Goal: Task Accomplishment & Management: Manage account settings

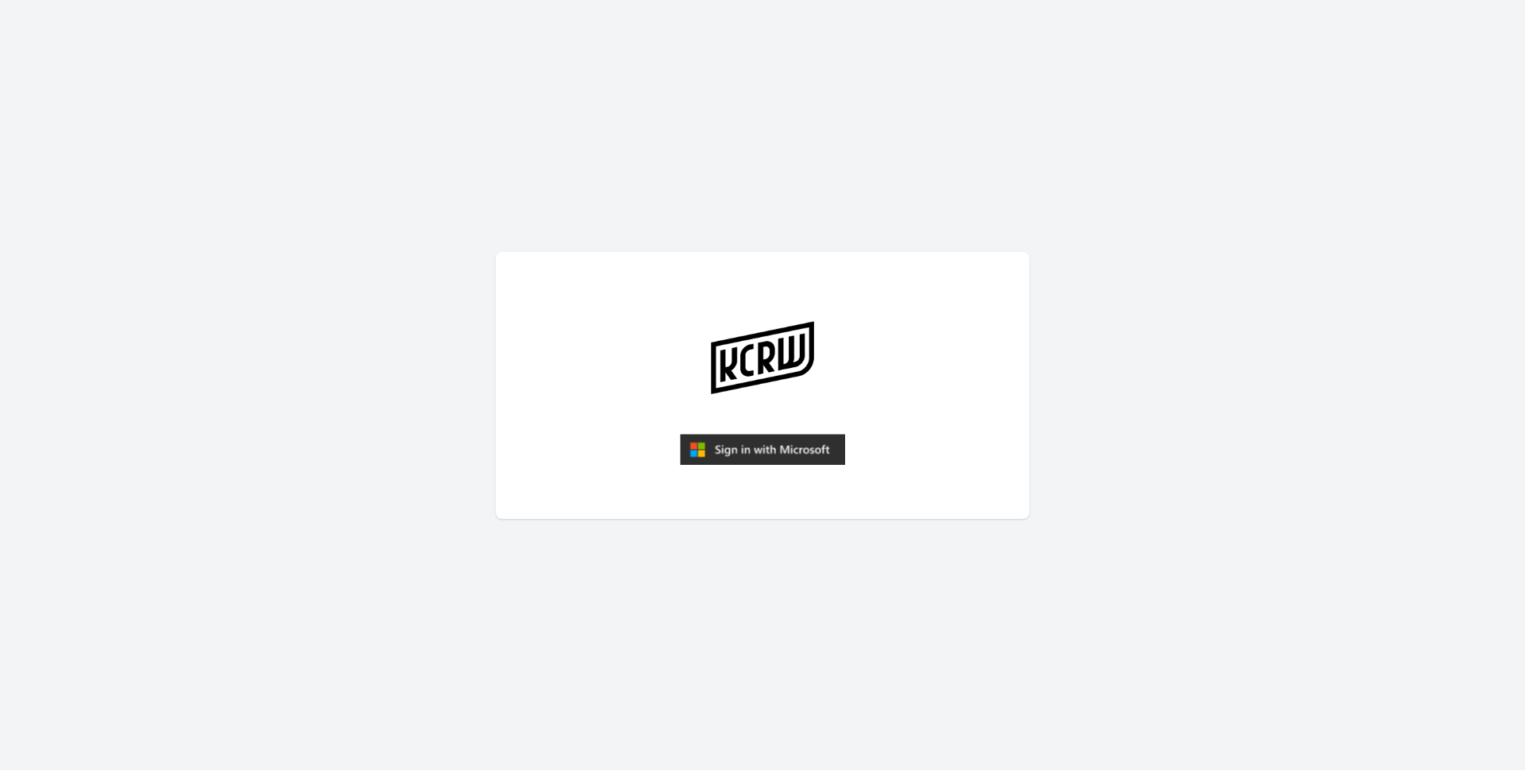
click at [735, 453] on img "submit" at bounding box center [762, 450] width 165 height 32
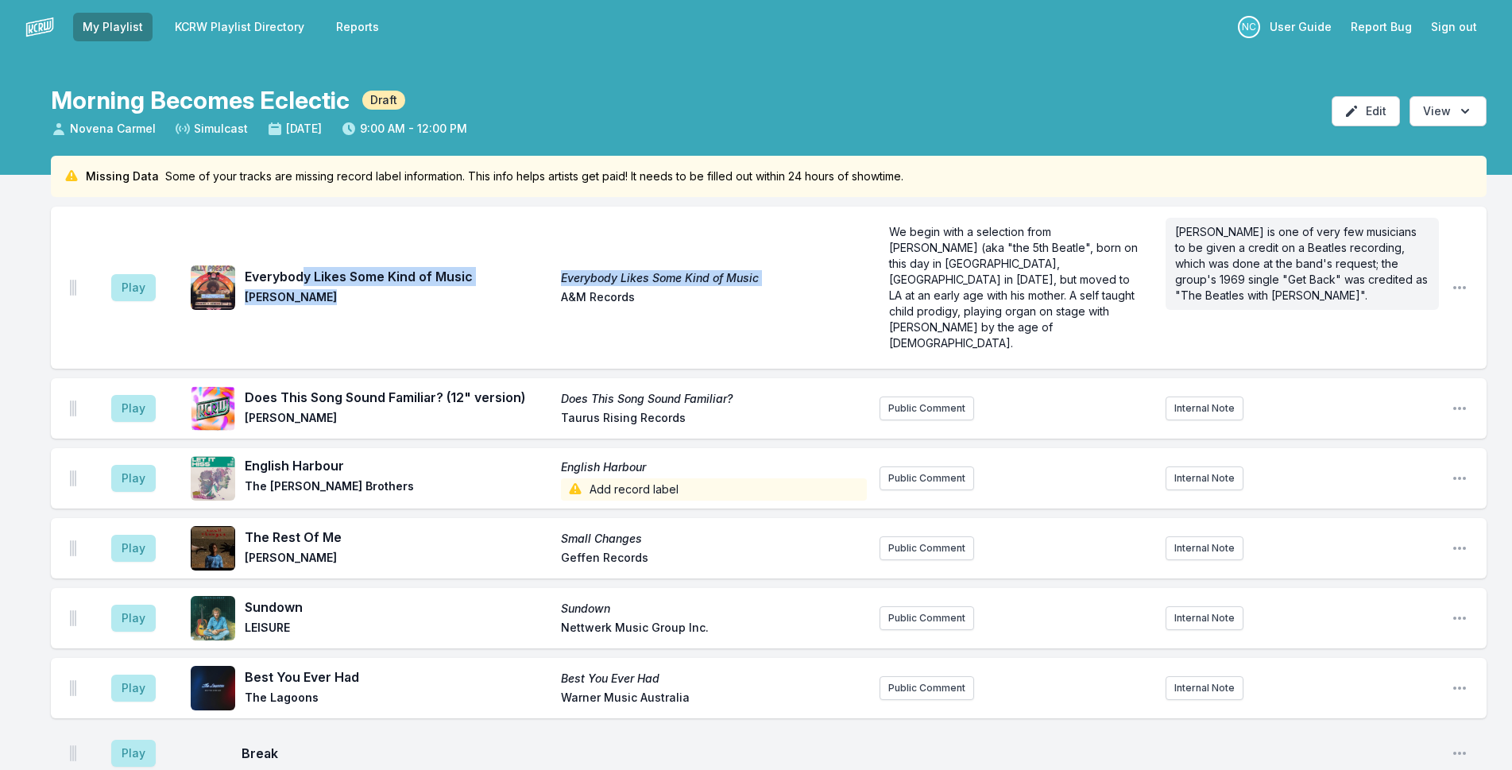
drag, startPoint x: 324, startPoint y: 278, endPoint x: 300, endPoint y: 265, distance: 27.0
click at [300, 267] on div "Everybody Likes Some Kind of Music Everybody Likes Some Kind of Music [PERSON_N…" at bounding box center [556, 287] width 622 height 41
click at [352, 267] on span "Everybody Likes Some Kind of Music" at bounding box center [398, 276] width 307 height 19
click at [598, 270] on span "Everybody Likes Some Kind of Music" at bounding box center [714, 278] width 307 height 16
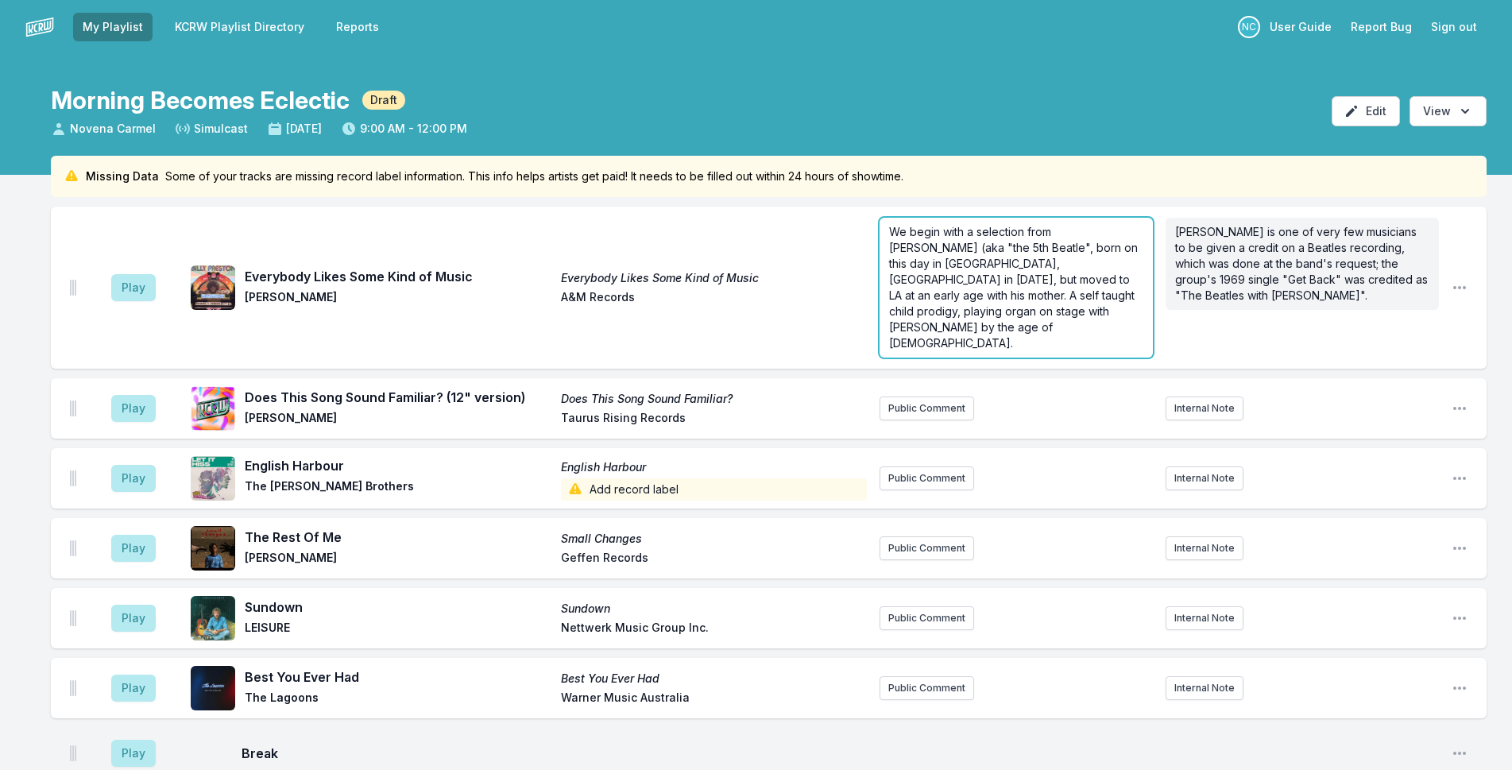
click at [1031, 230] on span "We begin with a selection from [PERSON_NAME] (aka "the 5th Beatle", born on thi…" at bounding box center [1015, 287] width 252 height 125
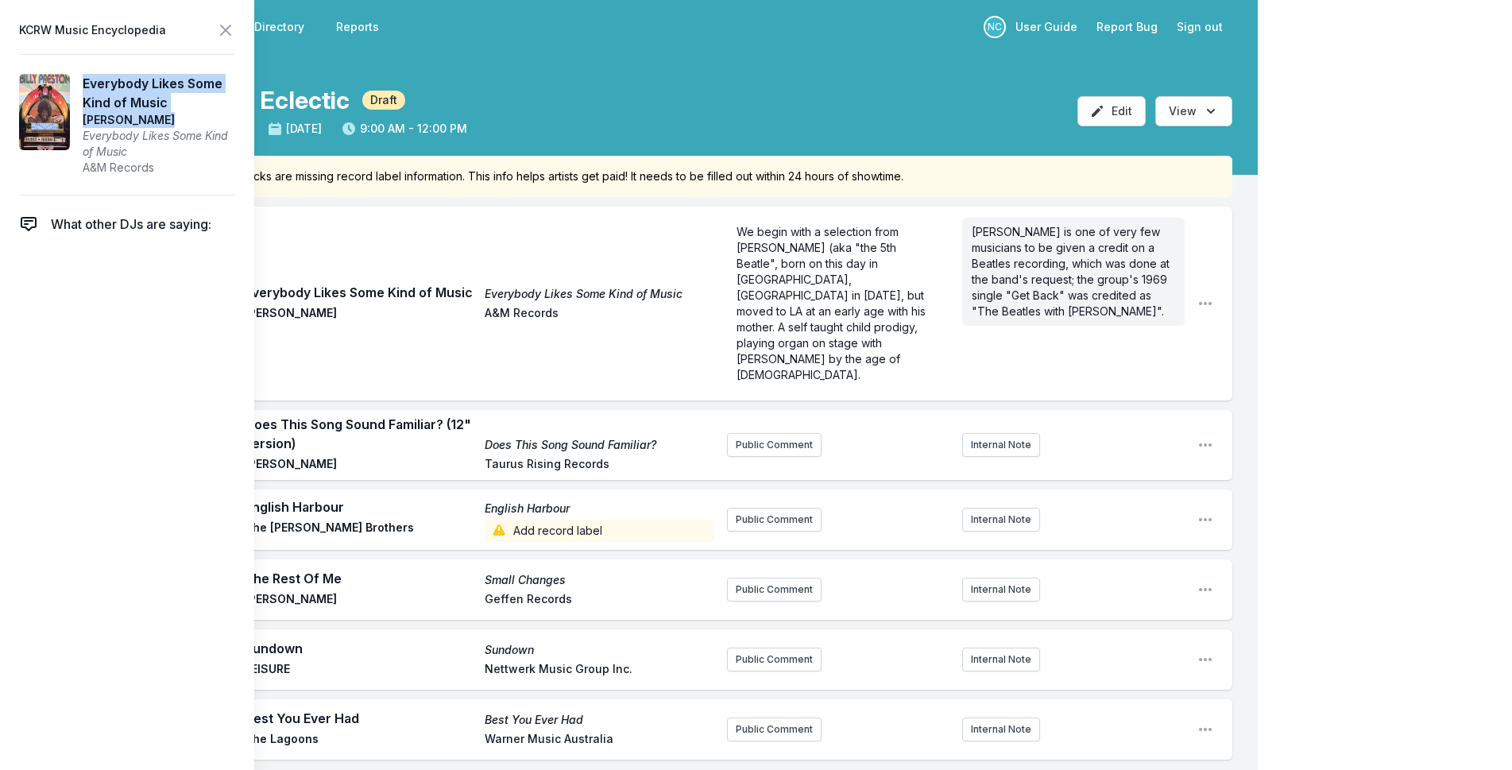
drag, startPoint x: 163, startPoint y: 118, endPoint x: 79, endPoint y: 87, distance: 89.0
click at [79, 87] on article "Everybody Likes Some Kind of Music [PERSON_NAME] Everybody Likes Some Kind of M…" at bounding box center [127, 124] width 216 height 141
copy aside "Everybody Likes Some Kind of Music [PERSON_NAME]"
click at [224, 29] on icon at bounding box center [226, 30] width 10 height 10
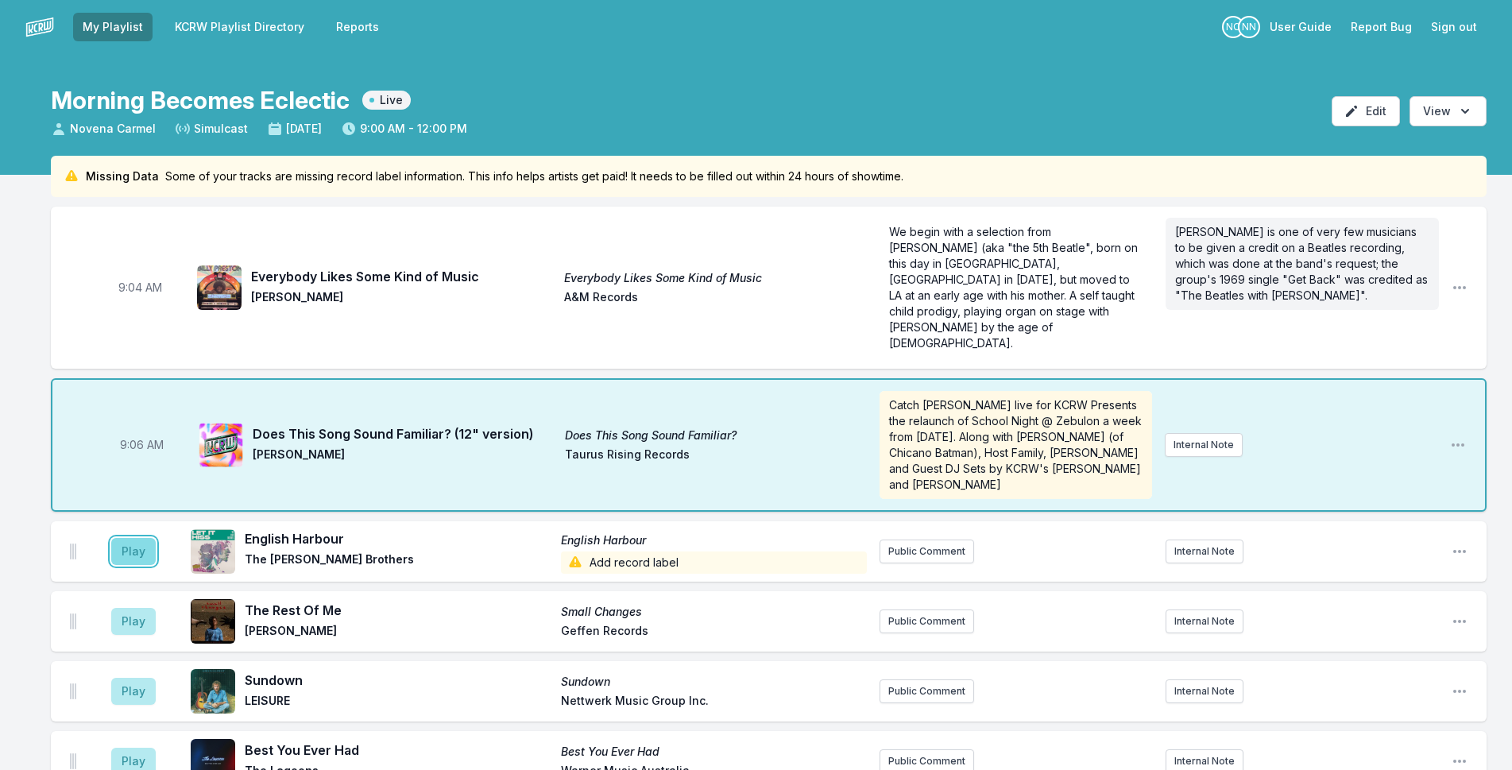
click at [135, 538] on button "Play" at bounding box center [133, 551] width 44 height 27
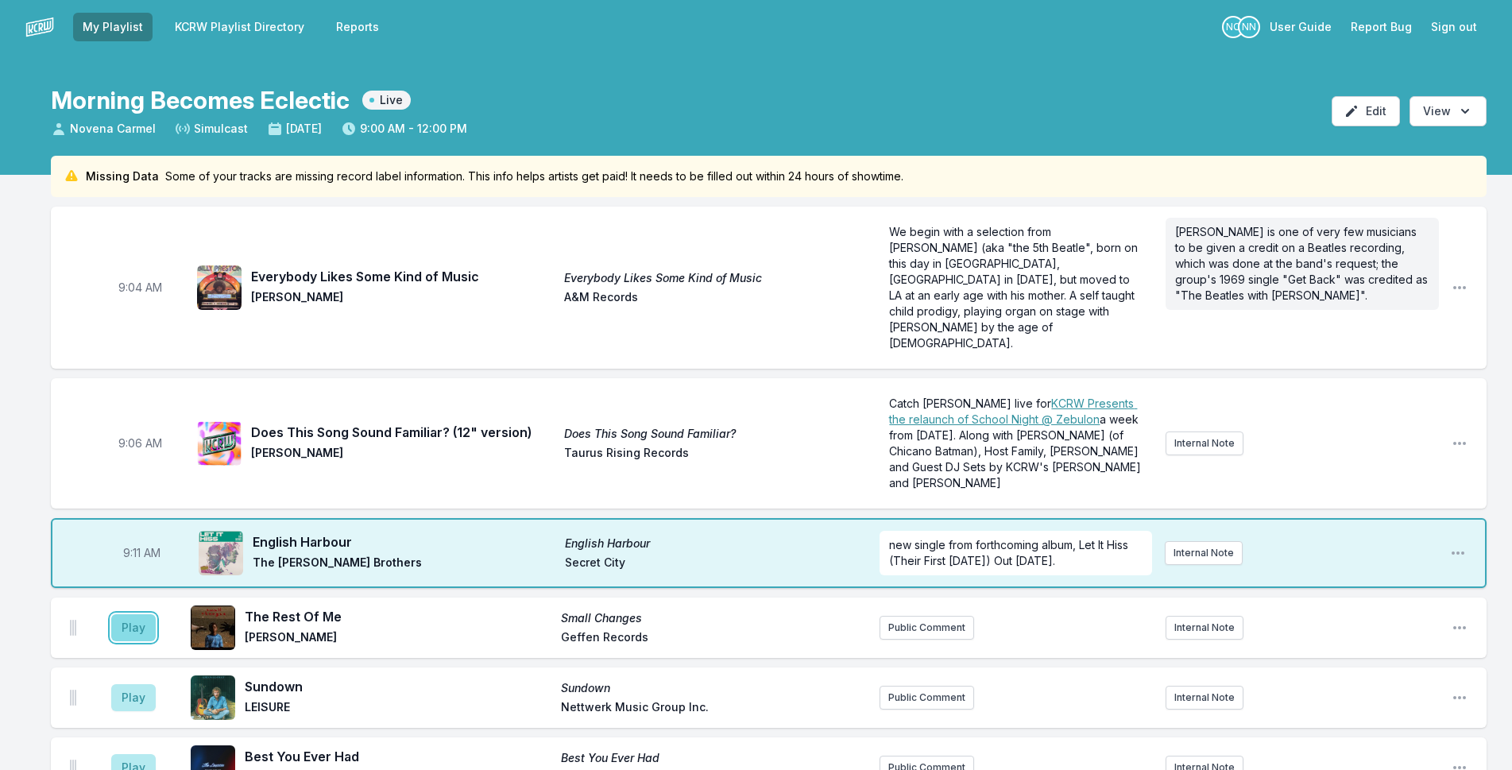
click at [131, 614] on button "Play" at bounding box center [133, 627] width 44 height 27
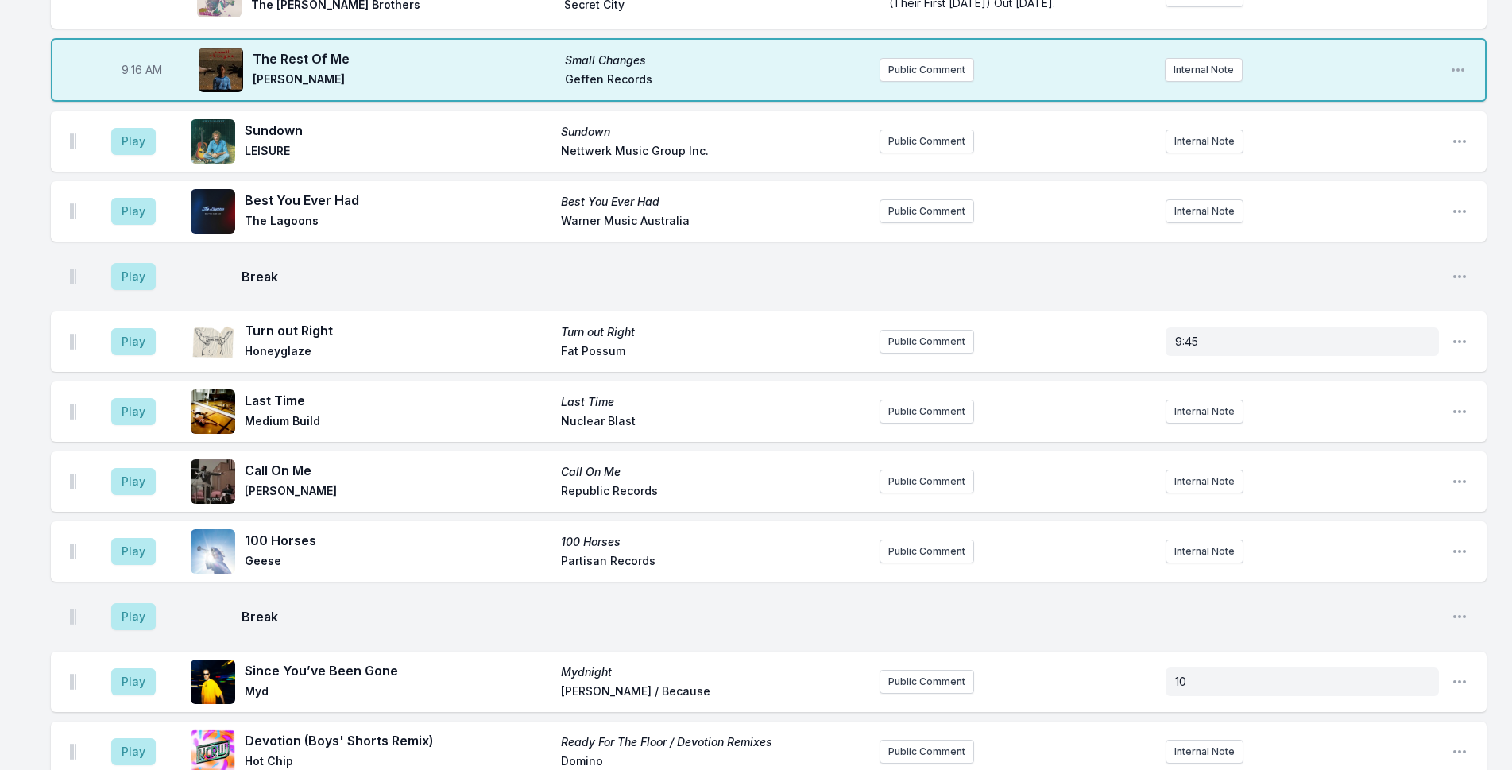
scroll to position [572, 0]
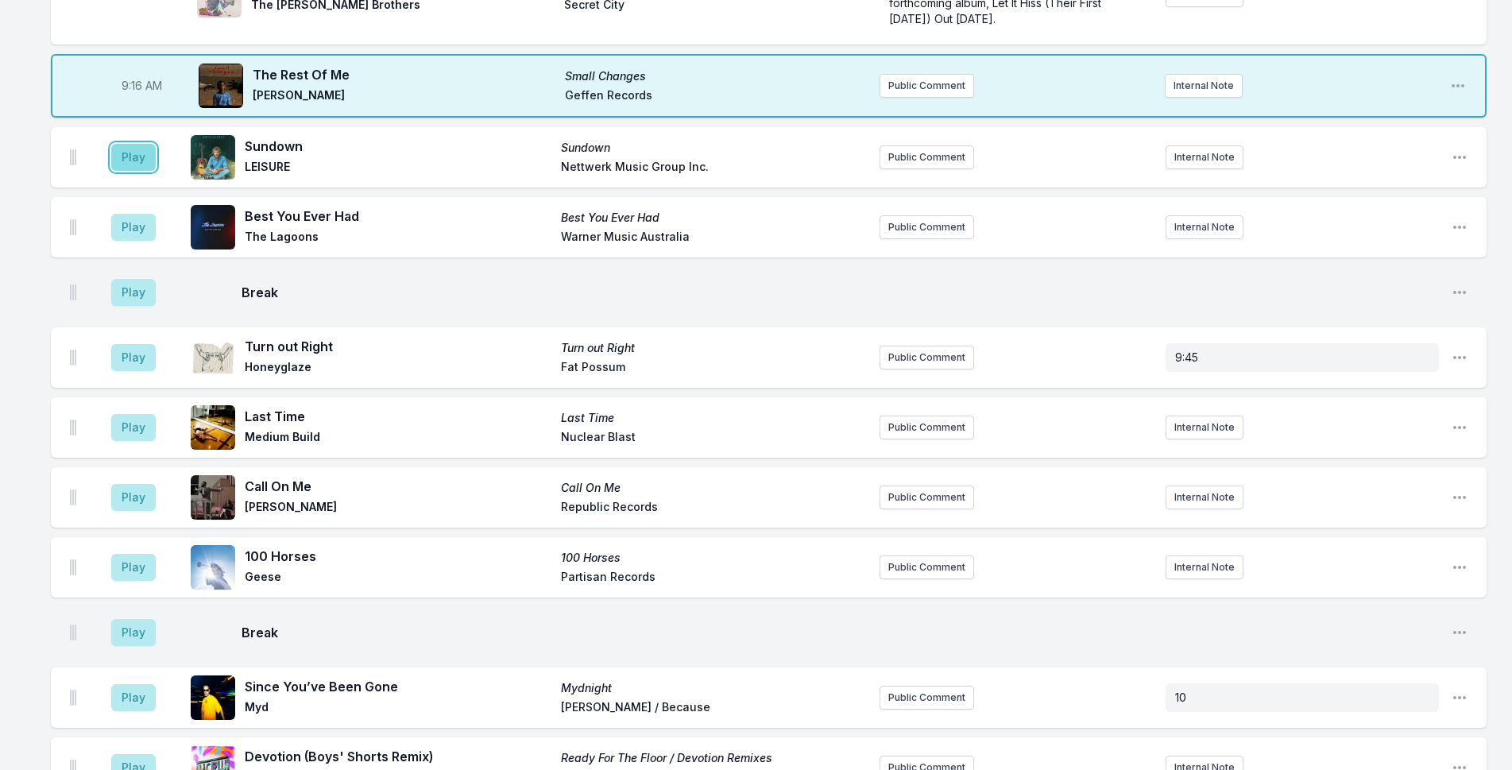
click at [142, 144] on button "Play" at bounding box center [133, 157] width 44 height 27
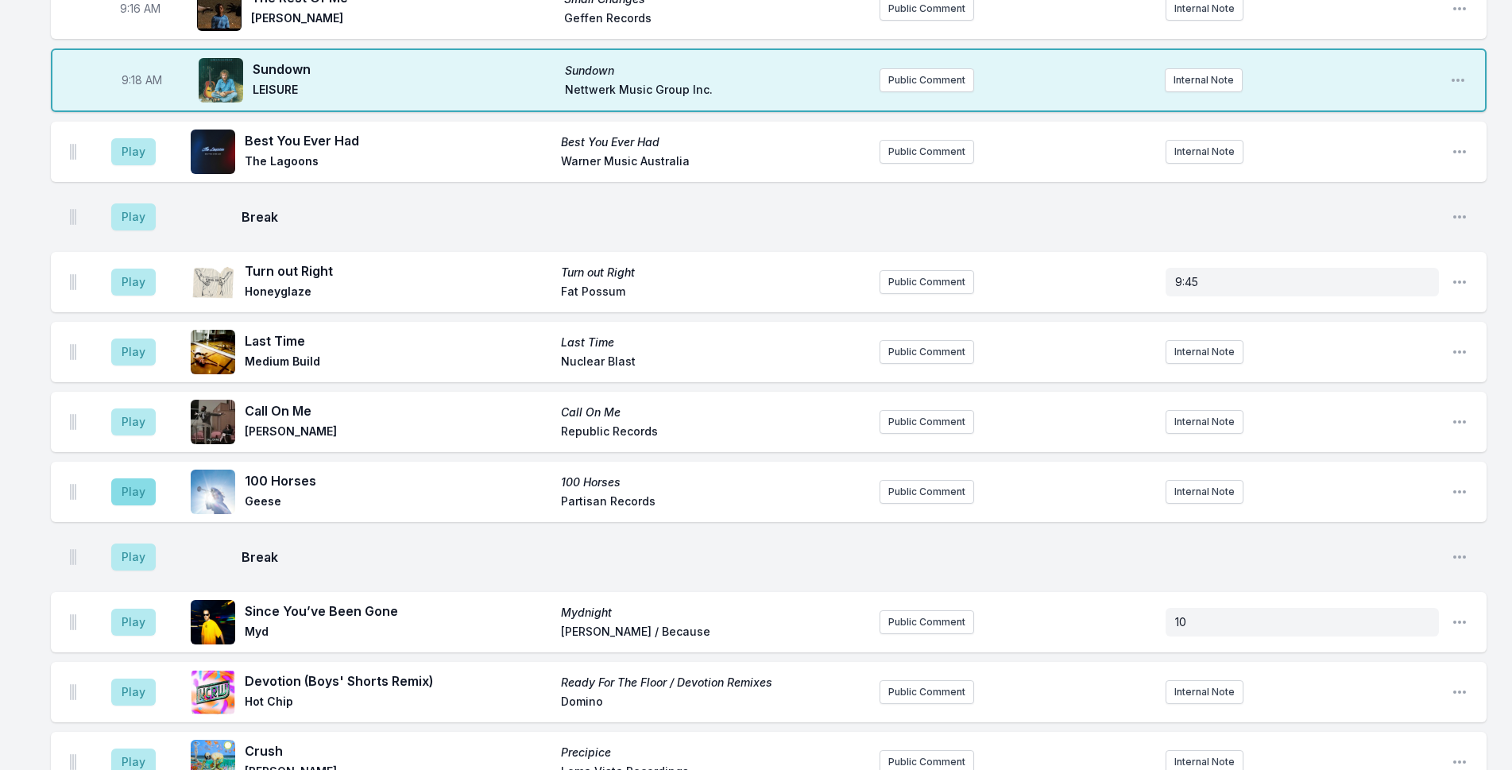
scroll to position [492, 0]
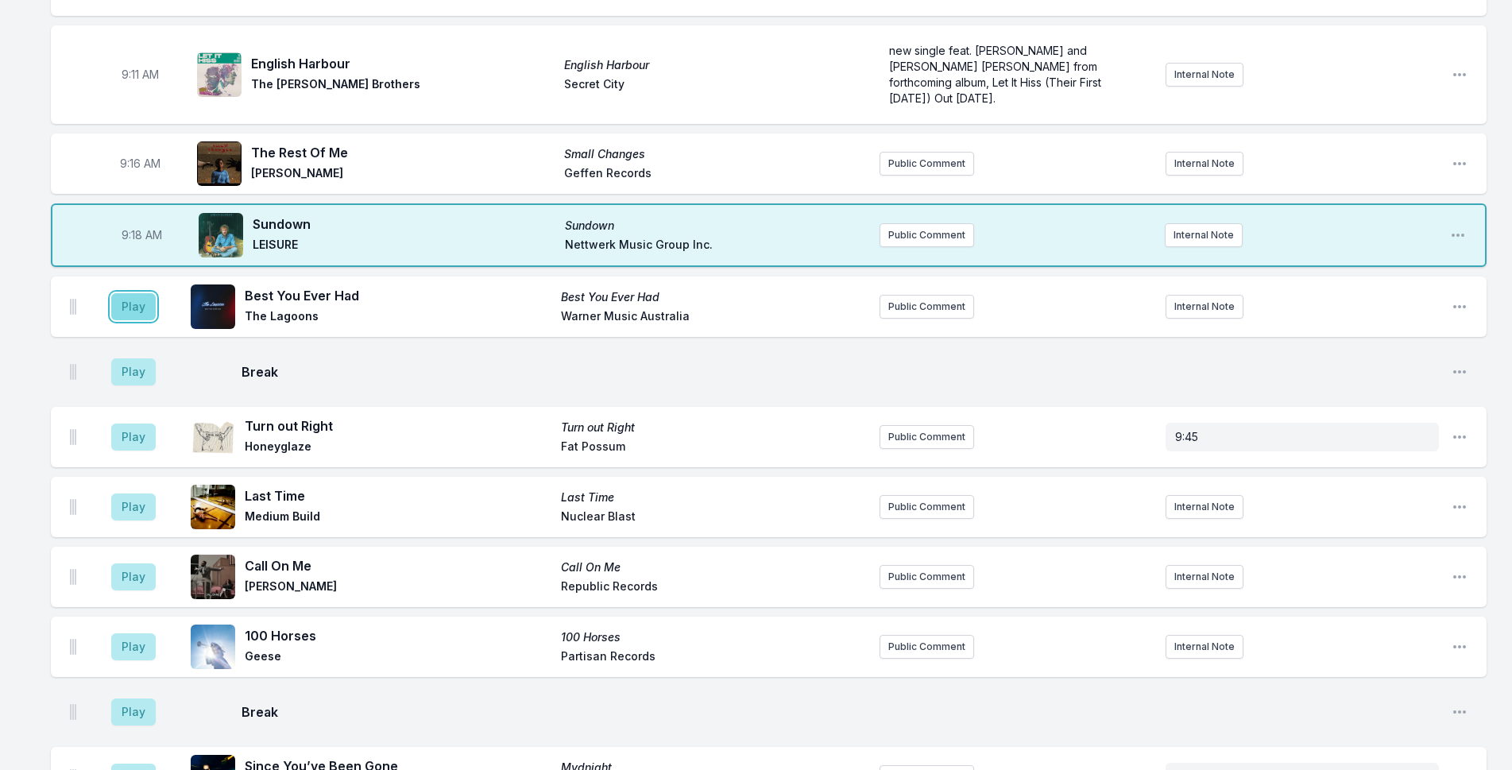
click at [149, 293] on button "Play" at bounding box center [133, 306] width 44 height 27
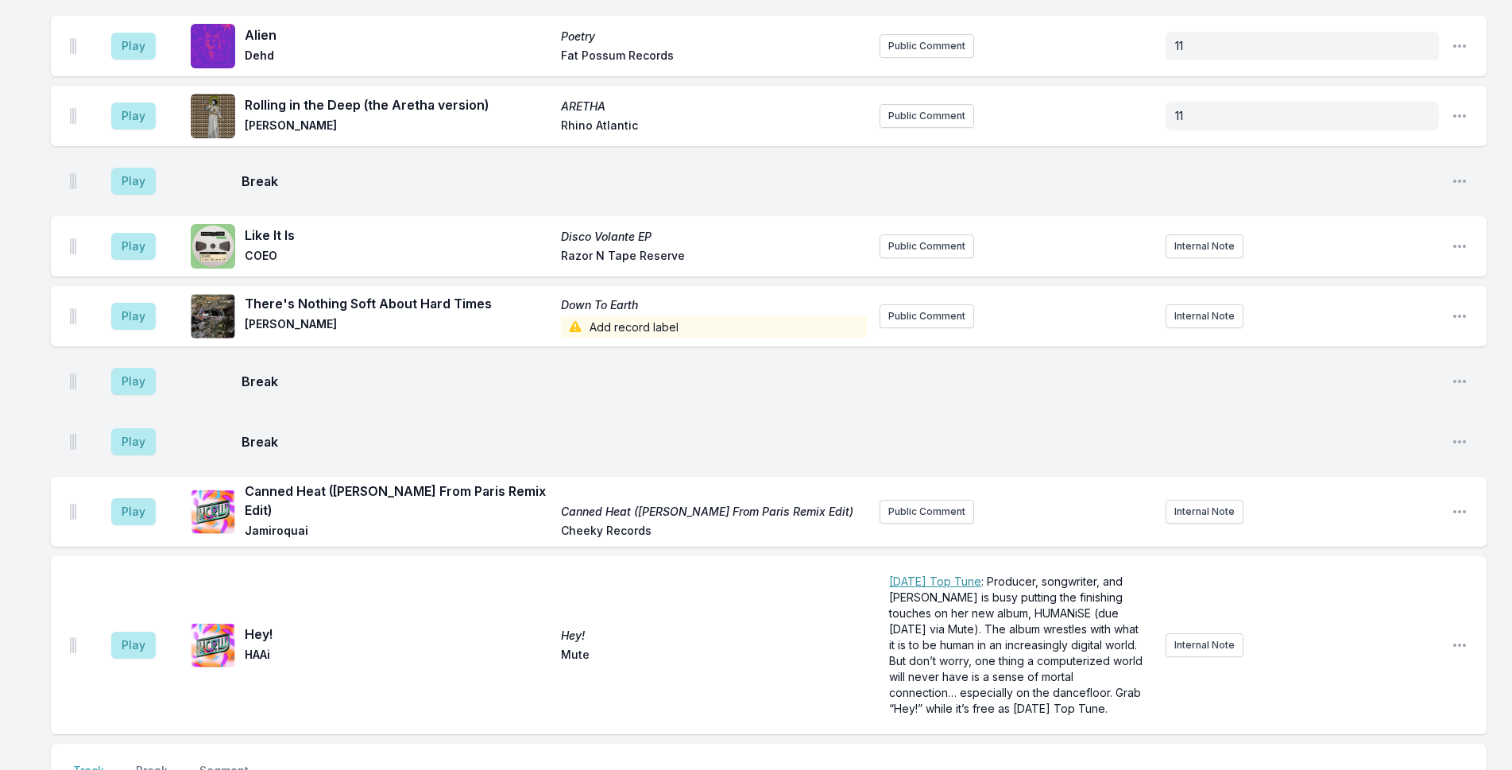
scroll to position [3817, 0]
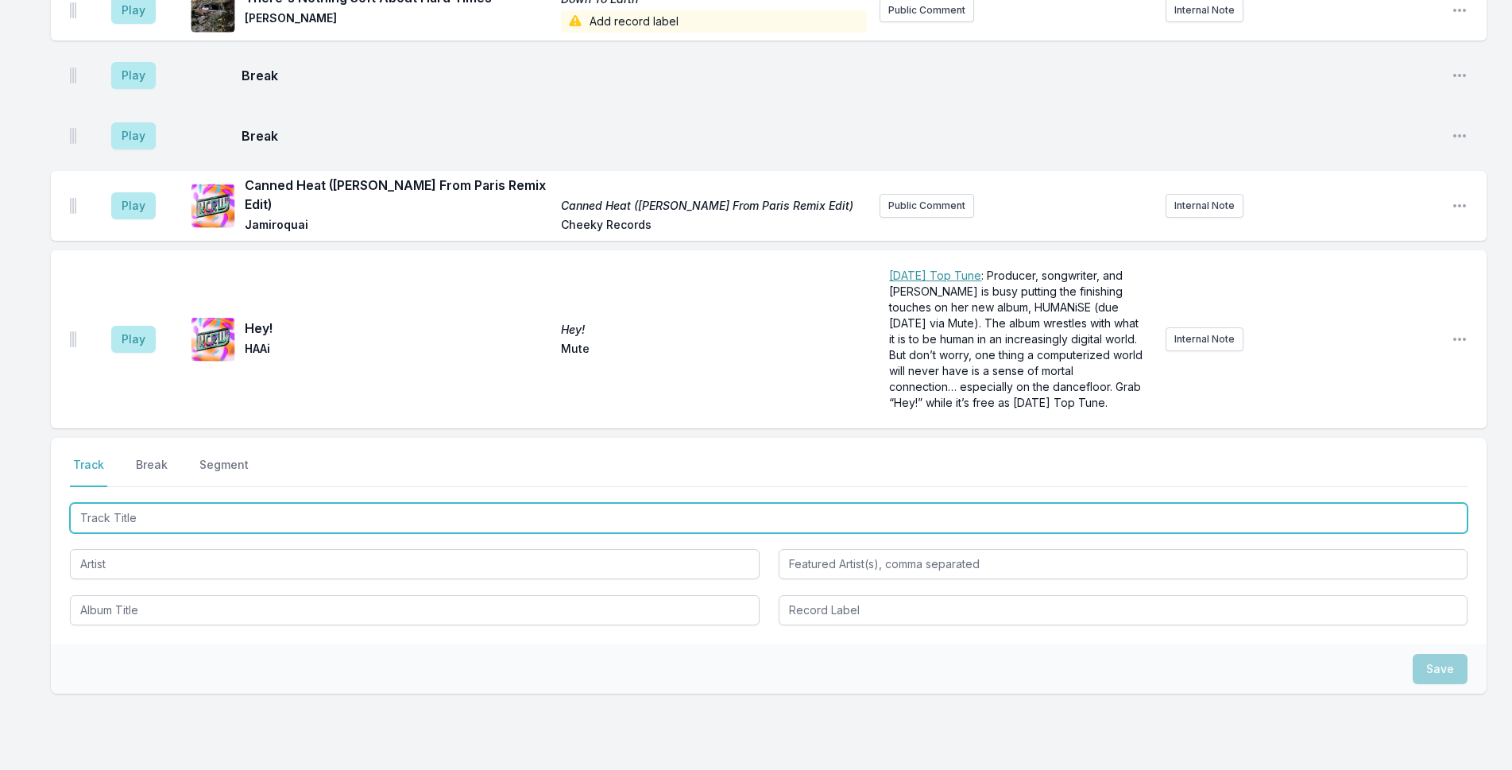
click at [427, 503] on input "Track Title" at bounding box center [768, 518] width 1397 height 30
type input "U"
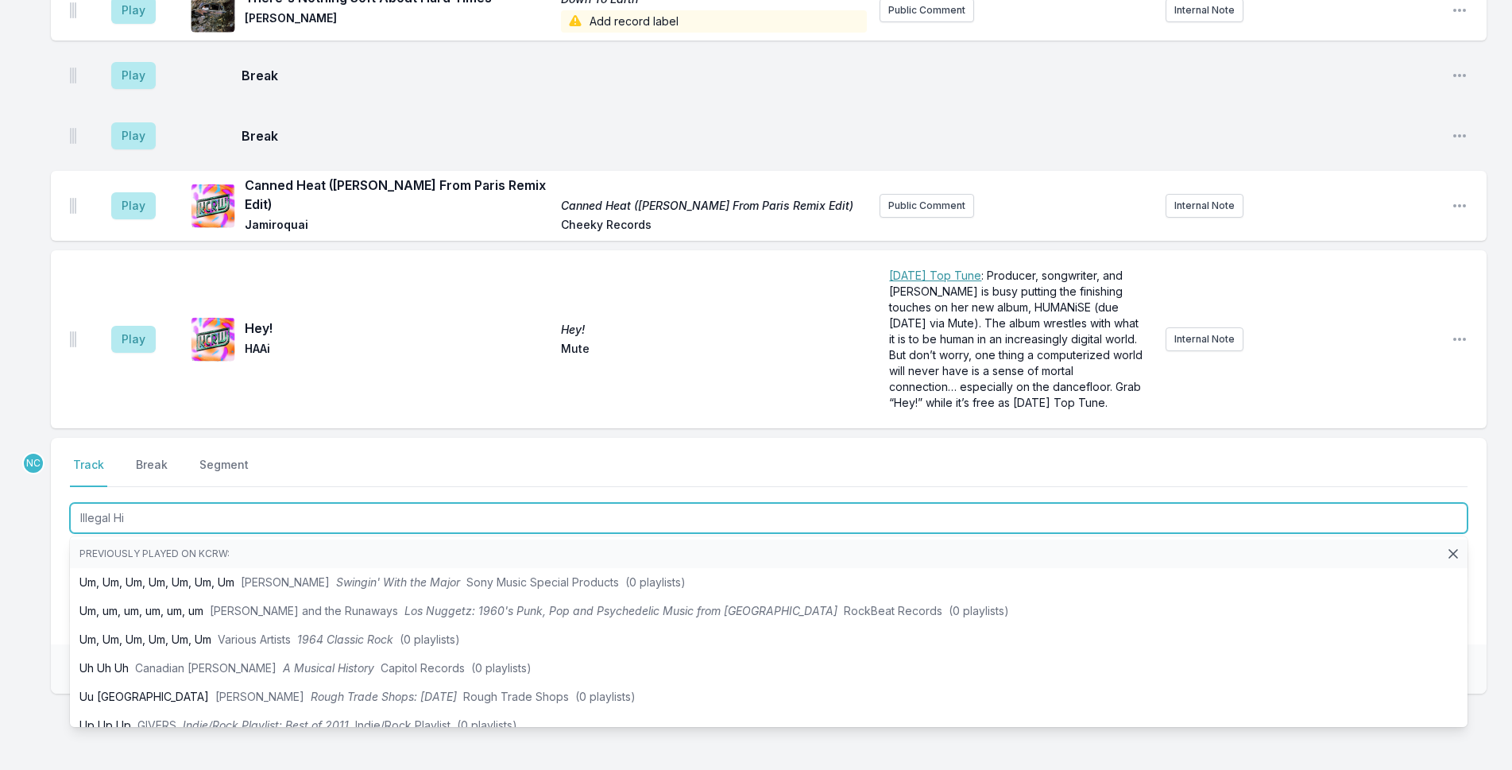
type input "Illegal Hit"
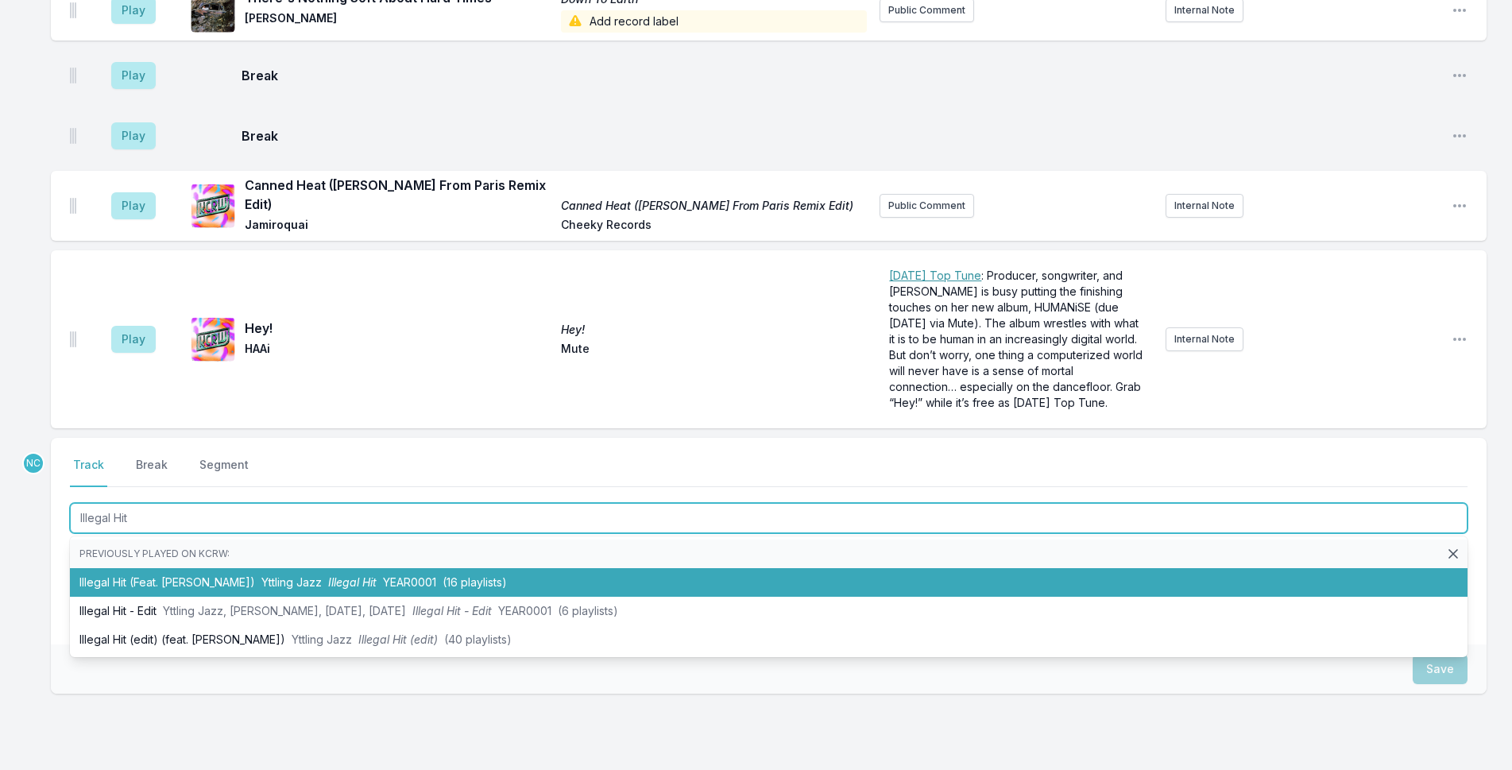
click at [309, 575] on span "Yttling Jazz" at bounding box center [291, 582] width 60 height 14
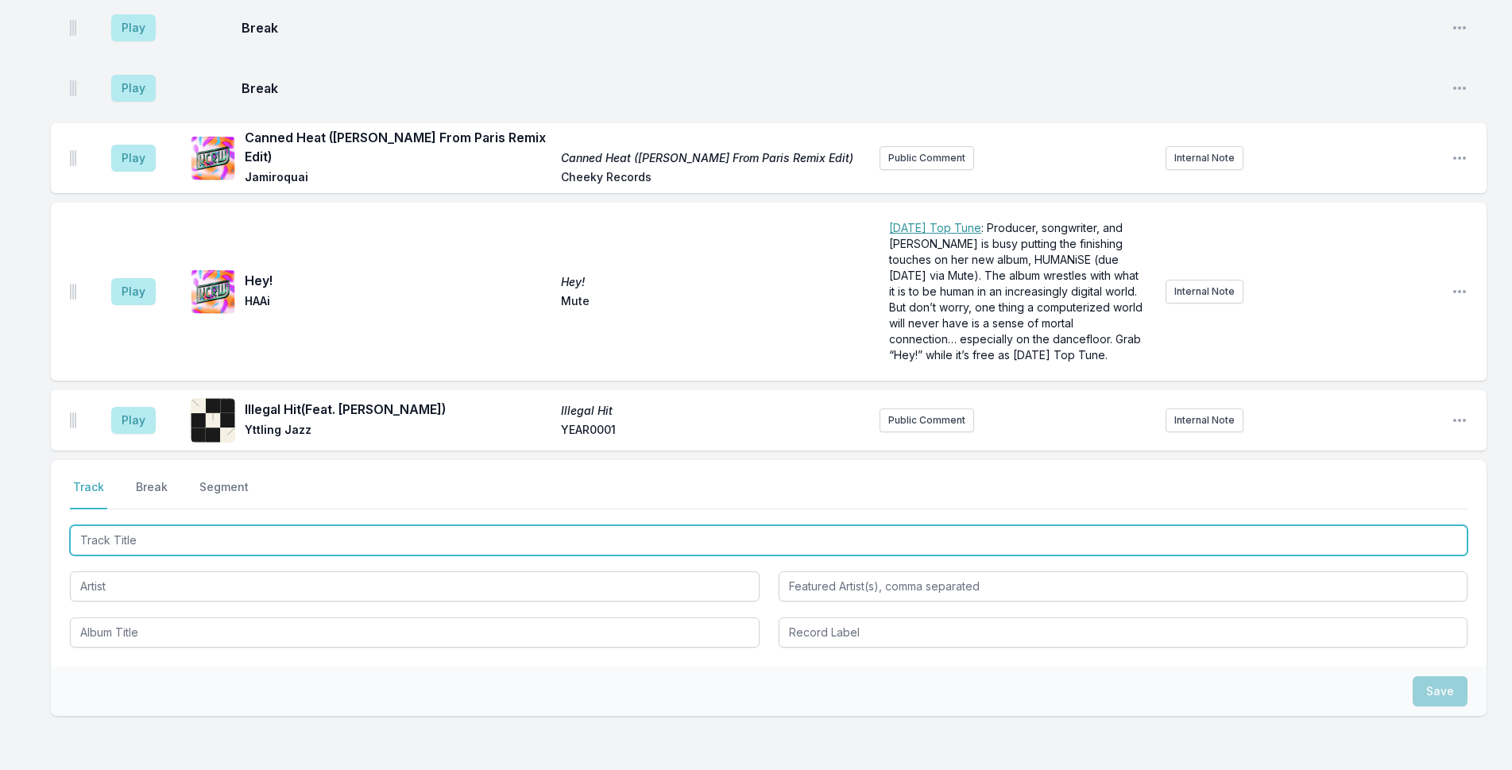
scroll to position [3909, 0]
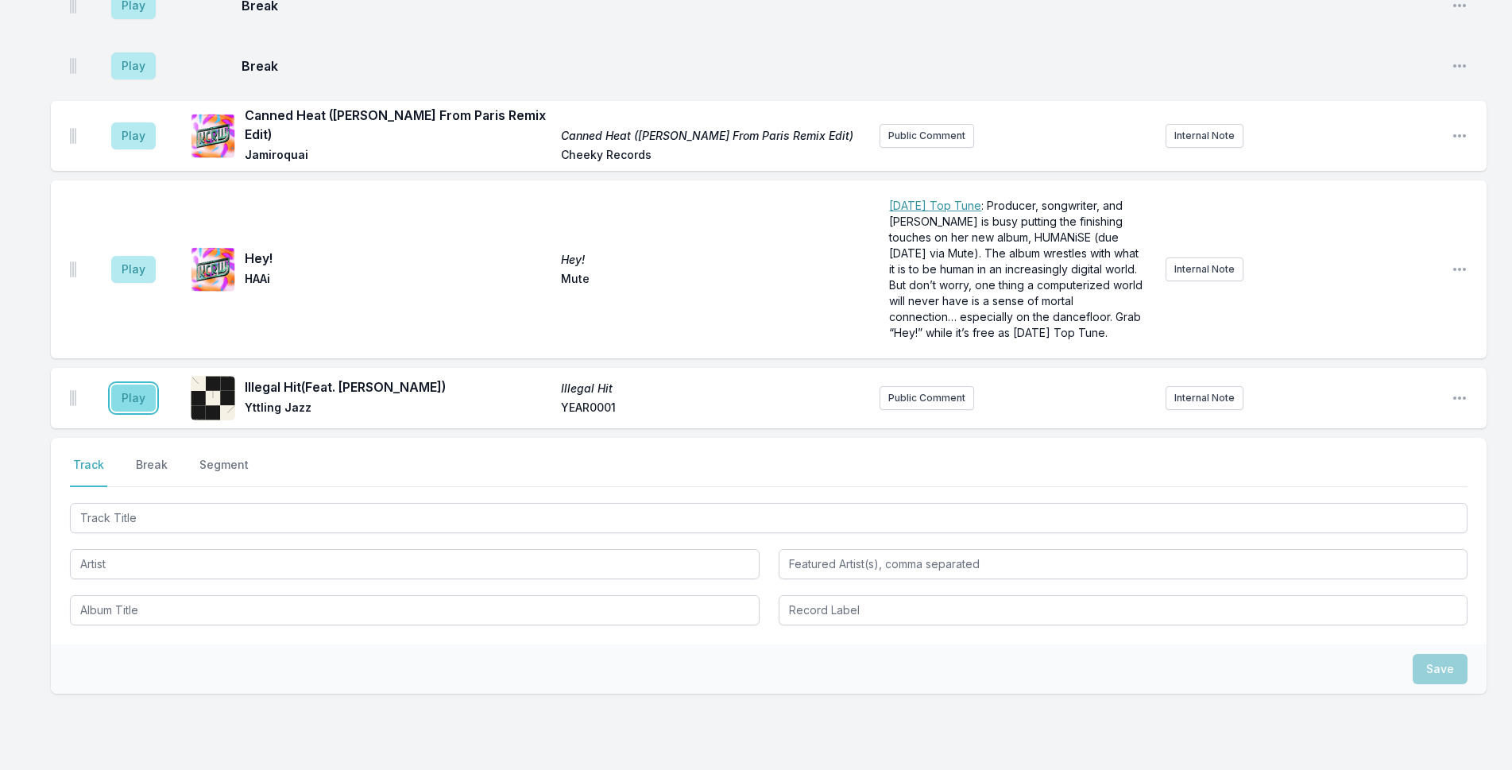
click at [132, 384] on button "Play" at bounding box center [133, 397] width 44 height 27
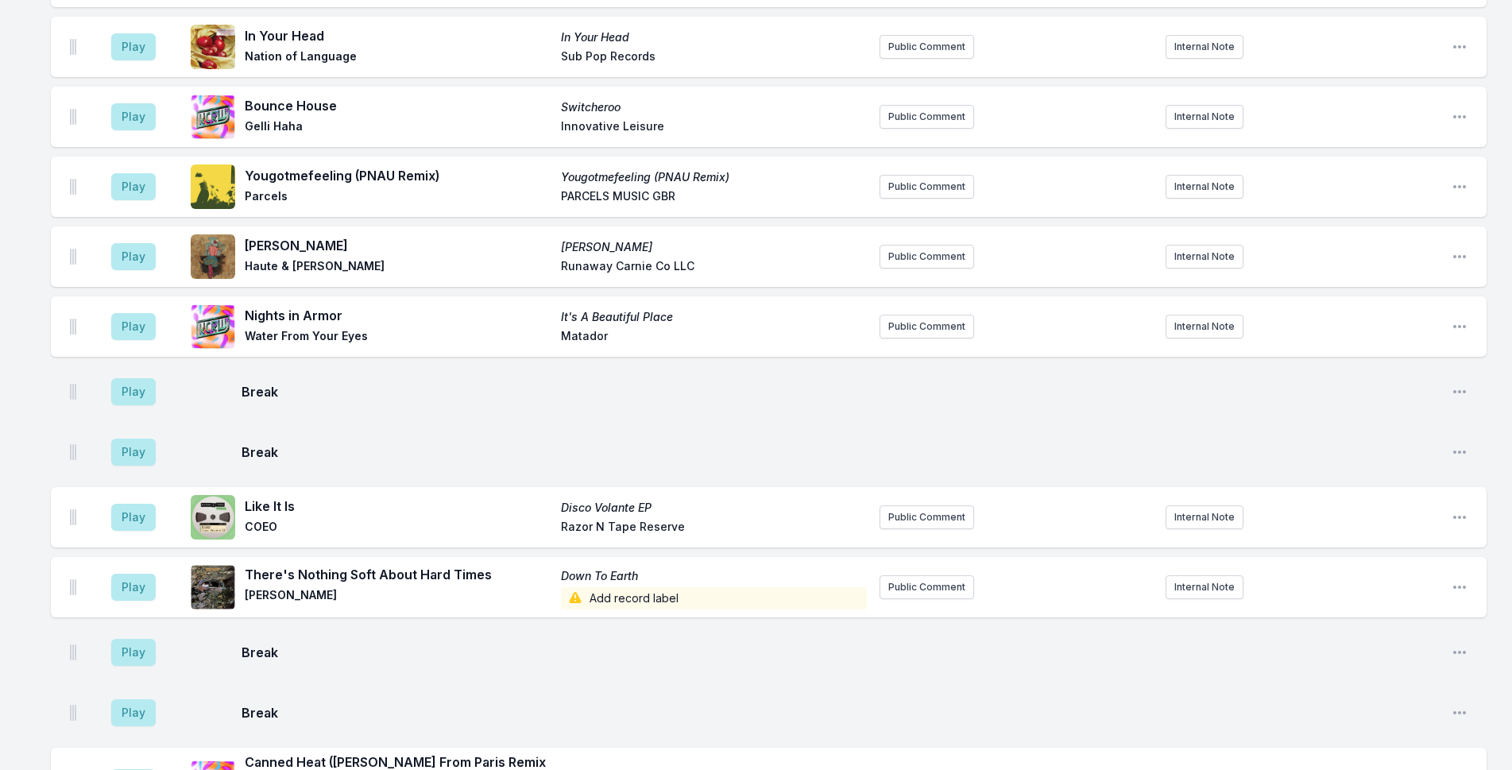
scroll to position [3750, 0]
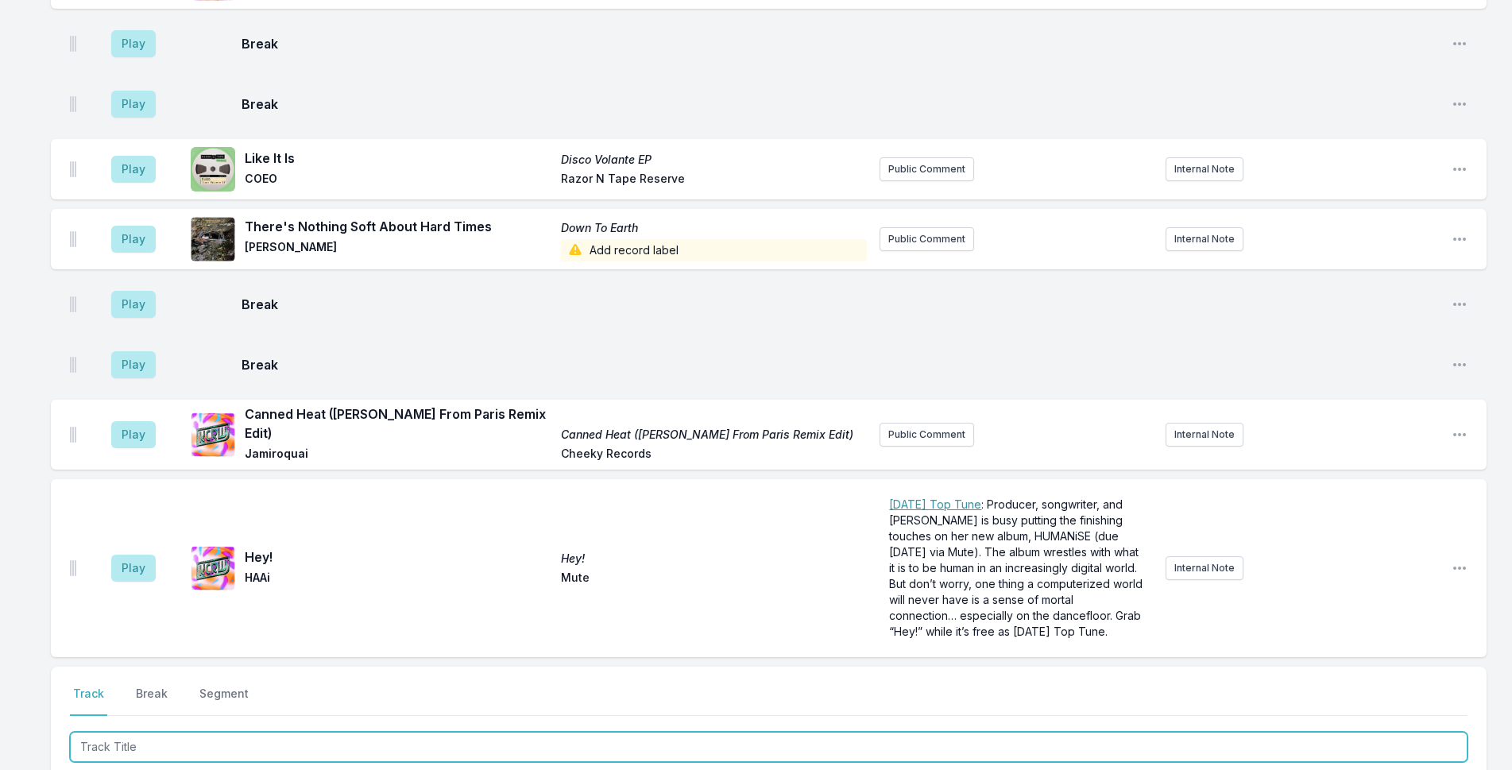
click at [208, 732] on input "Track Title" at bounding box center [768, 747] width 1397 height 30
type input "Euro Country"
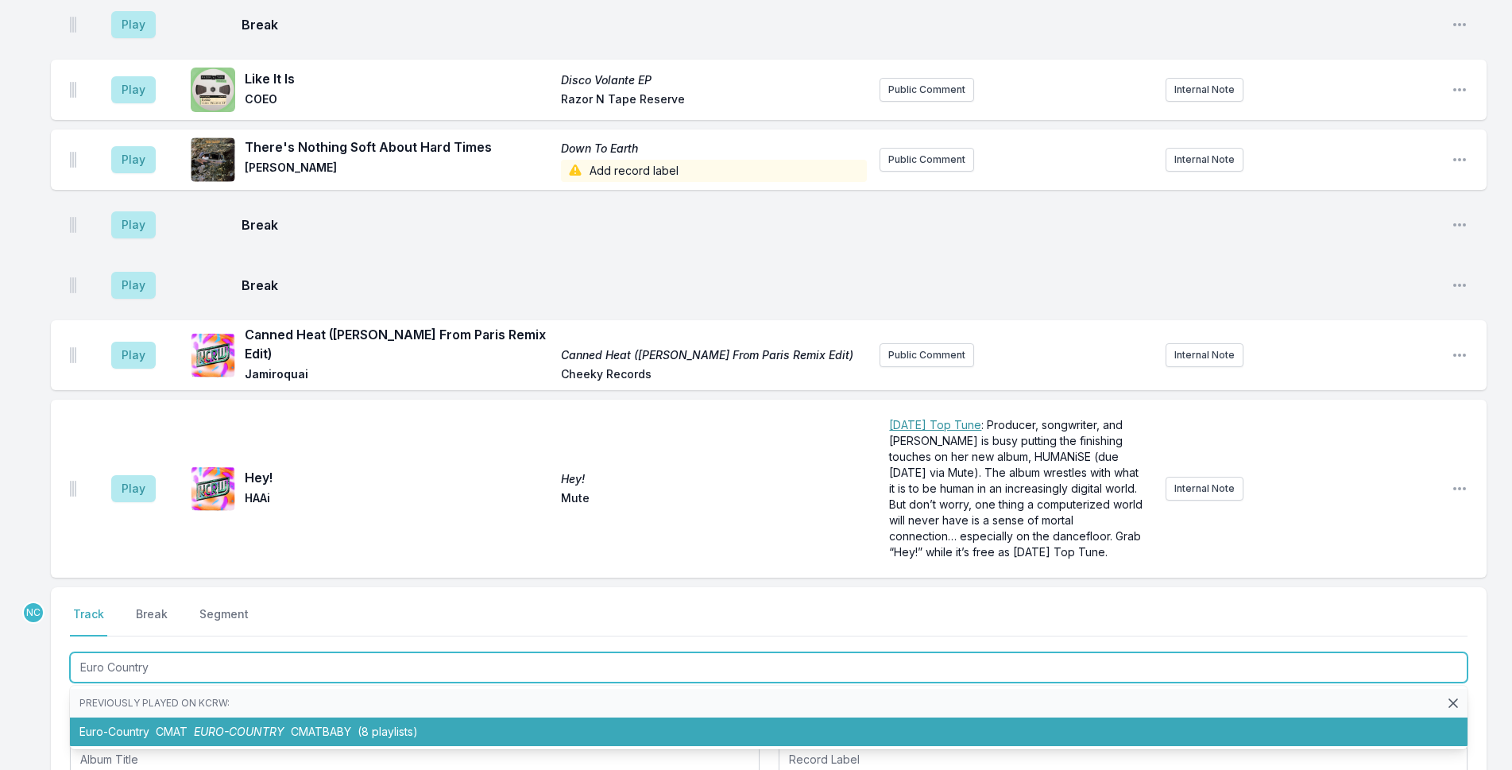
click at [394, 717] on li "Euro-Country CMAT EURO-COUNTRY CMATBABY (8 playlists)" at bounding box center [768, 731] width 1397 height 29
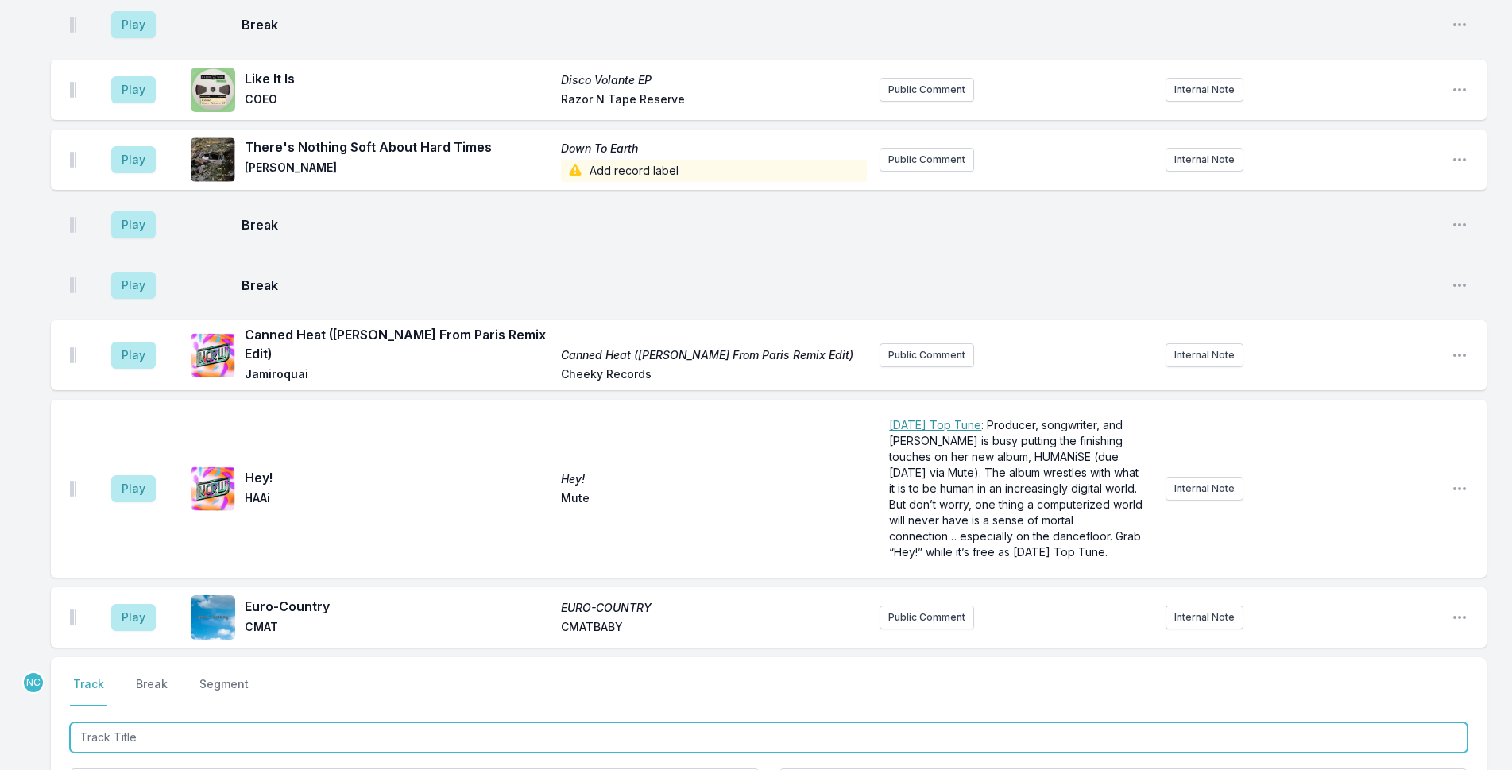
scroll to position [3899, 0]
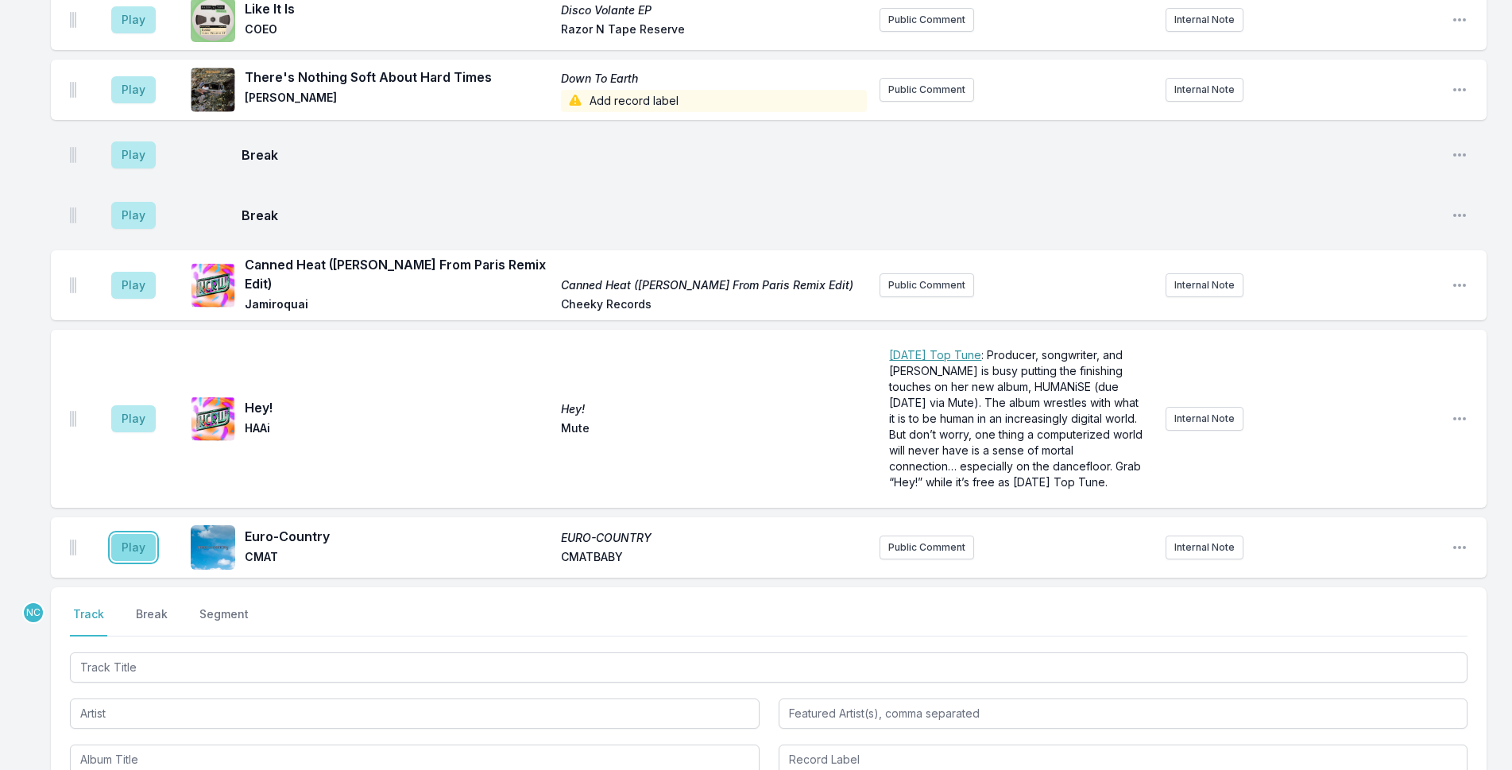
click at [122, 534] on button "Play" at bounding box center [133, 547] width 44 height 27
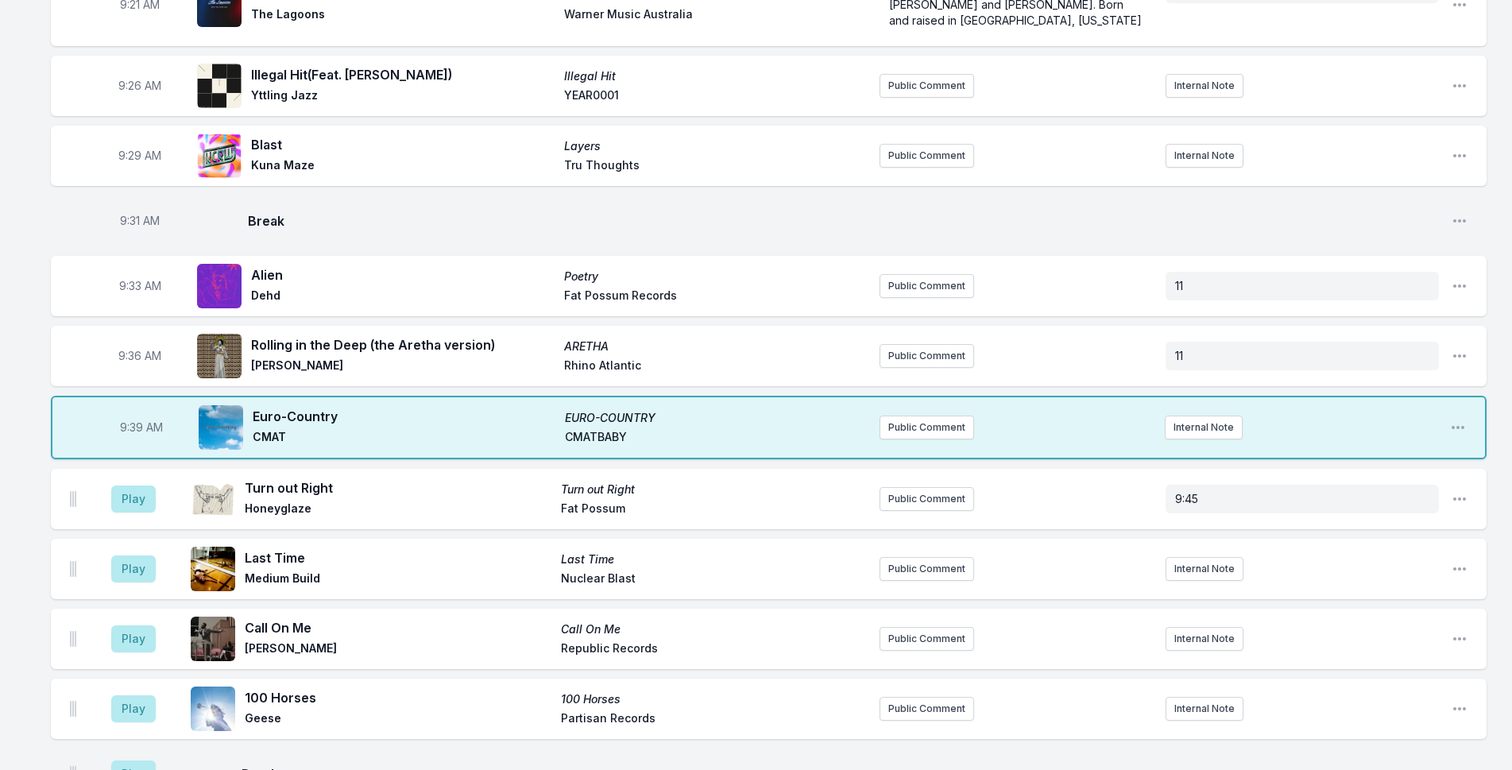
scroll to position [801, 0]
click at [893, 416] on button "Public Comment" at bounding box center [926, 428] width 95 height 24
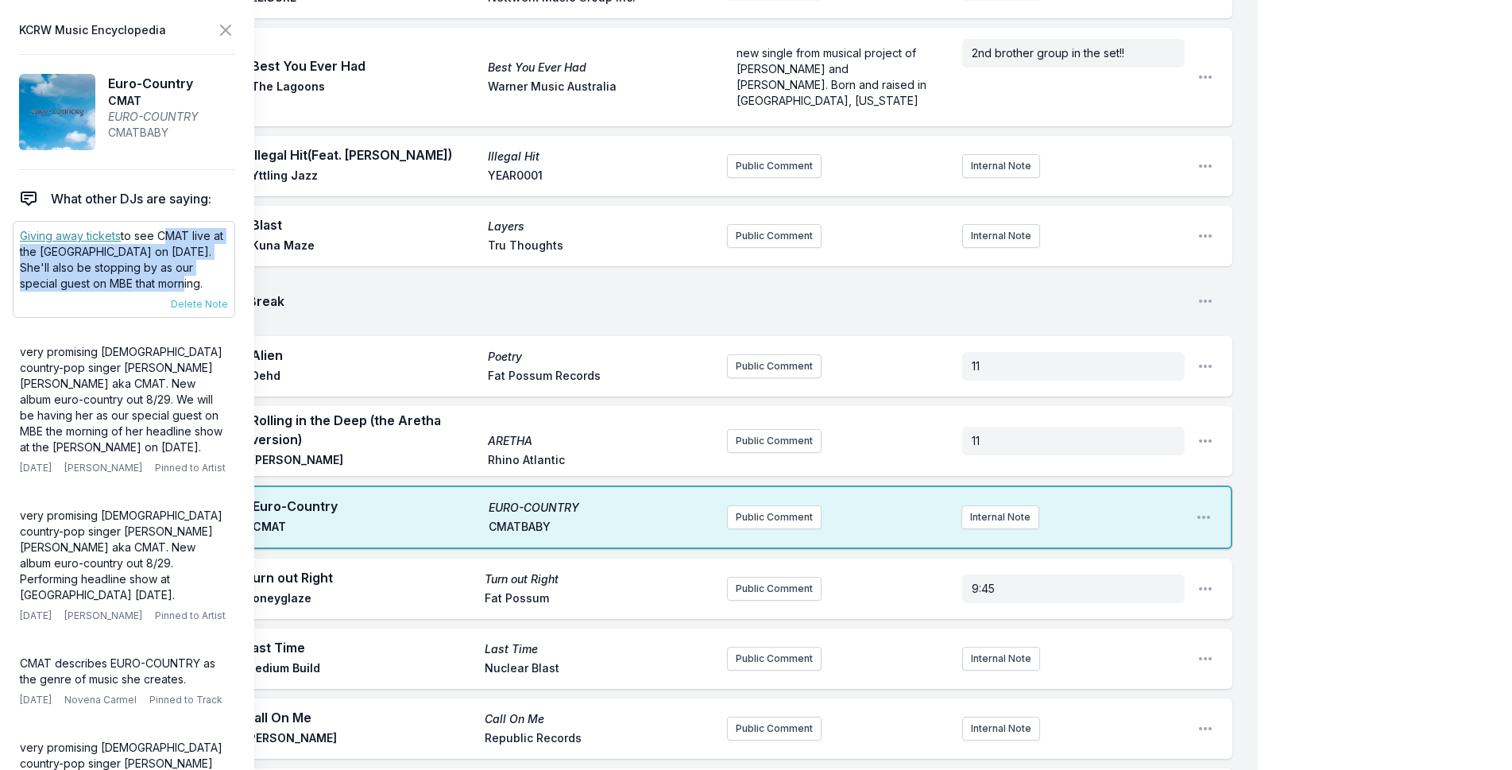
drag, startPoint x: 160, startPoint y: 235, endPoint x: 220, endPoint y: 276, distance: 73.1
click at [220, 276] on p "Giving away tickets to see CMAT live at the [GEOGRAPHIC_DATA] on [DATE]. She'll…" at bounding box center [124, 260] width 208 height 64
copy p "CMAT live at the [GEOGRAPHIC_DATA] on [DATE]. She'll also be stopping by as our…"
click at [728, 505] on button "Public Comment" at bounding box center [774, 517] width 95 height 24
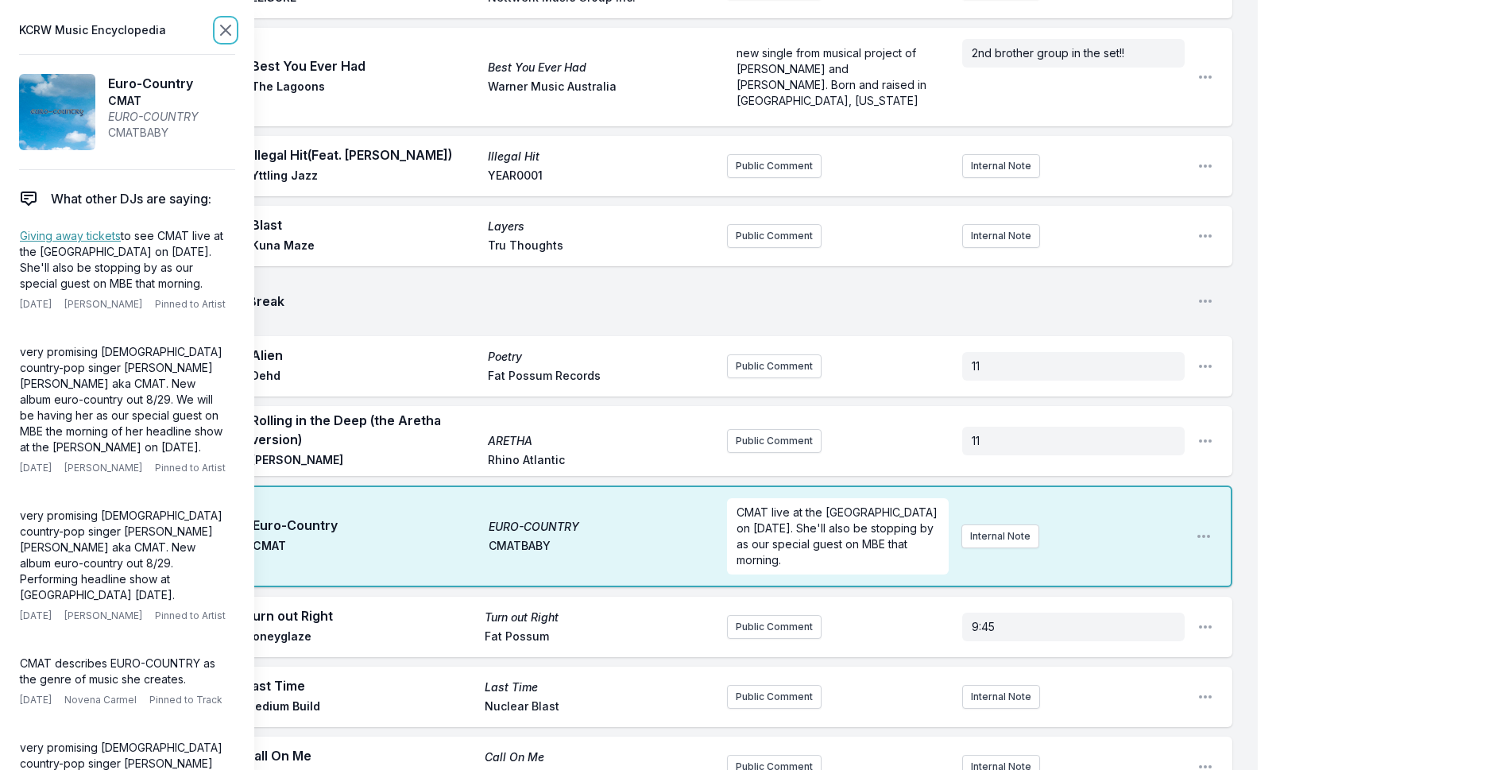
click at [228, 34] on icon at bounding box center [225, 30] width 19 height 19
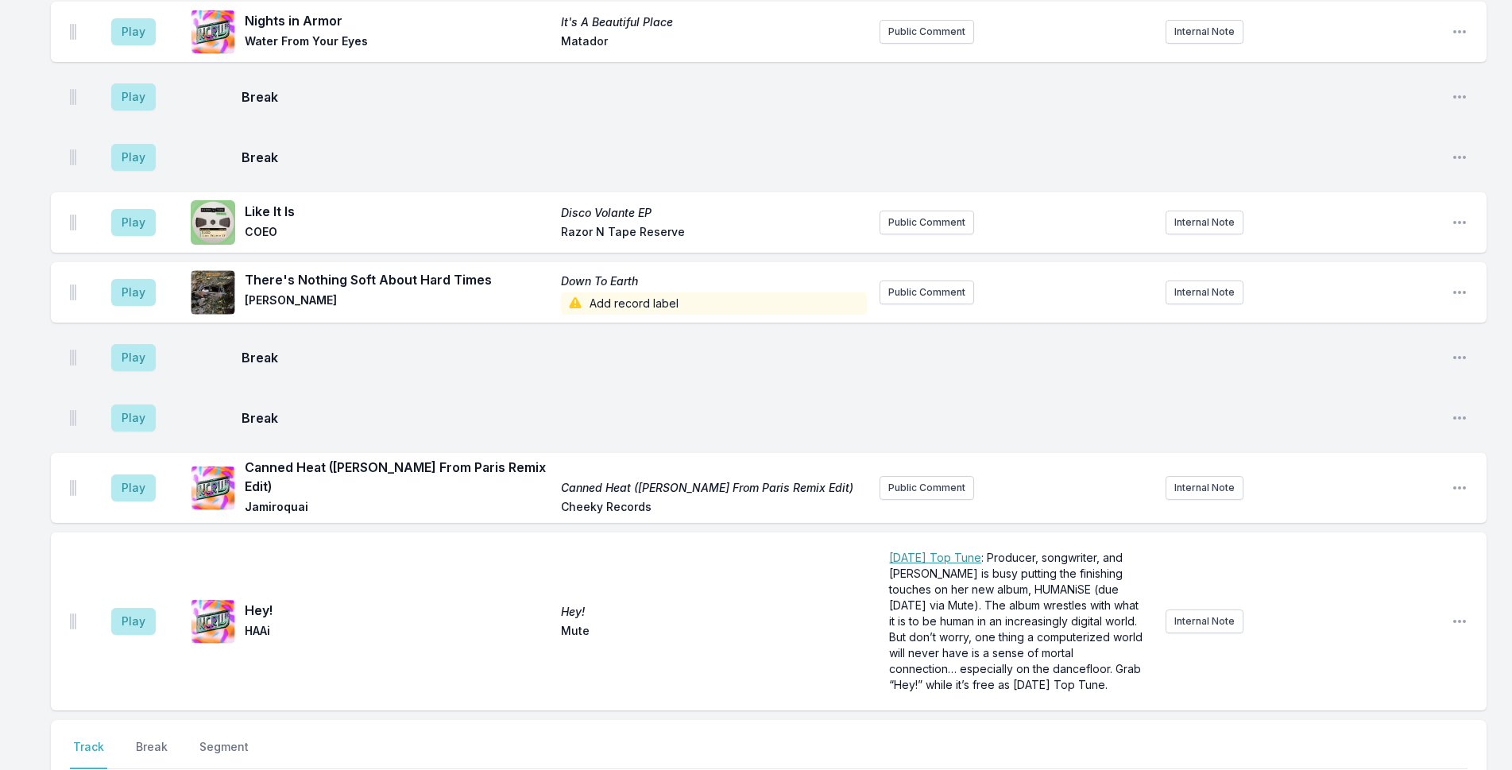
scroll to position [4058, 0]
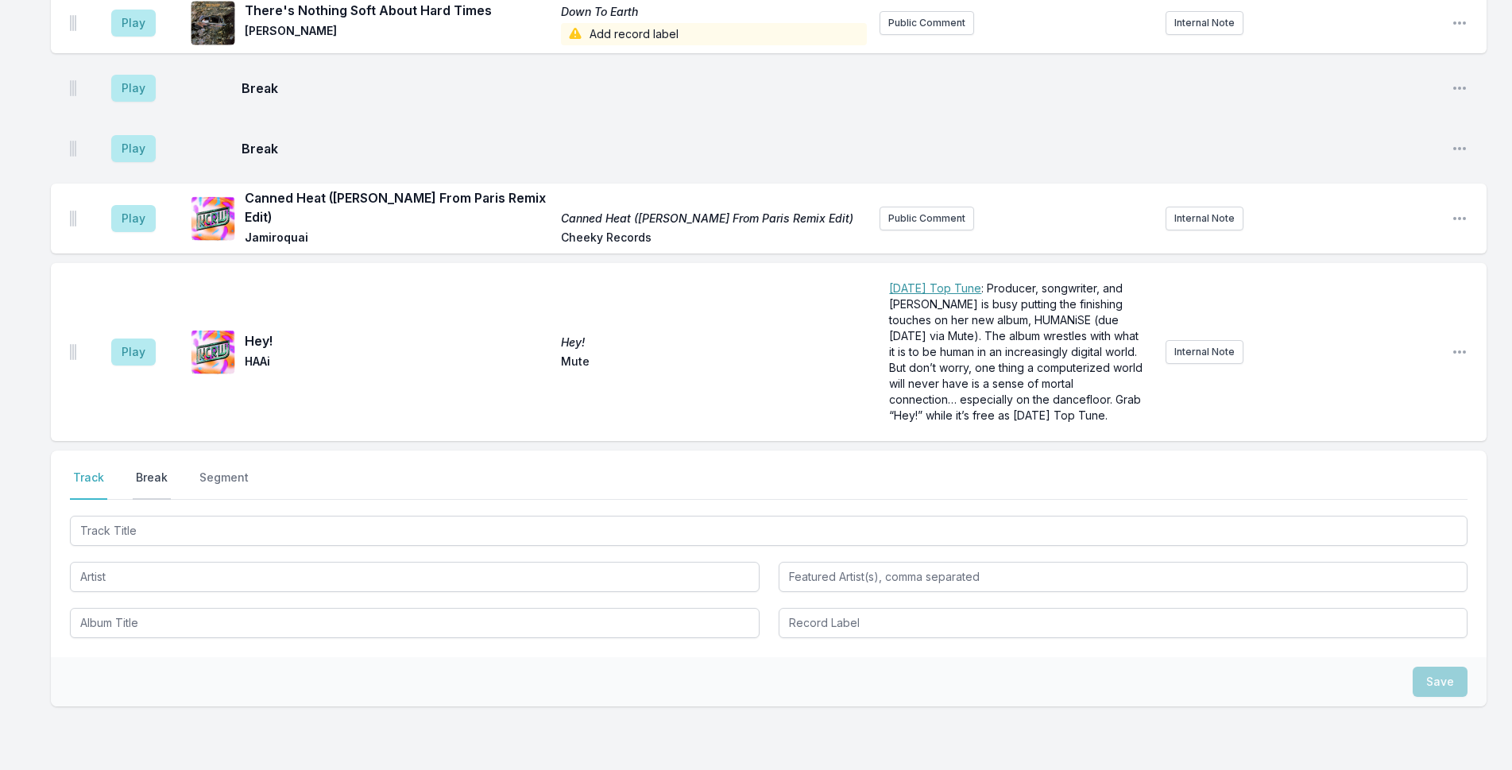
click at [146, 469] on button "Break" at bounding box center [152, 484] width 38 height 30
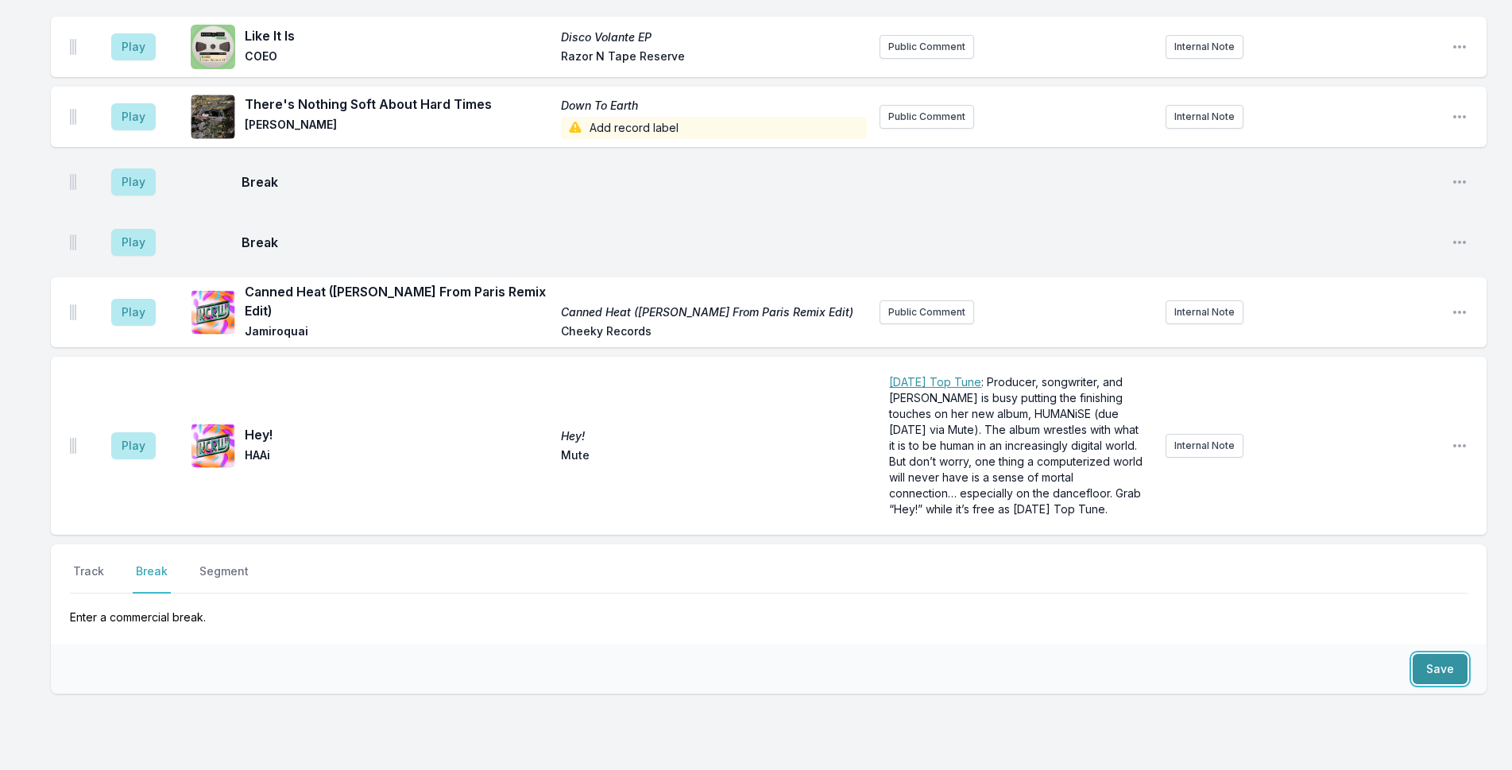
click at [1427, 654] on button "Save" at bounding box center [1439, 669] width 55 height 30
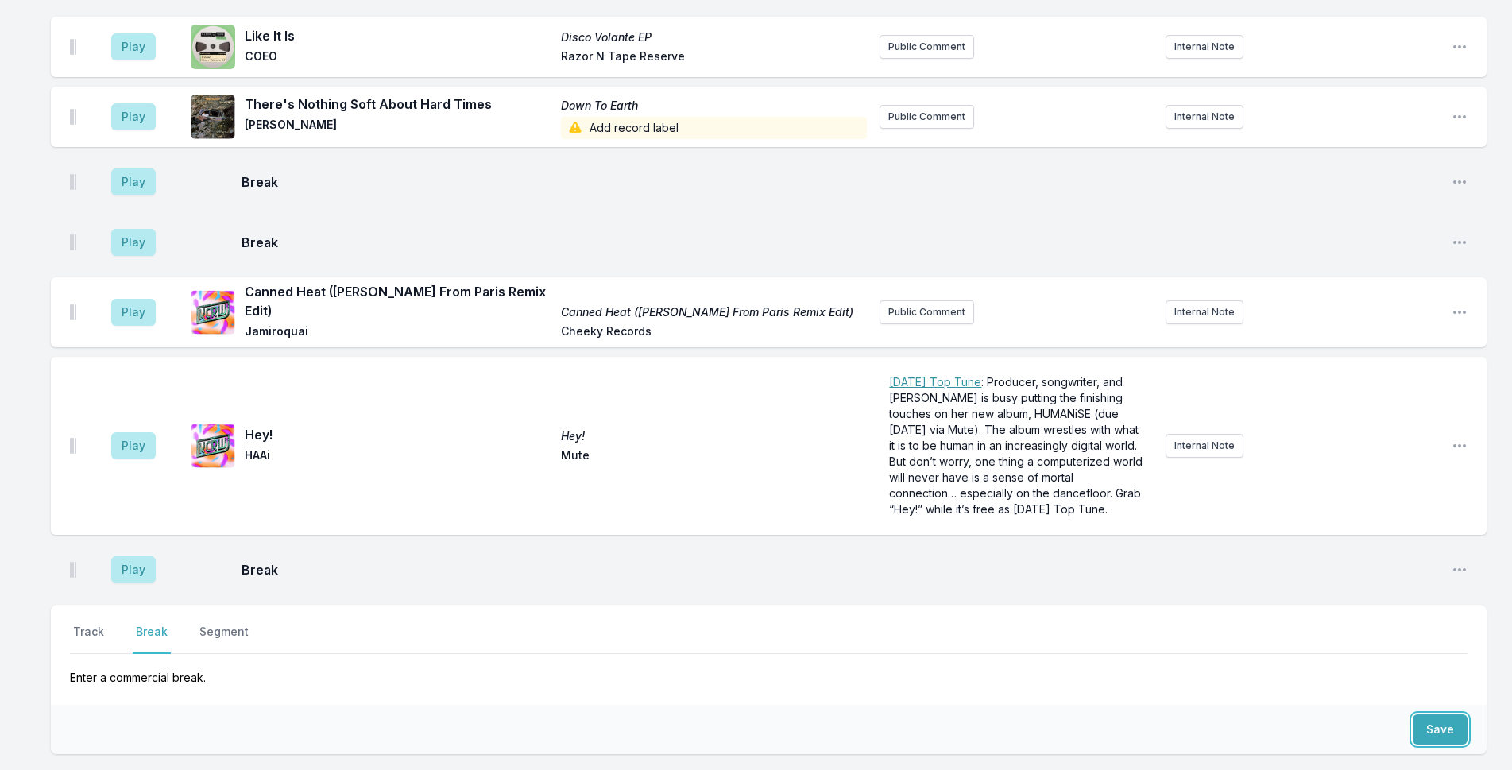
scroll to position [4025, 0]
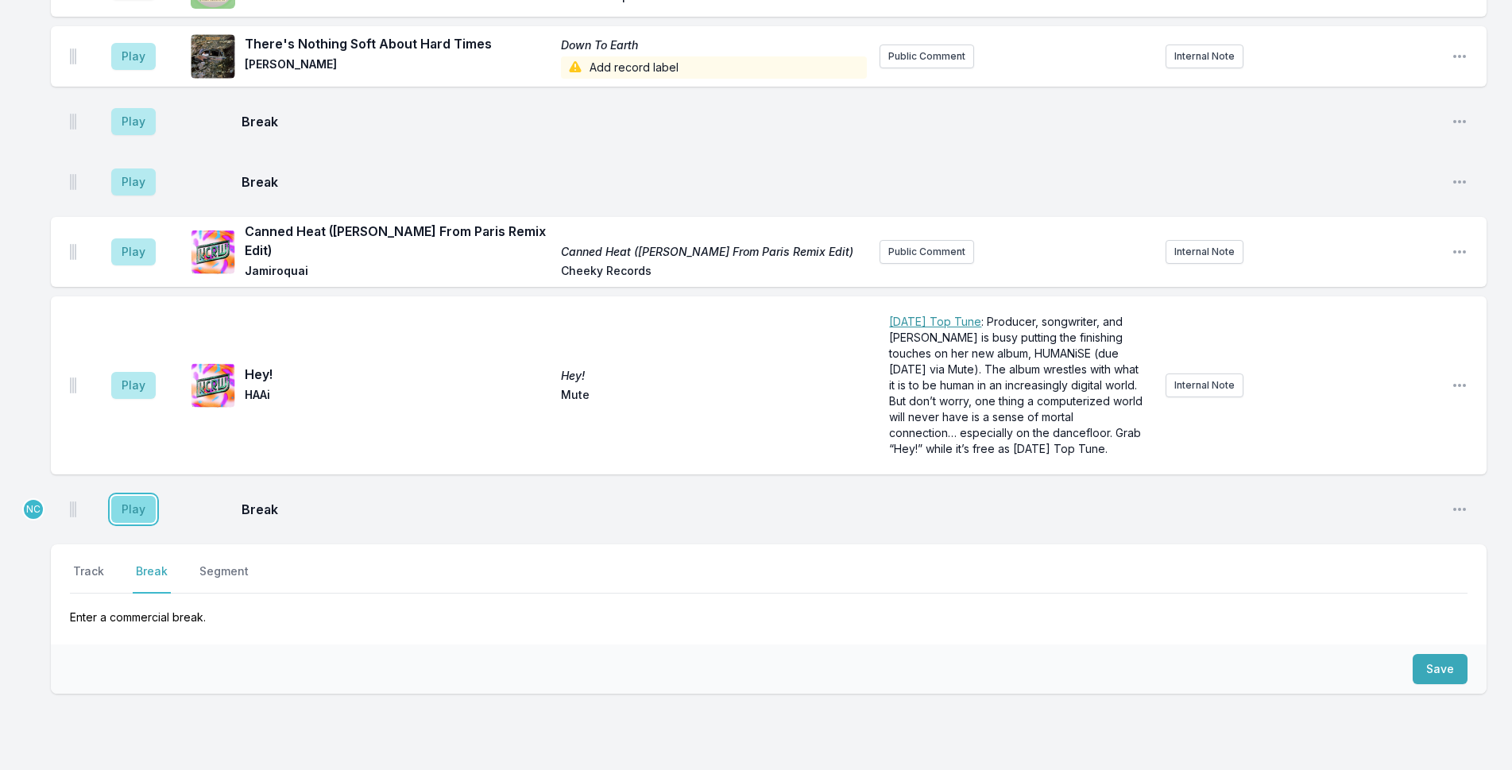
click at [145, 496] on button "Play" at bounding box center [133, 509] width 44 height 27
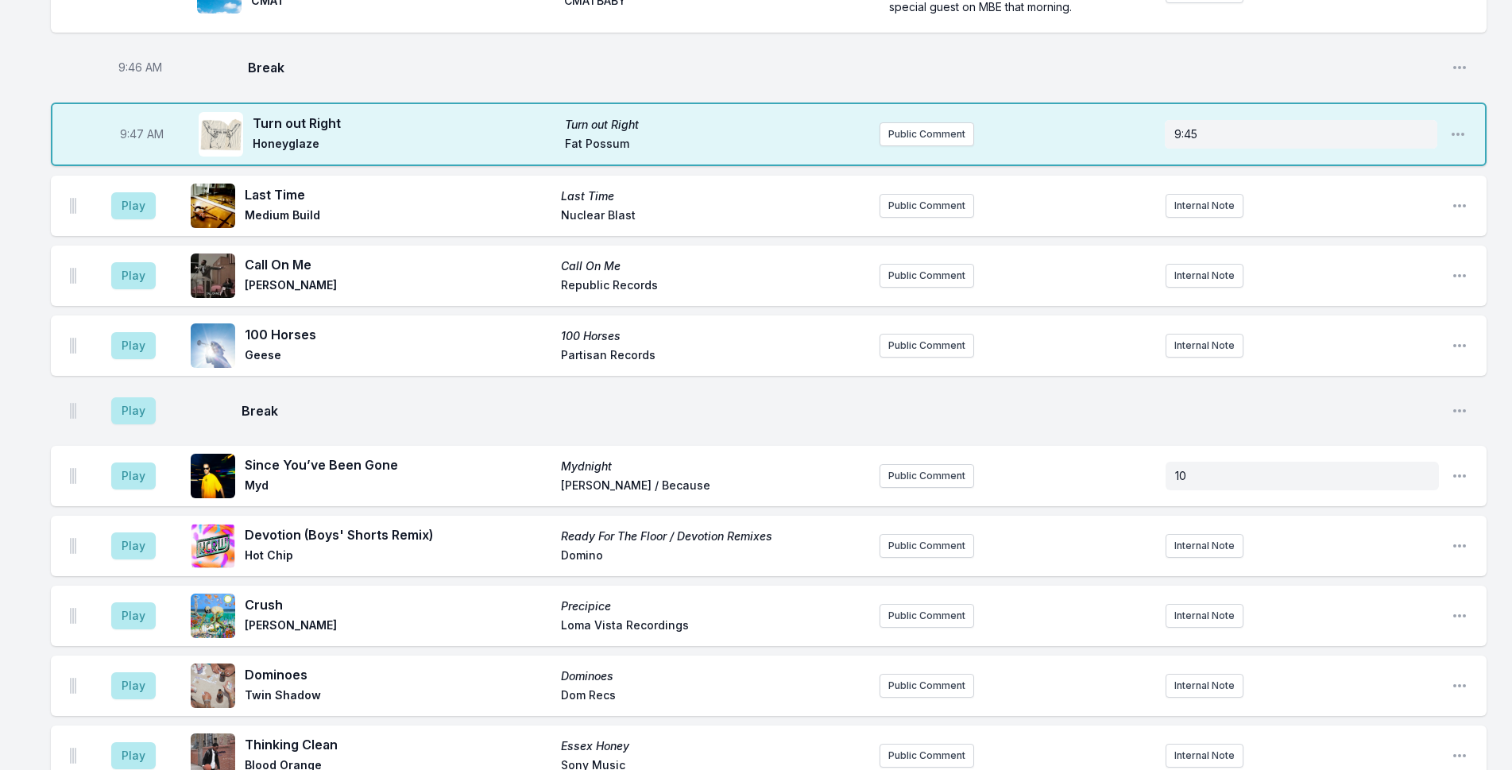
scroll to position [1165, 0]
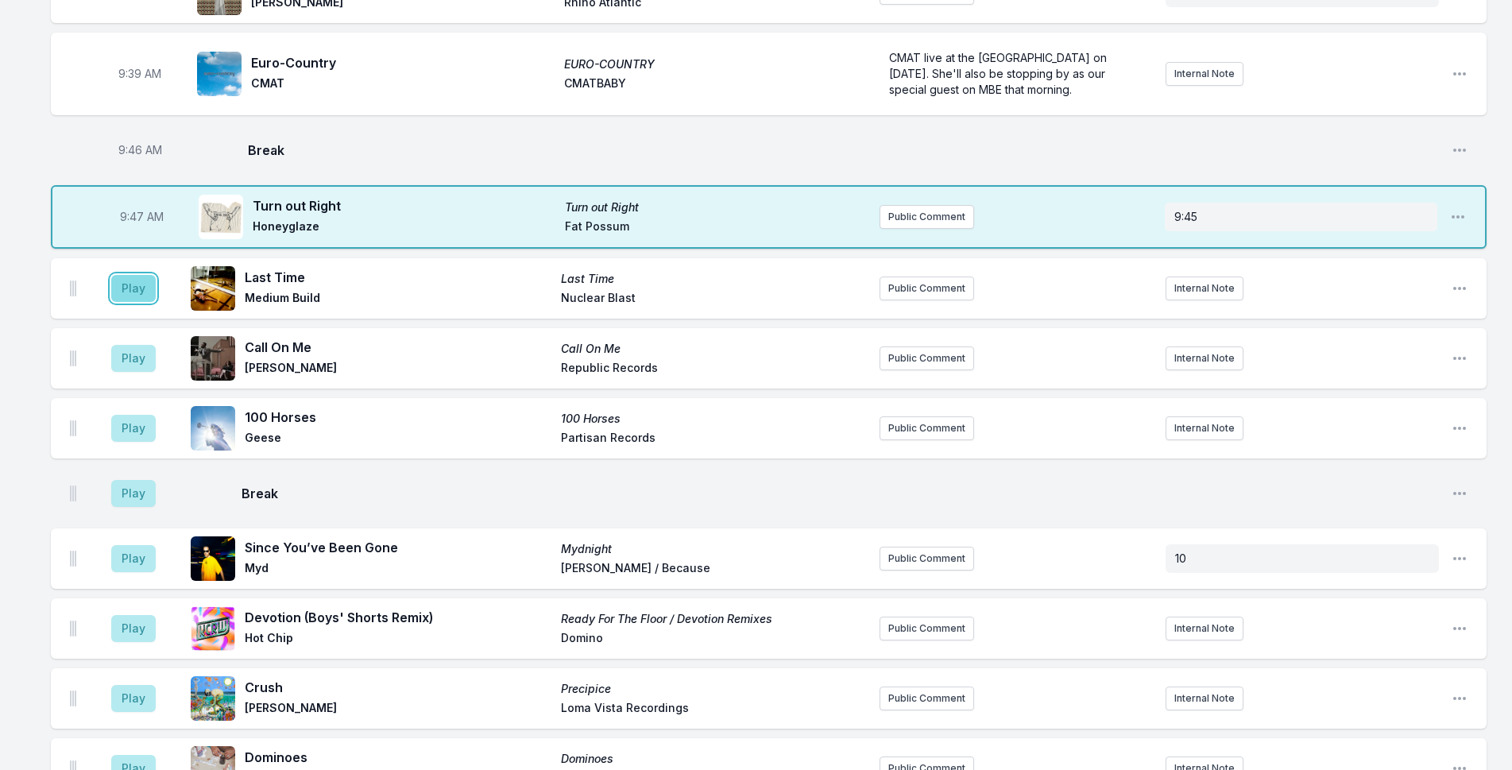
click at [133, 275] on button "Play" at bounding box center [133, 288] width 44 height 27
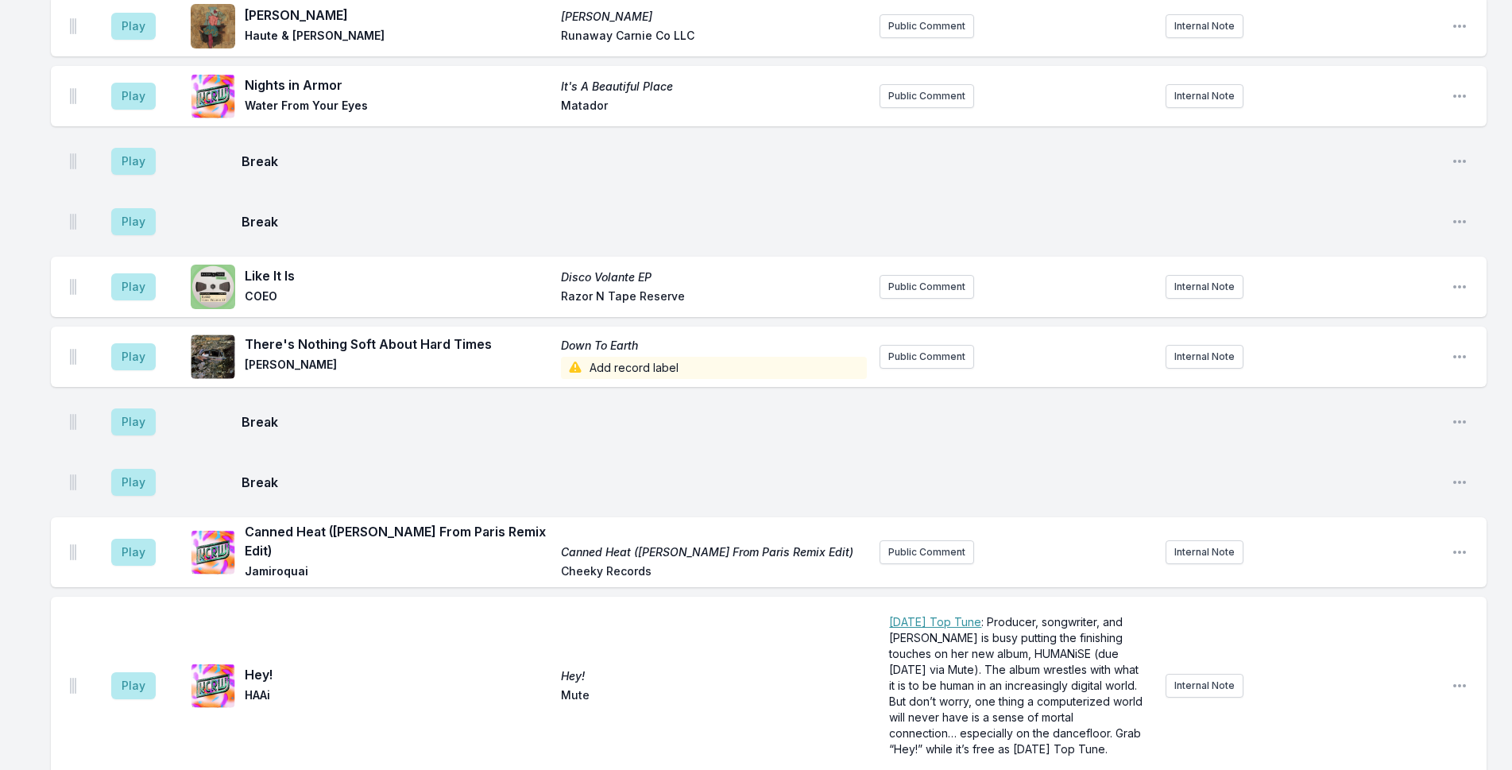
scroll to position [4031, 0]
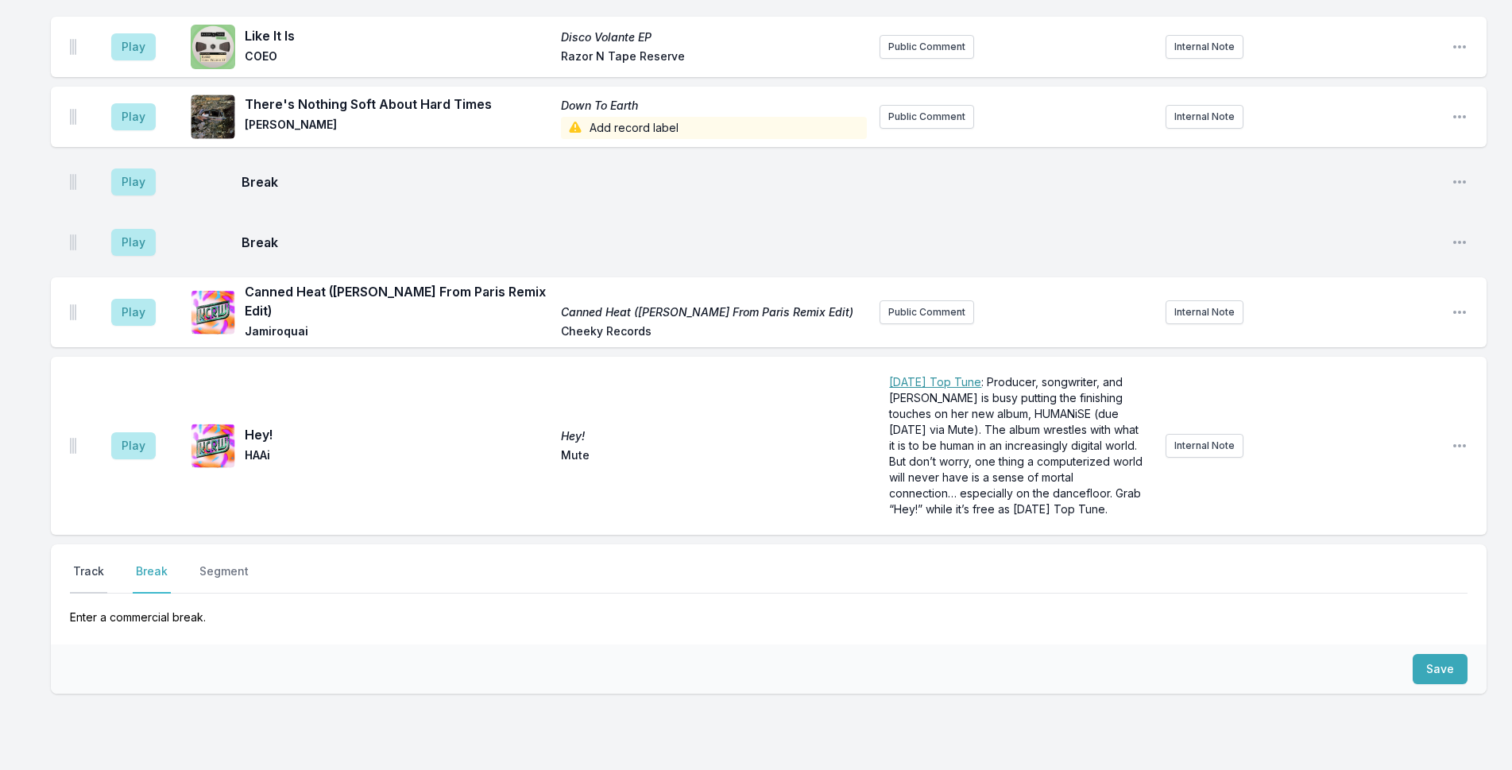
click at [101, 563] on button "Track" at bounding box center [88, 578] width 37 height 30
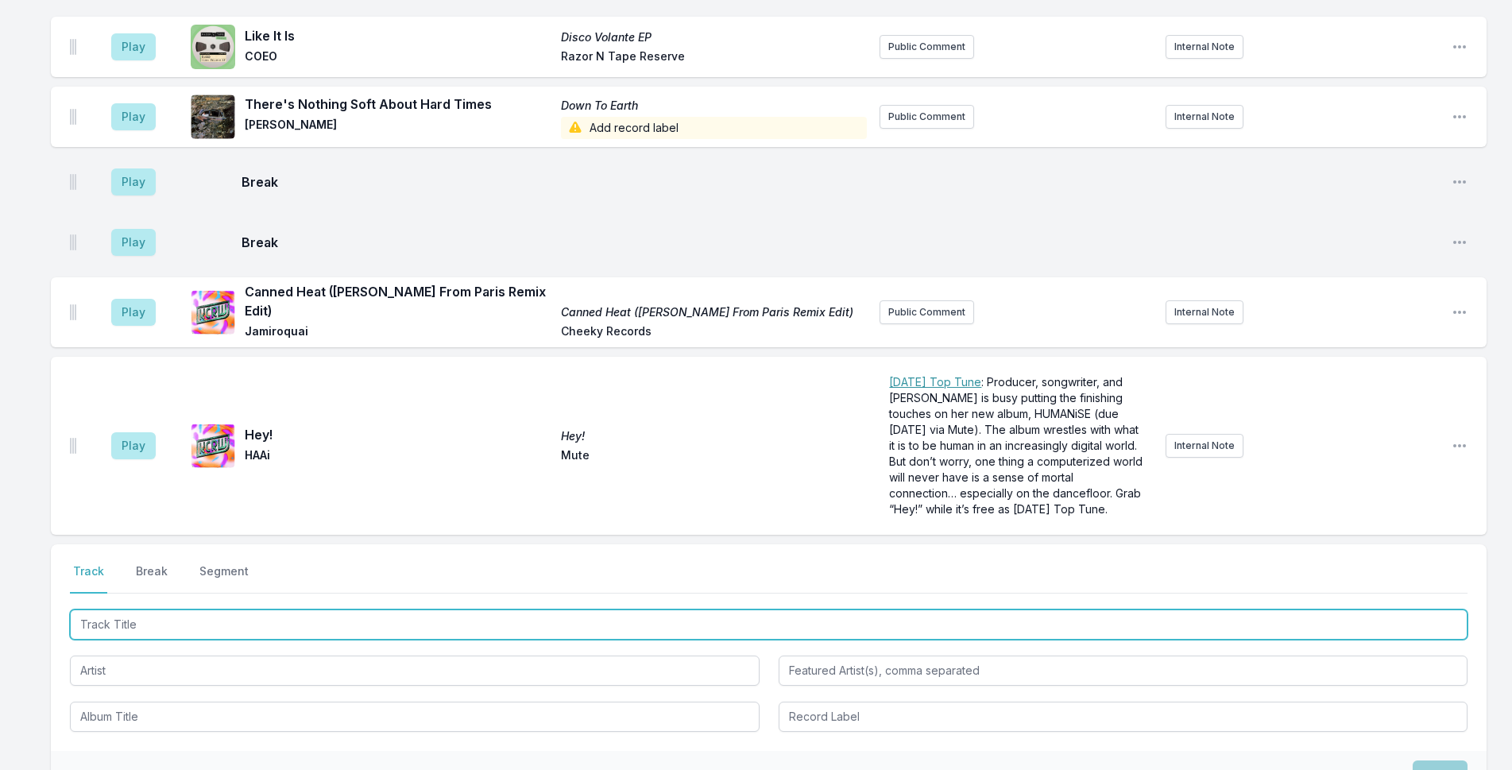
click at [277, 609] on input "Track Title" at bounding box center [768, 624] width 1397 height 30
type input "Simple Life"
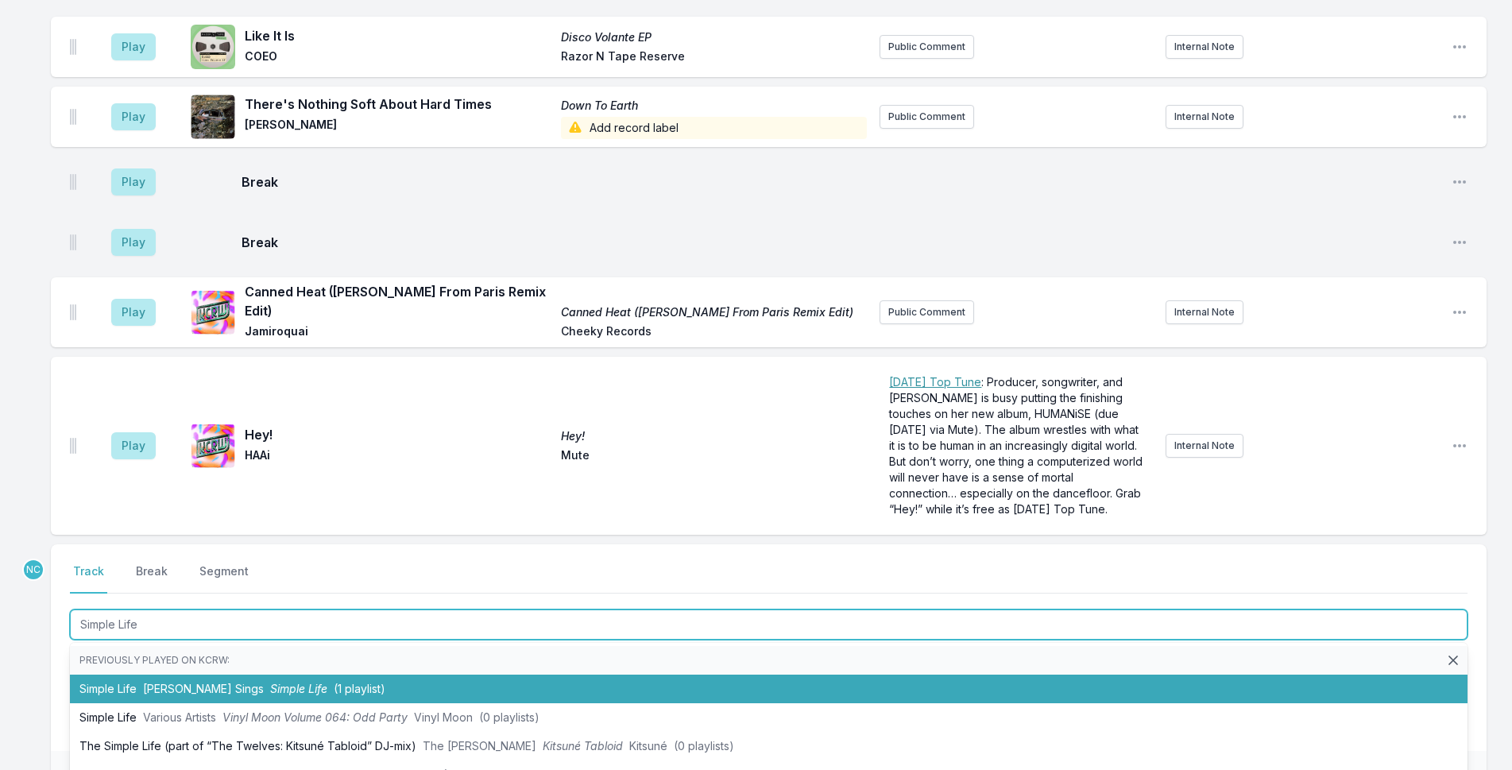
drag, startPoint x: 141, startPoint y: 628, endPoint x: 145, endPoint y: 608, distance: 20.1
click at [145, 643] on ul "Previously played on KCRW: Simple Life [PERSON_NAME] Sings Simple Life (1 playl…" at bounding box center [768, 738] width 1397 height 191
click at [145, 682] on span "[PERSON_NAME] Sings" at bounding box center [203, 689] width 121 height 14
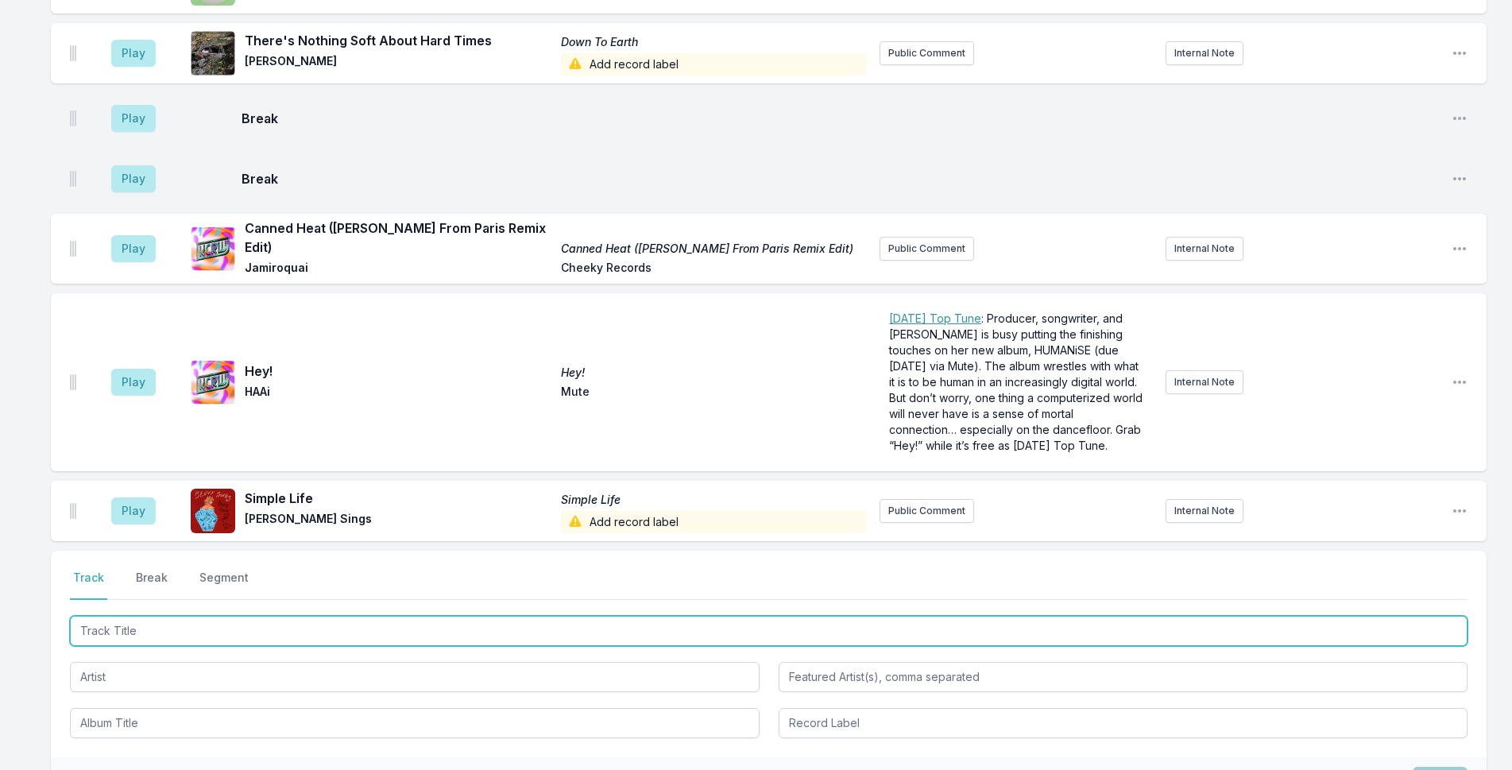
scroll to position [4155, 0]
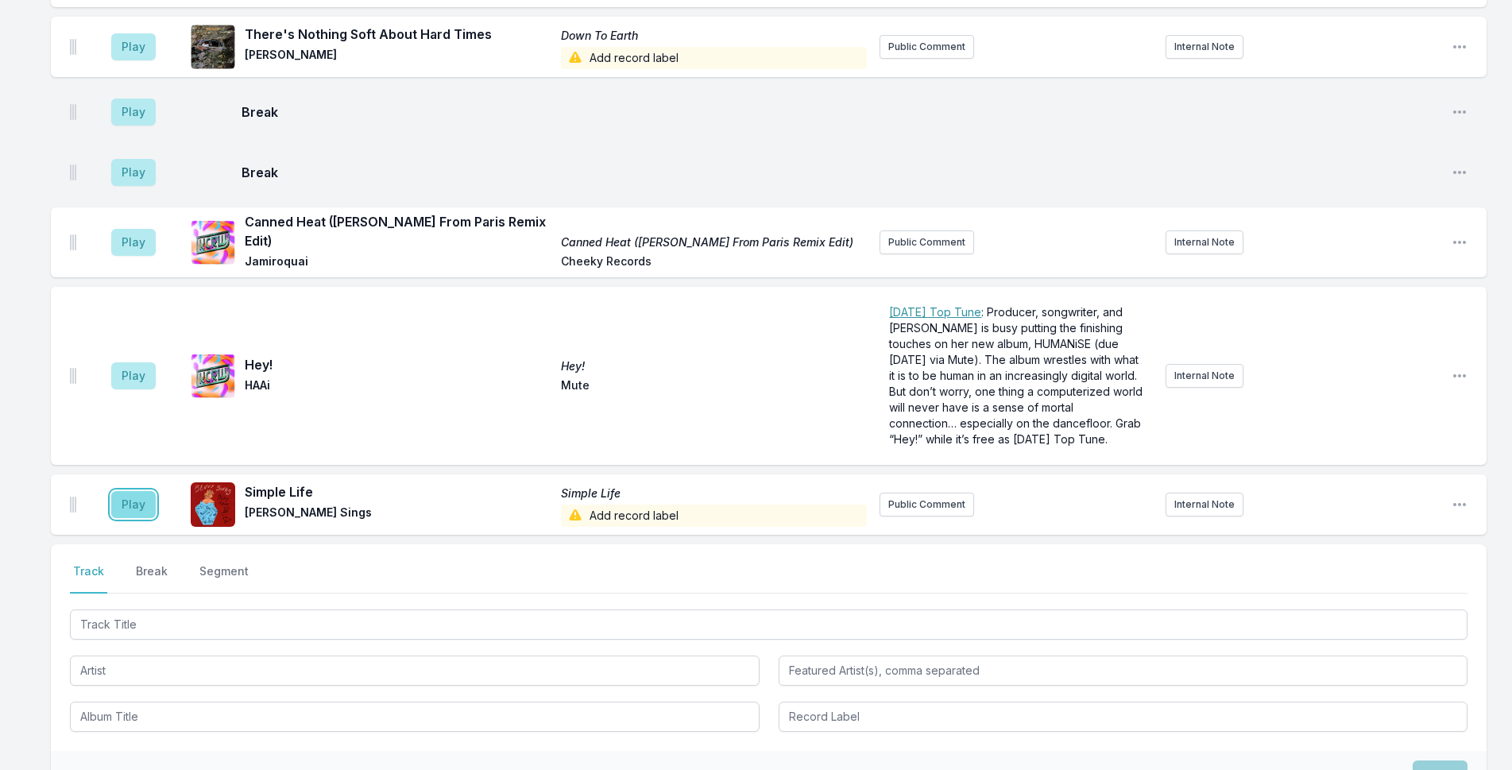
click at [133, 491] on button "Play" at bounding box center [133, 504] width 44 height 27
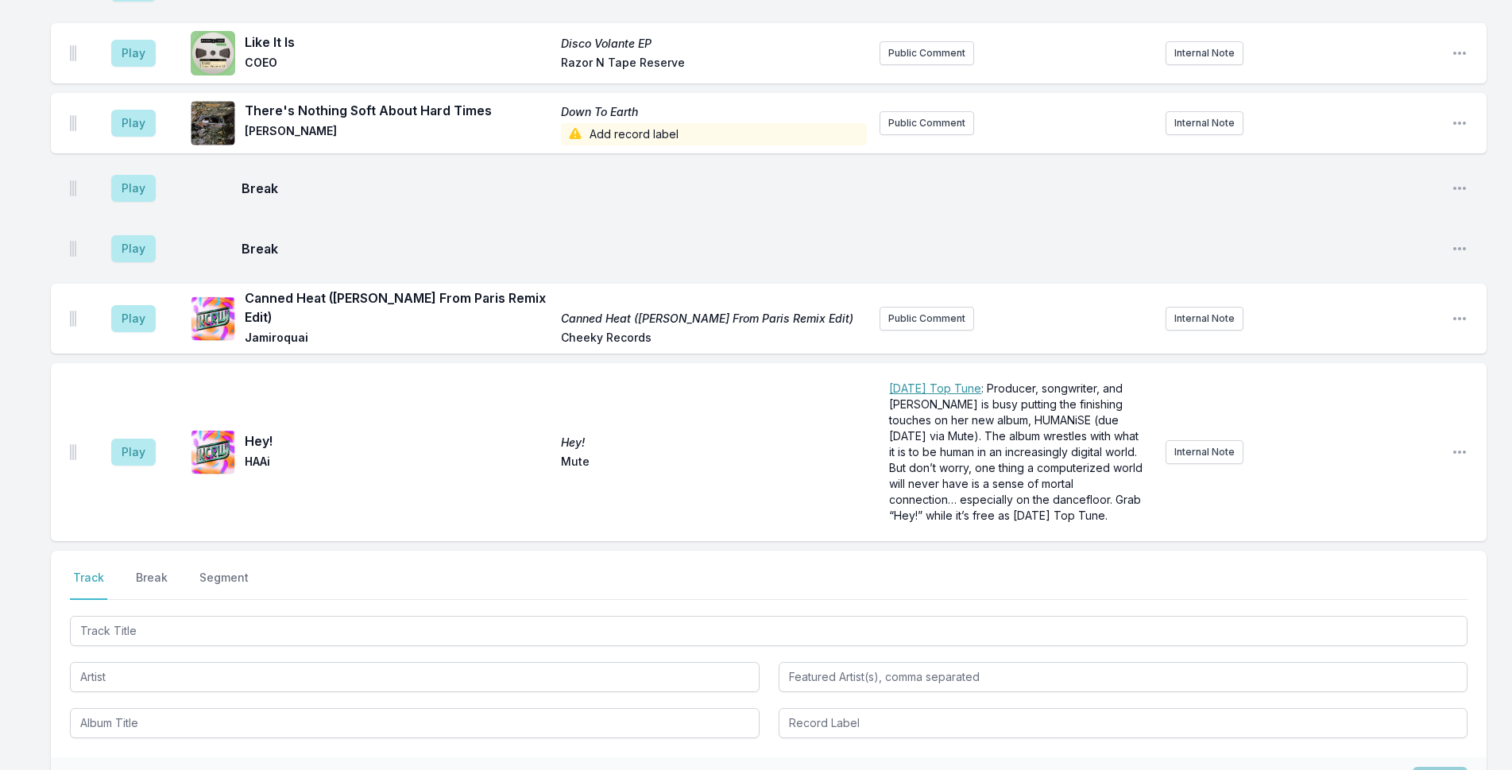
scroll to position [4161, 0]
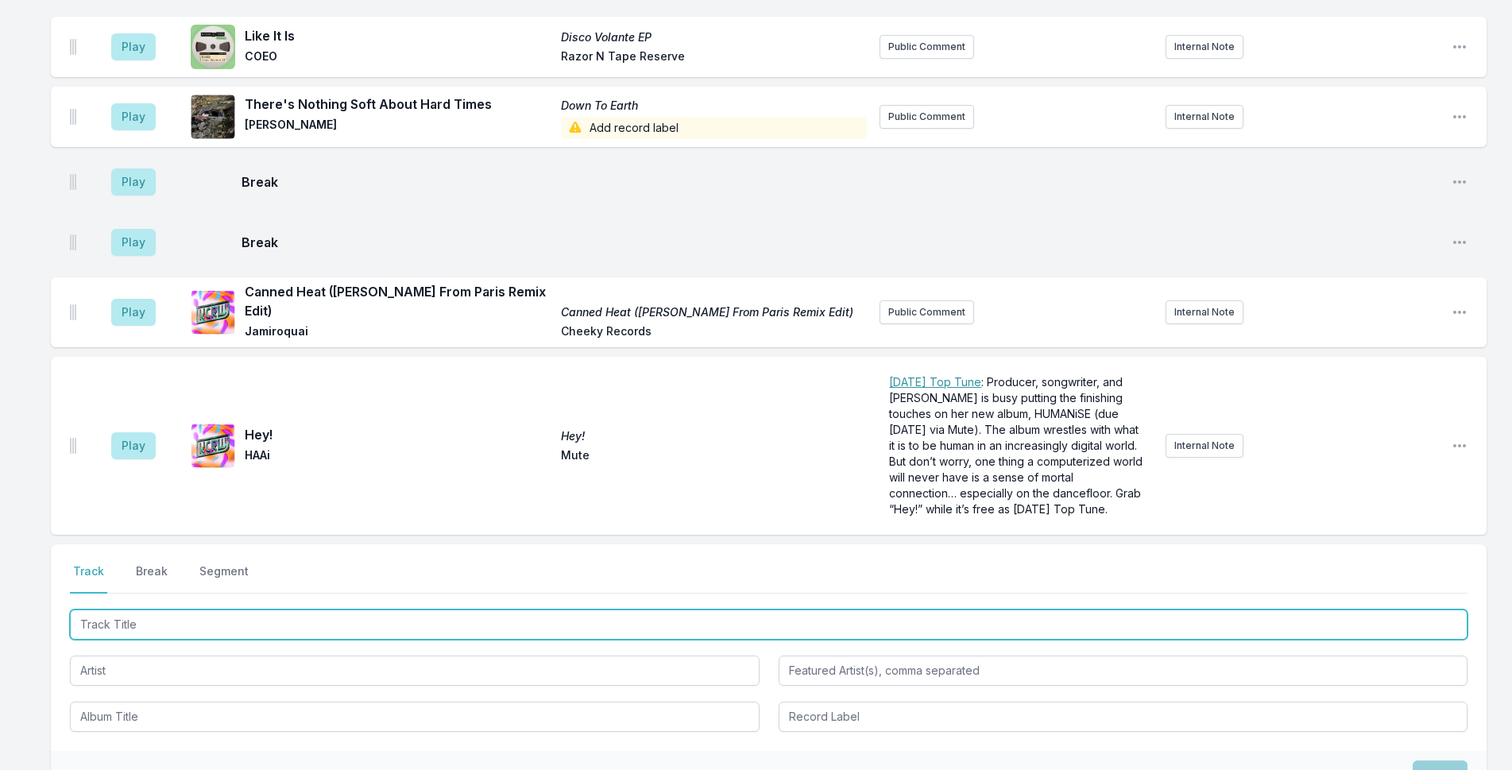
click at [319, 609] on input "Track Title" at bounding box center [768, 624] width 1397 height 30
type input "Nebula Gazer"
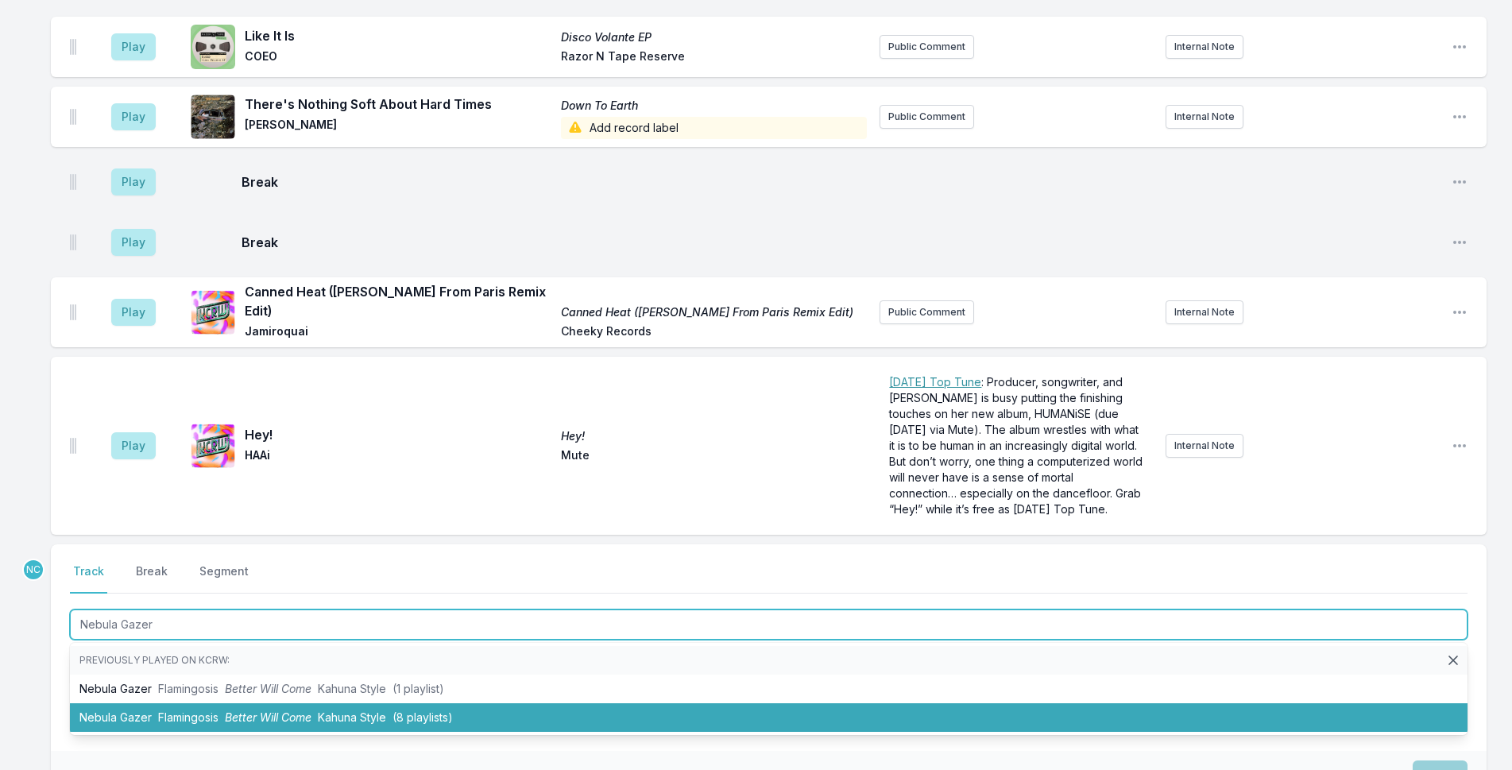
click at [474, 703] on li "Nebula Gazer Flamingosis Better Will Come Kahuna Style (8 playlists)" at bounding box center [768, 717] width 1397 height 29
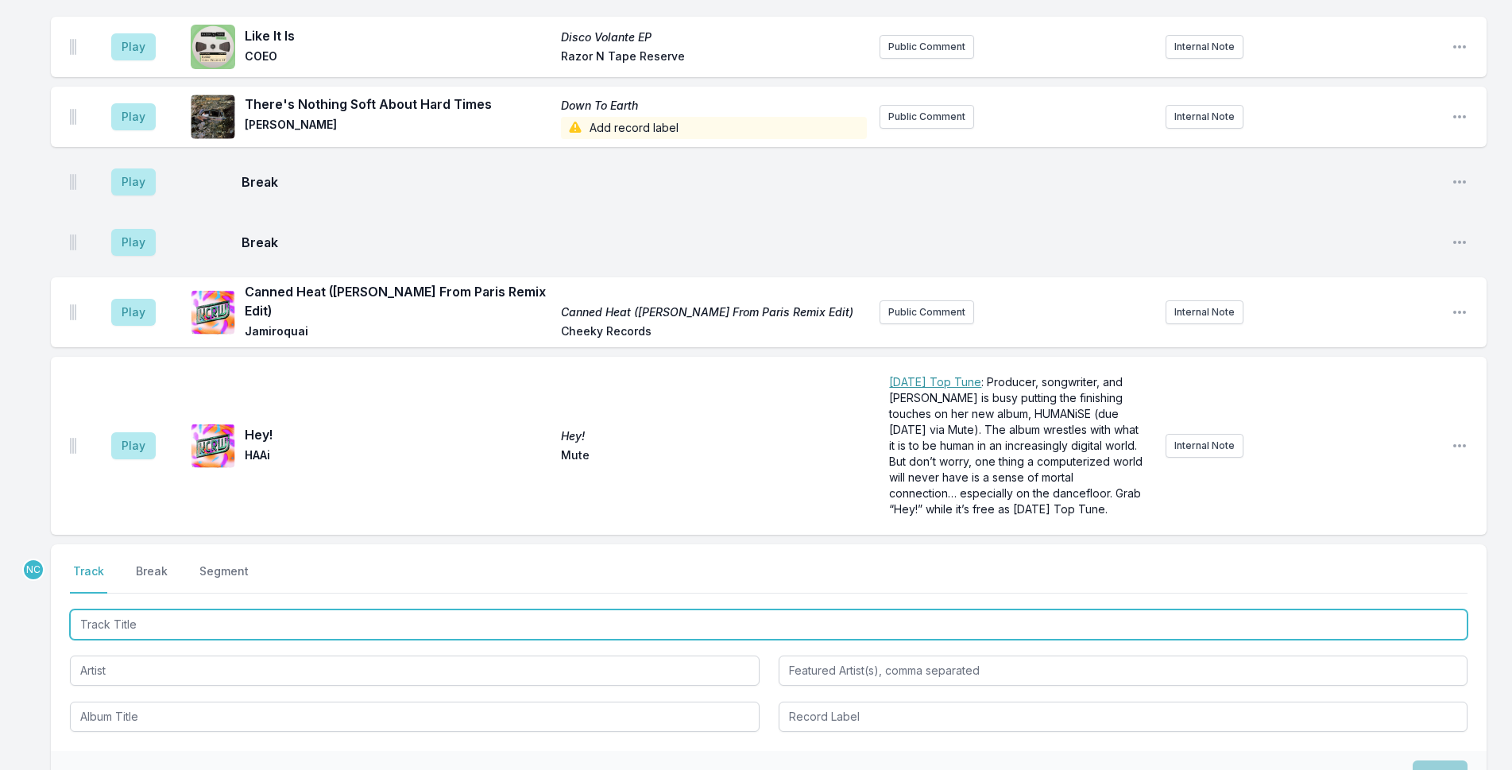
scroll to position [4231, 0]
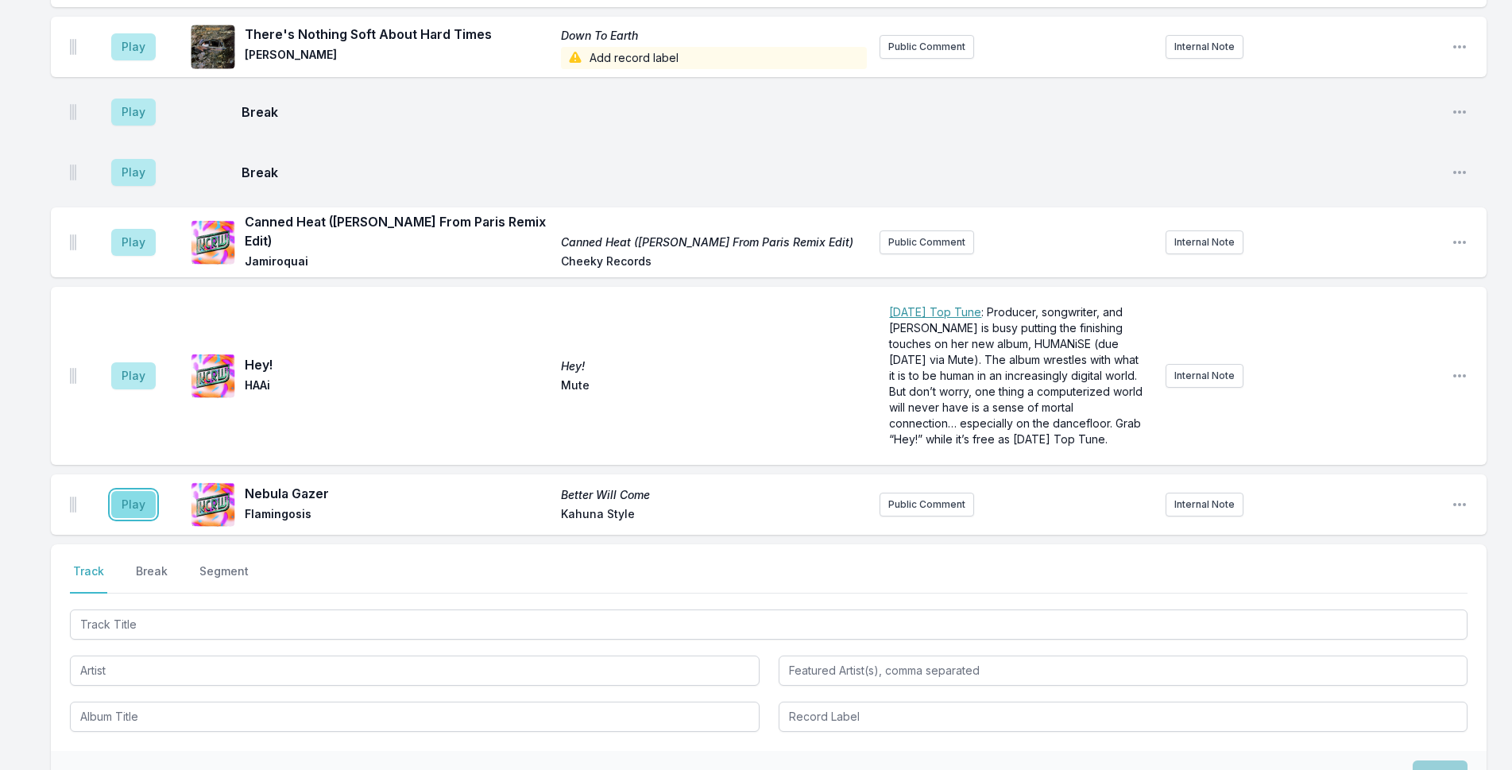
click at [123, 491] on button "Play" at bounding box center [133, 504] width 44 height 27
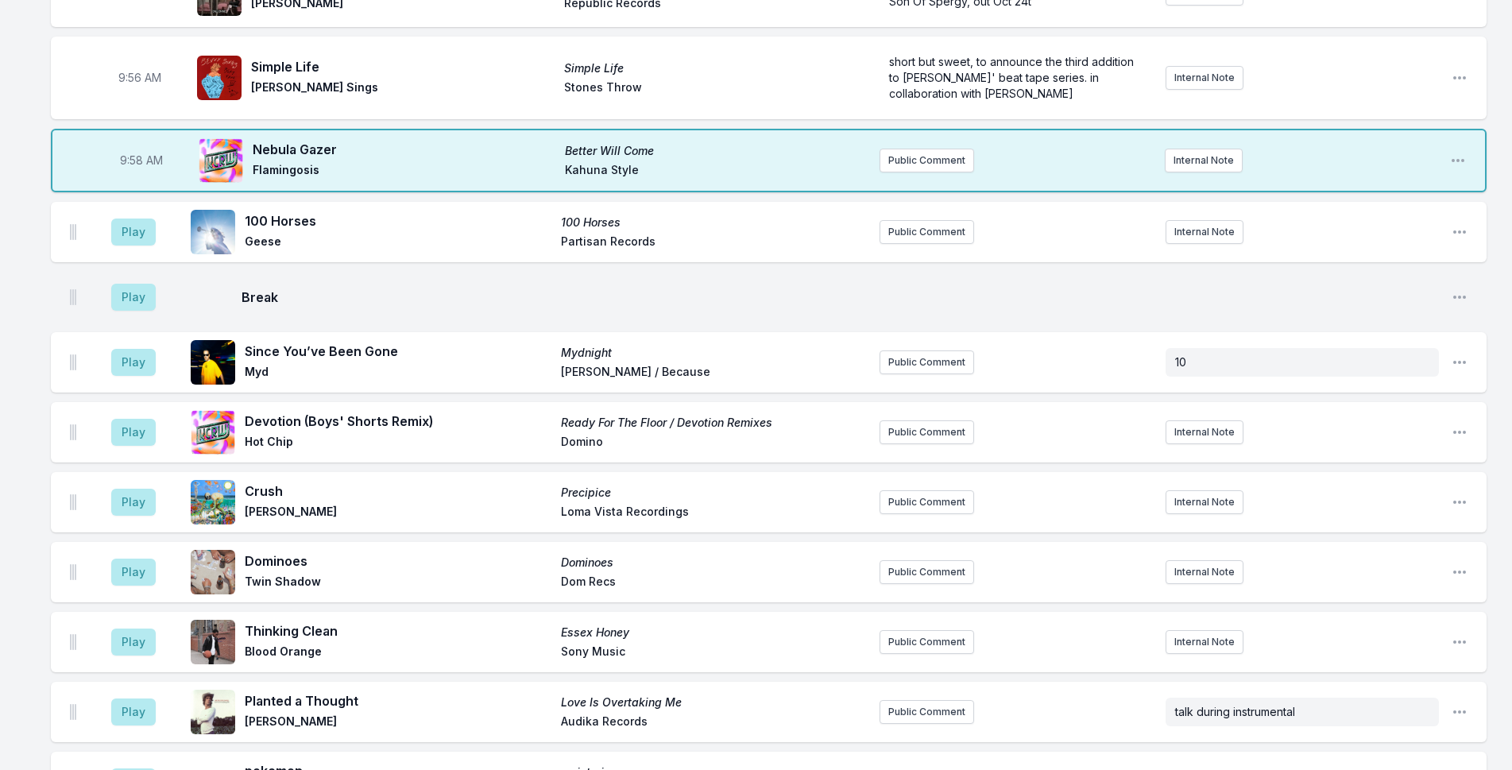
scroll to position [1610, 0]
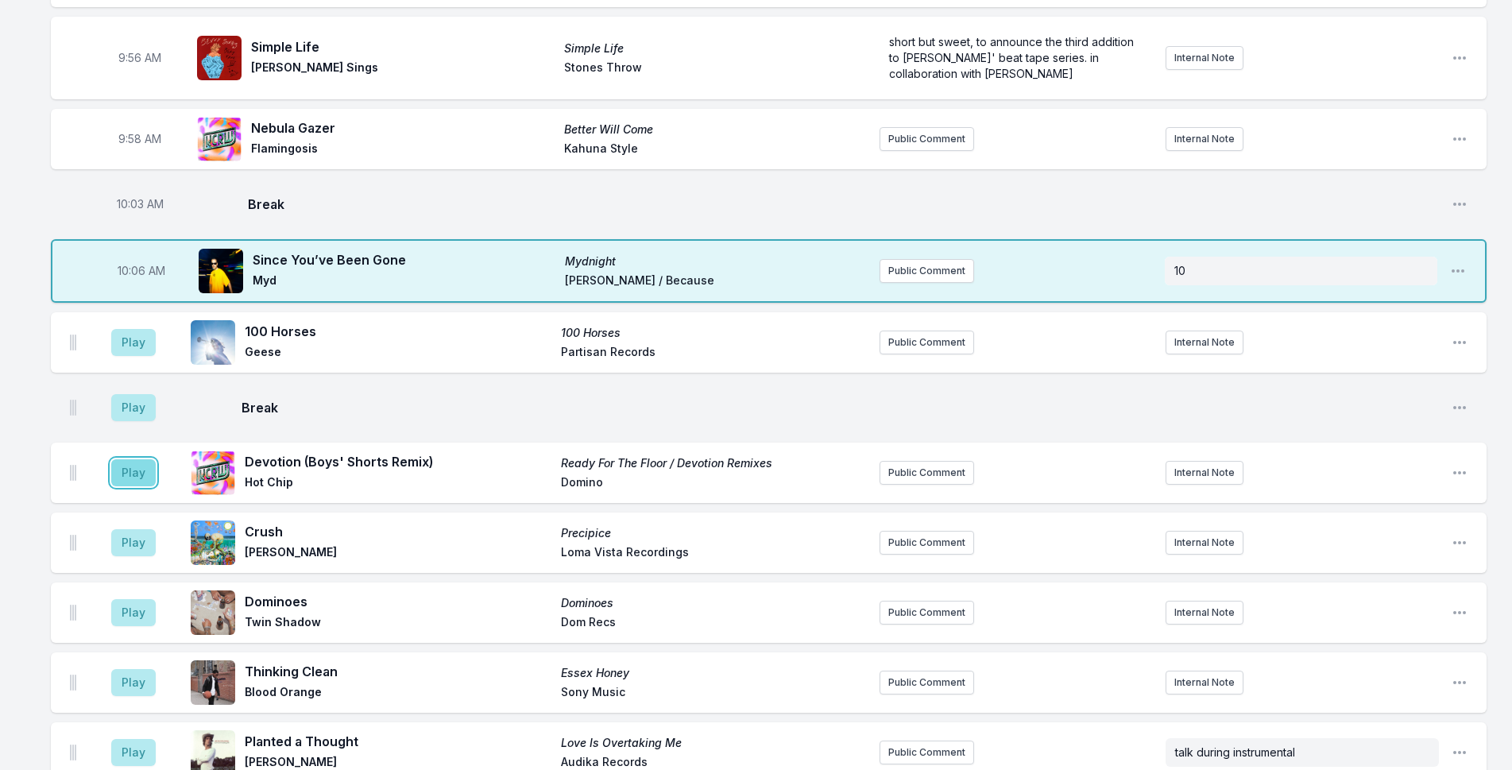
click at [136, 459] on button "Play" at bounding box center [133, 472] width 44 height 27
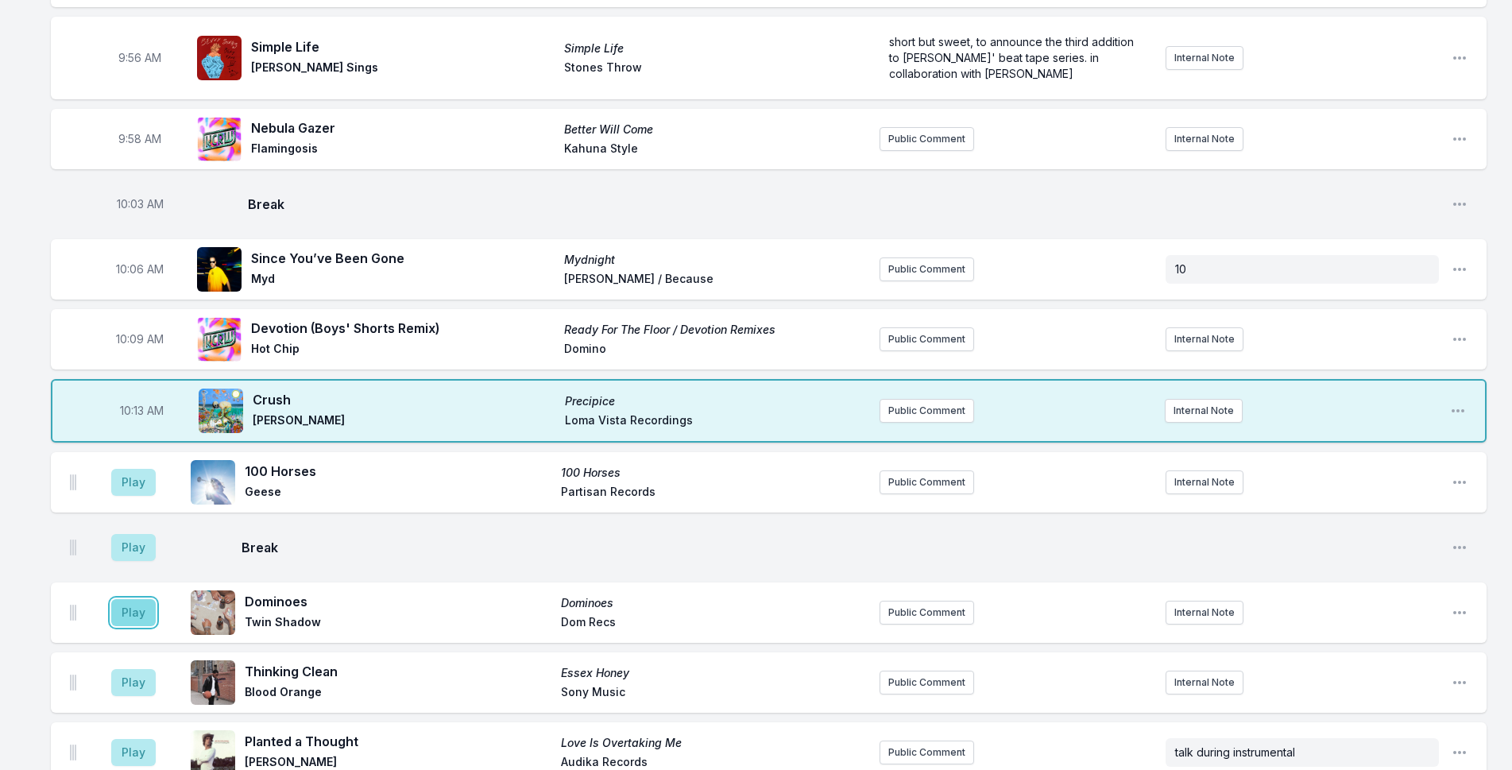
click at [117, 599] on button "Play" at bounding box center [133, 612] width 44 height 27
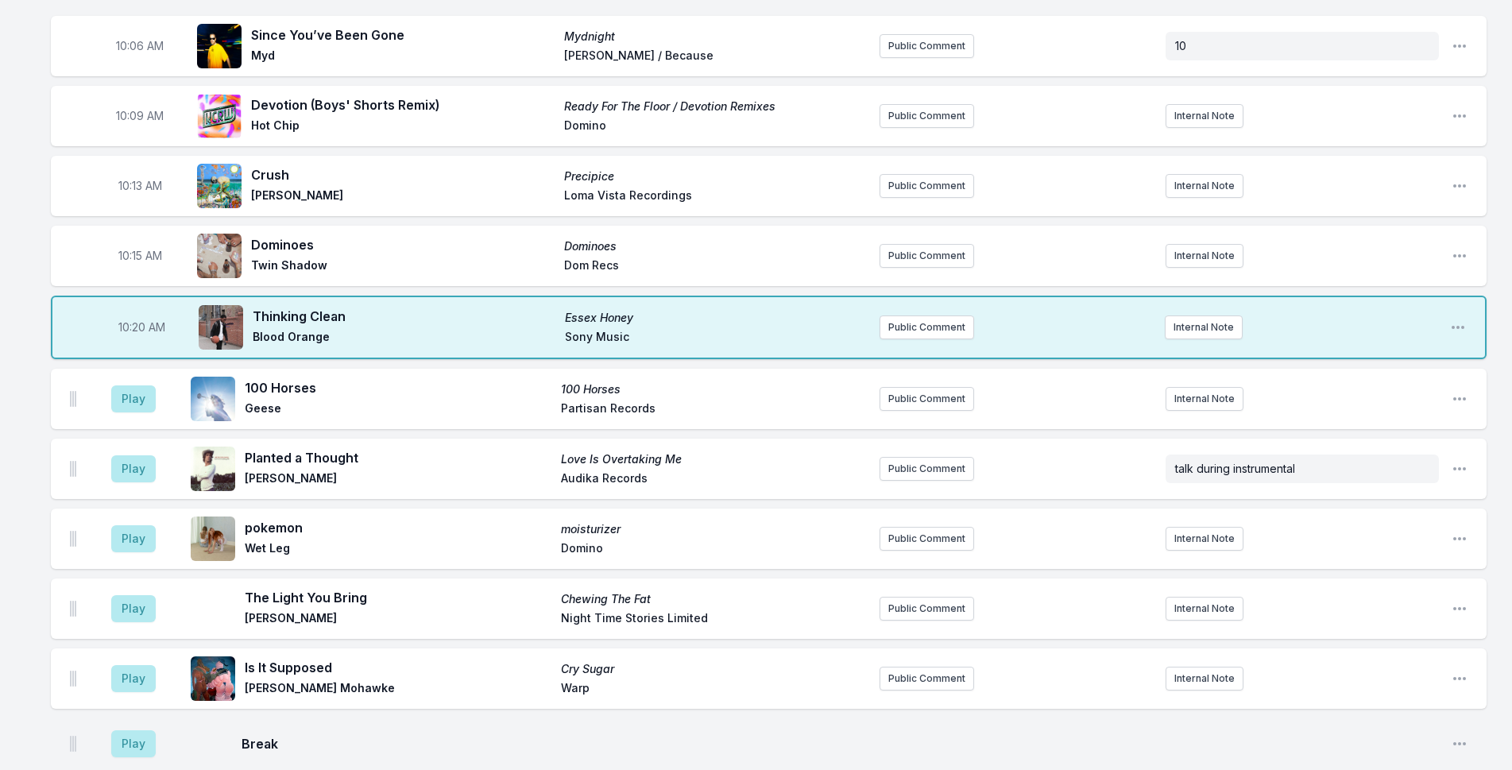
scroll to position [1848, 0]
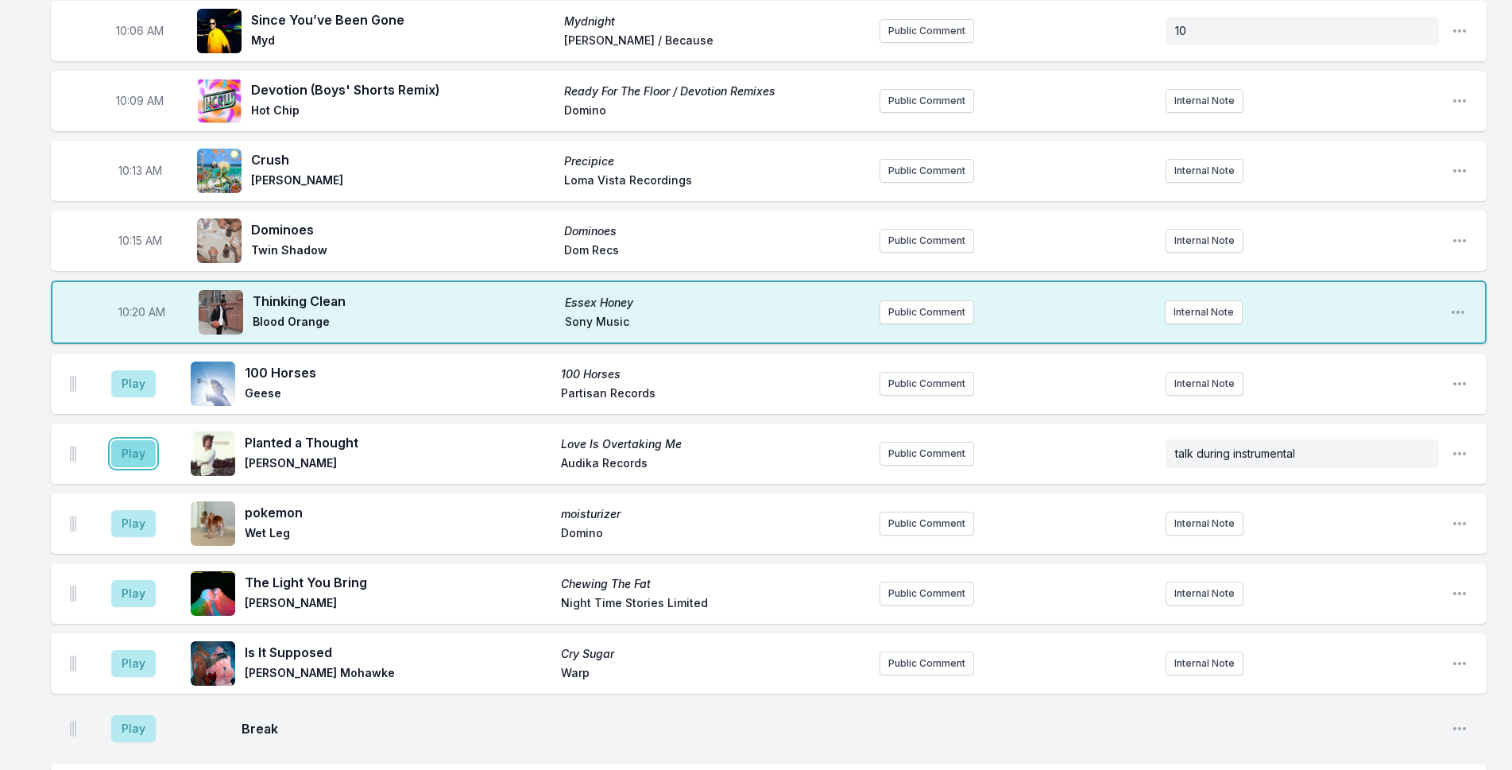
click at [137, 440] on button "Play" at bounding box center [133, 453] width 44 height 27
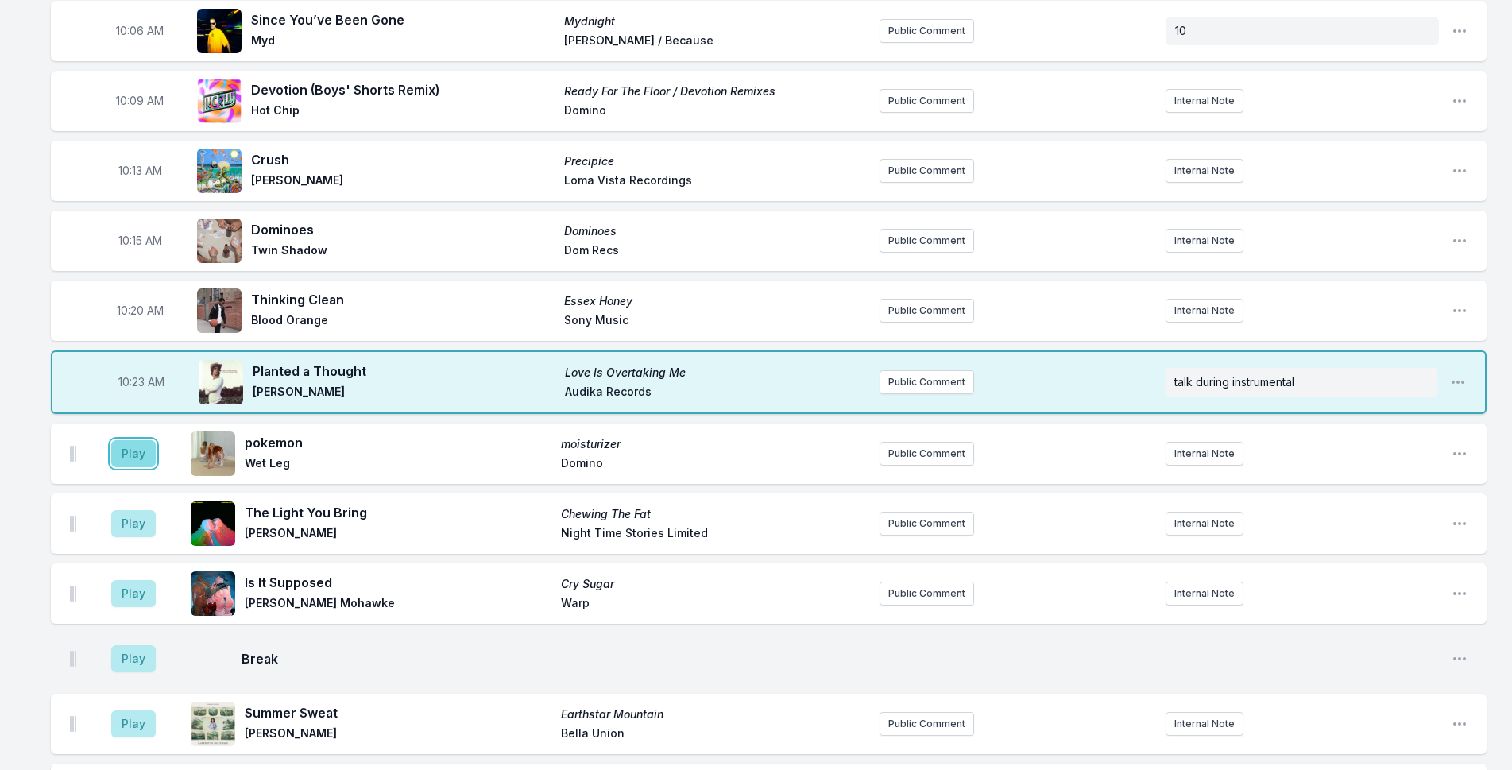
click at [132, 440] on button "Play" at bounding box center [133, 453] width 44 height 27
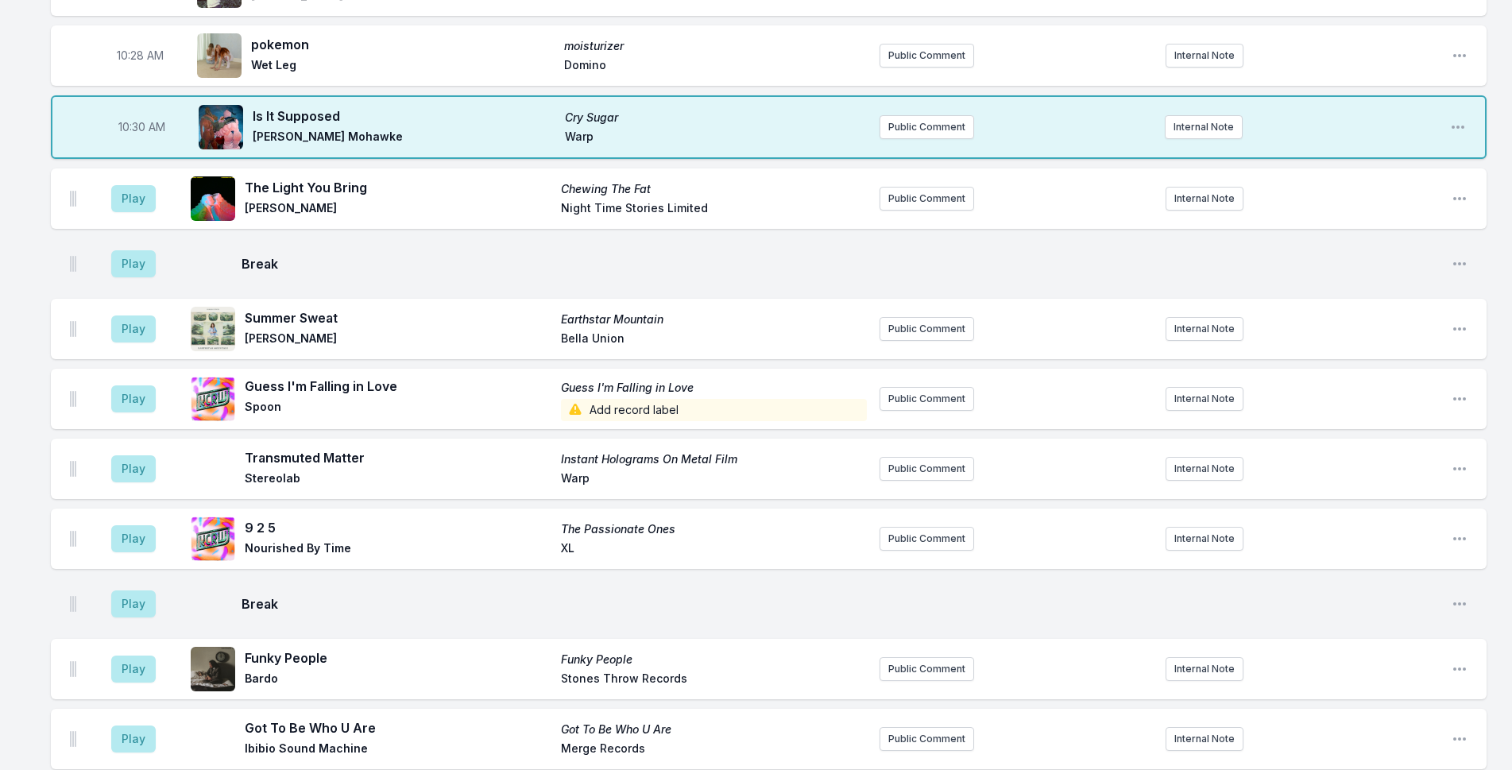
scroll to position [2246, 0]
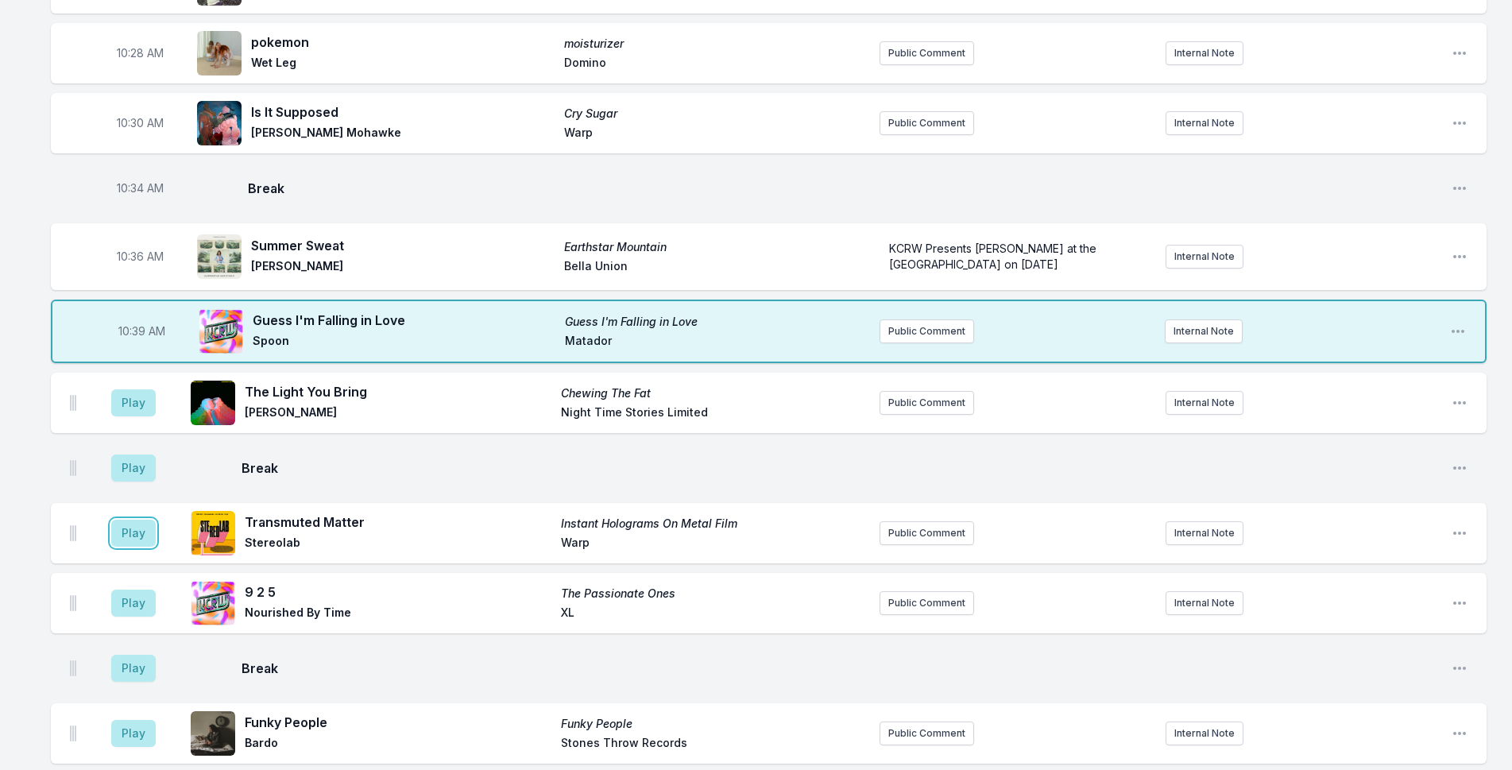
drag, startPoint x: 122, startPoint y: 494, endPoint x: 41, endPoint y: 252, distance: 255.5
click at [122, 519] on button "Play" at bounding box center [133, 532] width 44 height 27
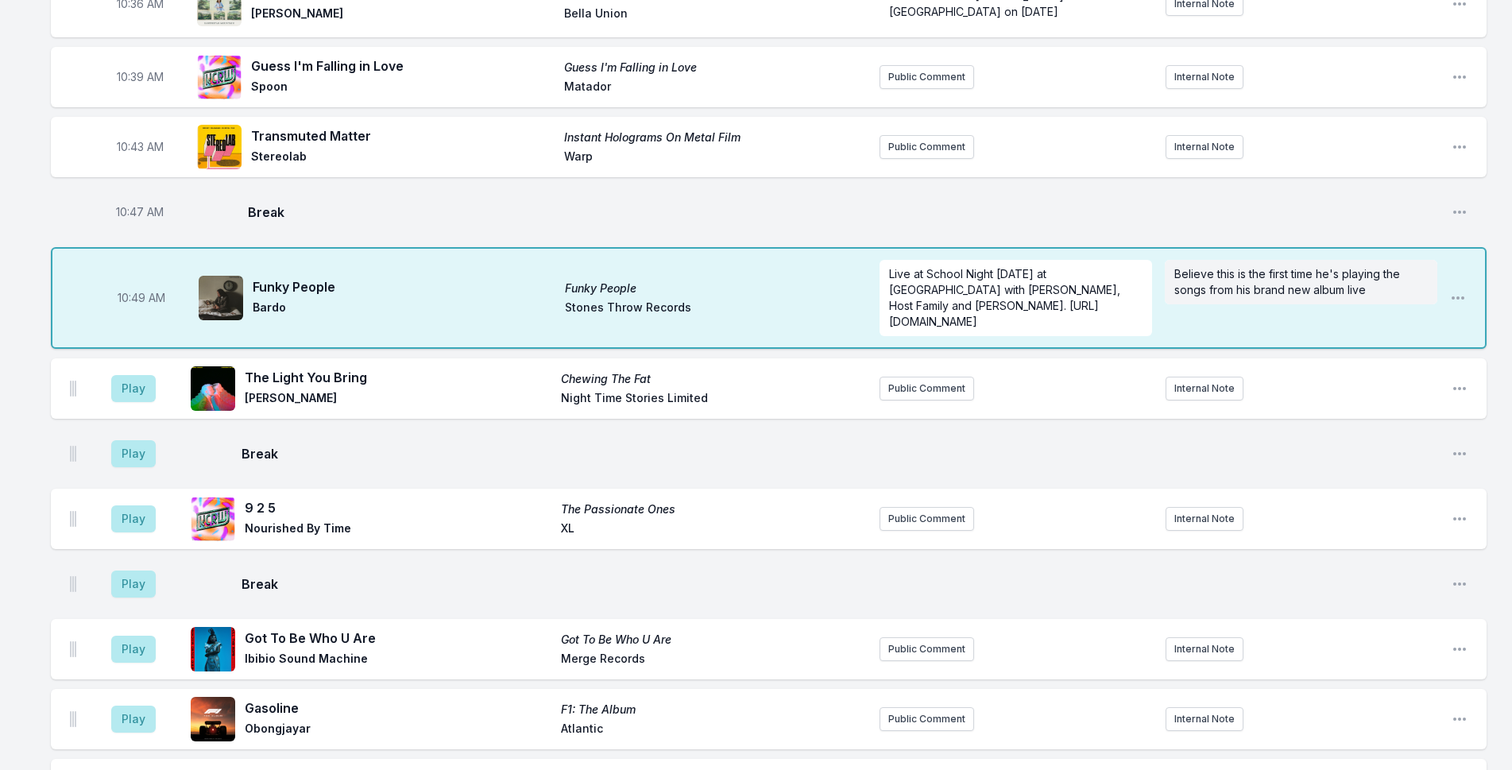
scroll to position [2476, 0]
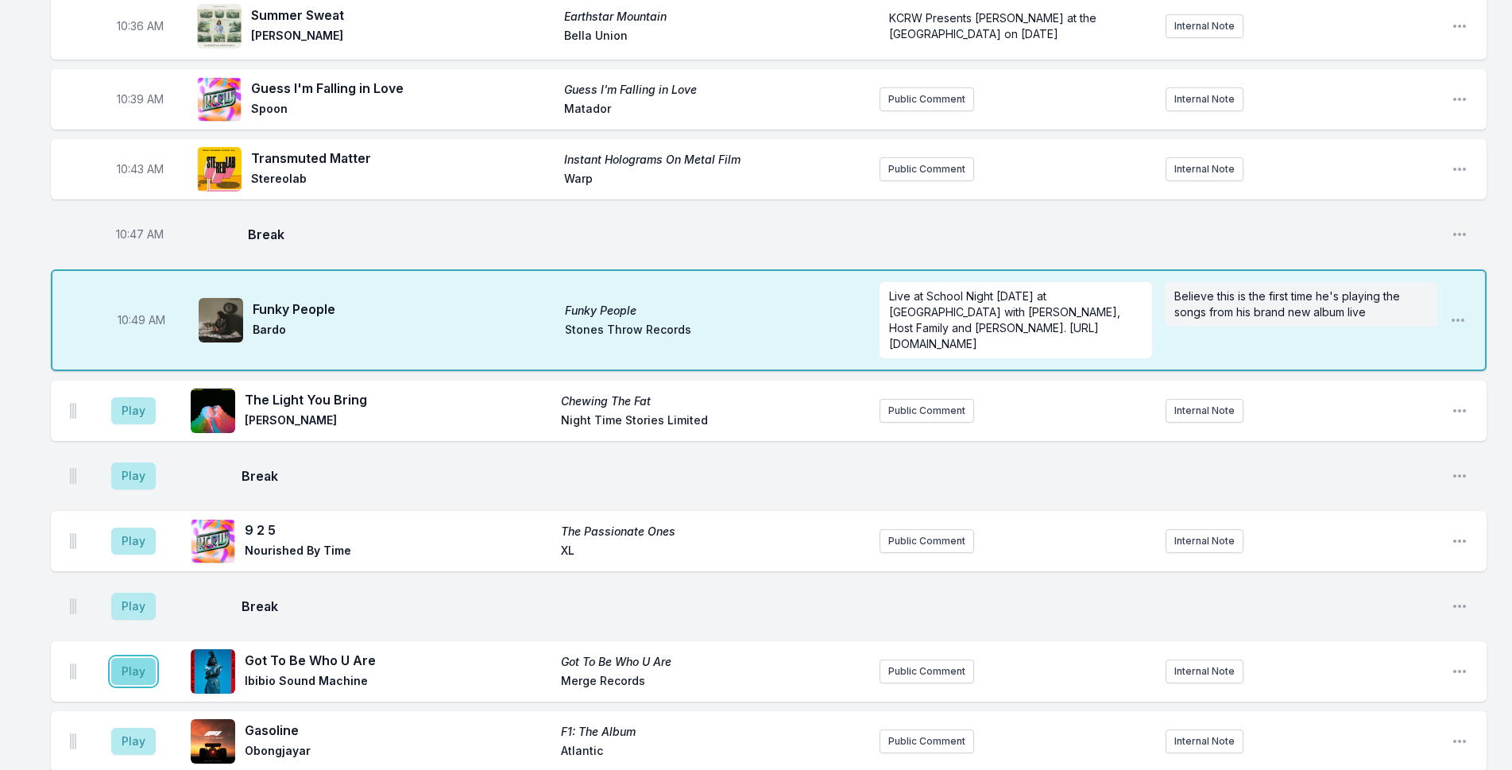
click at [129, 658] on button "Play" at bounding box center [133, 671] width 44 height 27
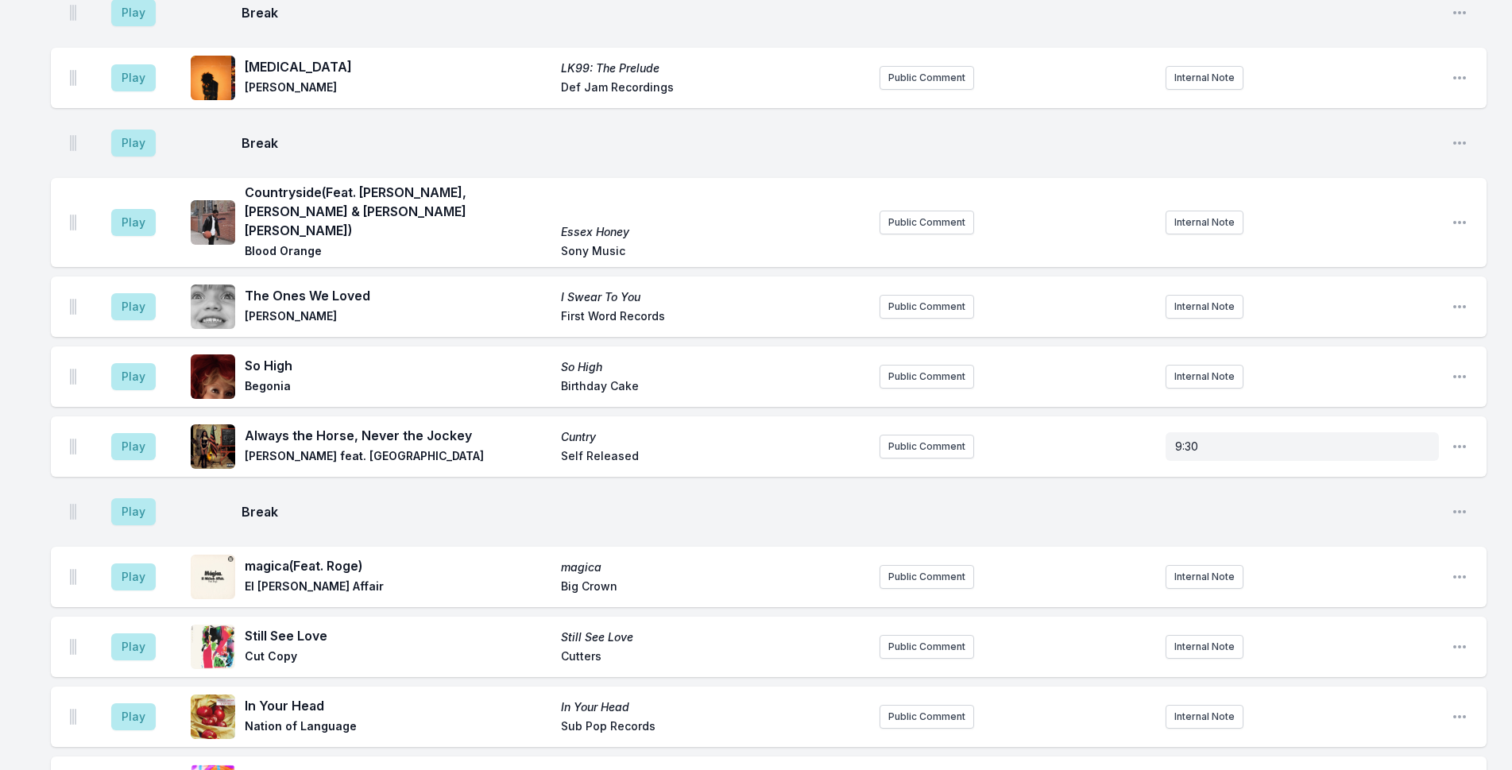
scroll to position [3270, 0]
click at [930, 294] on button "Public Comment" at bounding box center [926, 306] width 95 height 24
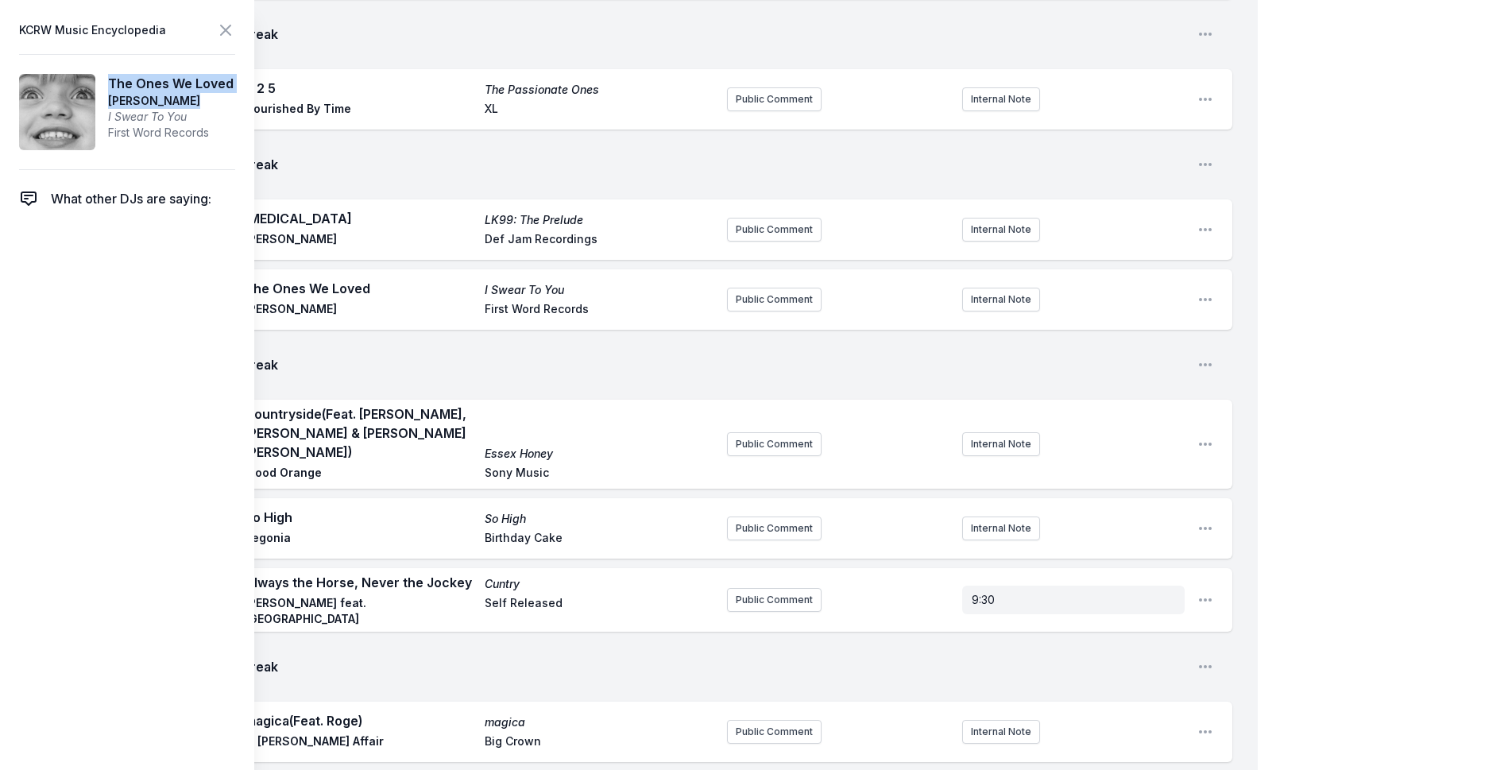
drag, startPoint x: 203, startPoint y: 97, endPoint x: 109, endPoint y: 73, distance: 96.7
click at [109, 73] on article "The Ones We Loved [PERSON_NAME] I Swear To You First Word Records" at bounding box center [127, 112] width 216 height 116
copy aside "The Ones We Loved [PERSON_NAME]"
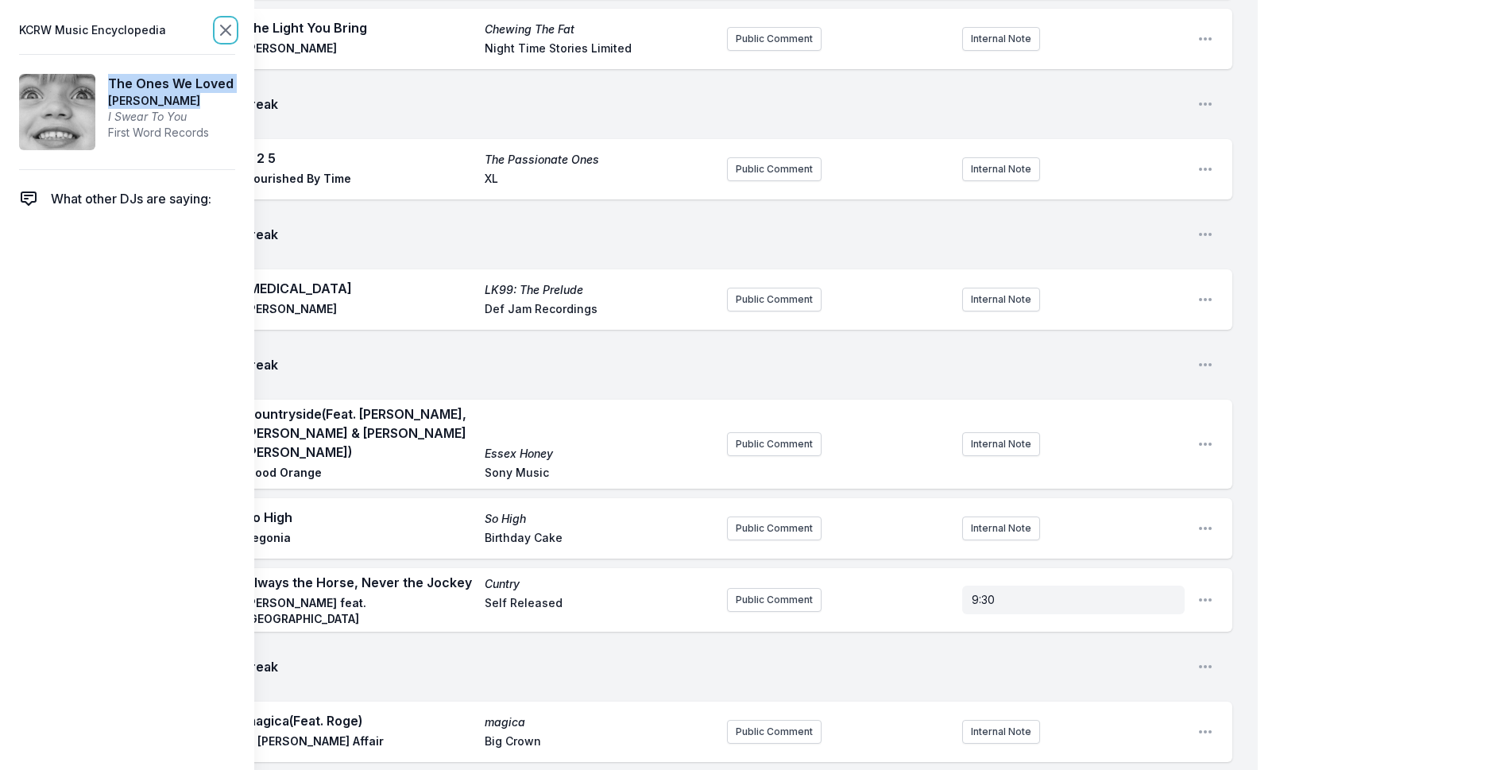
click at [221, 25] on icon at bounding box center [225, 30] width 19 height 19
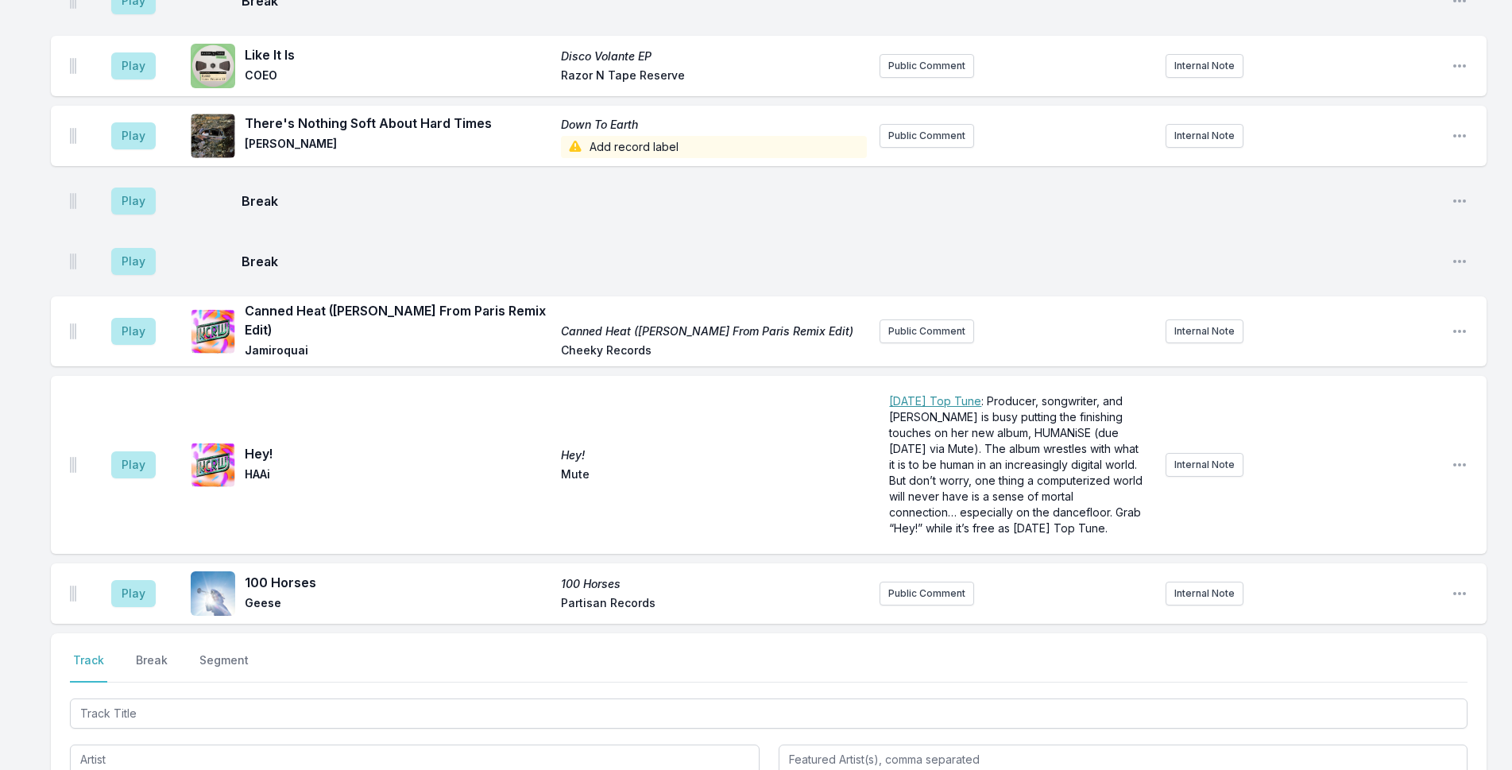
scroll to position [4601, 0]
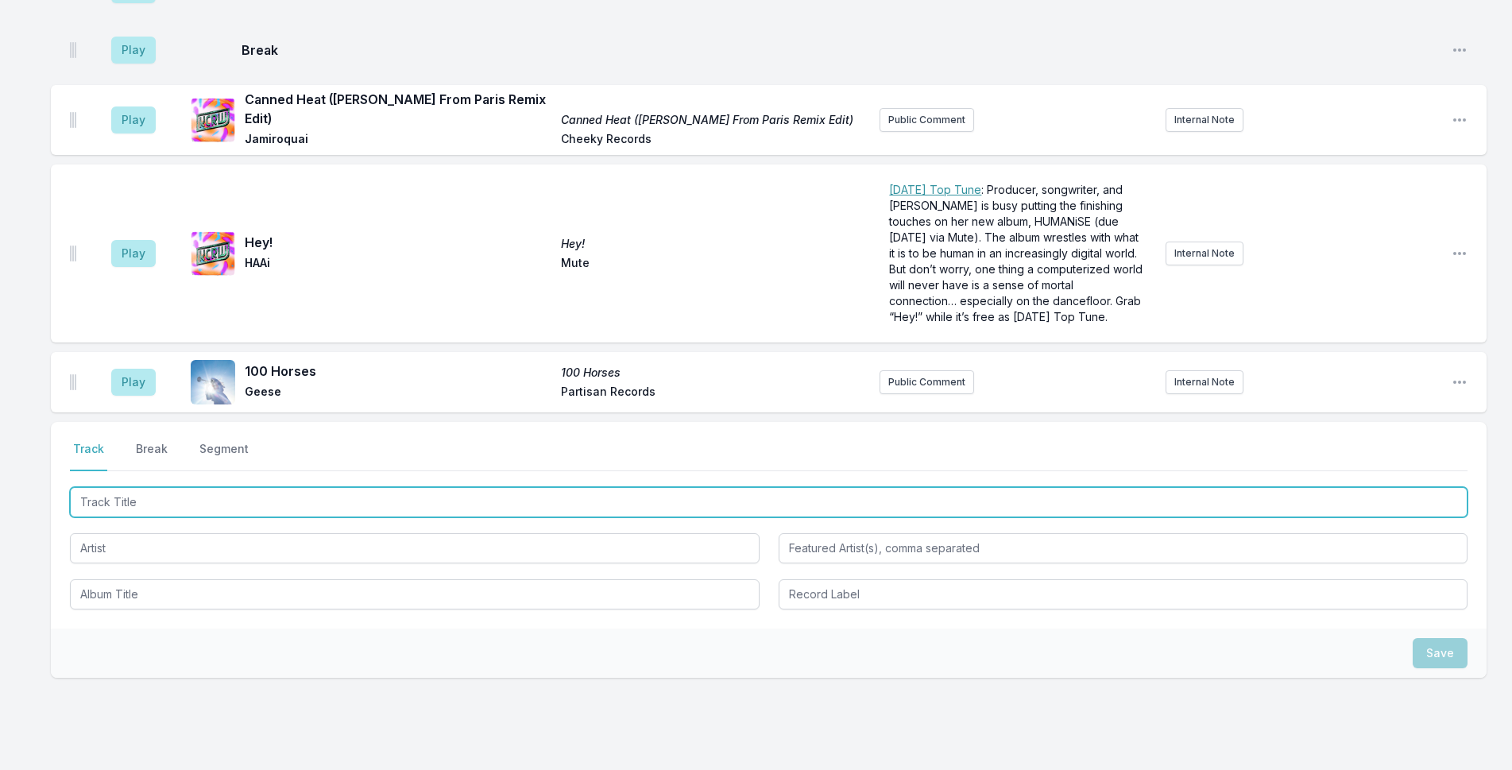
drag, startPoint x: 249, startPoint y: 442, endPoint x: 916, endPoint y: 212, distance: 705.9
click at [315, 487] on input "Track Title" at bounding box center [768, 502] width 1397 height 30
type input "l"
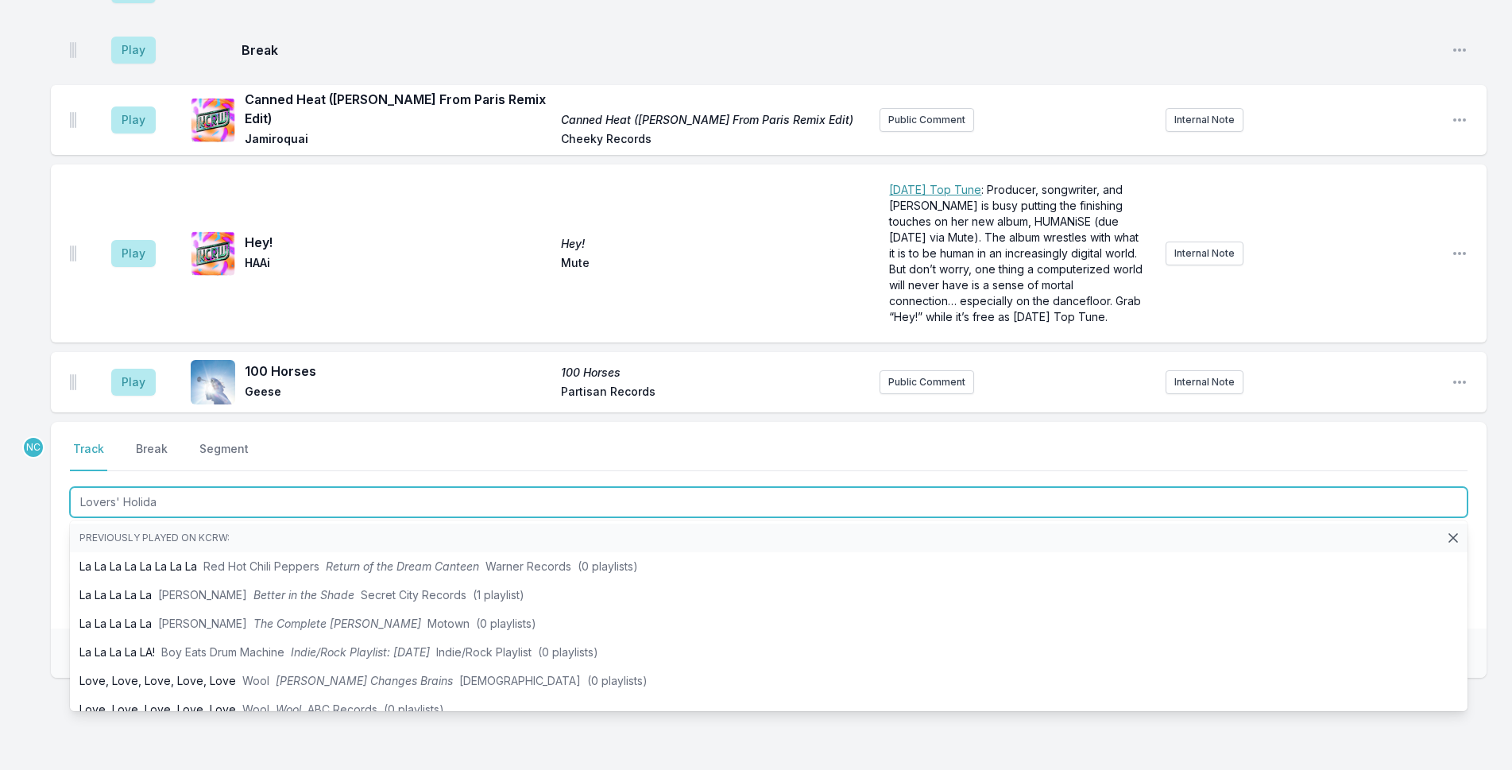
type input "Lovers' Holiday"
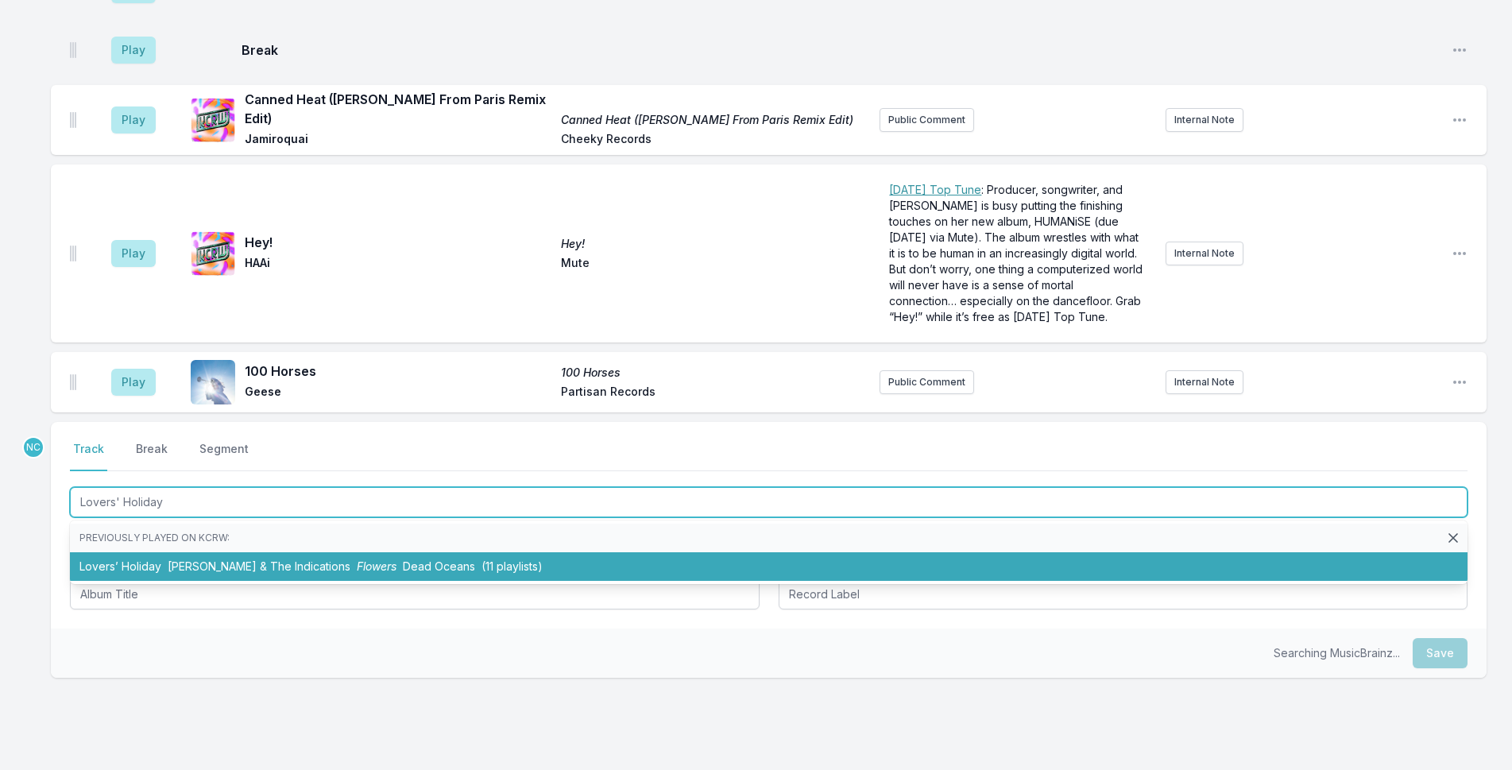
click at [164, 552] on li "Lovers’ Holiday [PERSON_NAME] & The Indications Flowers Dead Oceans (11 playlis…" at bounding box center [768, 566] width 1397 height 29
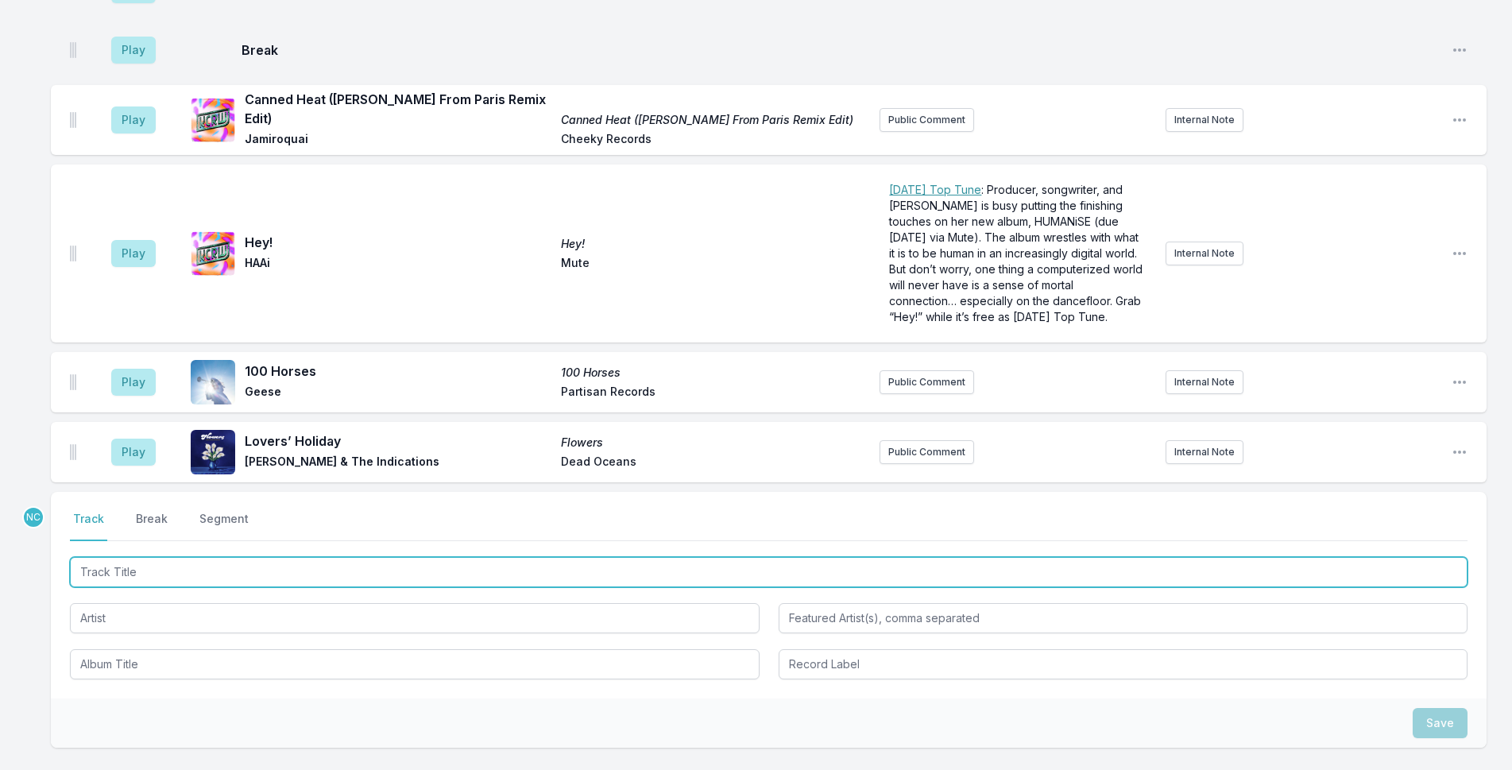
scroll to position [4671, 0]
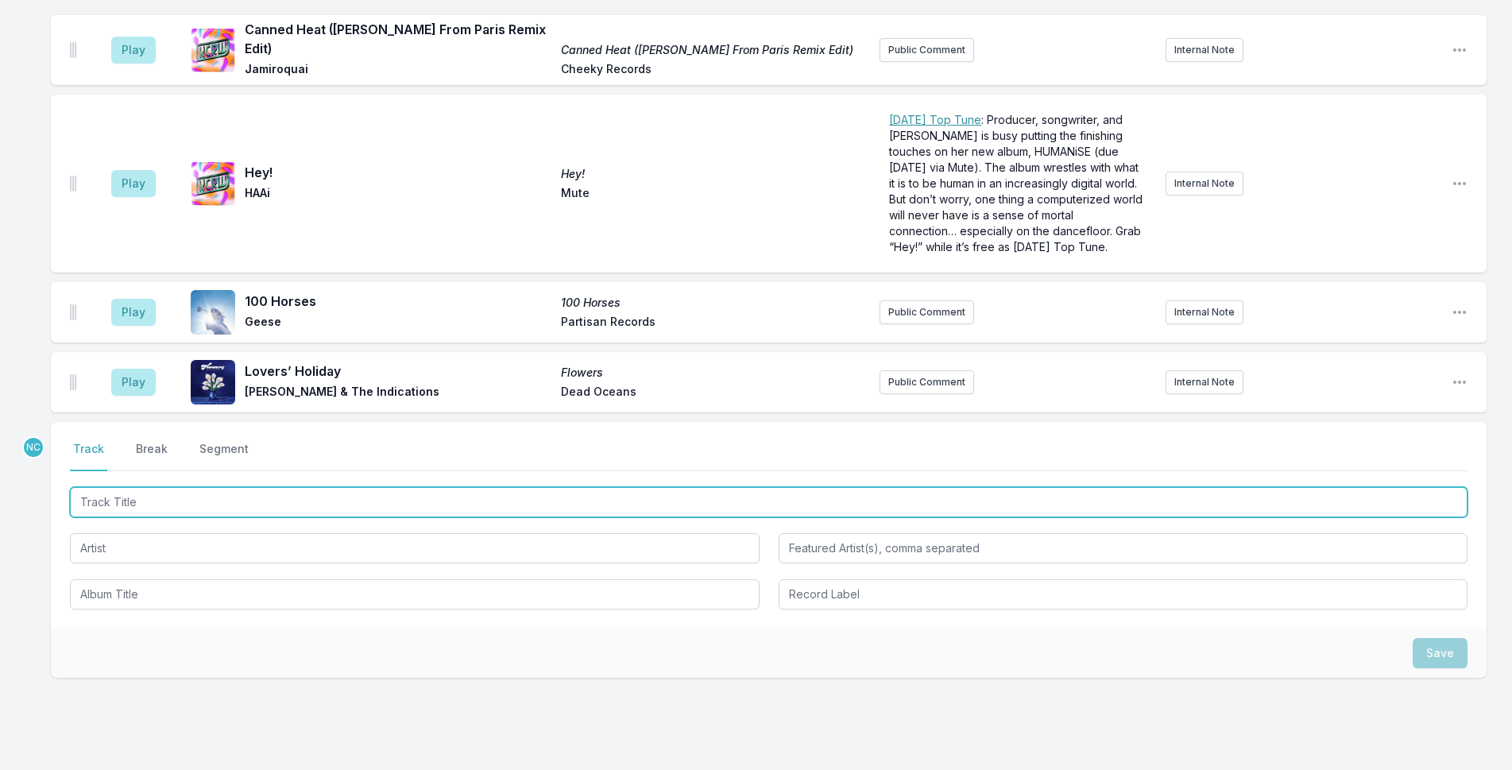
click at [254, 487] on input "Track Title" at bounding box center [768, 502] width 1397 height 30
type input "Timber"
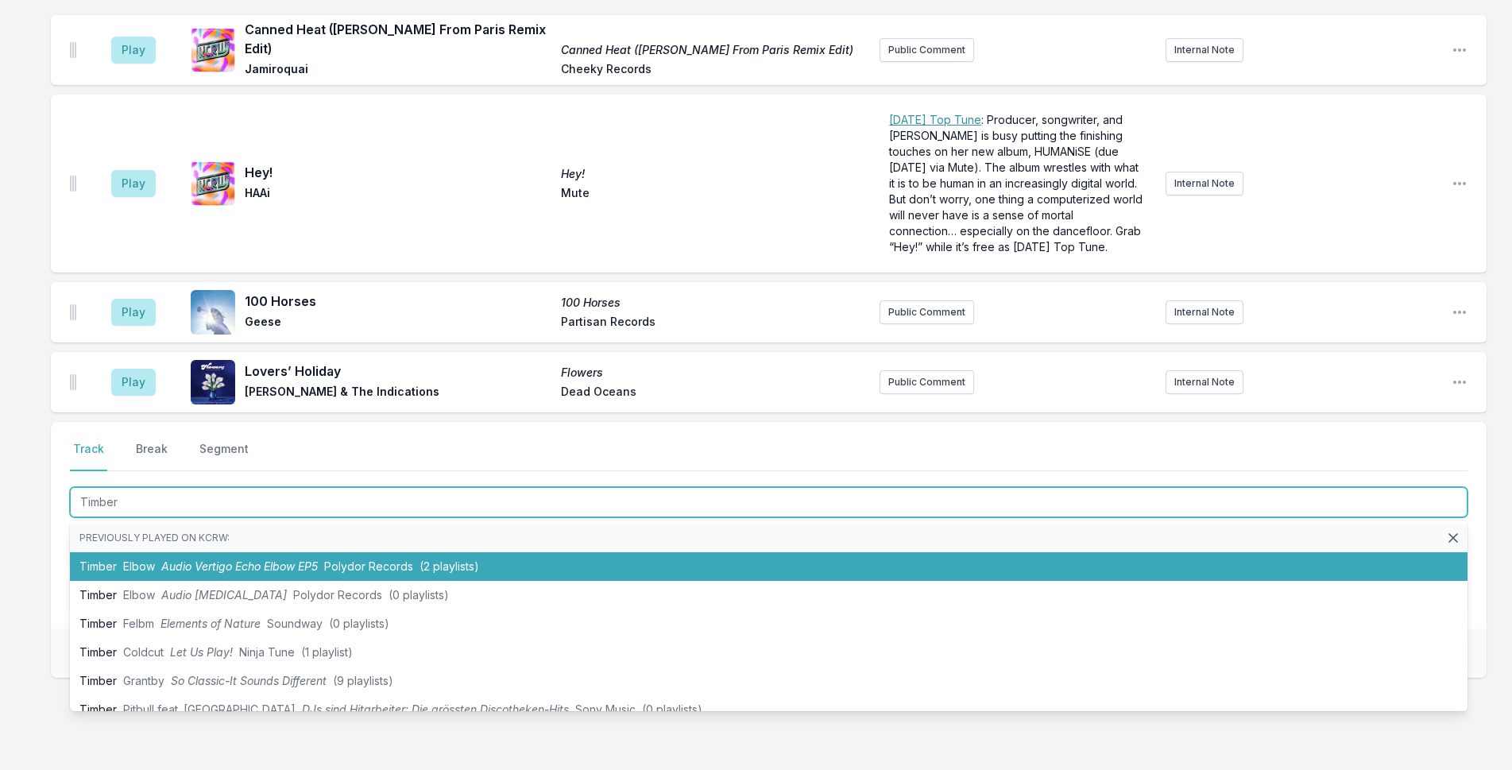
click at [232, 559] on span "Audio Vertigo Echo Elbow EP5" at bounding box center [239, 566] width 156 height 14
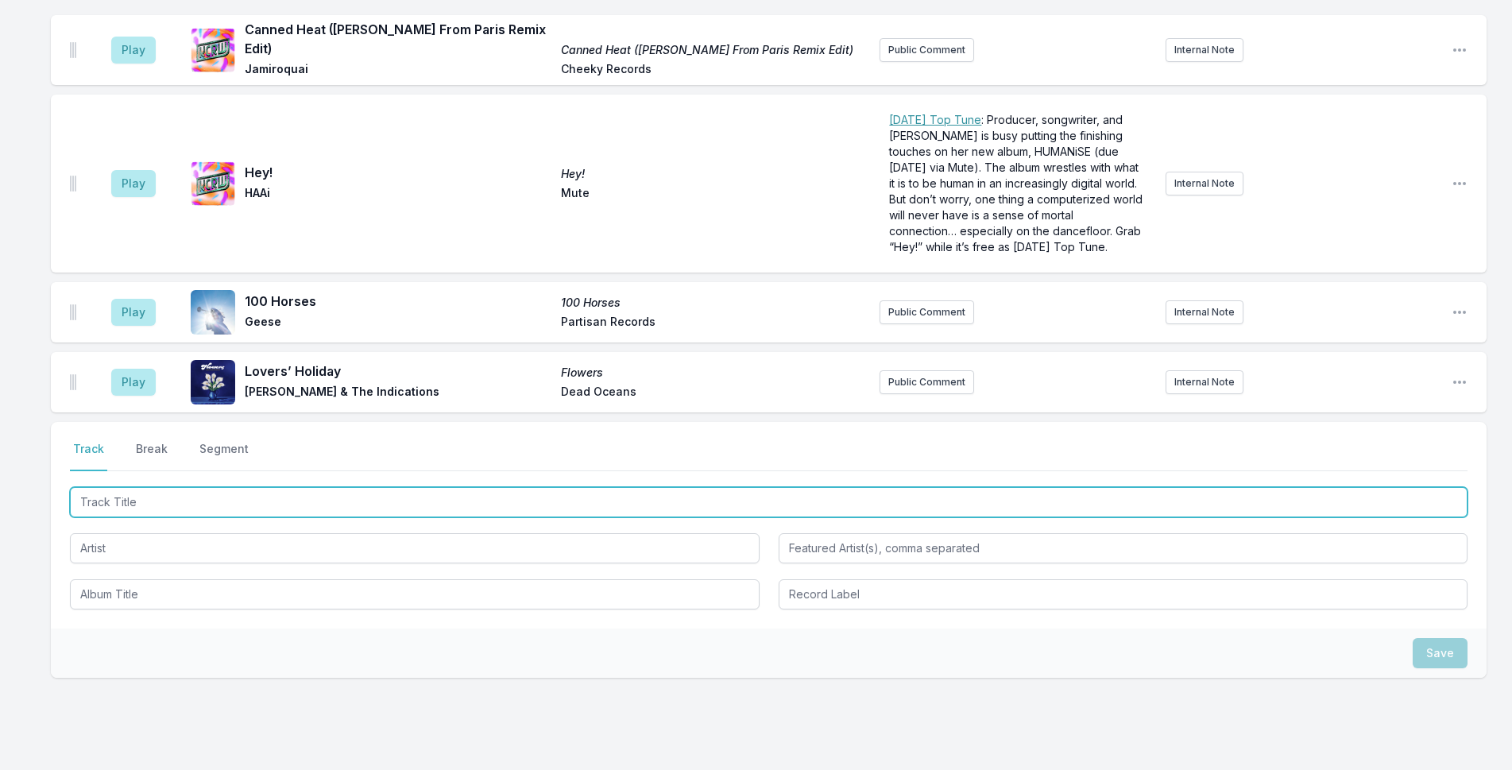
scroll to position [4741, 0]
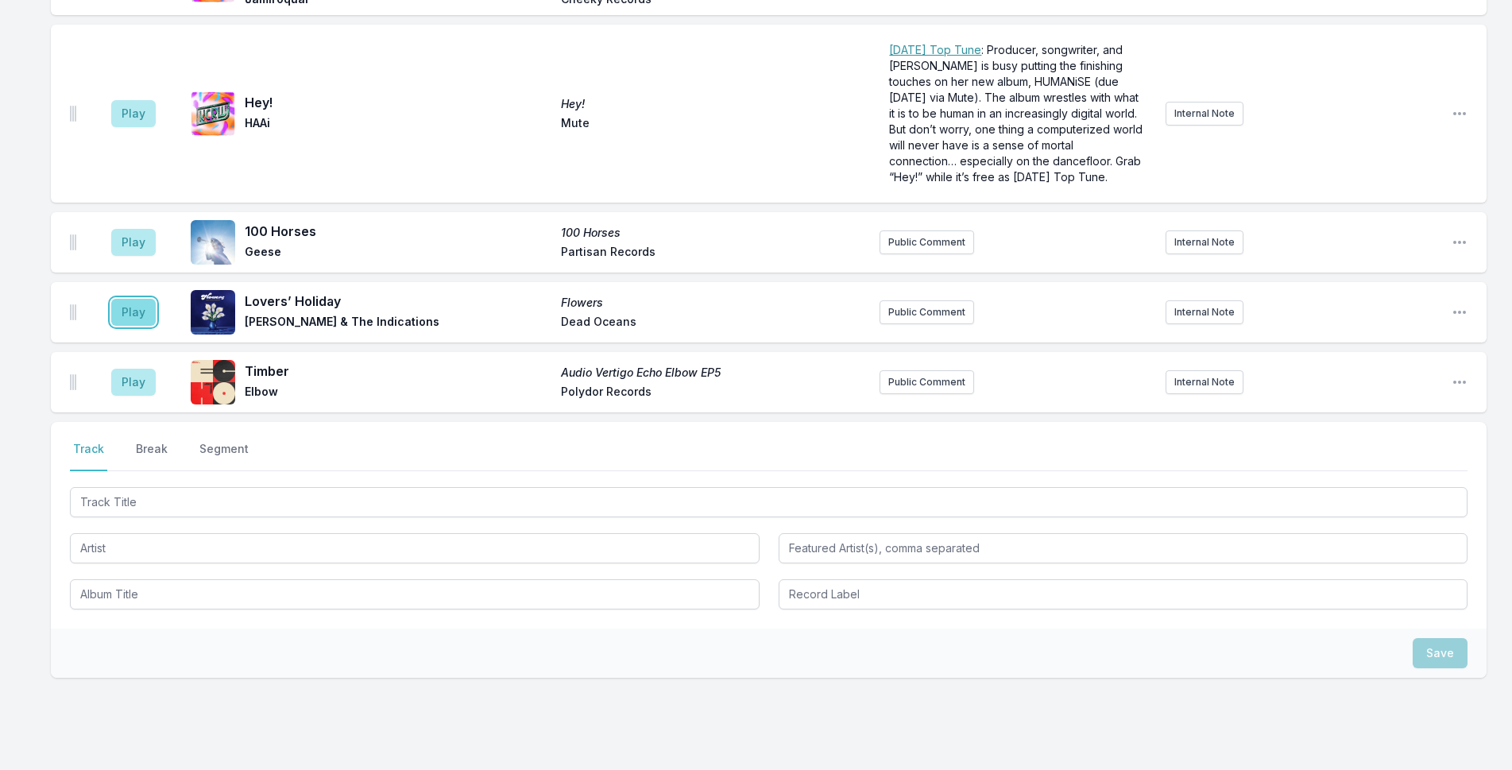
click at [142, 299] on button "Play" at bounding box center [133, 312] width 44 height 27
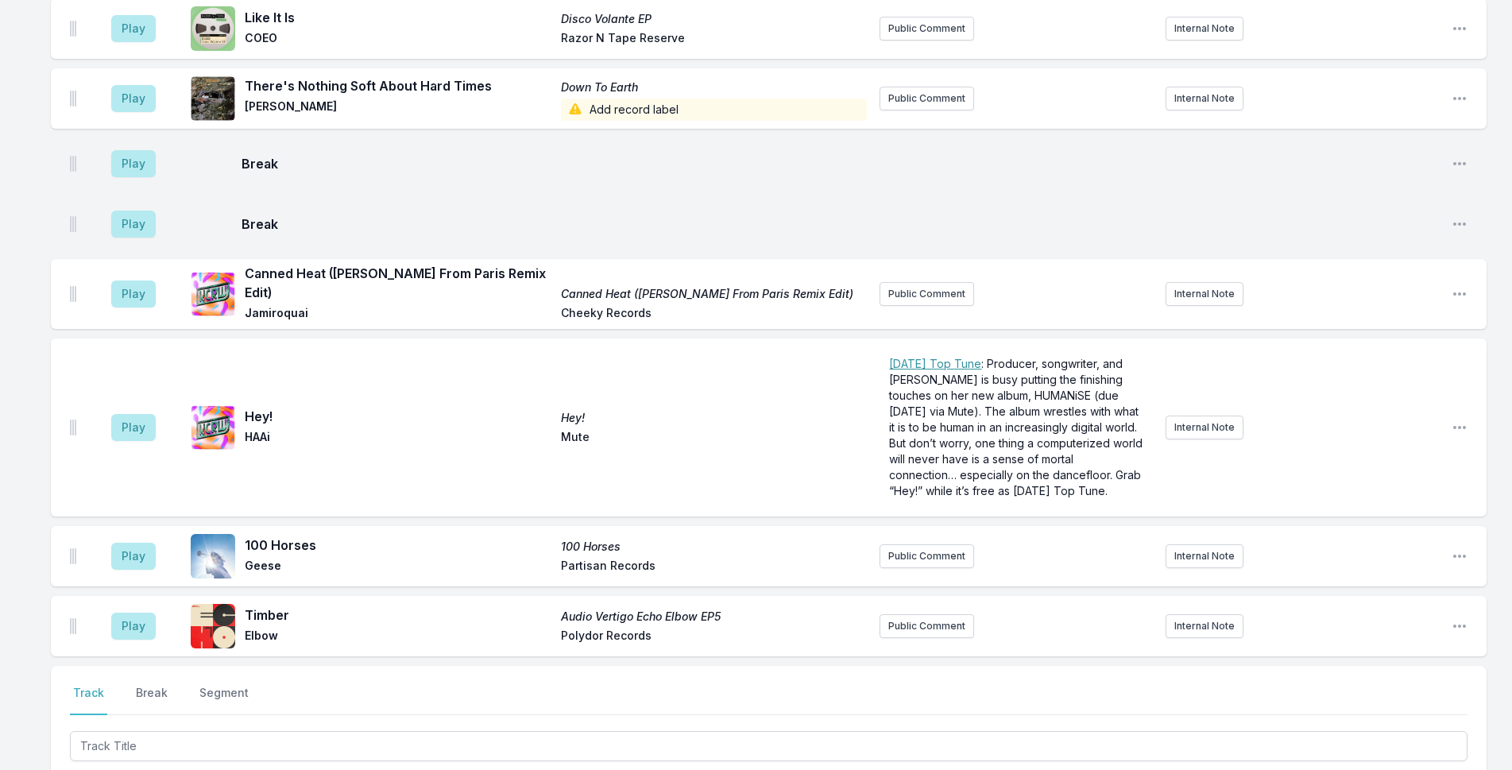
scroll to position [4662, 0]
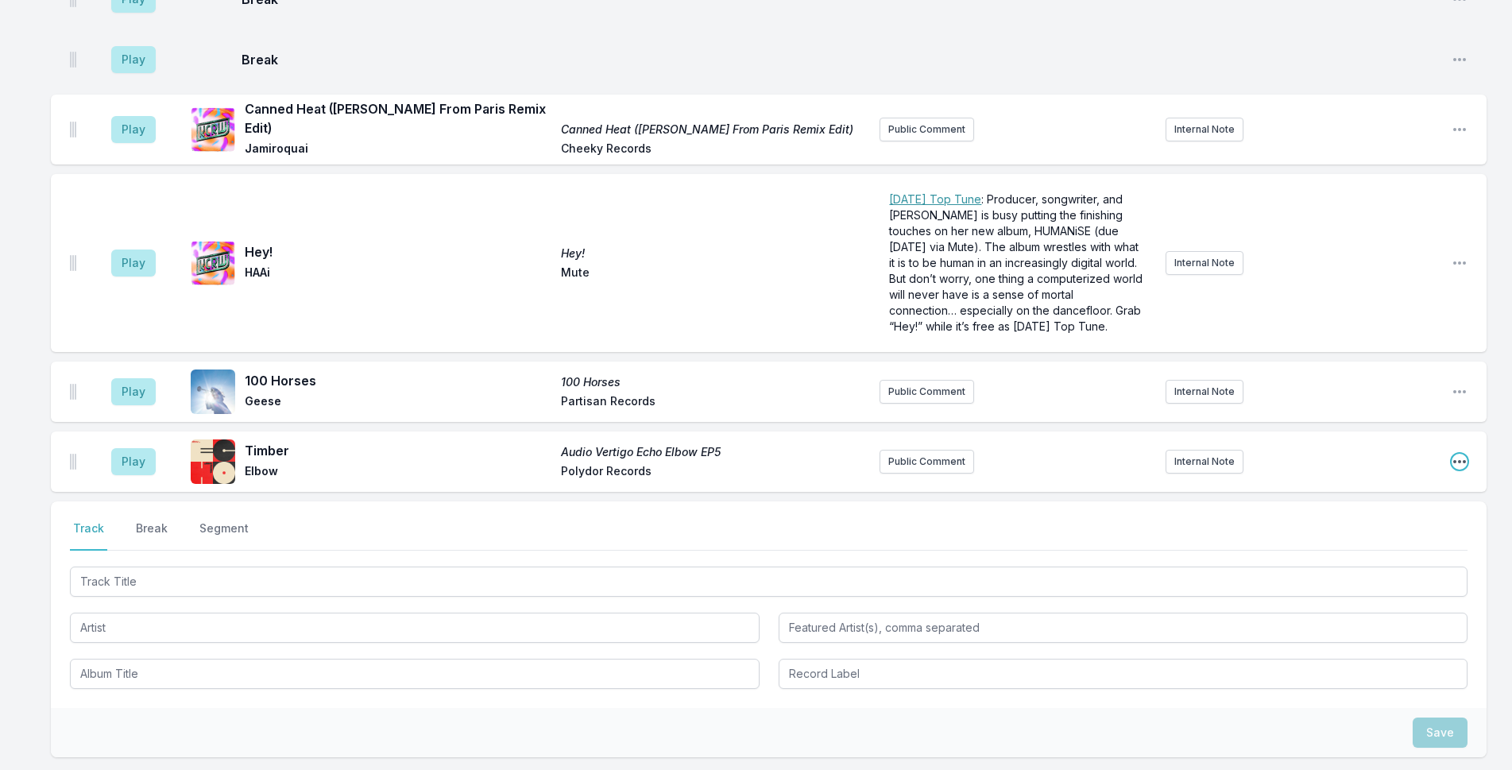
click at [1455, 454] on icon "Open playlist item options" at bounding box center [1459, 462] width 16 height 16
click at [1392, 536] on button "Delete Entry" at bounding box center [1378, 550] width 178 height 29
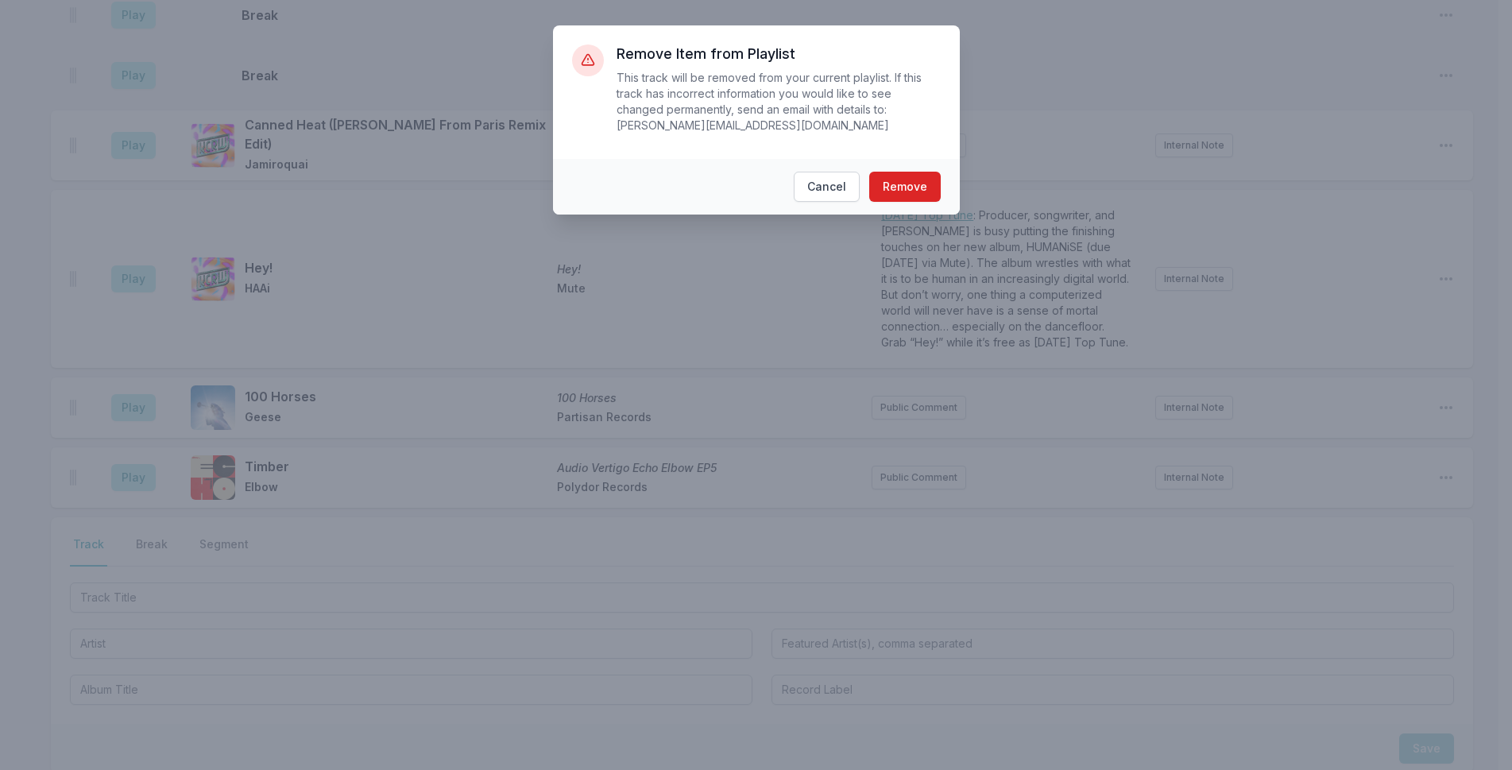
scroll to position [4646, 0]
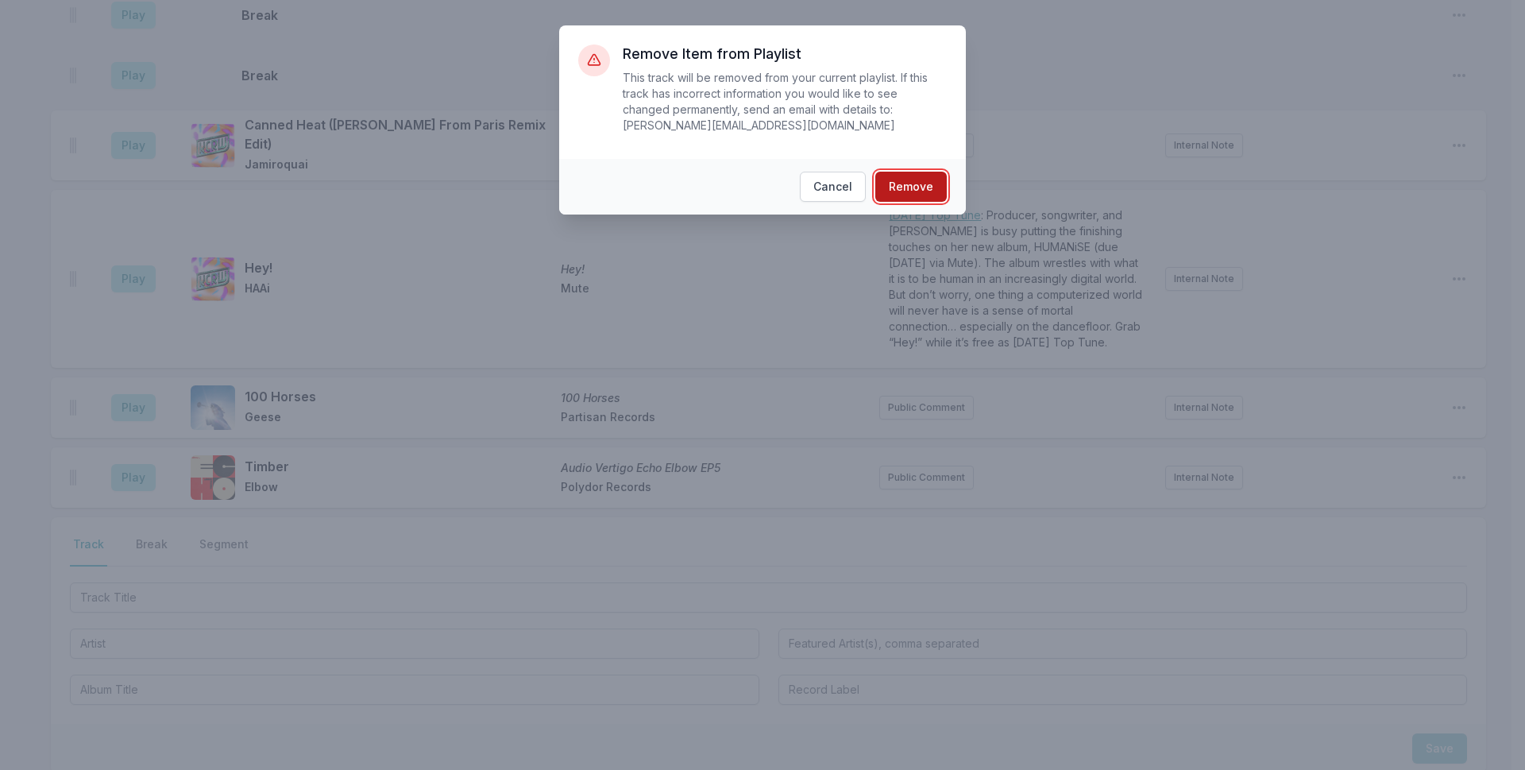
click at [898, 172] on button "Remove" at bounding box center [910, 187] width 71 height 30
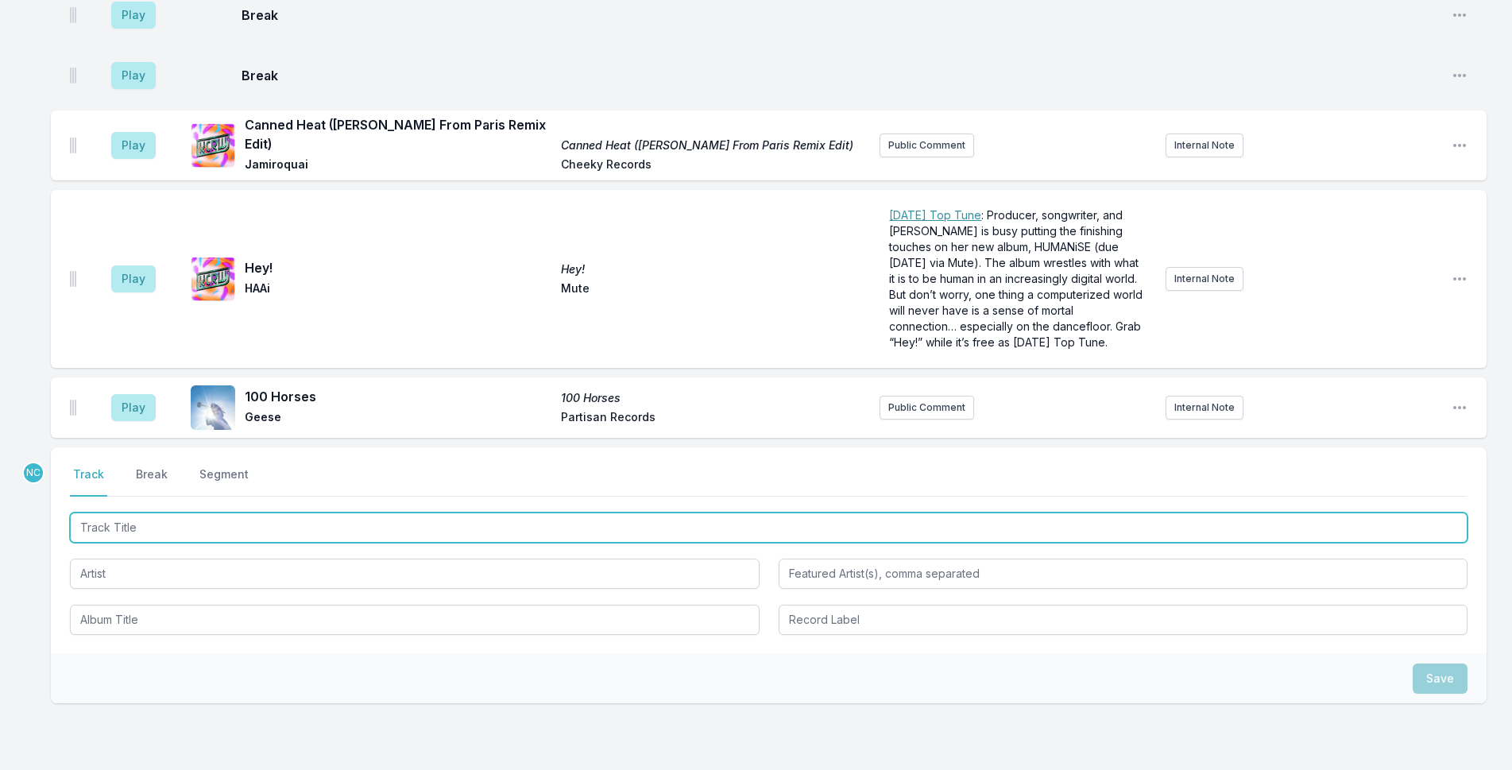
click at [371, 512] on input "Track Title" at bounding box center [768, 527] width 1397 height 30
type input "Dis-[GEOGRAPHIC_DATA]"
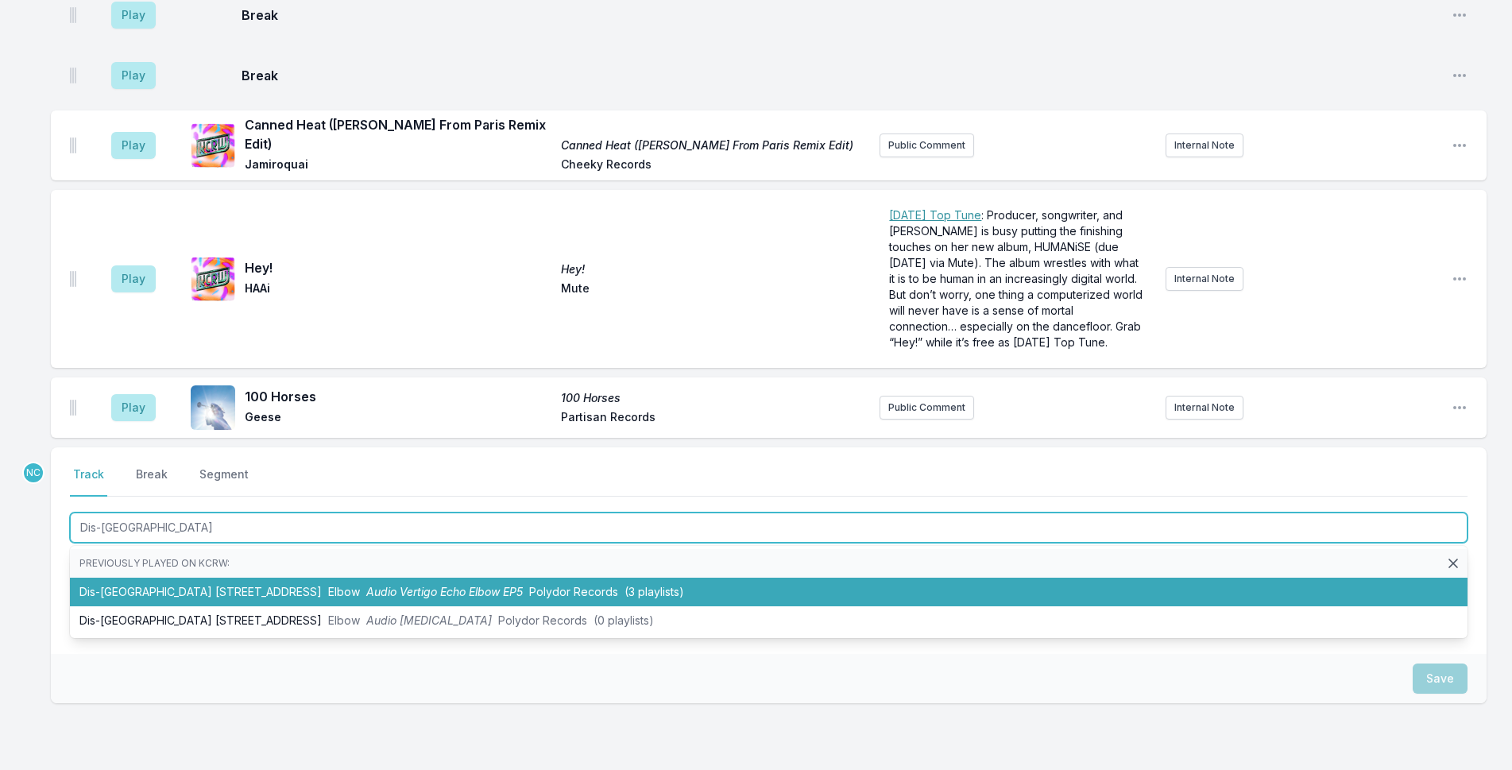
click at [546, 577] on li "Dis-Graceland [STREET_ADDRESS] Elbow Audio [MEDICAL_DATA] Echo Elbow EP5 Polydo…" at bounding box center [768, 591] width 1397 height 29
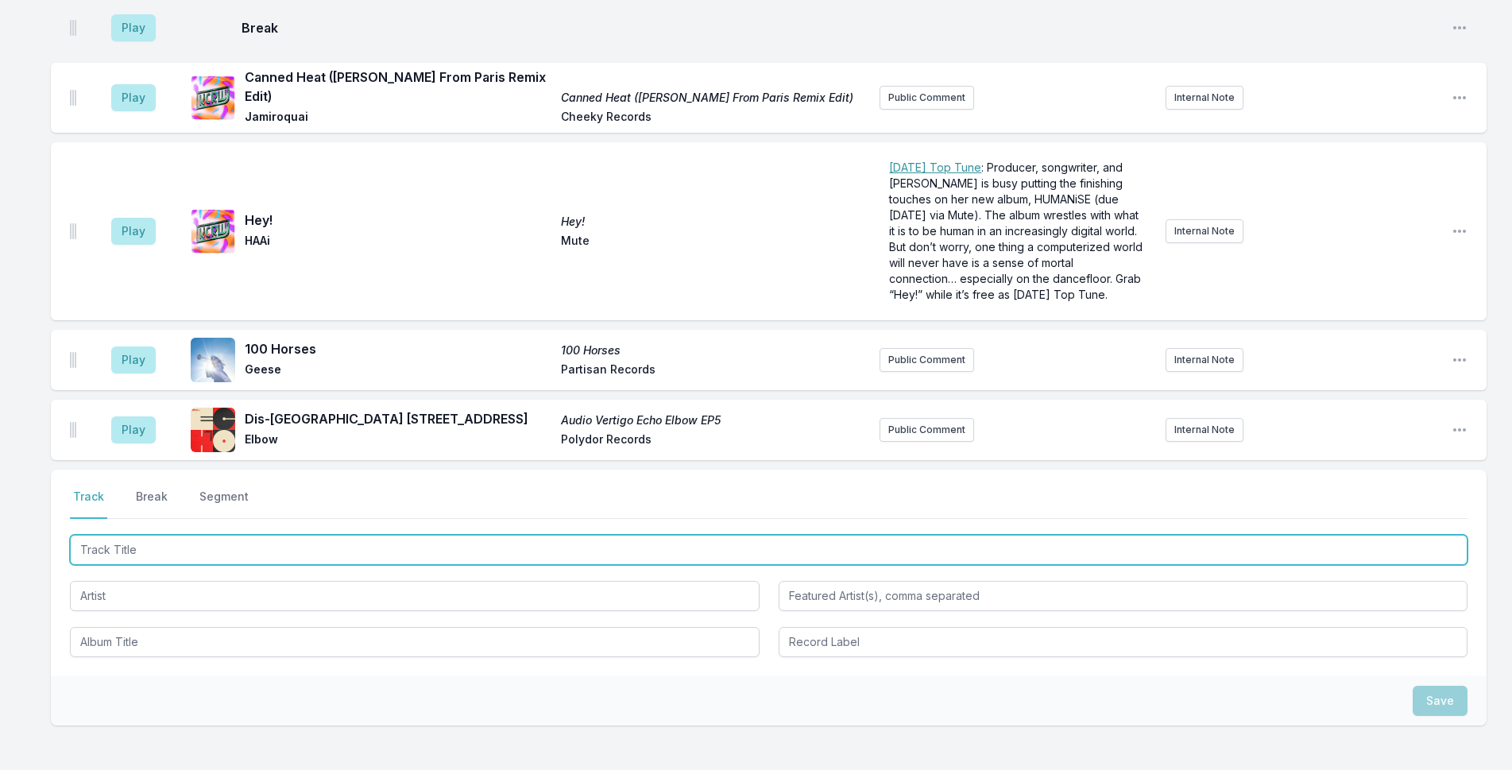
scroll to position [4738, 0]
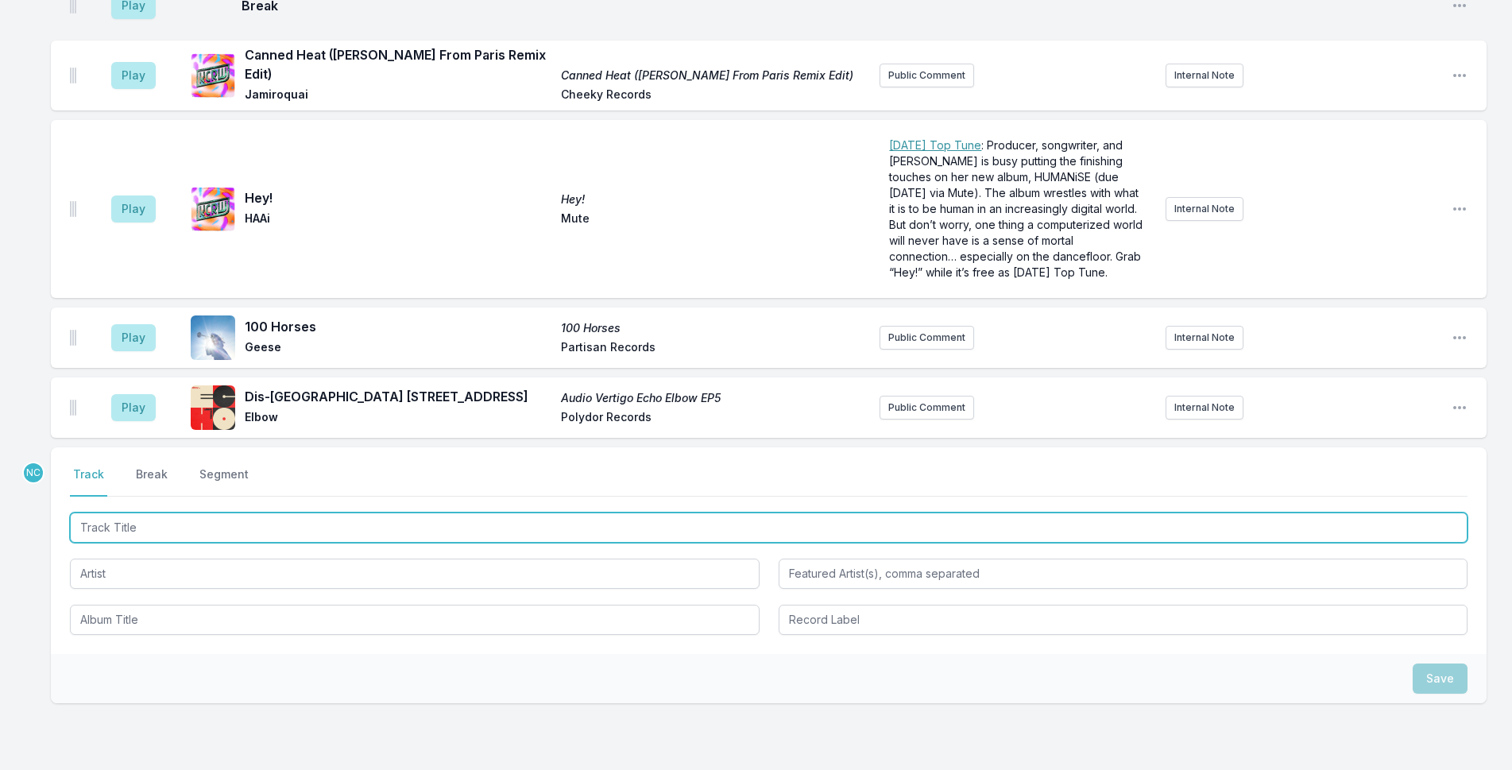
click at [389, 512] on input "Track Title" at bounding box center [768, 527] width 1397 height 30
type input "Jansport"
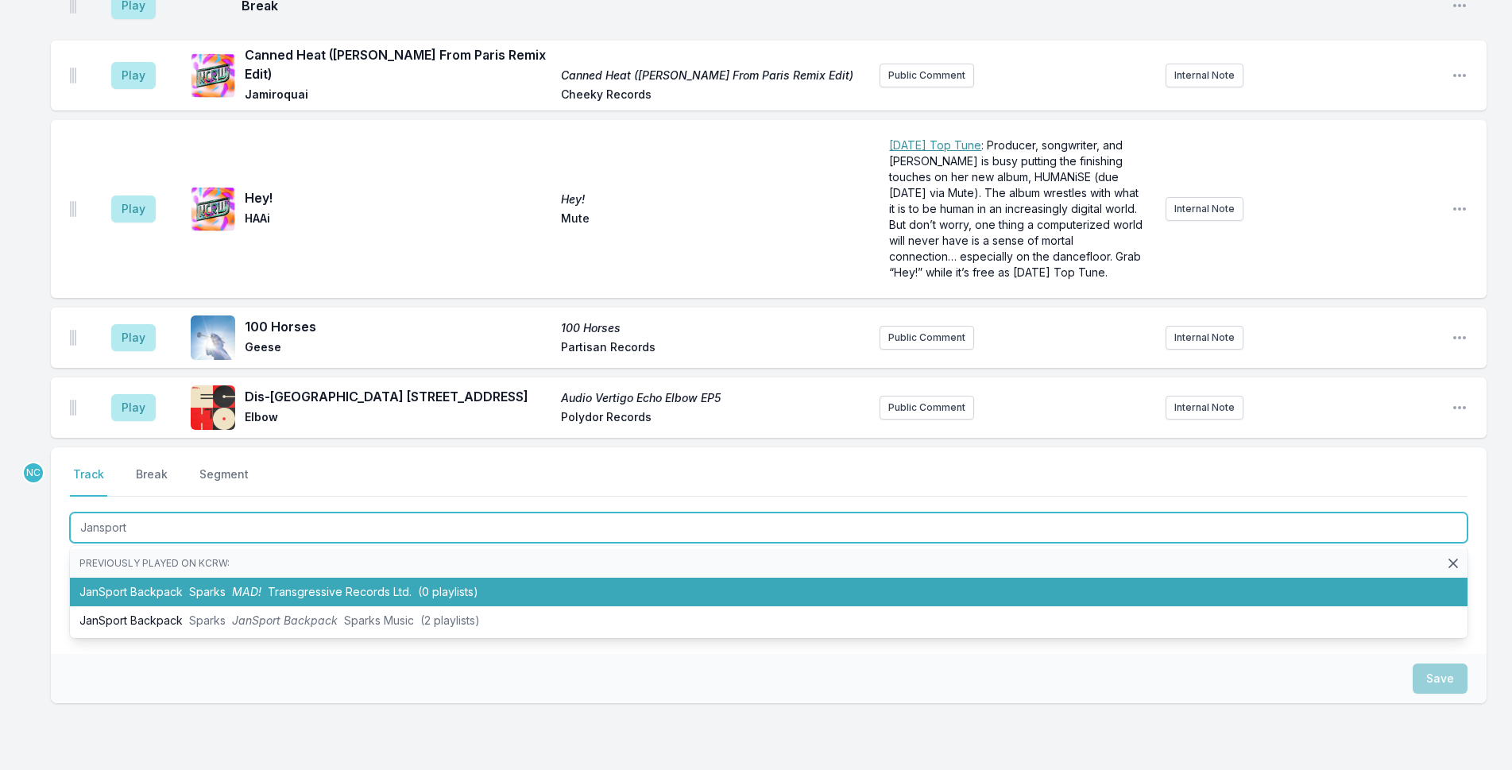
click at [471, 585] on span "(0 playlists)" at bounding box center [448, 592] width 60 height 14
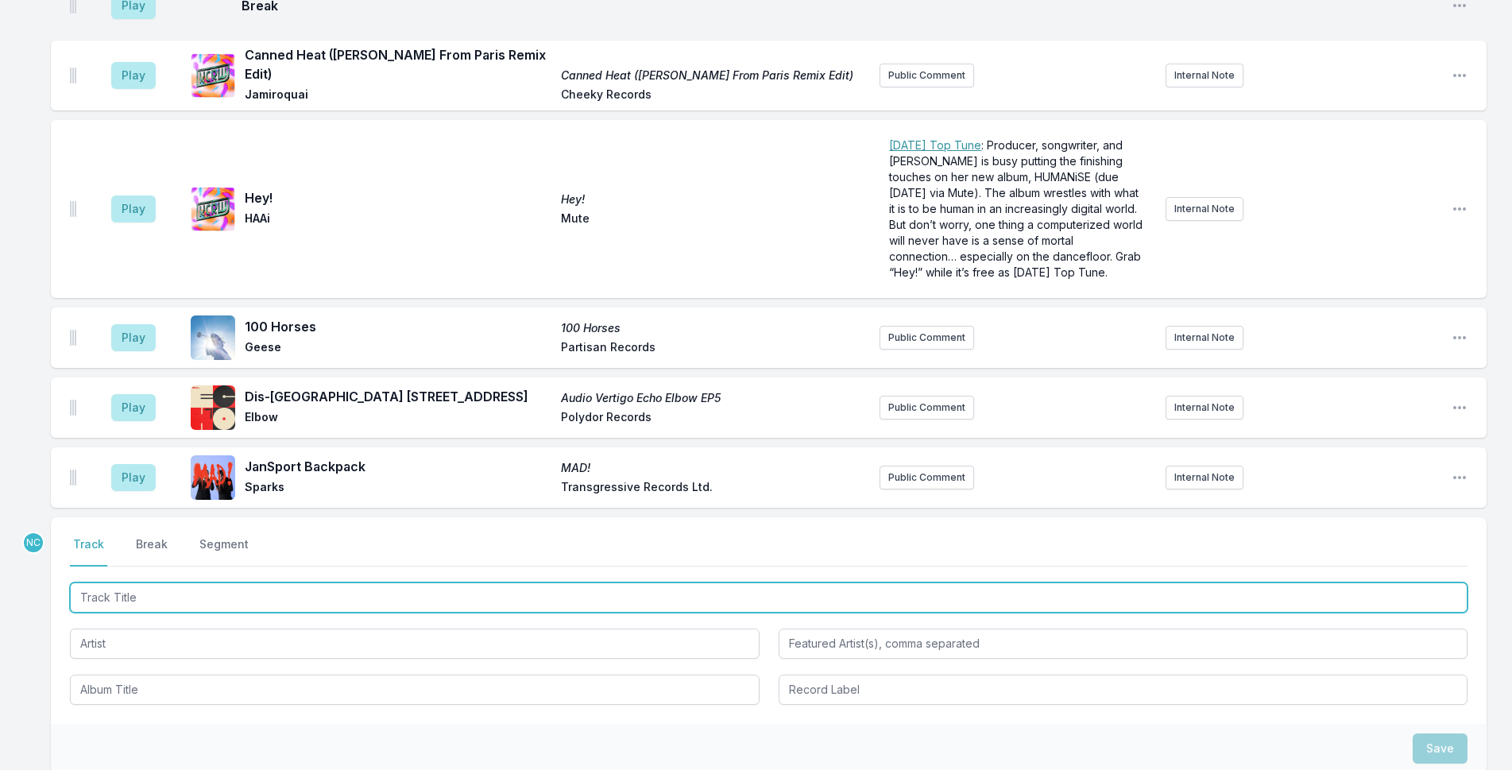
scroll to position [4808, 0]
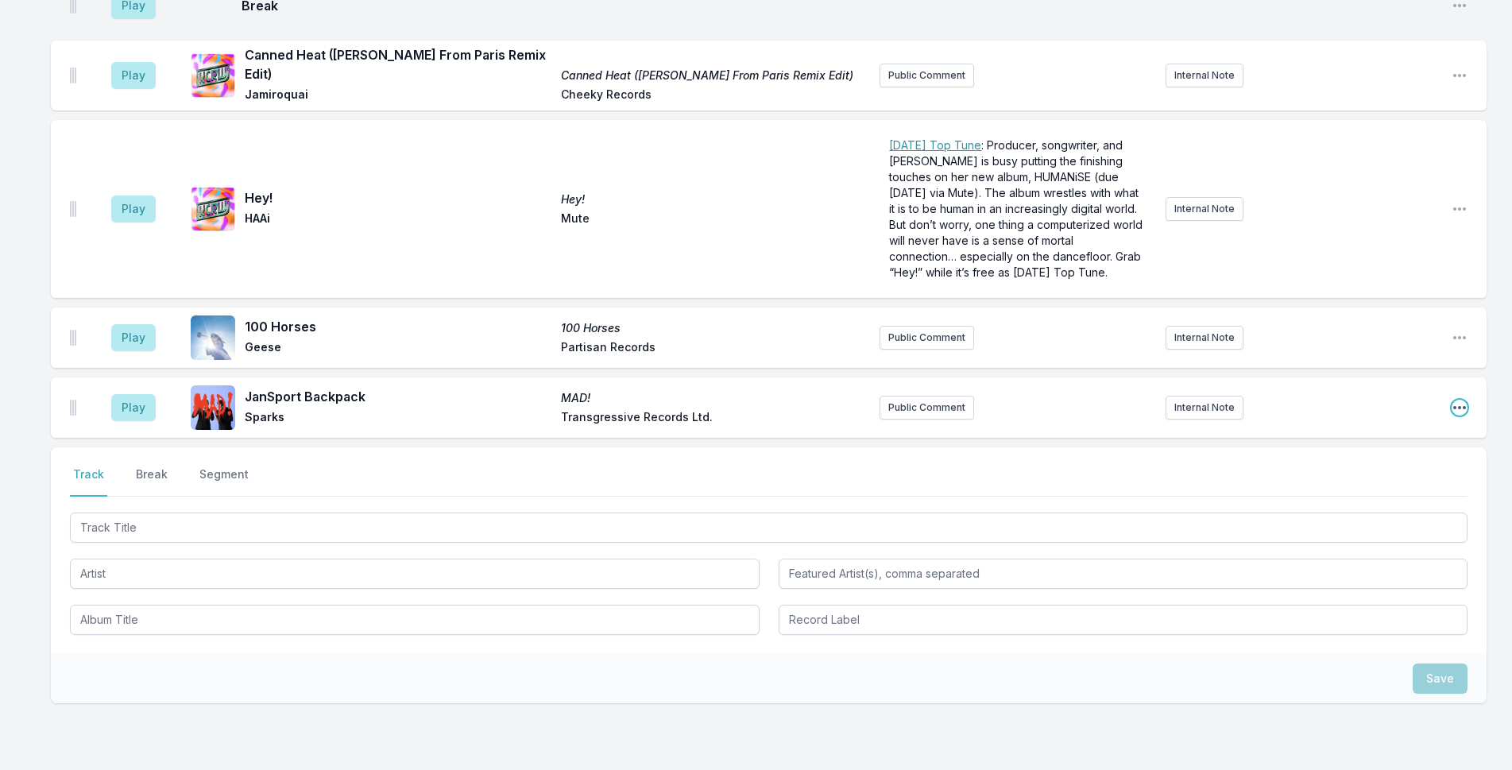
click at [1462, 400] on icon "Open playlist item options" at bounding box center [1459, 408] width 16 height 16
click at [1355, 482] on button "Delete Entry" at bounding box center [1378, 496] width 178 height 29
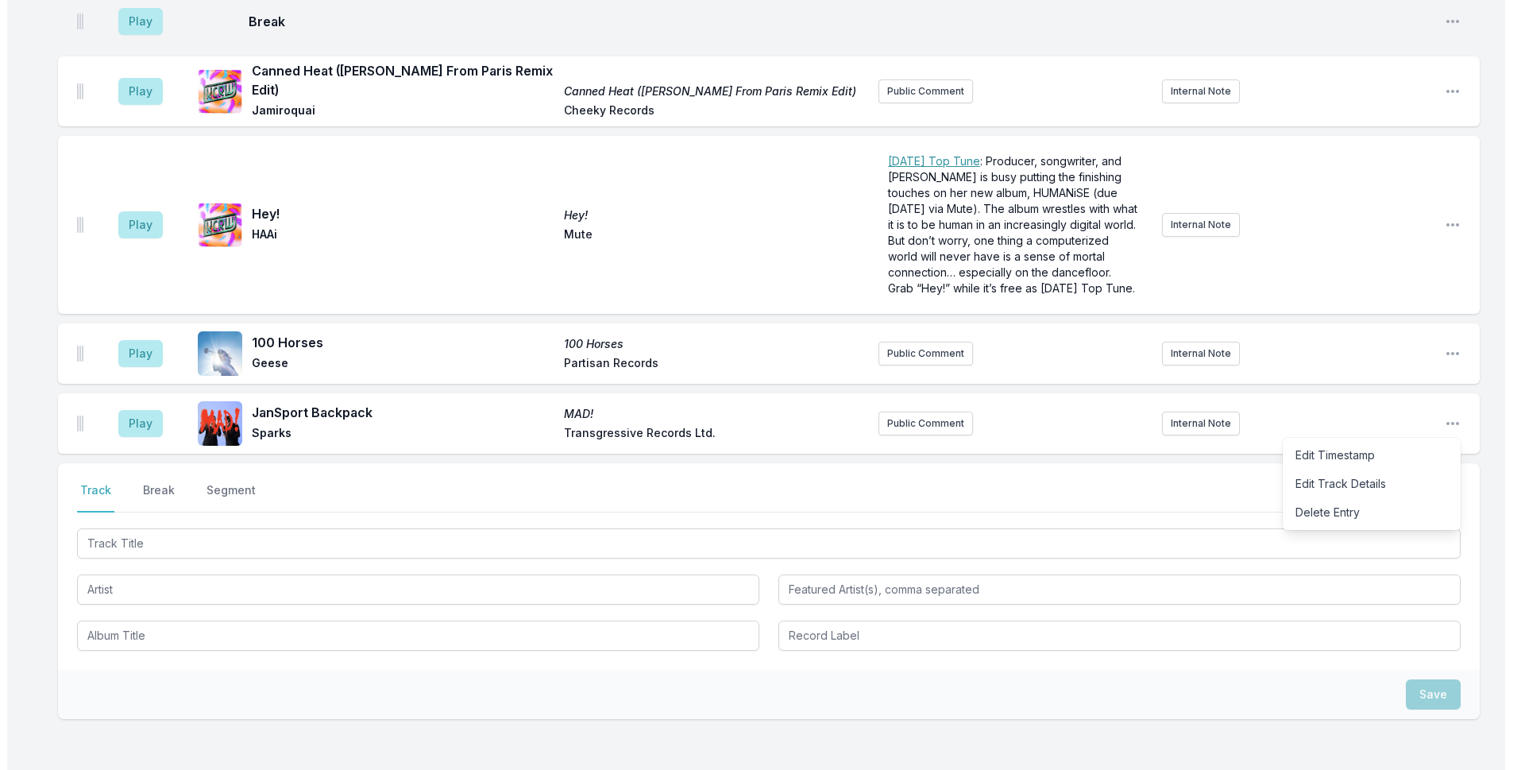
scroll to position [4792, 0]
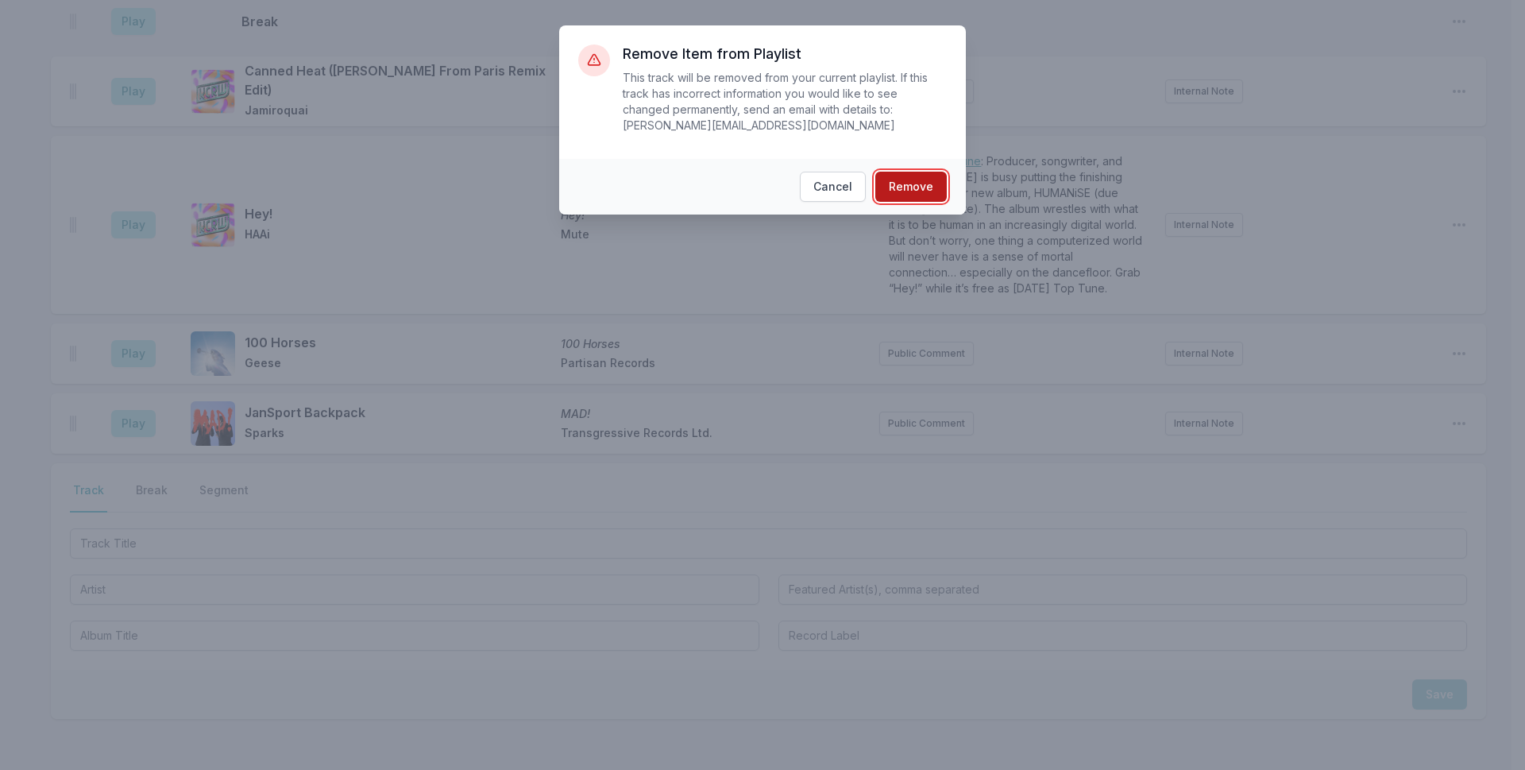
click at [919, 172] on button "Remove" at bounding box center [910, 187] width 71 height 30
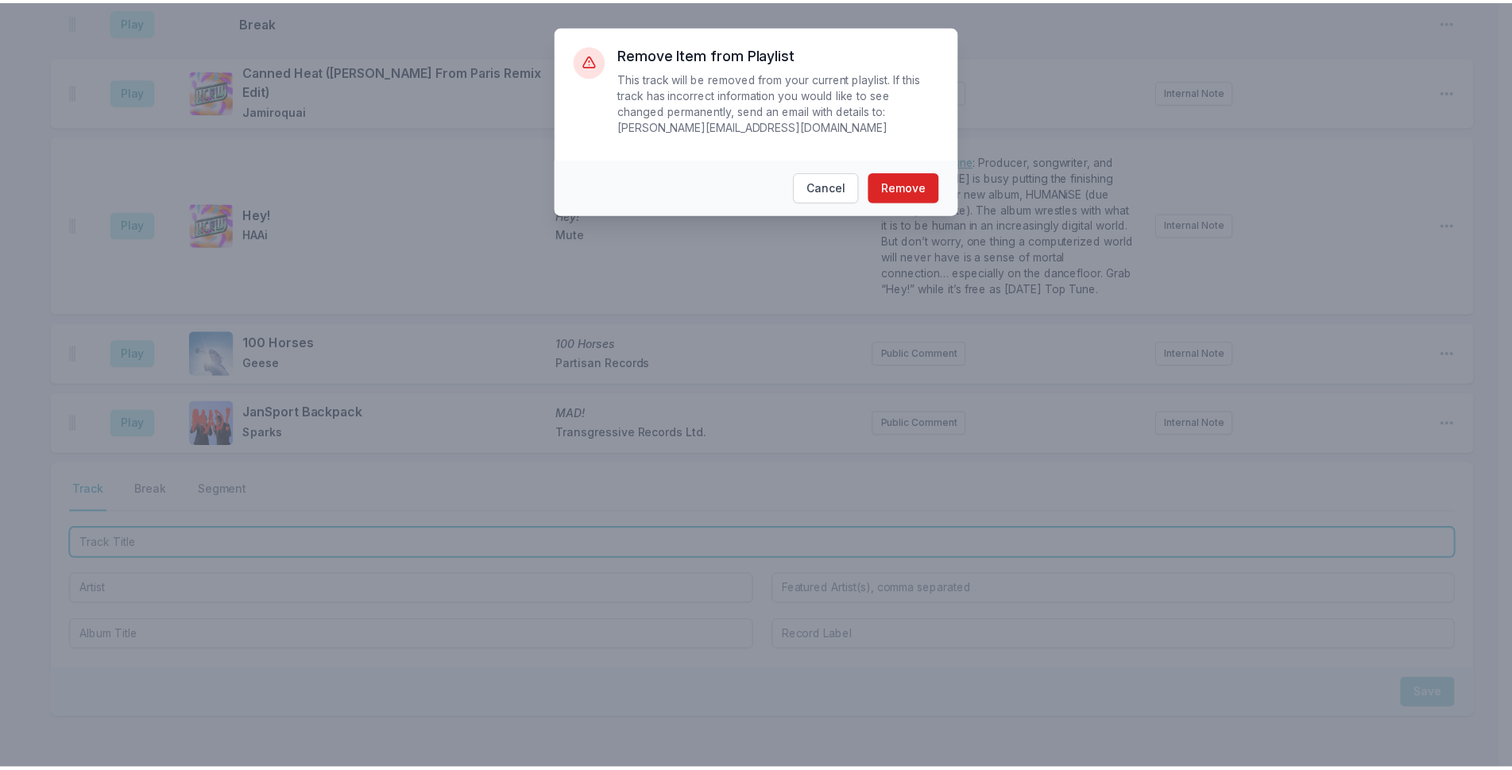
scroll to position [4748, 0]
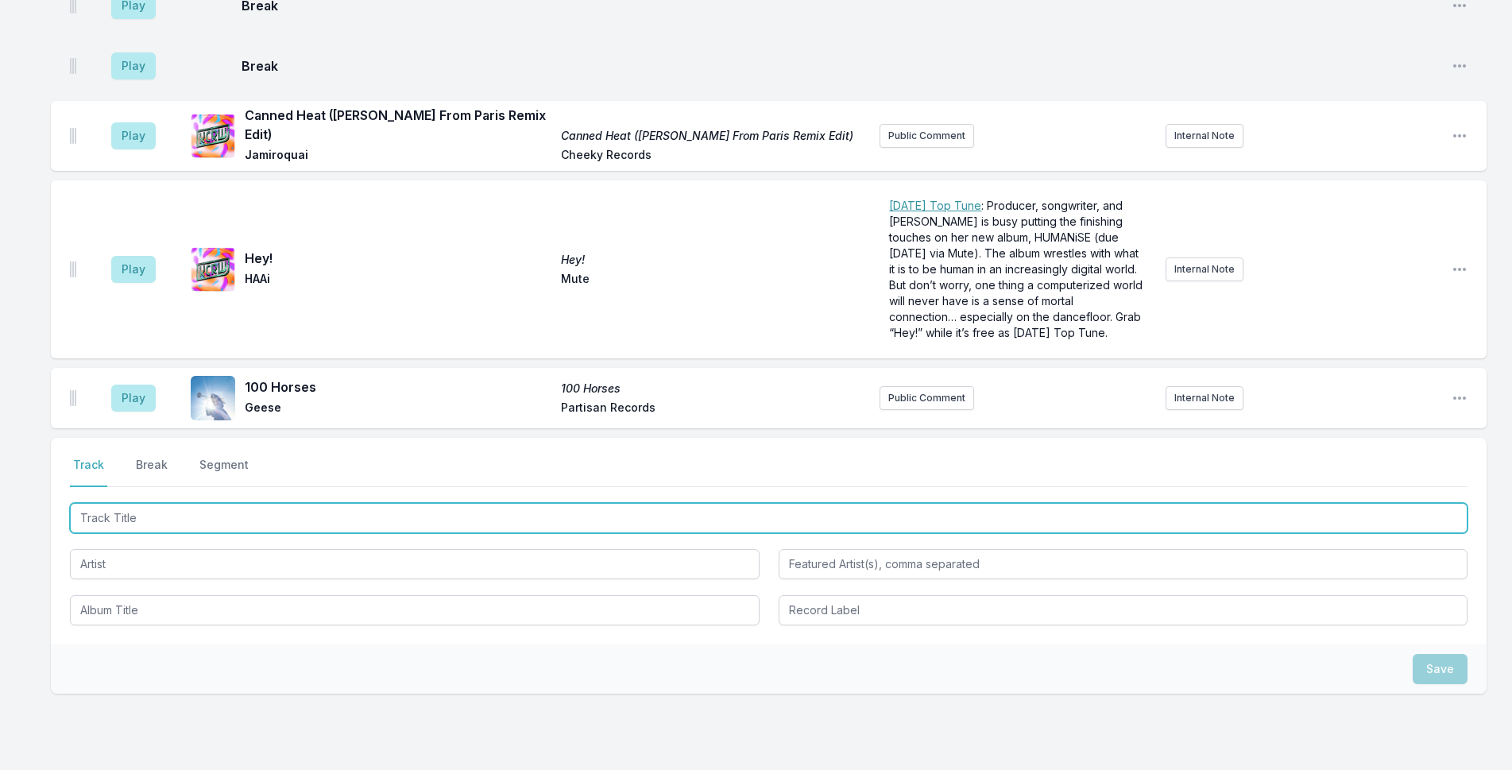
drag, startPoint x: 218, startPoint y: 457, endPoint x: 1238, endPoint y: 35, distance: 1103.7
click at [220, 503] on input "Track Title" at bounding box center [768, 518] width 1397 height 30
type input "The Girl is Crying in Her Latte"
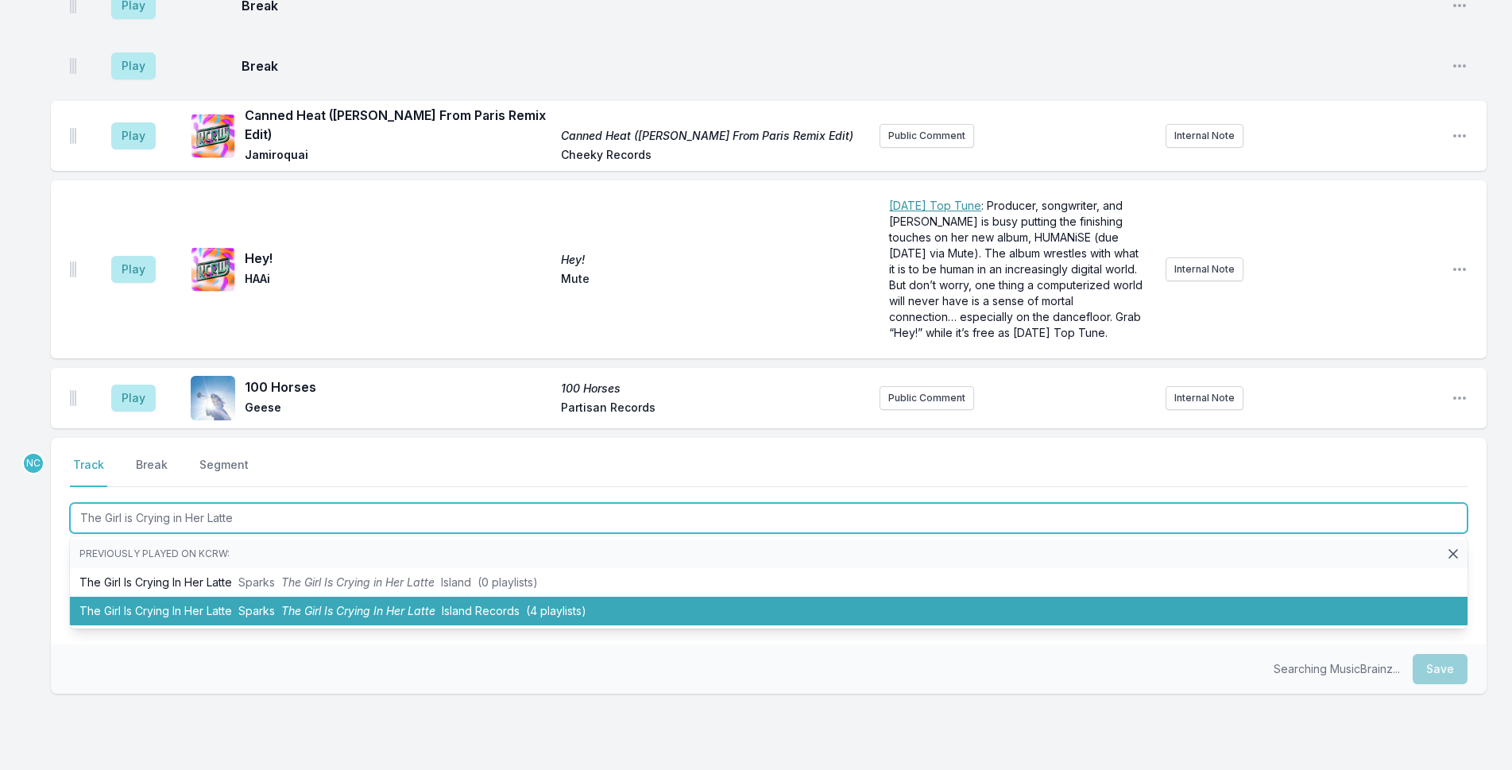
click at [566, 597] on li "The Girl Is Crying In Her Latte Sparks The Girl Is Crying In Her Latte Island R…" at bounding box center [768, 611] width 1397 height 29
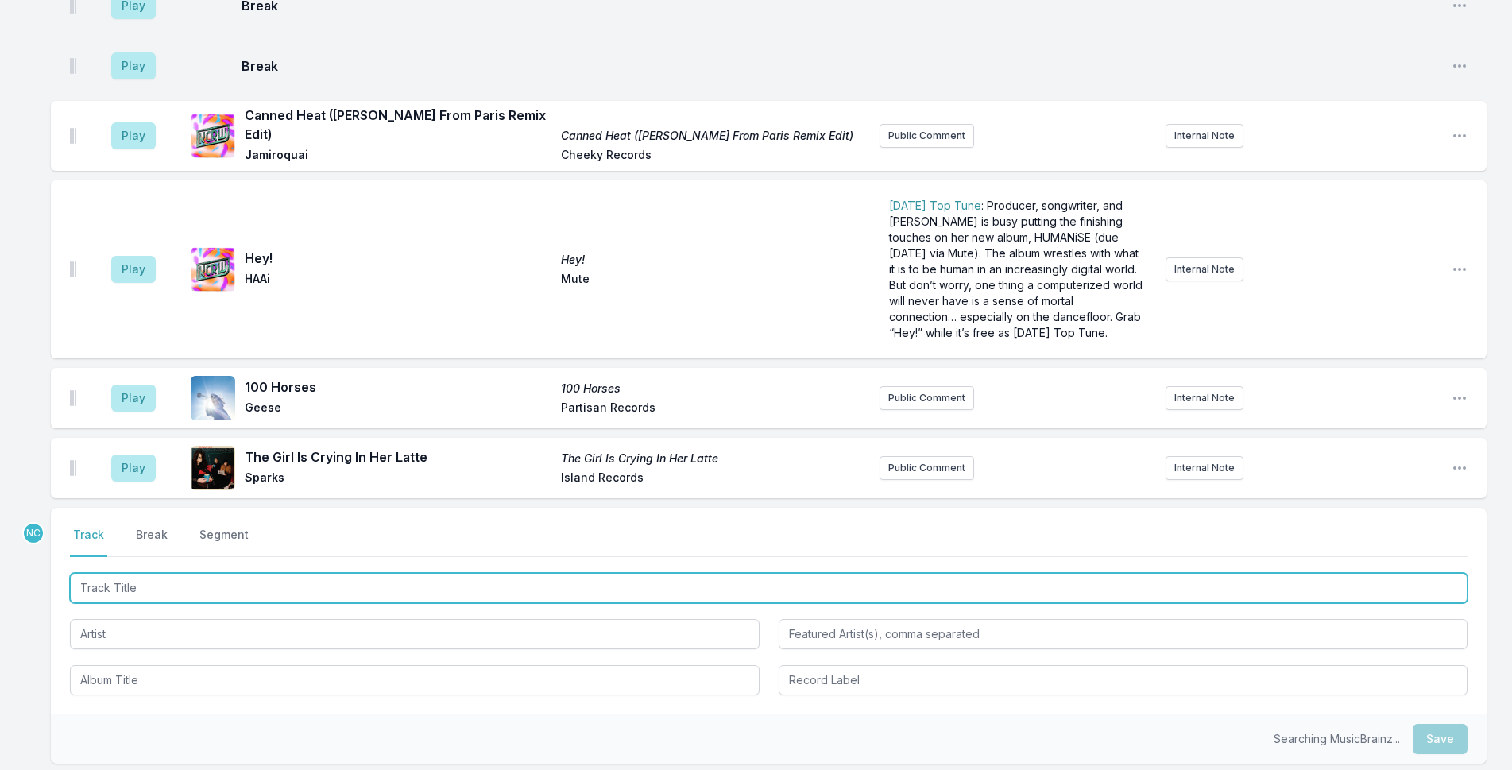
scroll to position [4818, 0]
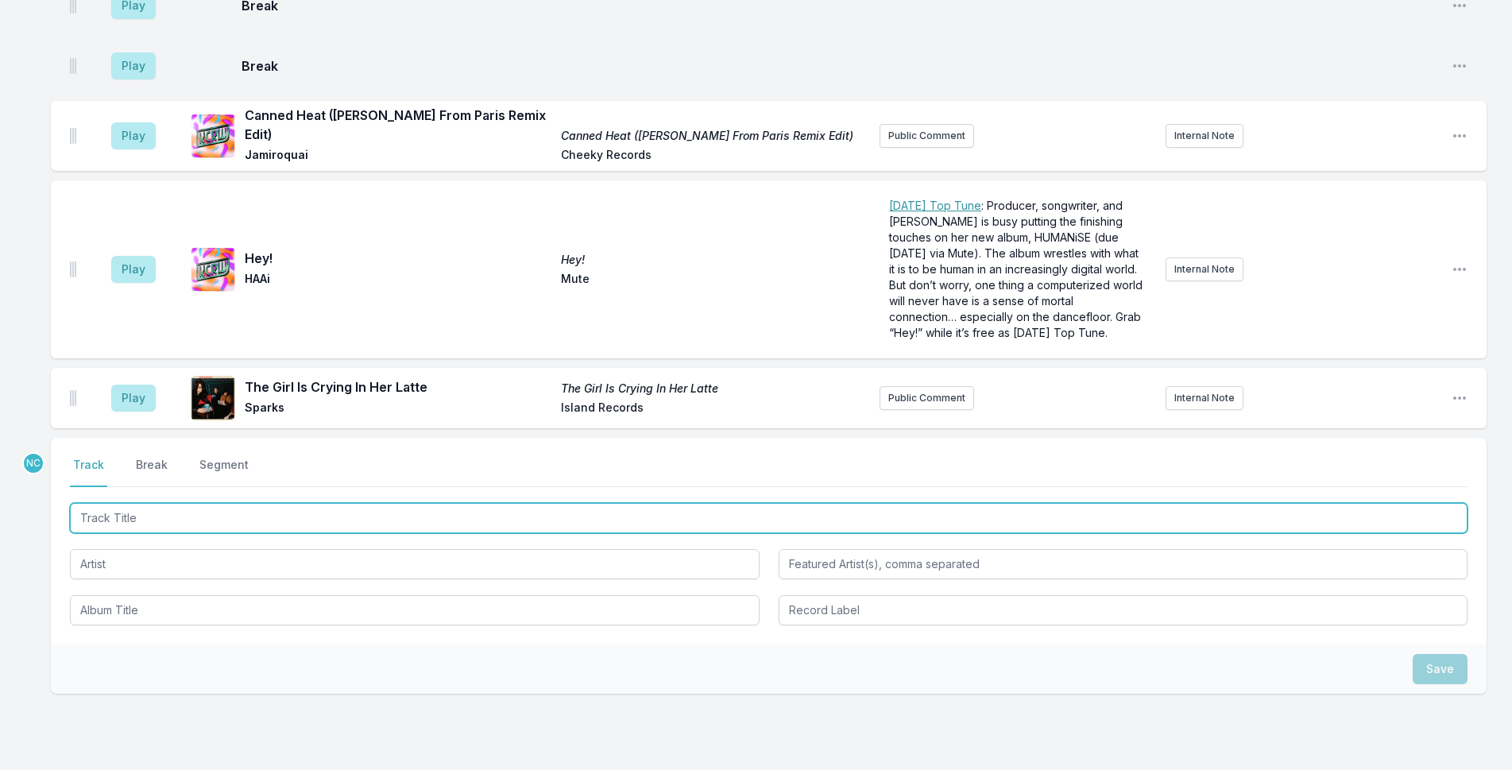
click at [256, 503] on input "Track Title" at bounding box center [768, 518] width 1397 height 30
drag, startPoint x: 160, startPoint y: 462, endPoint x: 98, endPoint y: 454, distance: 61.8
click at [98, 503] on input "Zimambwe" at bounding box center [768, 518] width 1397 height 30
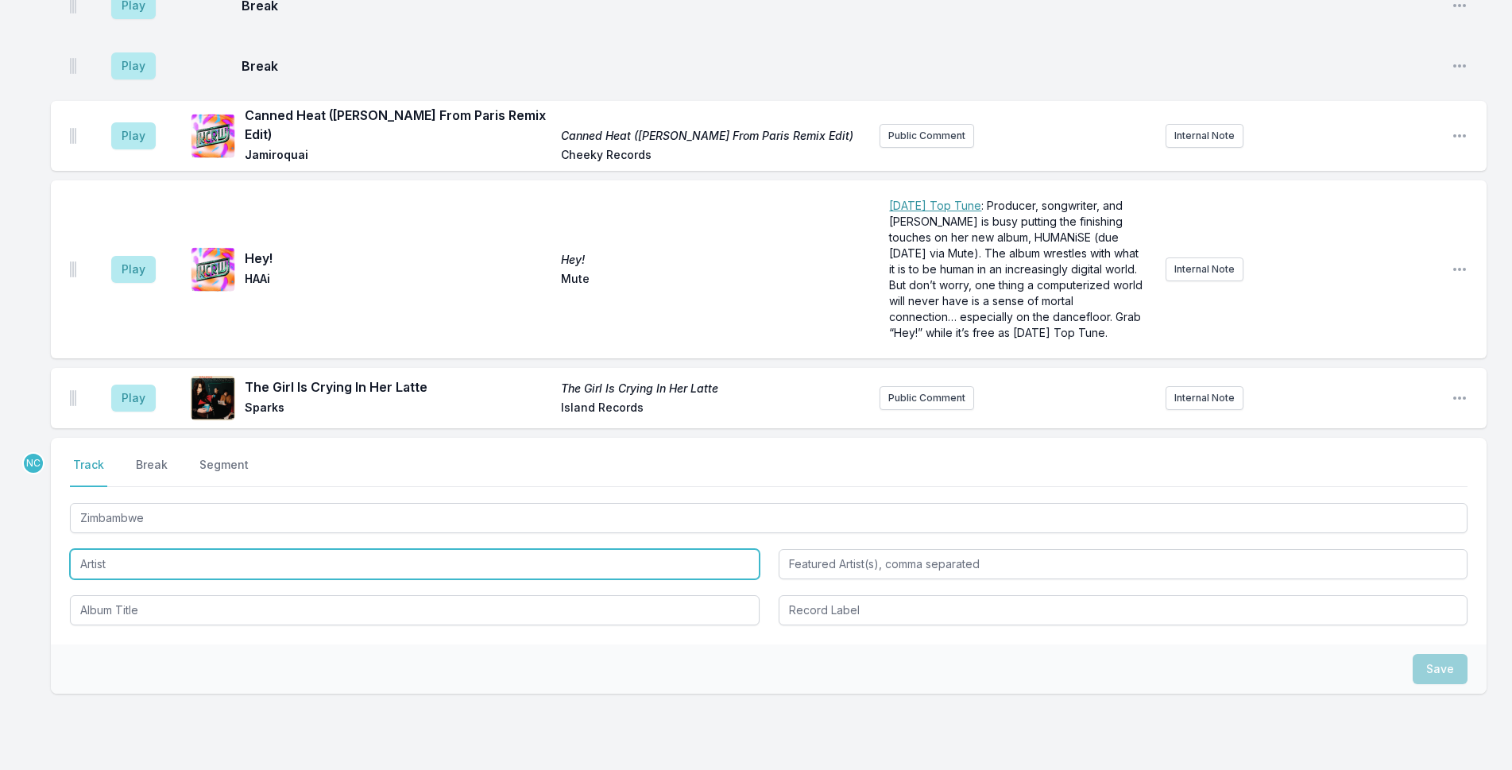
click at [169, 549] on input "Artist" at bounding box center [414, 564] width 689 height 30
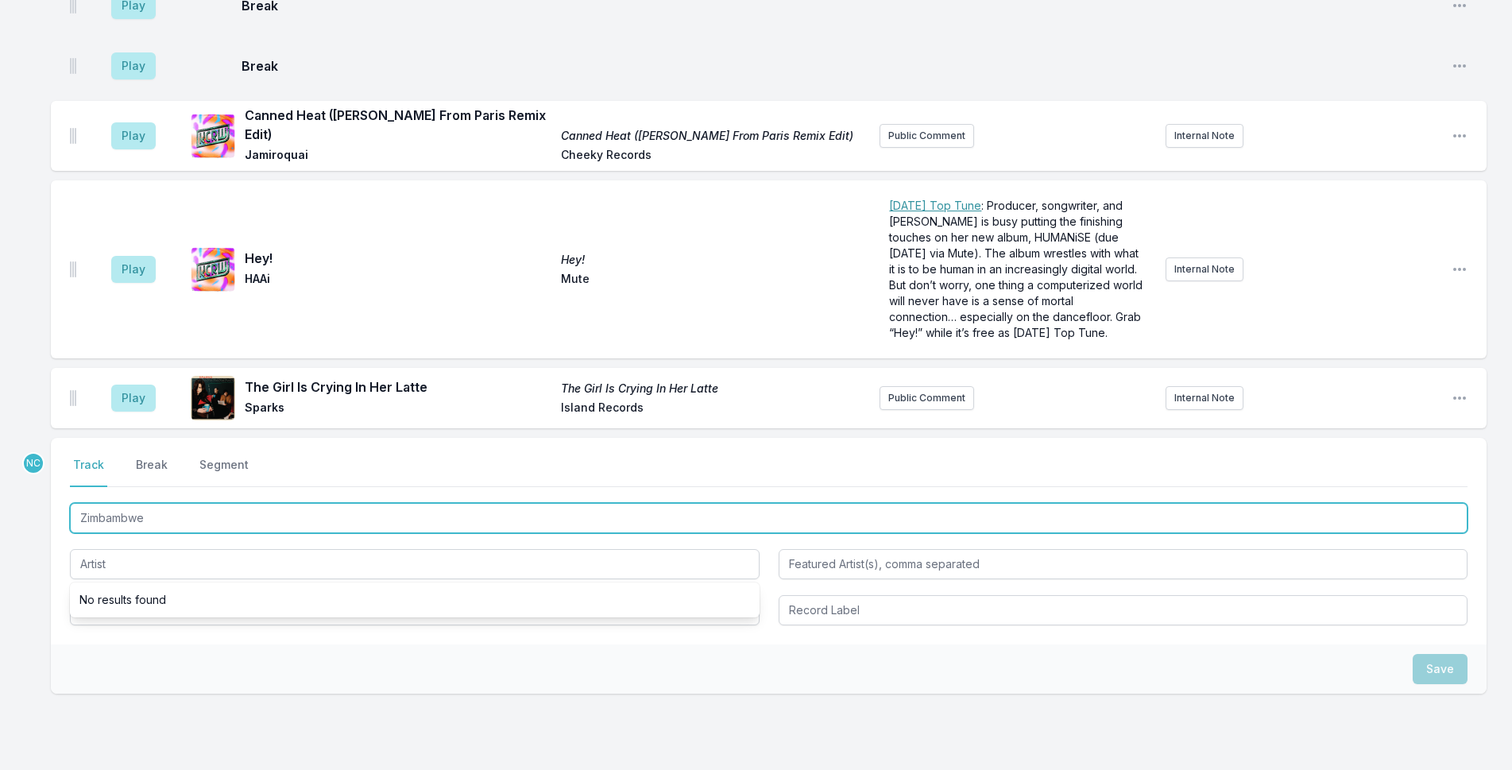
click at [119, 503] on input "Zimbambwe" at bounding box center [768, 518] width 1397 height 30
type input "[GEOGRAPHIC_DATA]"
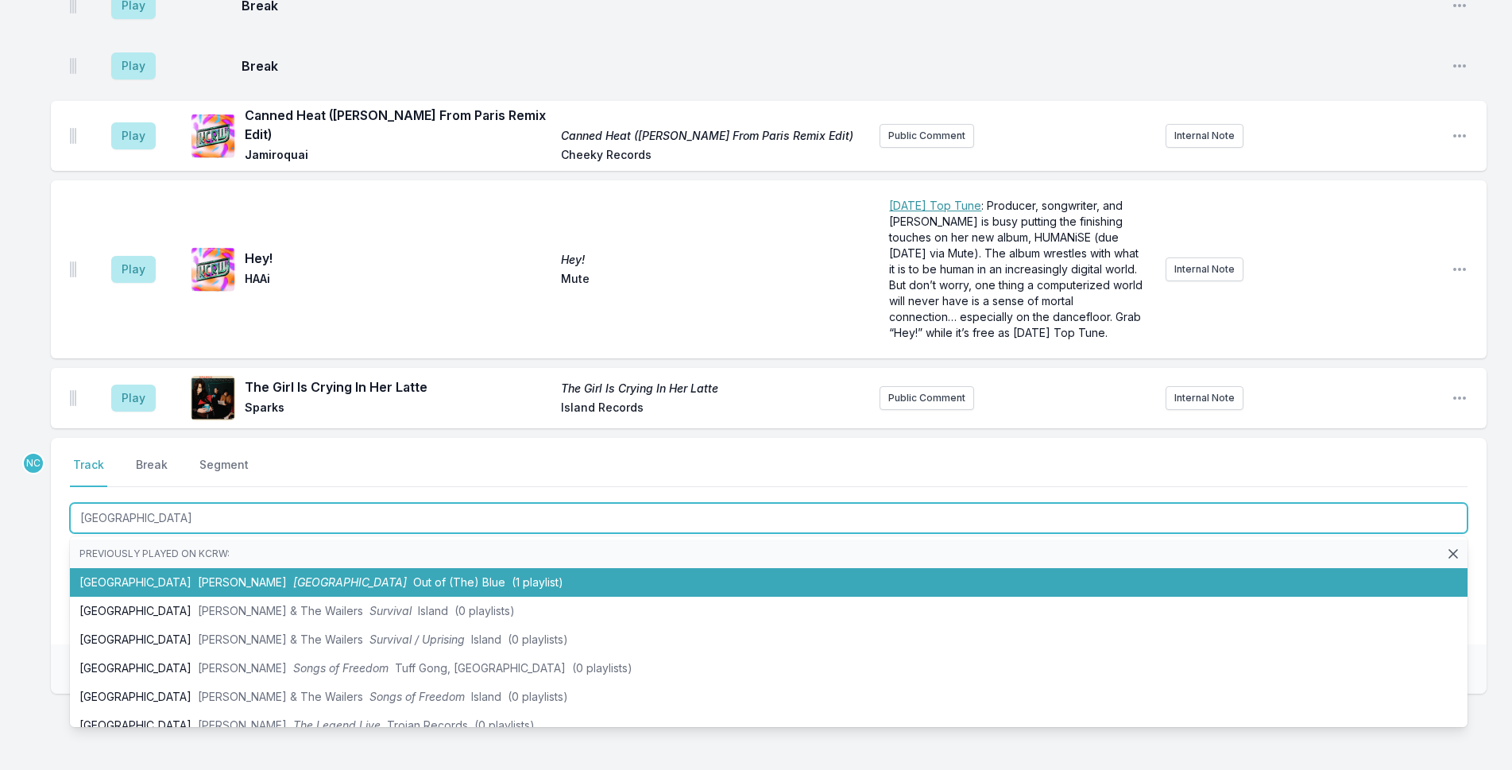
click at [207, 568] on li "Zimbabwe [PERSON_NAME] Zimbabwe Out of (The) Blue (1 playlist)" at bounding box center [768, 582] width 1397 height 29
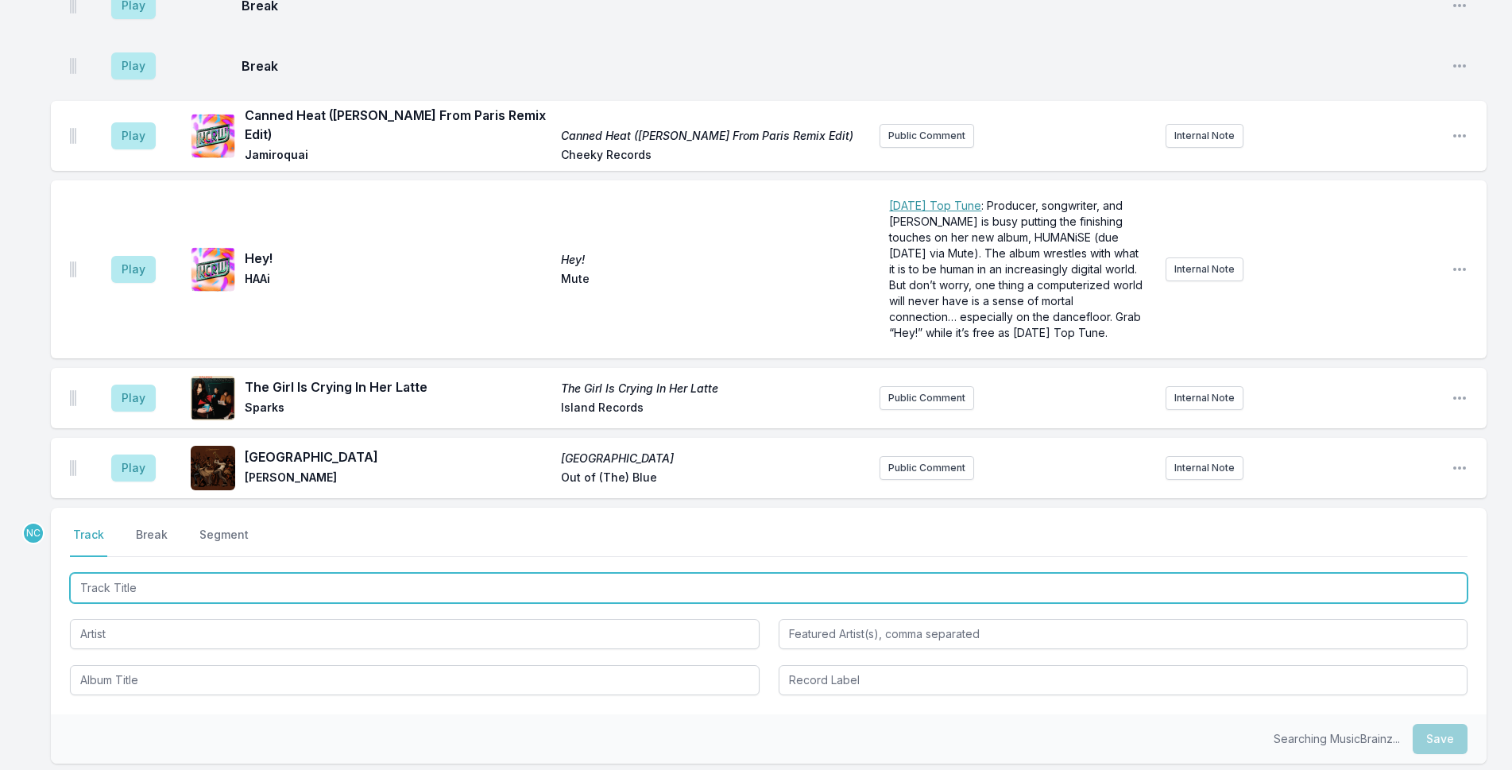
scroll to position [4887, 0]
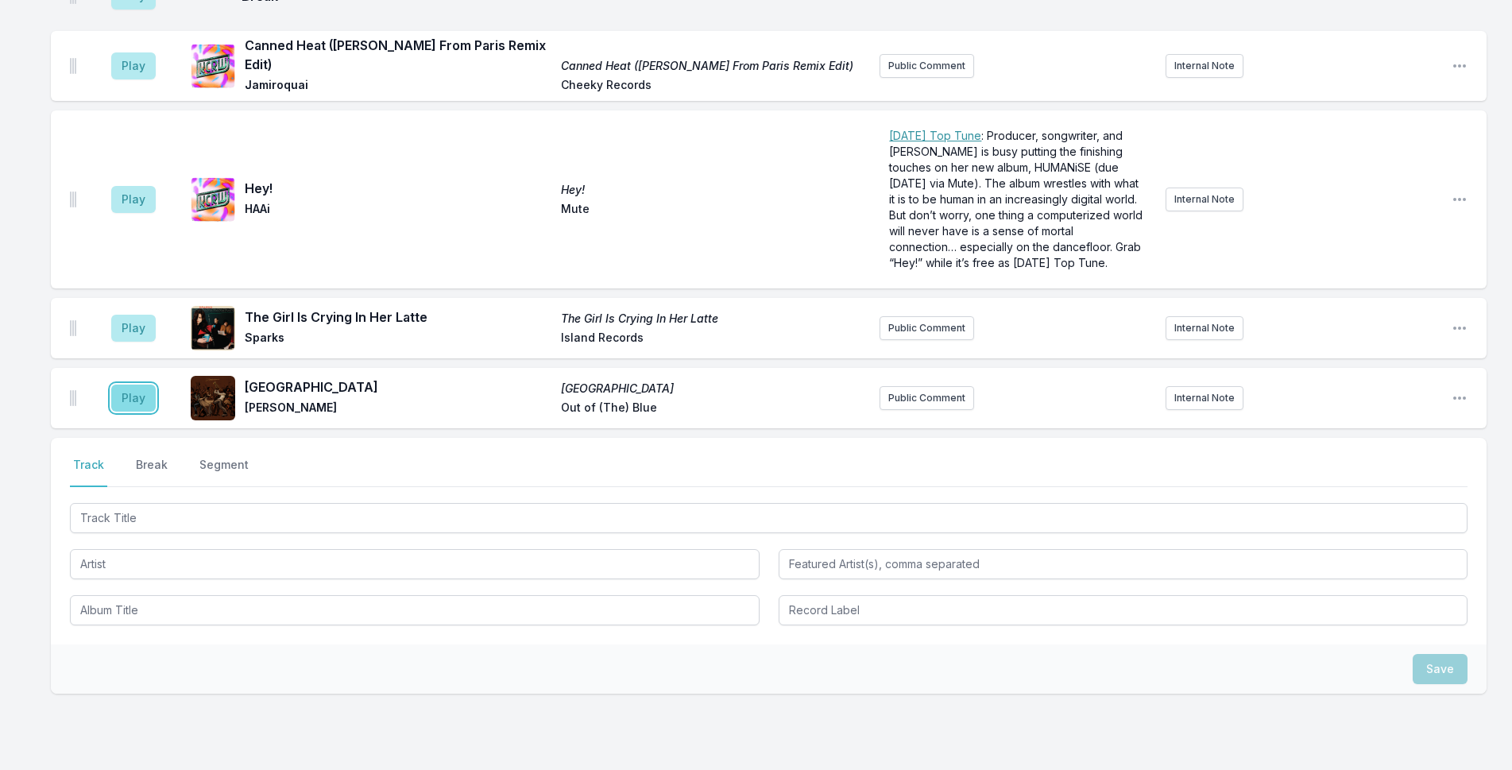
click at [120, 384] on button "Play" at bounding box center [133, 397] width 44 height 27
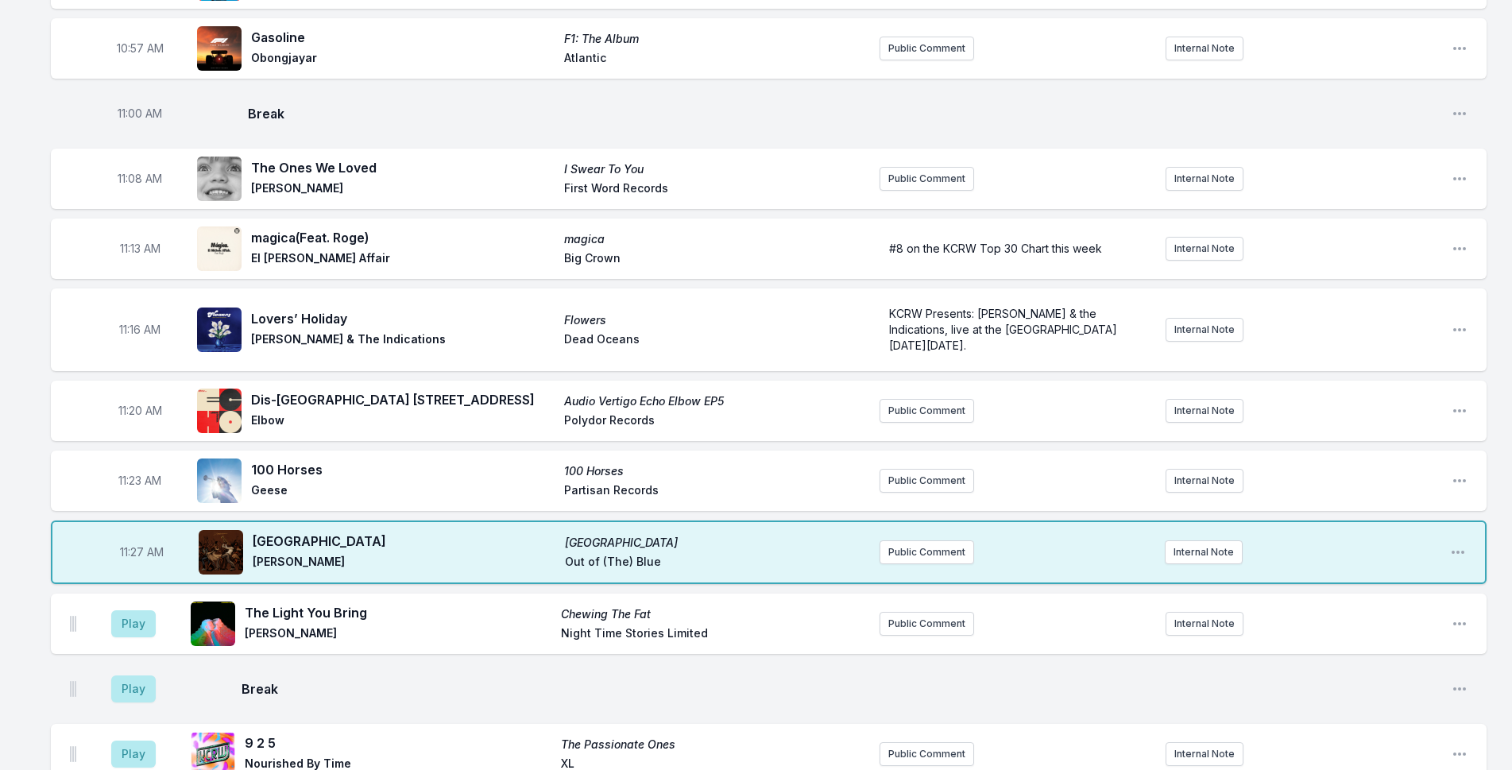
scroll to position [2902, 0]
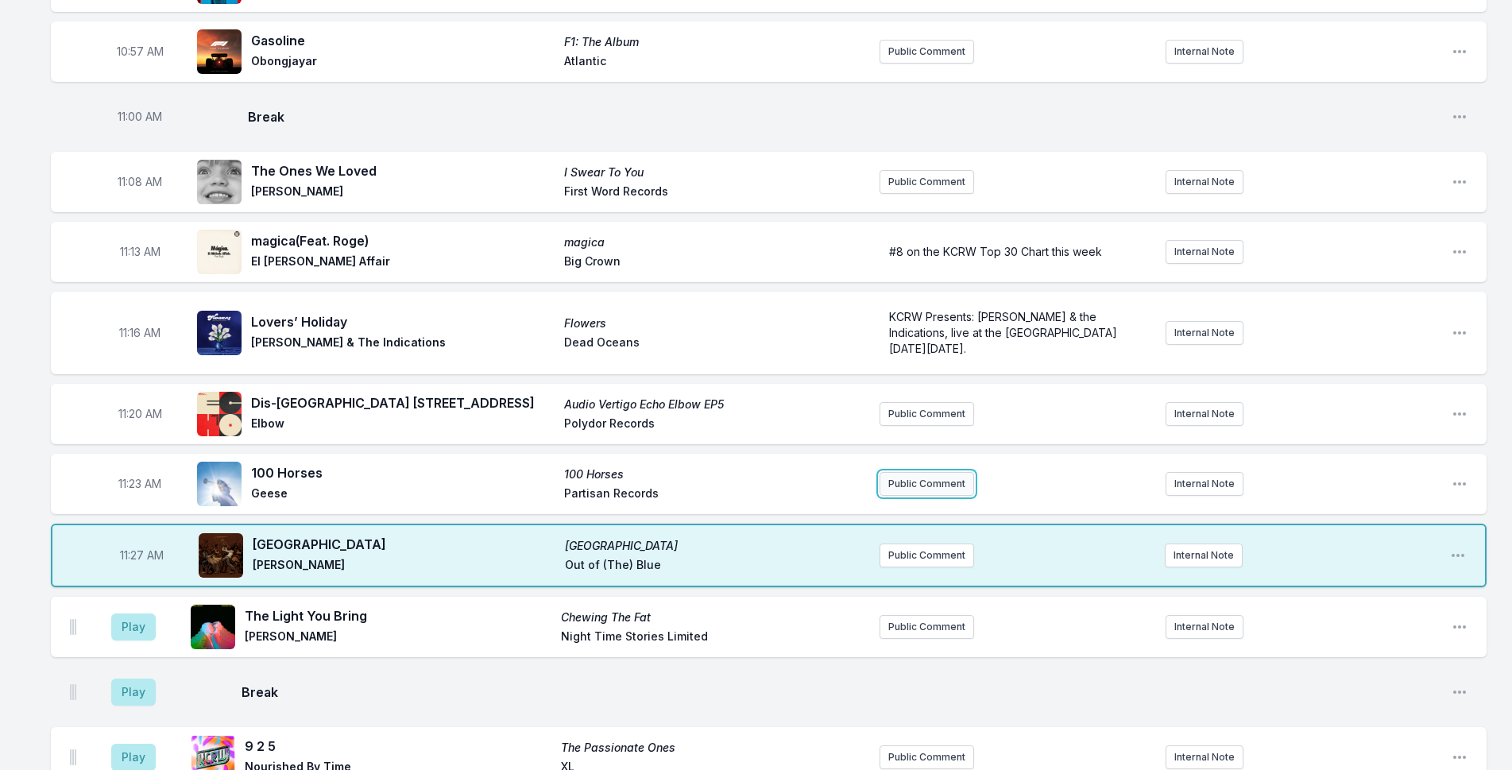
click at [916, 472] on button "Public Comment" at bounding box center [926, 484] width 95 height 24
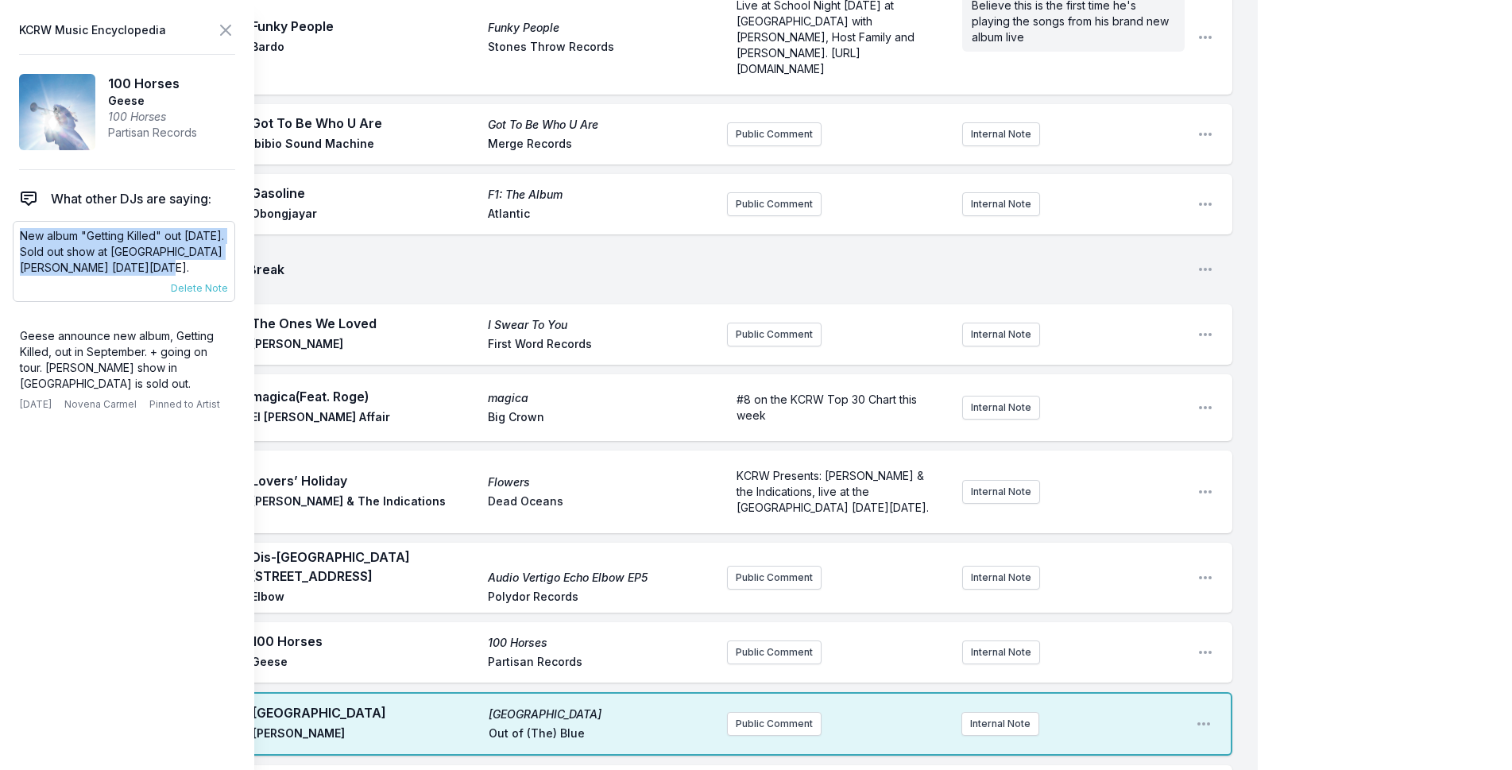
drag, startPoint x: 113, startPoint y: 261, endPoint x: 20, endPoint y: 230, distance: 98.2
click at [20, 230] on p "New album "Getting Killed" out [DATE]. Sold out show at [GEOGRAPHIC_DATA][PERSO…" at bounding box center [124, 252] width 208 height 48
copy p "New album "Getting Killed" out [DATE]. Sold out show at [GEOGRAPHIC_DATA][PERSO…"
click at [794, 712] on button "Public Comment" at bounding box center [774, 724] width 95 height 24
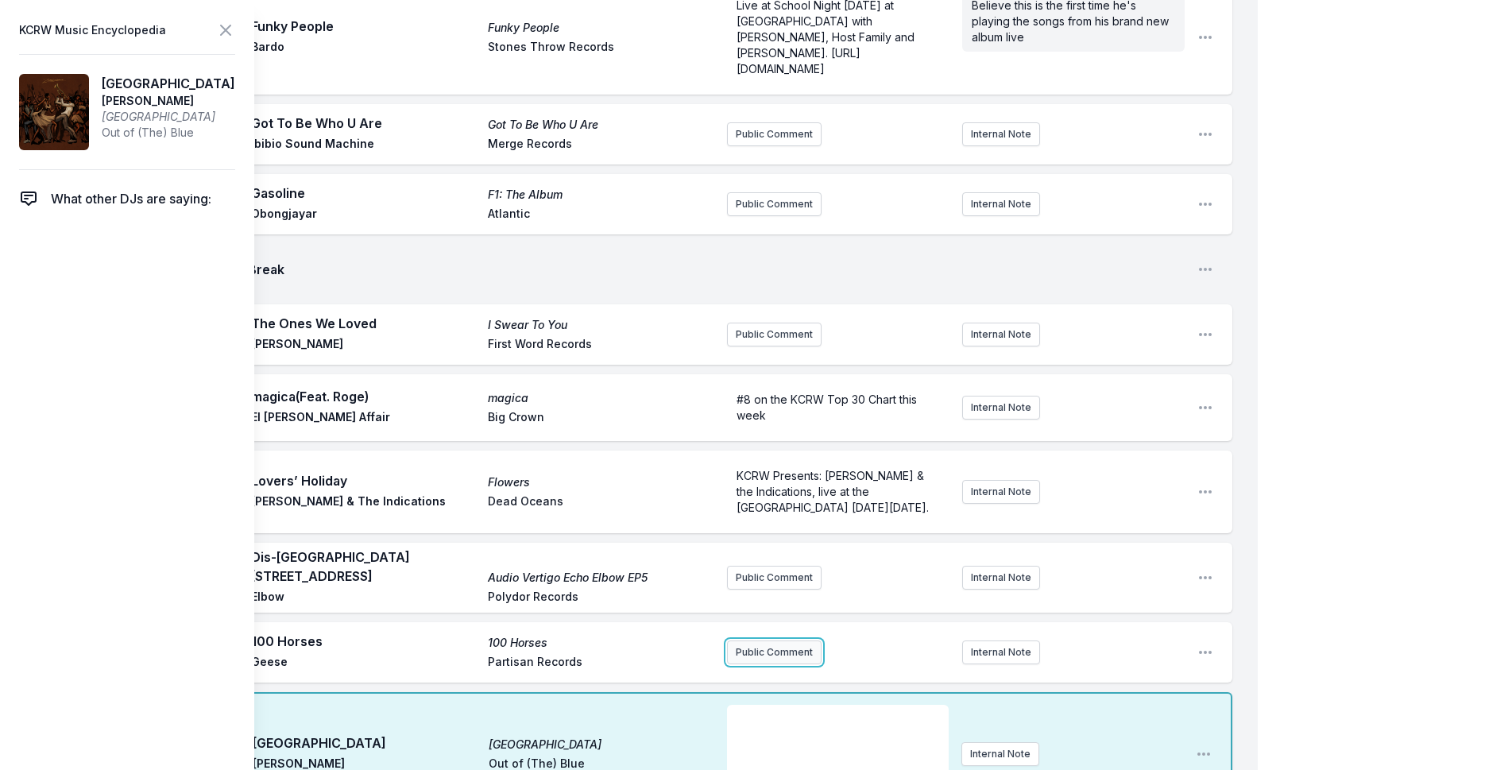
click at [775, 640] on button "Public Comment" at bounding box center [774, 652] width 95 height 24
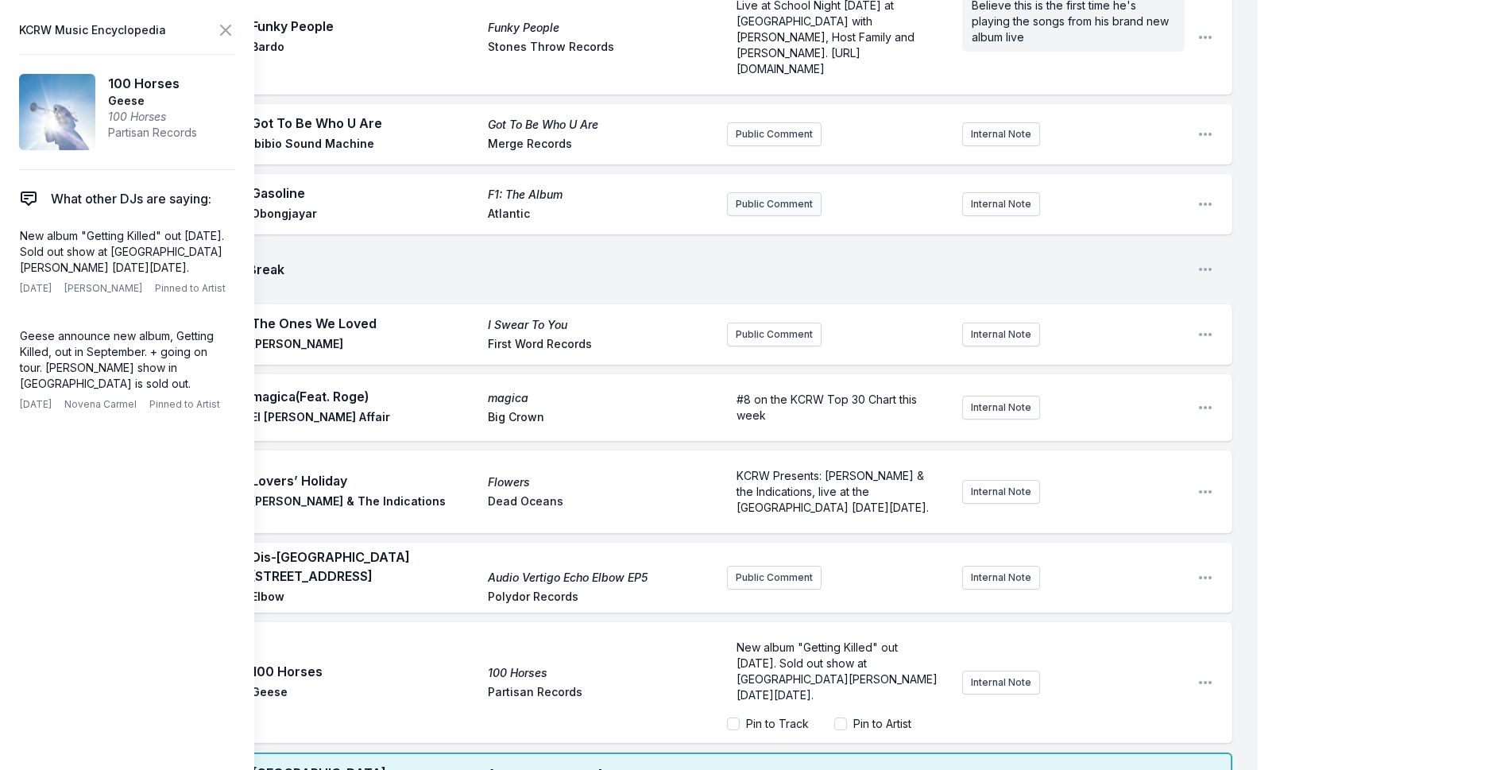
click at [1282, 434] on div "My Playlist KCRW Playlist Directory Reports NC NN User Guide Report Bug Sign ou…" at bounding box center [756, 111] width 1512 height 6026
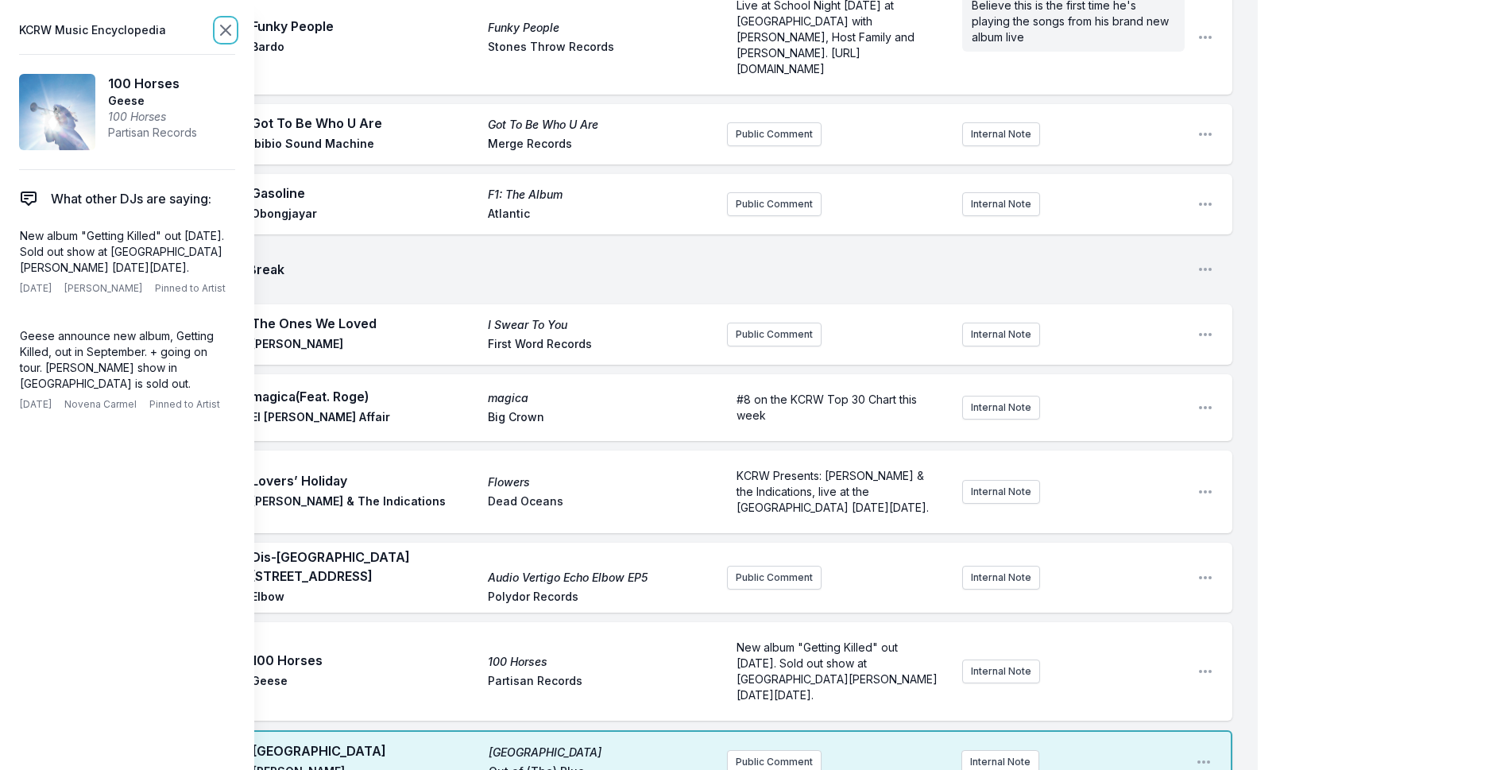
click at [230, 33] on icon at bounding box center [225, 30] width 19 height 19
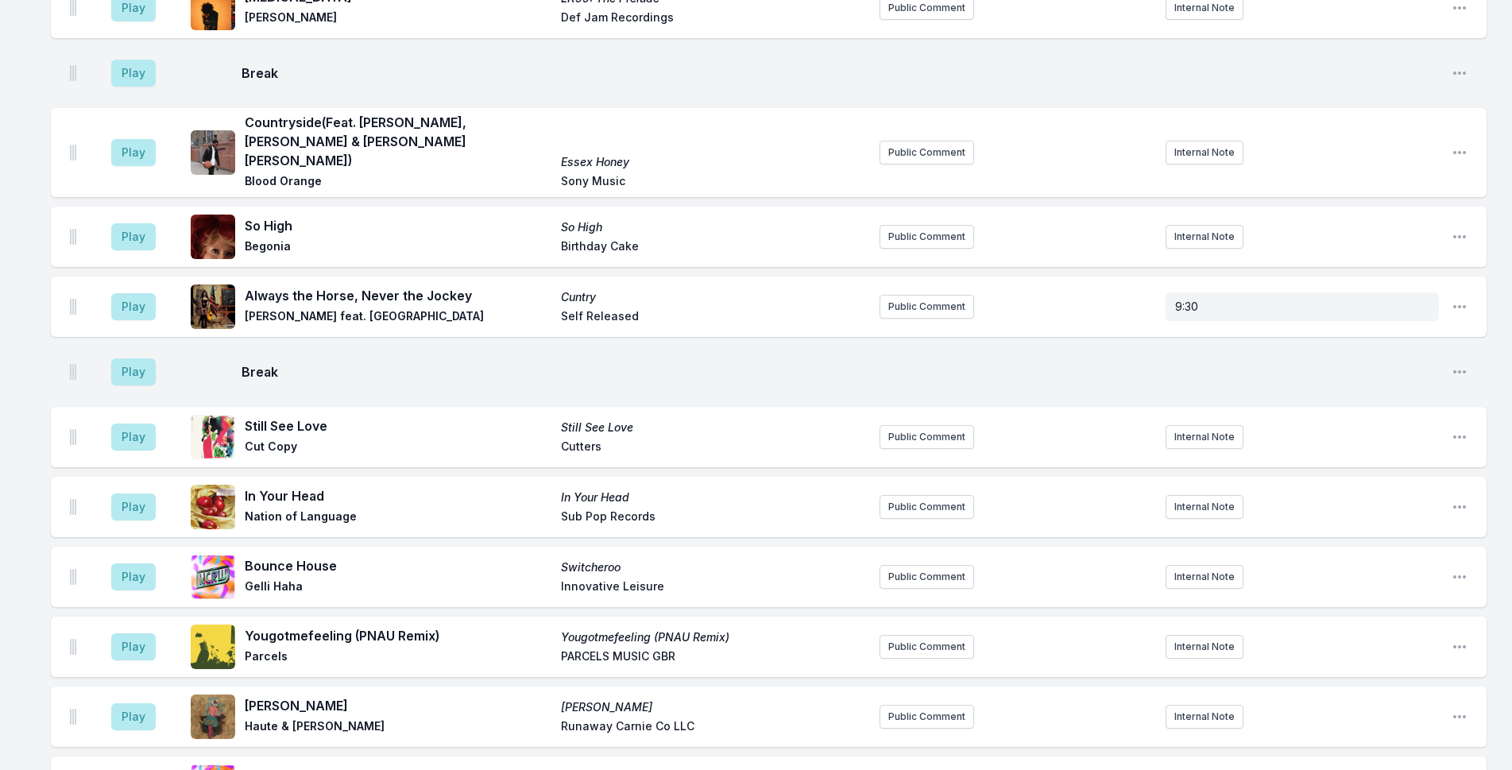
scroll to position [4119, 0]
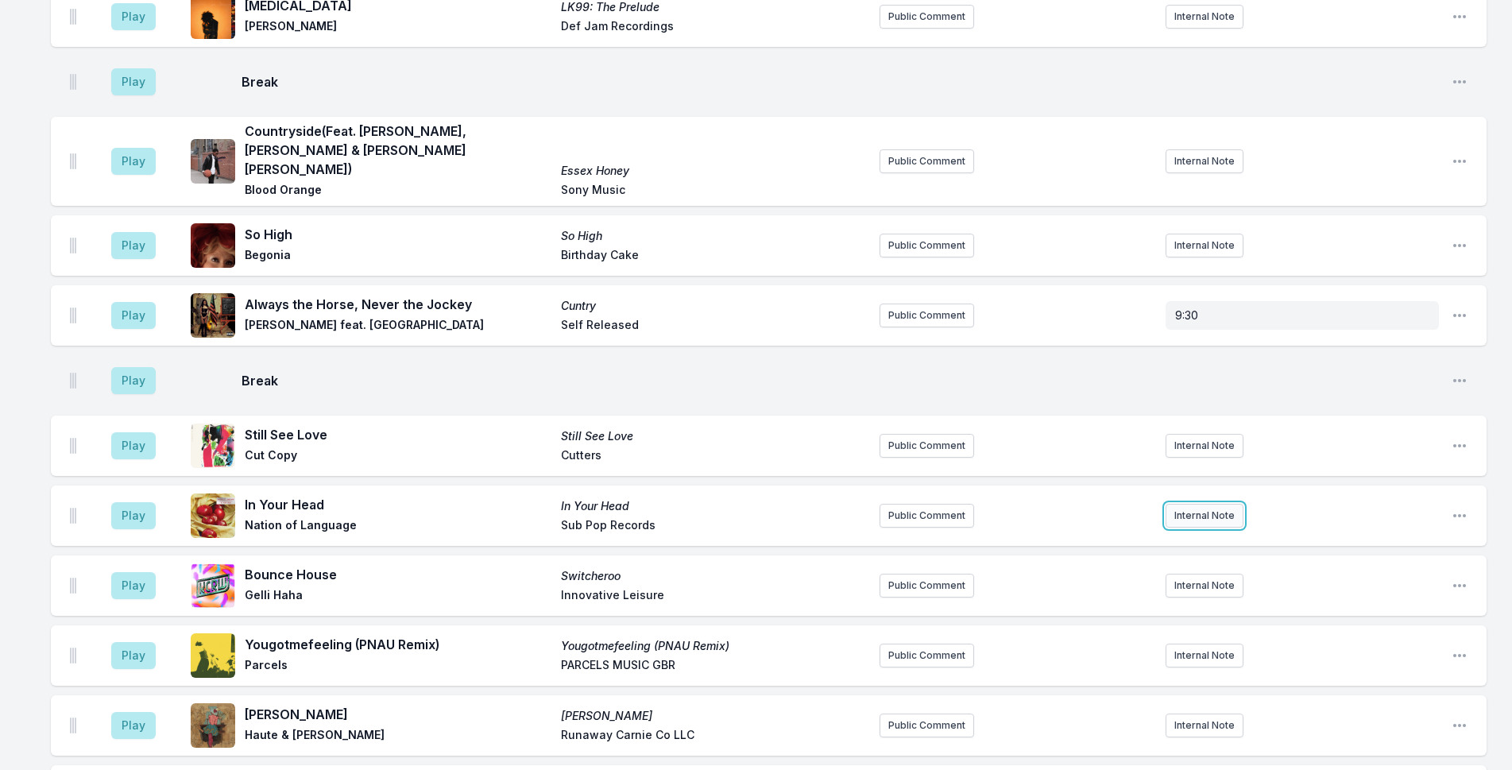
click at [1234, 504] on button "Internal Note" at bounding box center [1204, 516] width 78 height 24
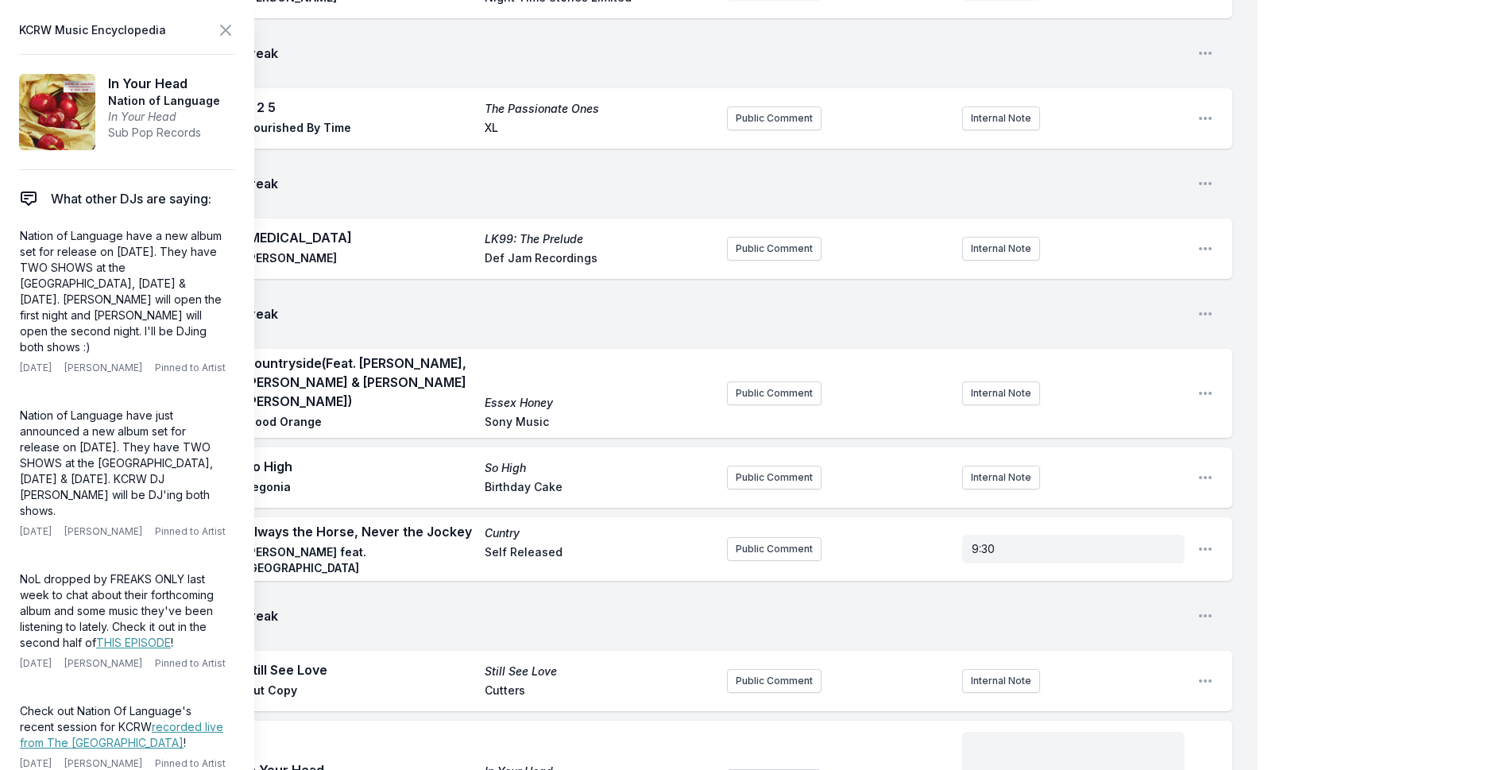
click at [1070, 732] on div "﻿" at bounding box center [1073, 770] width 222 height 76
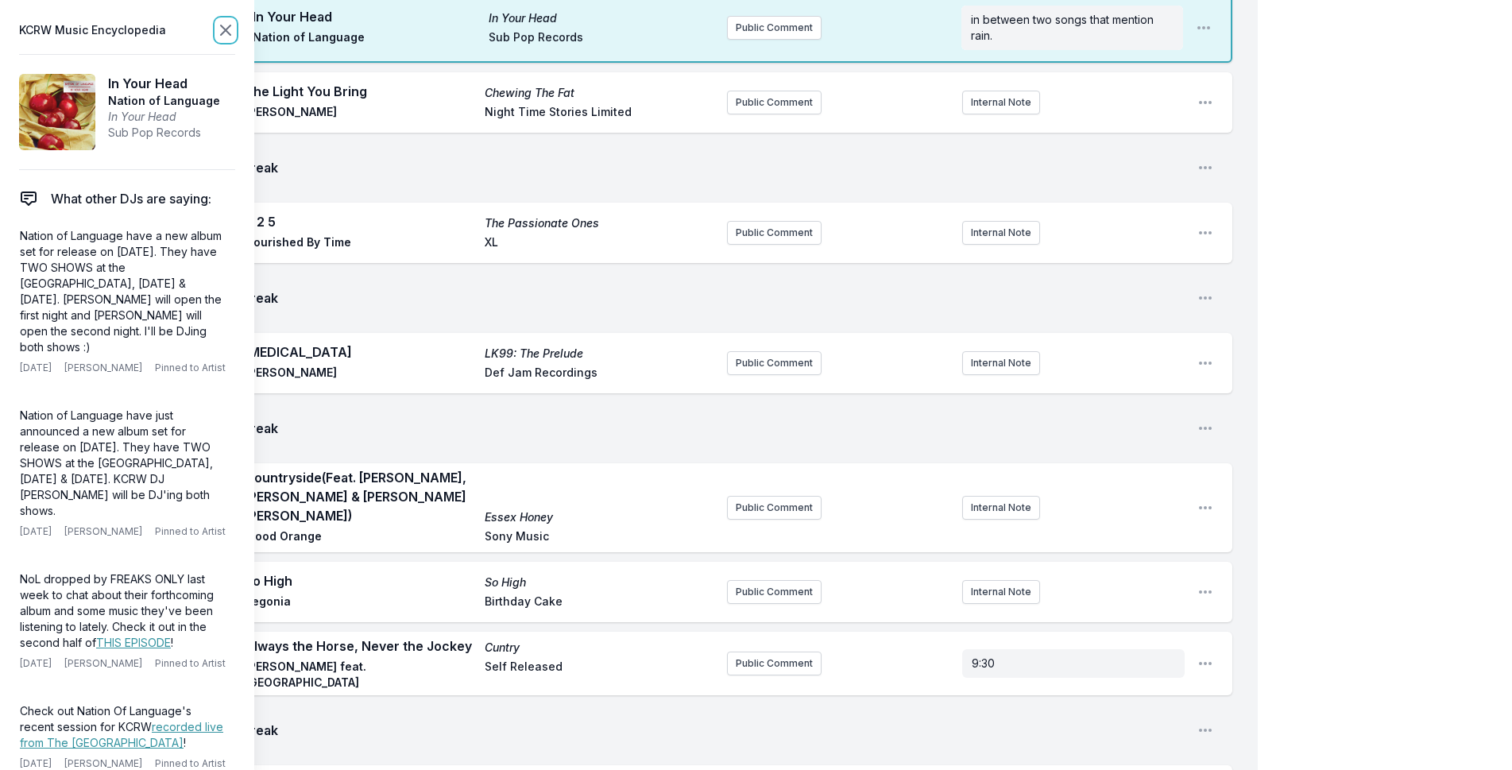
click at [224, 28] on icon at bounding box center [226, 30] width 10 height 10
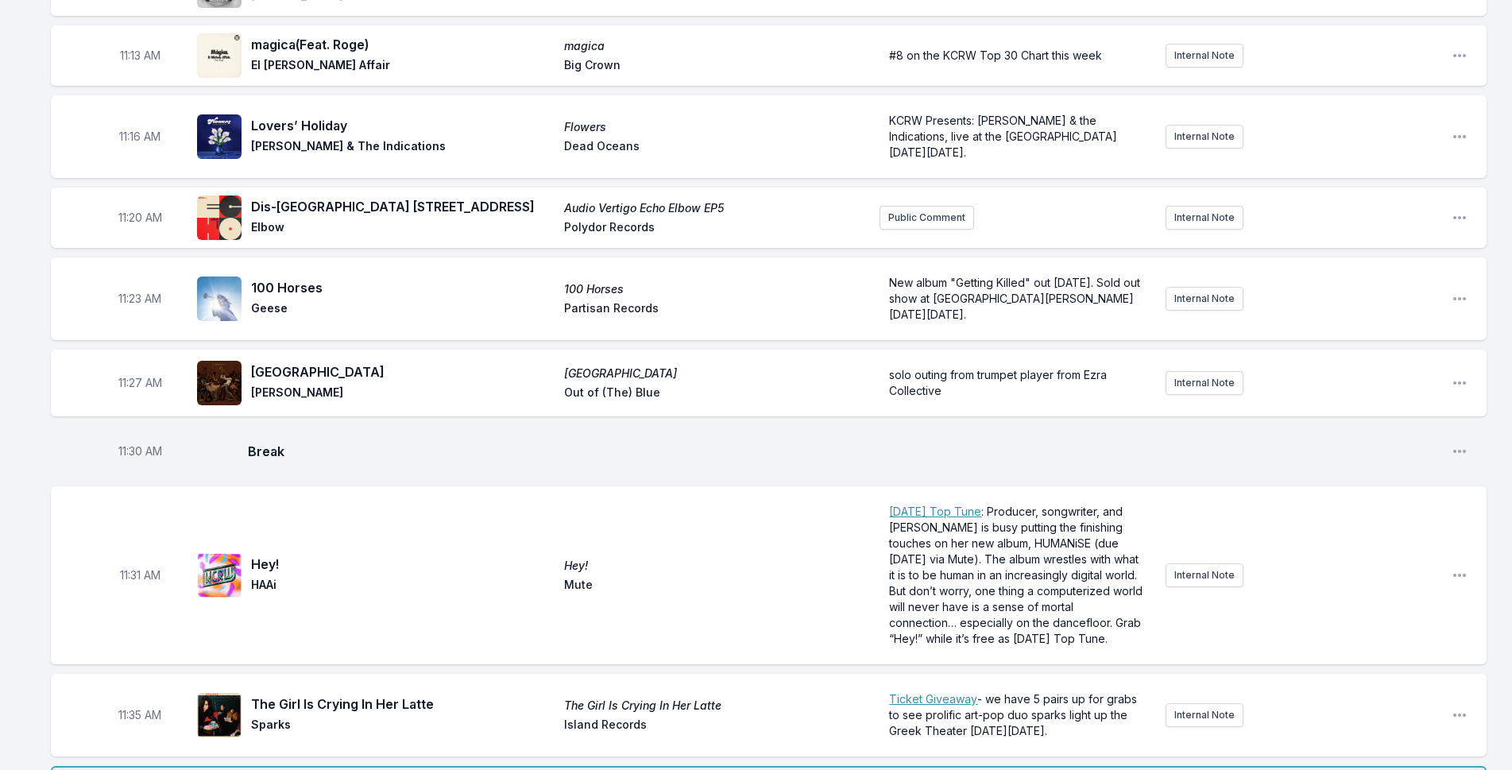
scroll to position [3416, 0]
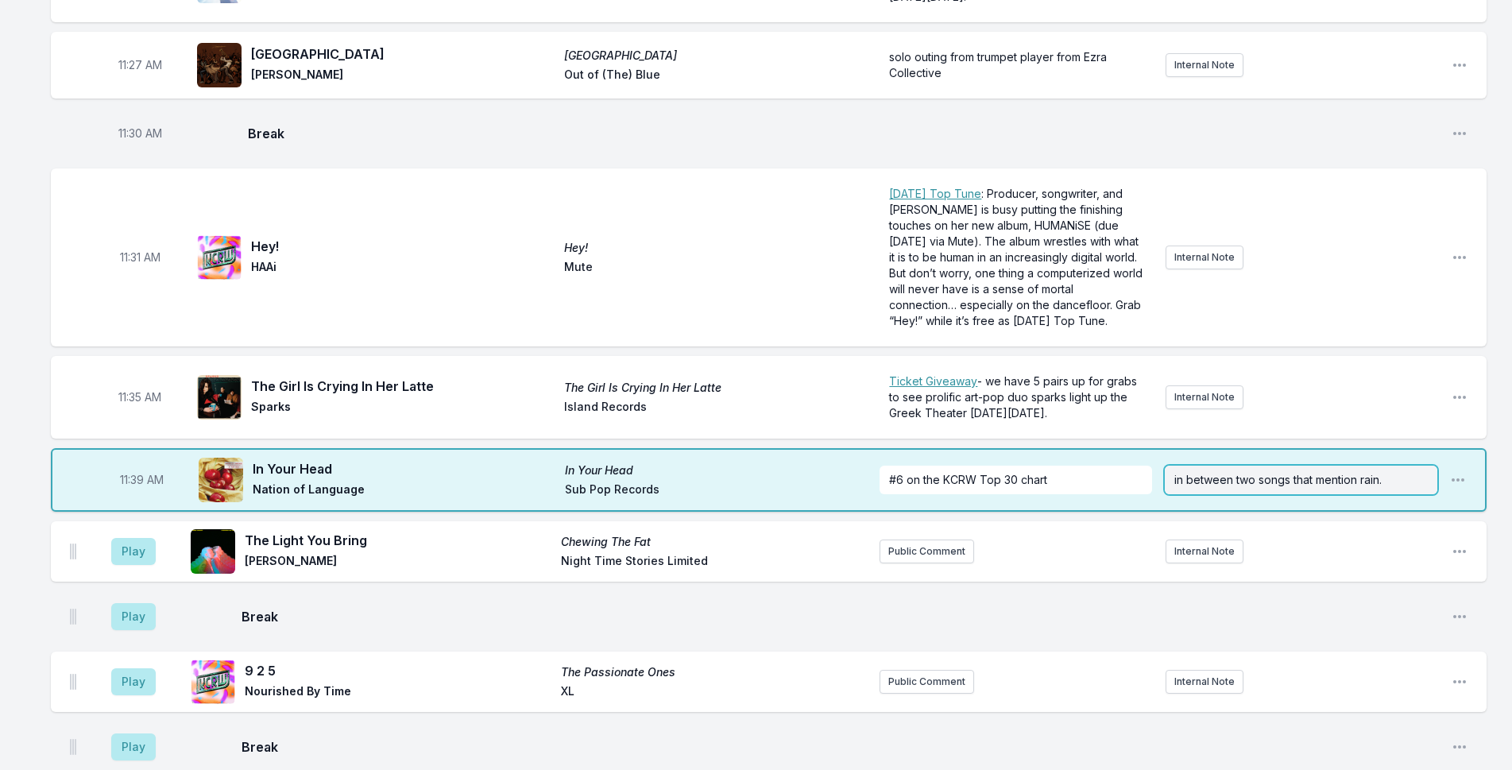
click at [1258, 465] on div "in between two songs that mention rain." at bounding box center [1300, 479] width 272 height 29
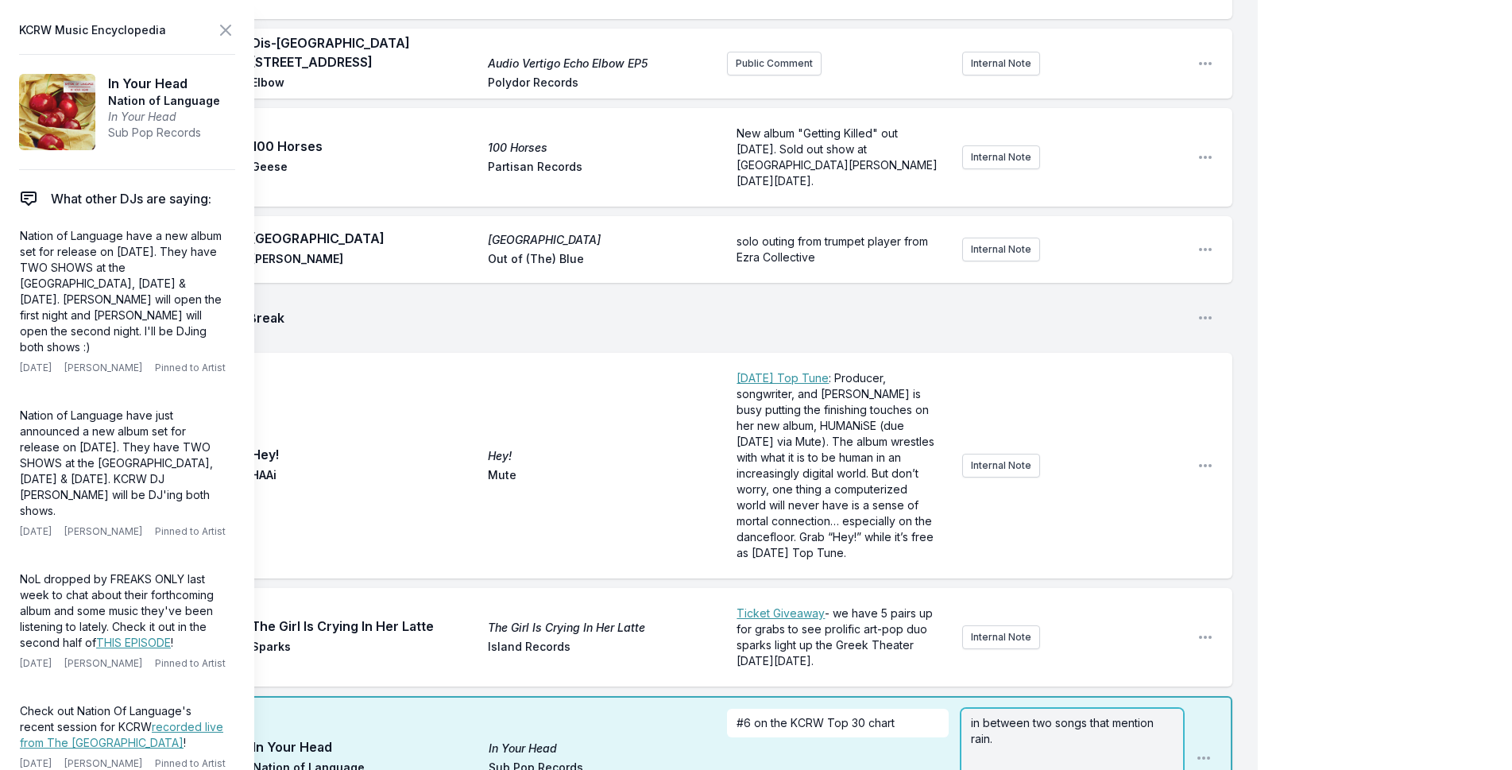
click at [1053, 715] on p "in between two songs that mention rain." at bounding box center [1072, 731] width 203 height 32
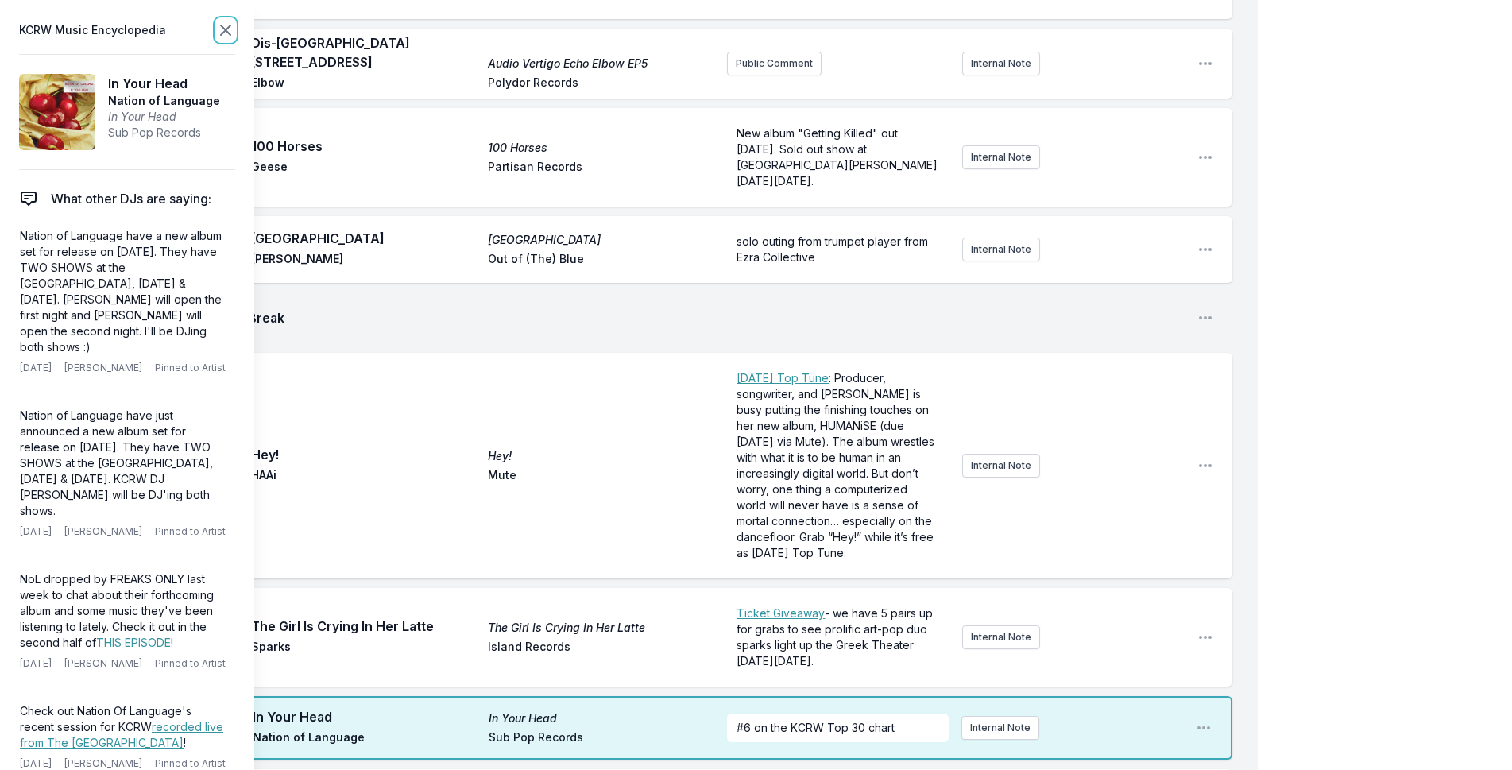
click at [225, 34] on icon at bounding box center [225, 30] width 19 height 19
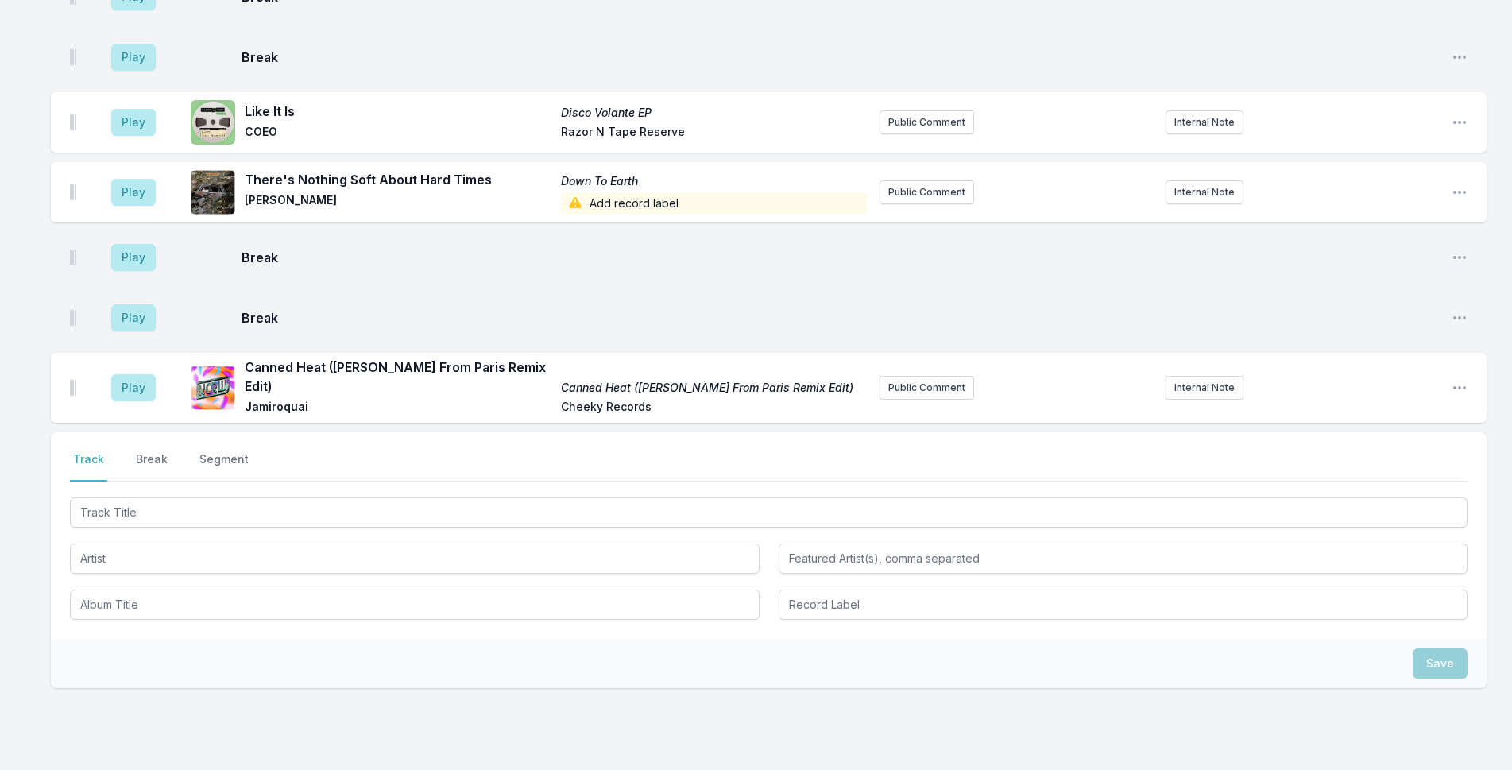
scroll to position [5015, 0]
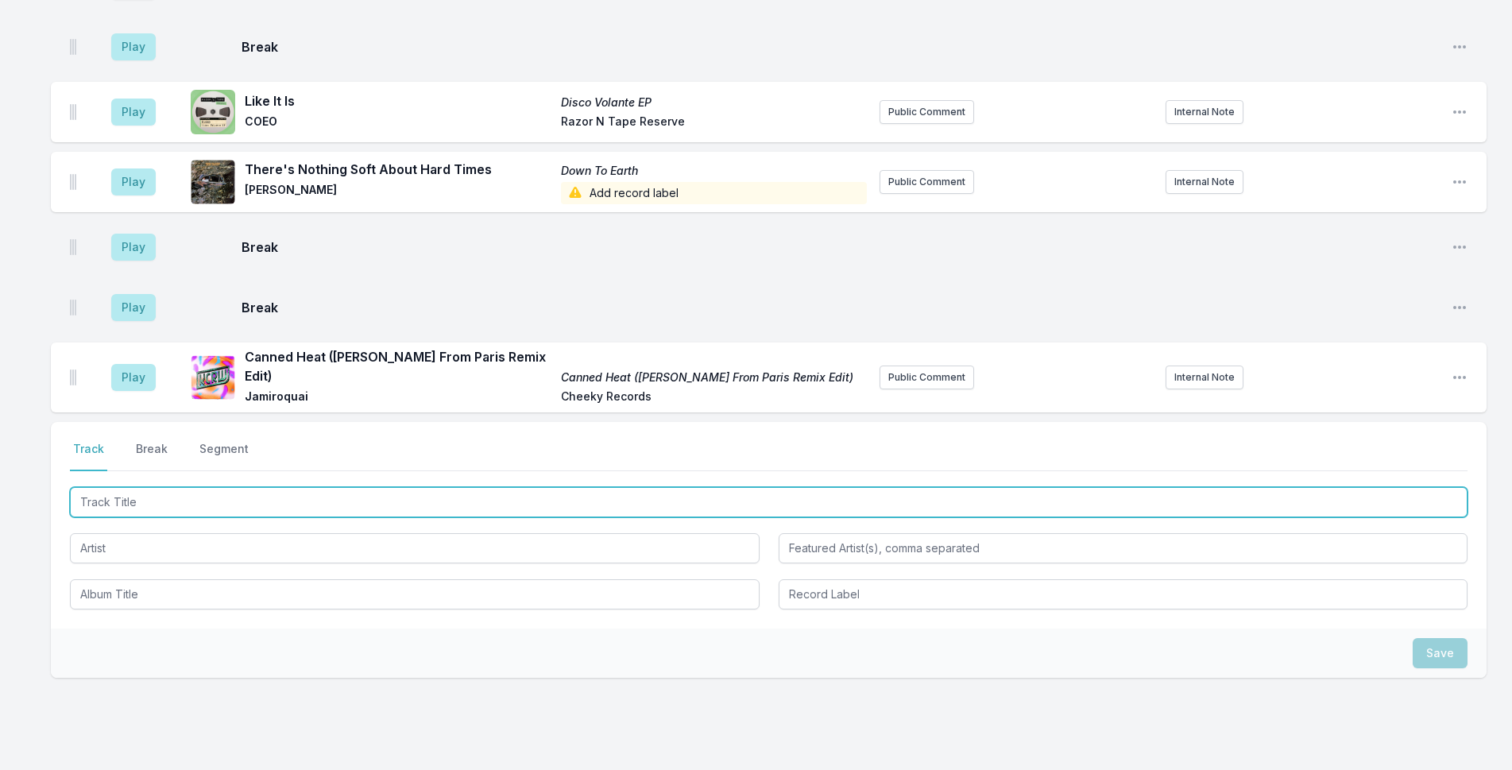
click at [487, 487] on input "Track Title" at bounding box center [768, 502] width 1397 height 30
type input "All Ages"
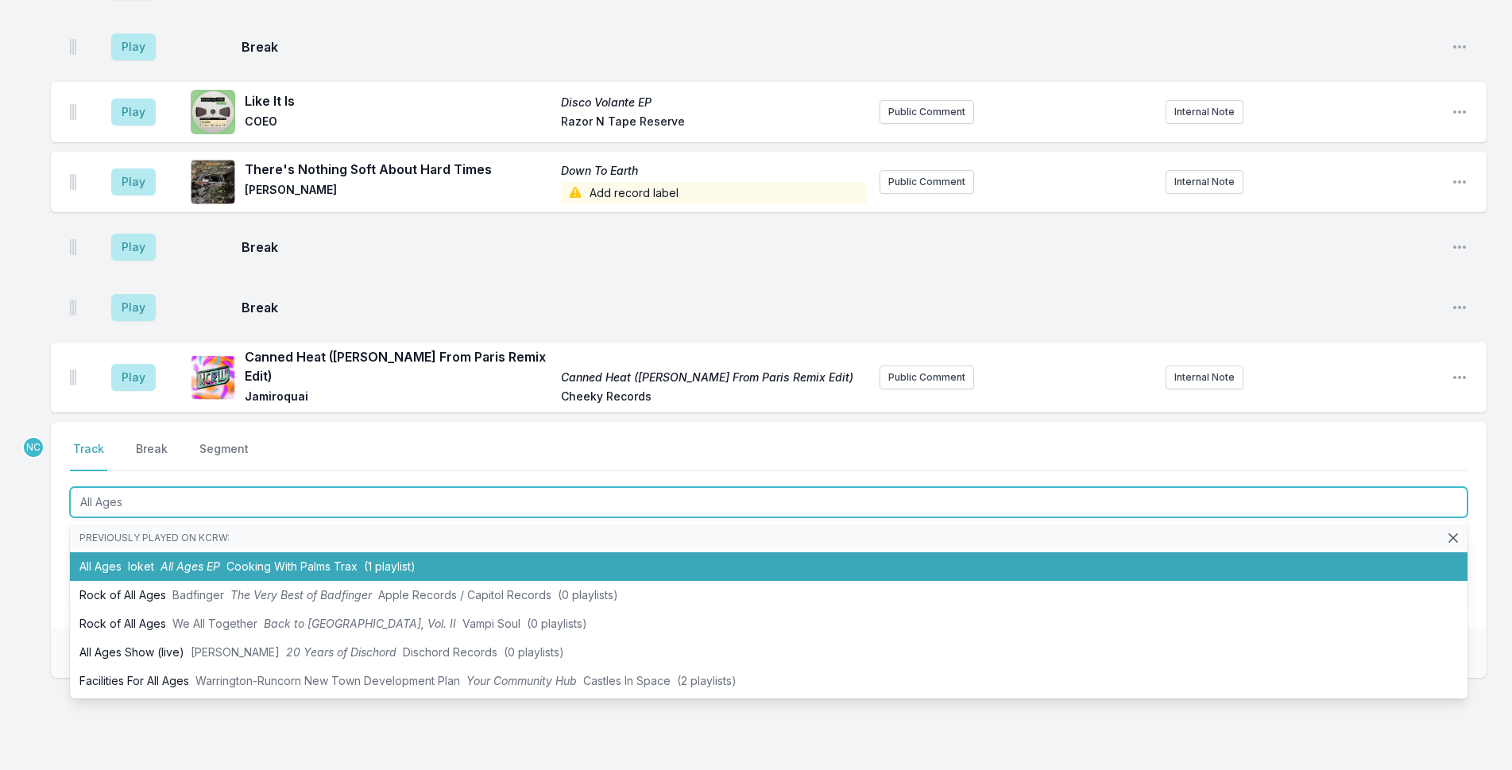
click at [471, 552] on li "All Ages loket All Ages EP Cooking With Palms Trax (1 playlist)" at bounding box center [768, 566] width 1397 height 29
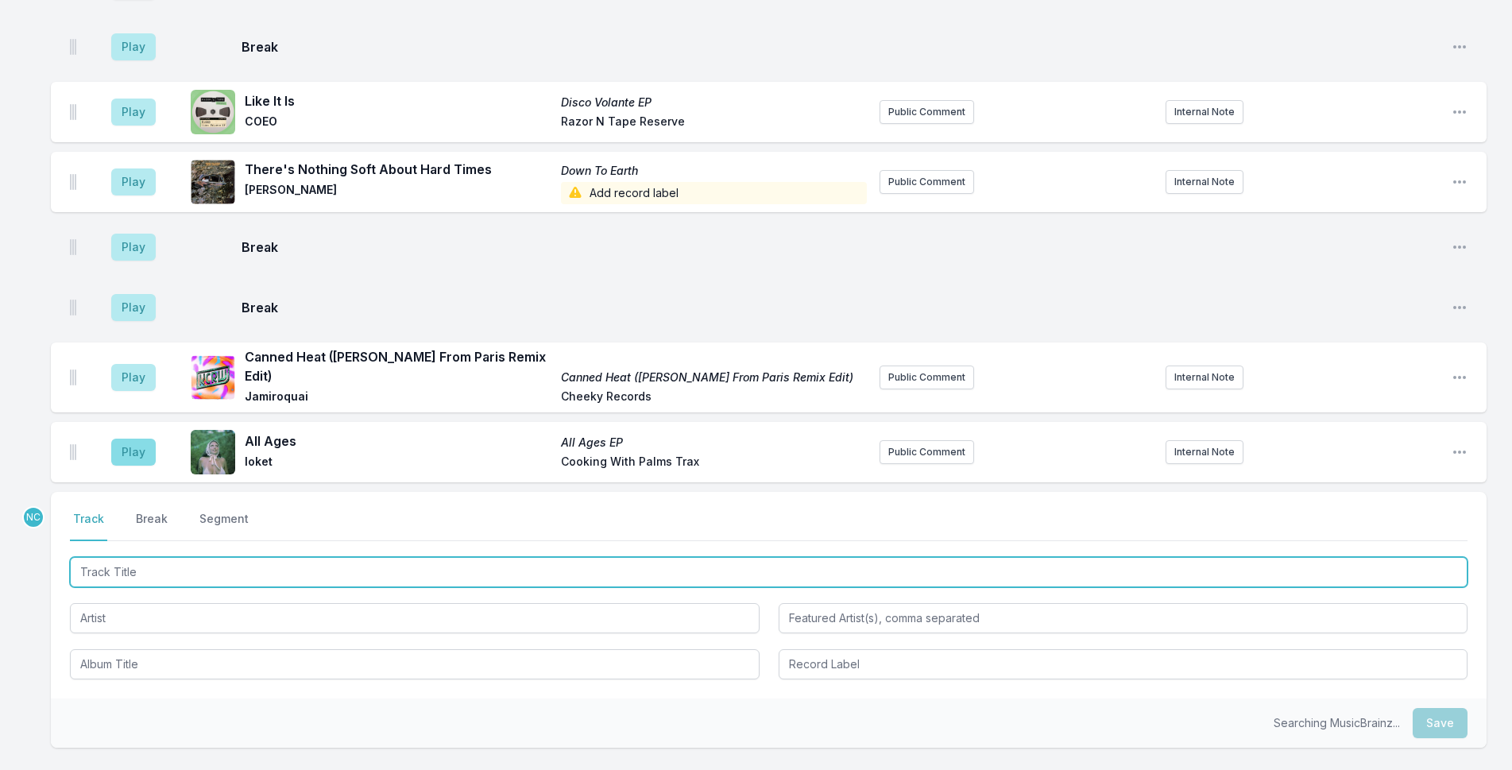
scroll to position [5084, 0]
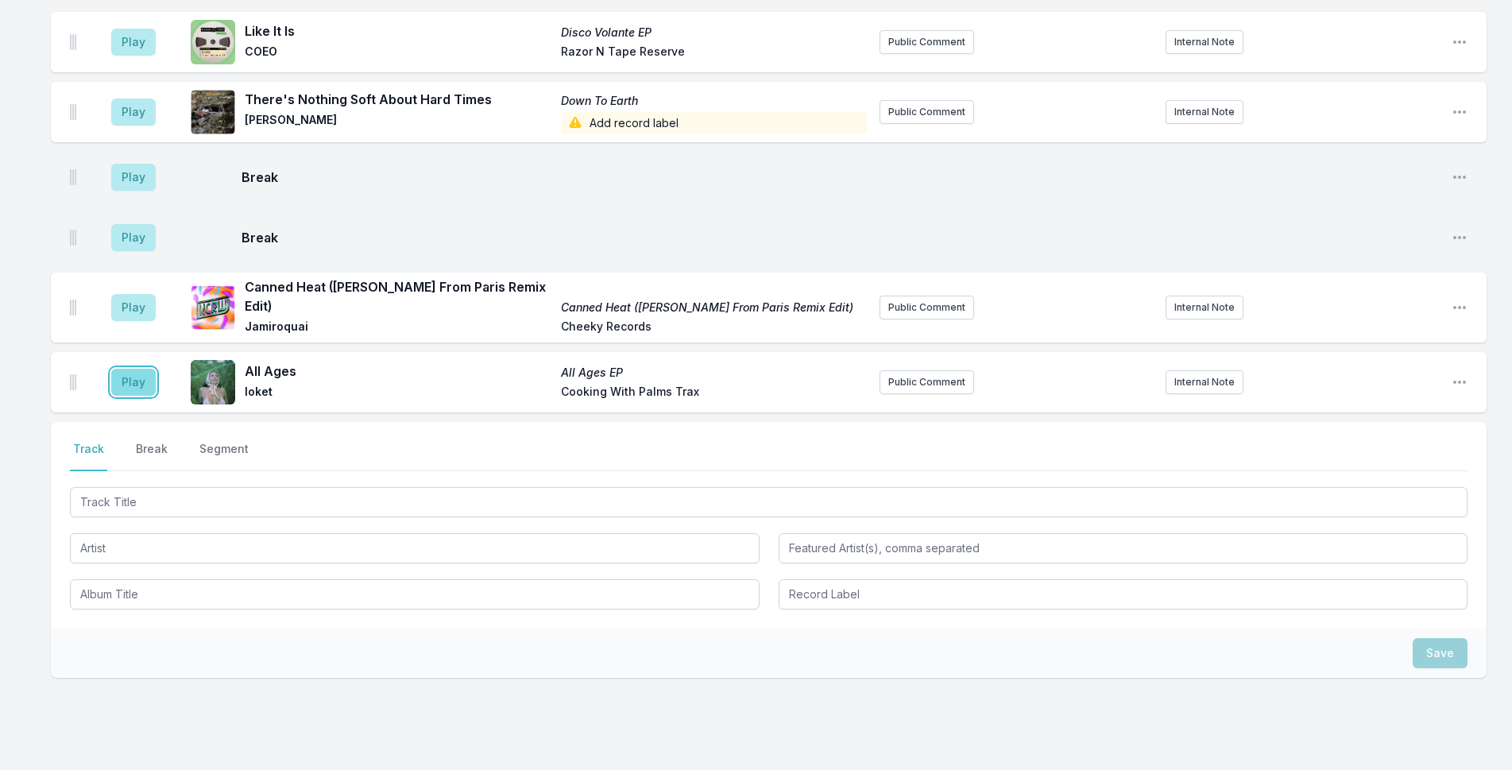
click at [128, 369] on button "Play" at bounding box center [133, 382] width 44 height 27
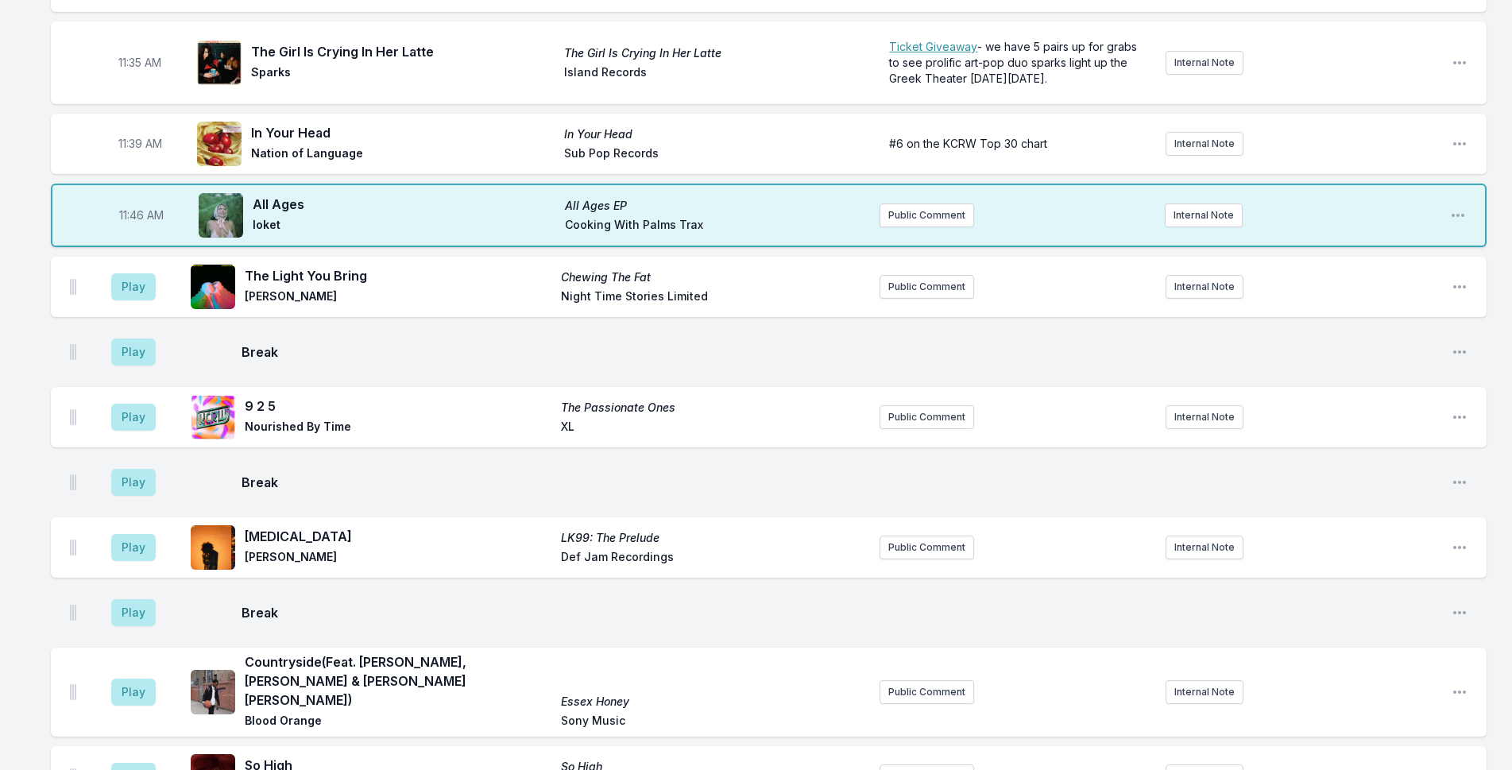
scroll to position [3734, 0]
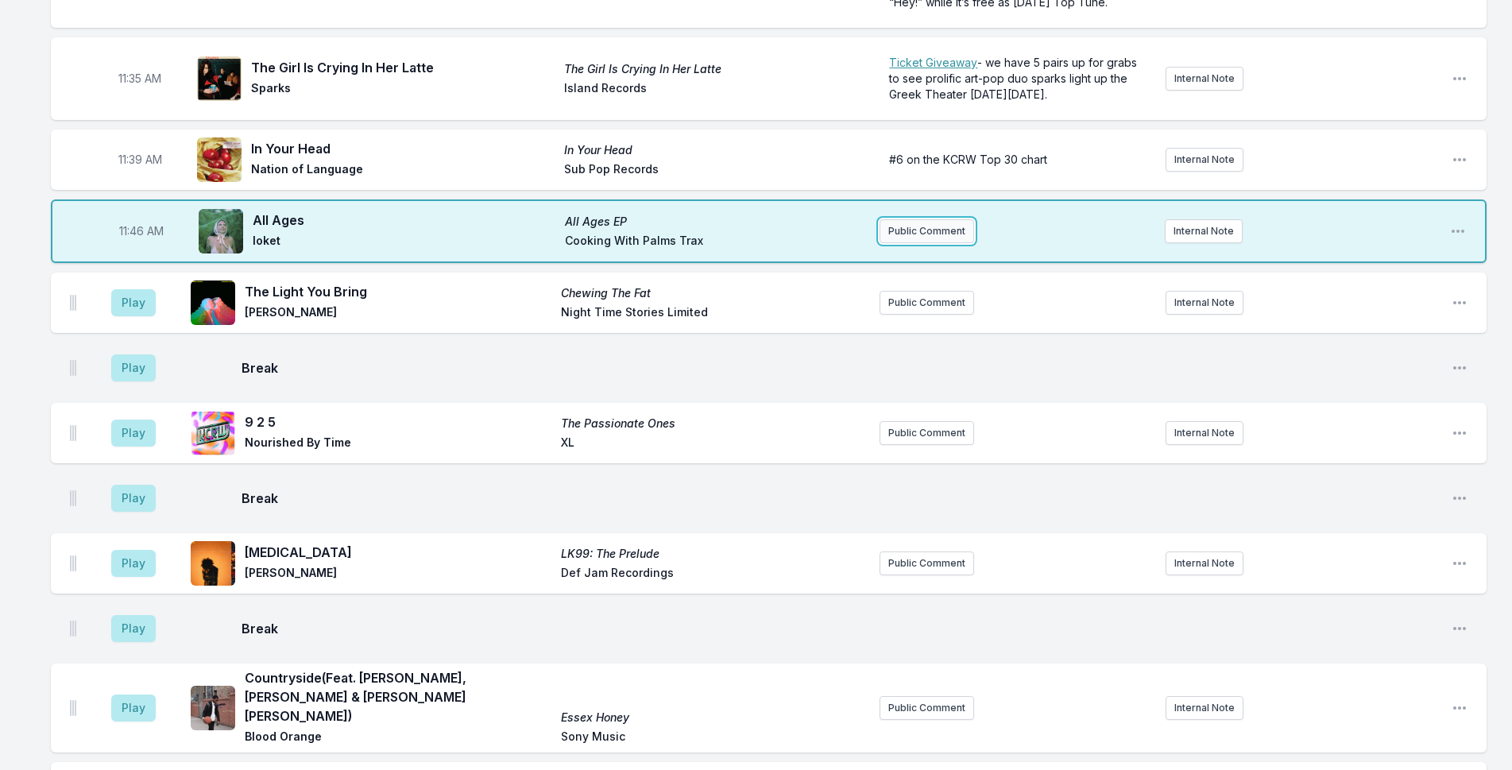
click at [958, 219] on button "Public Comment" at bounding box center [926, 231] width 95 height 24
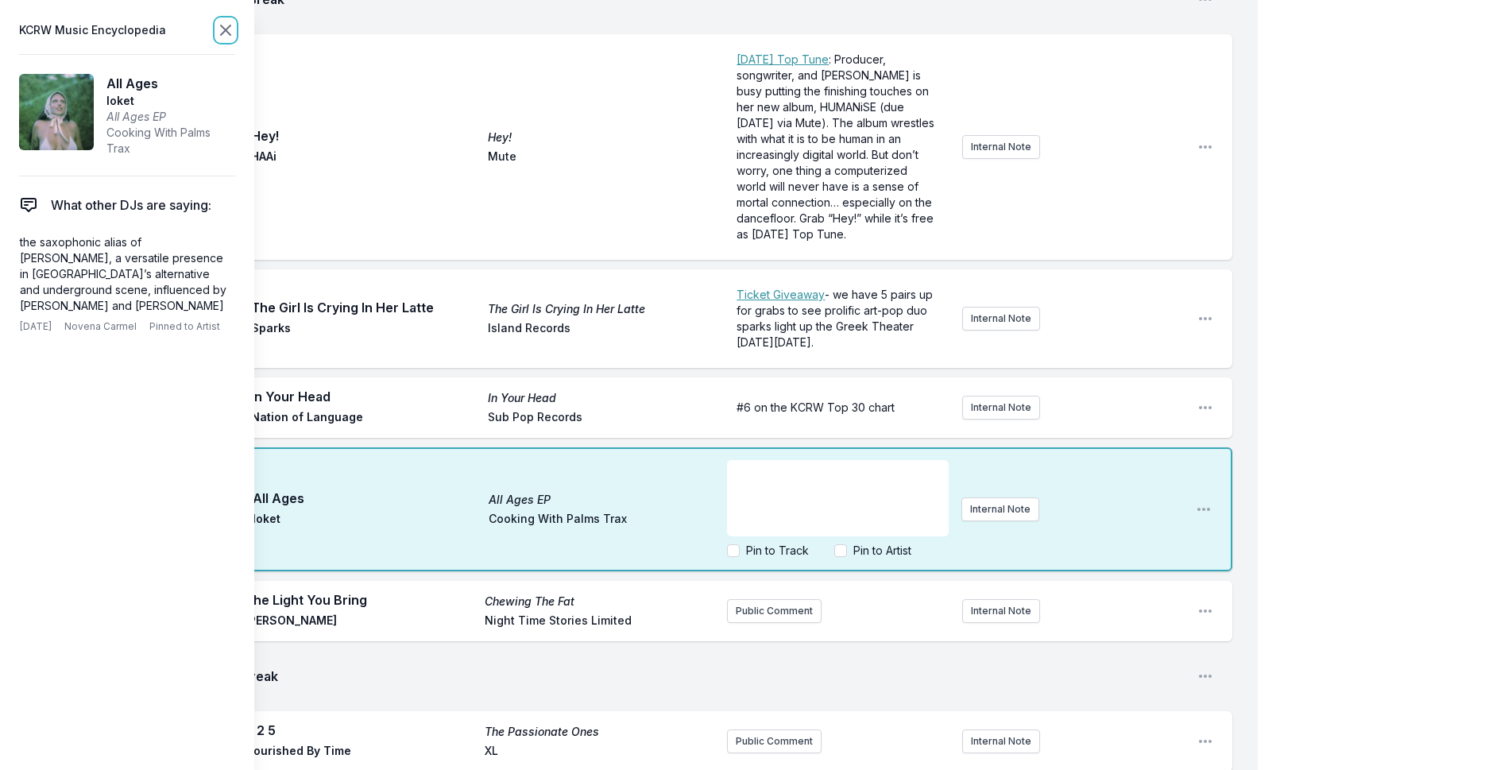
click at [221, 23] on icon at bounding box center [225, 30] width 19 height 19
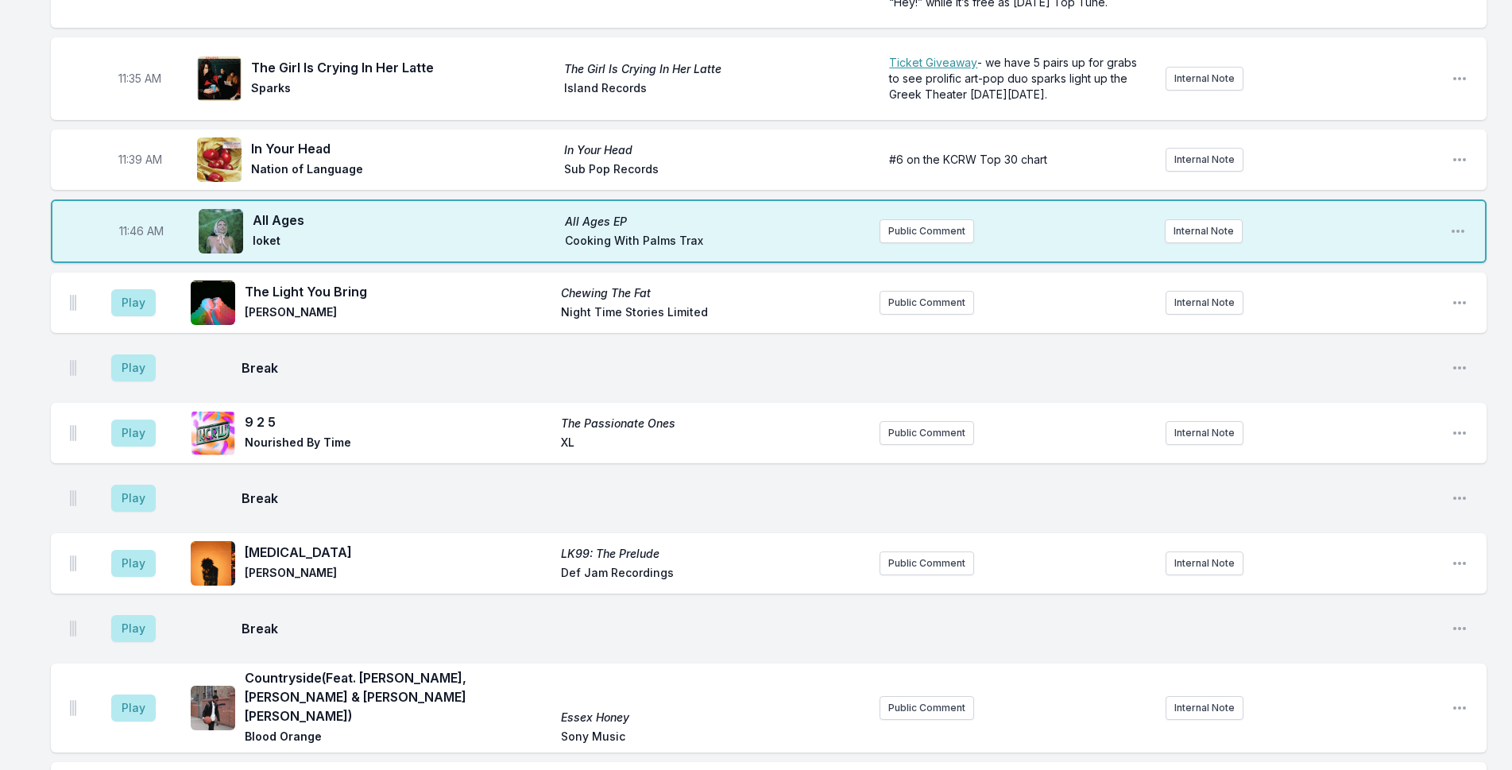
click at [929, 403] on div "Play 9 2 5 The Passionate Ones Nourished By Time XL Public Comment Internal Not…" at bounding box center [768, 433] width 1435 height 60
click at [929, 421] on button "Public Comment" at bounding box center [926, 433] width 95 height 24
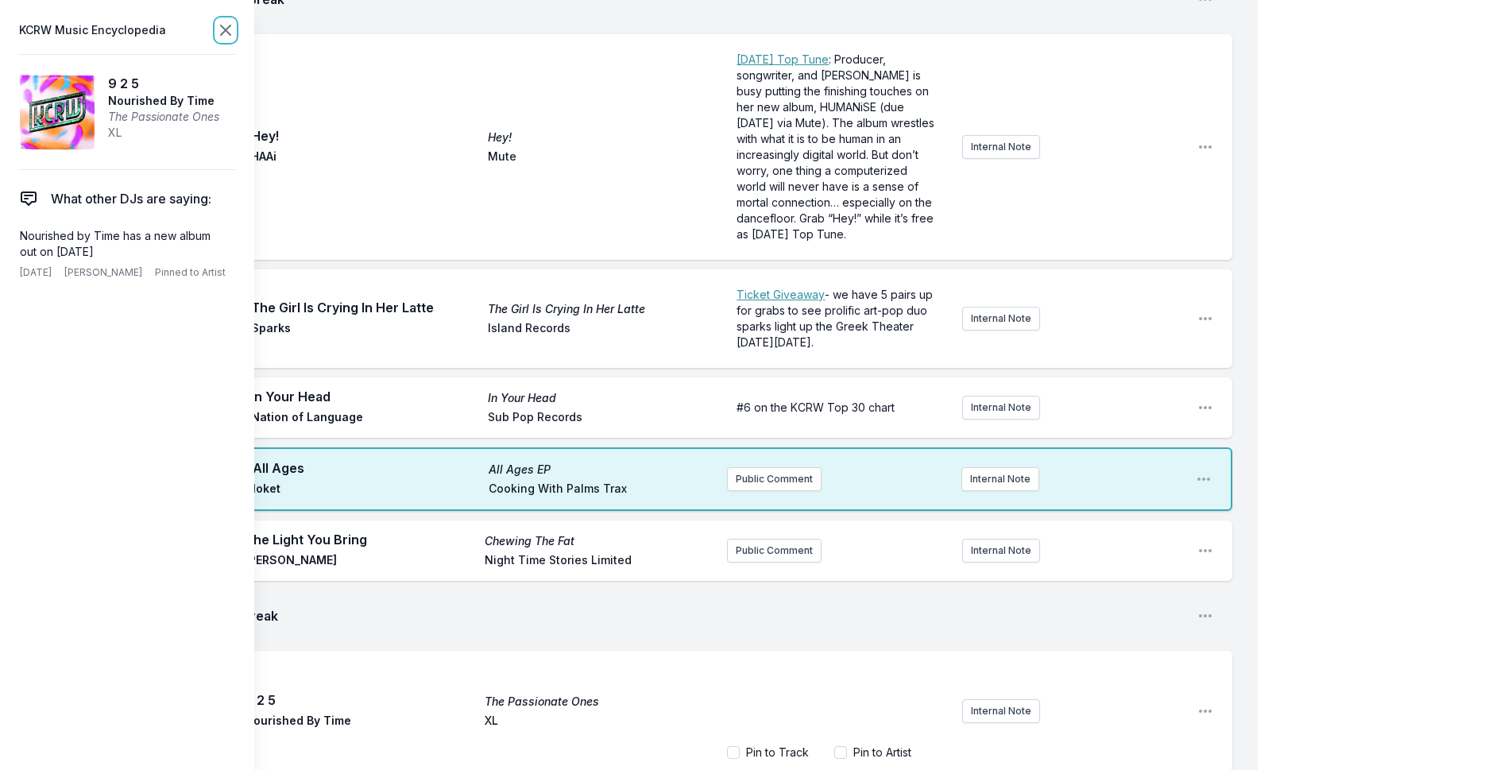
click at [218, 29] on icon at bounding box center [225, 30] width 19 height 19
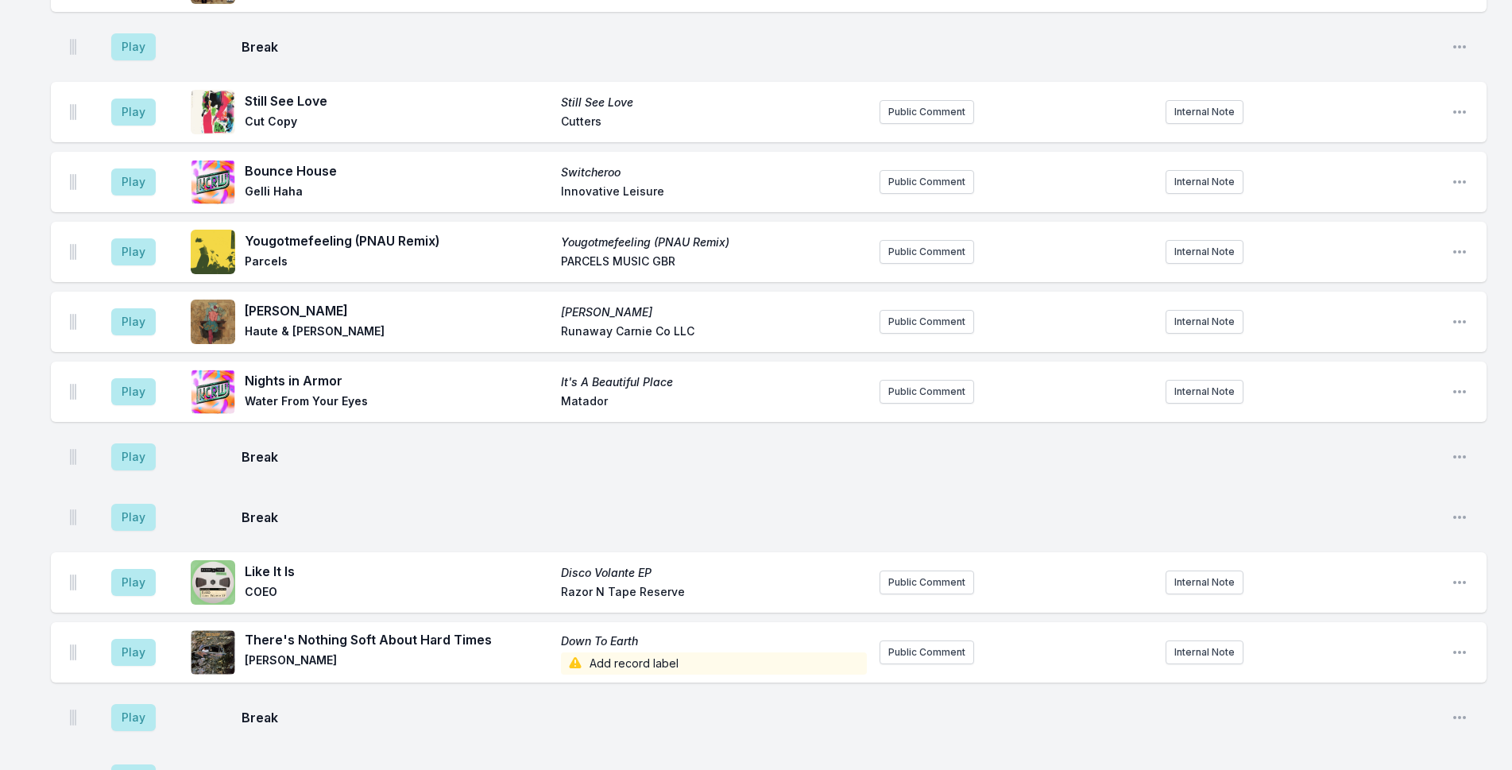
scroll to position [4767, 0]
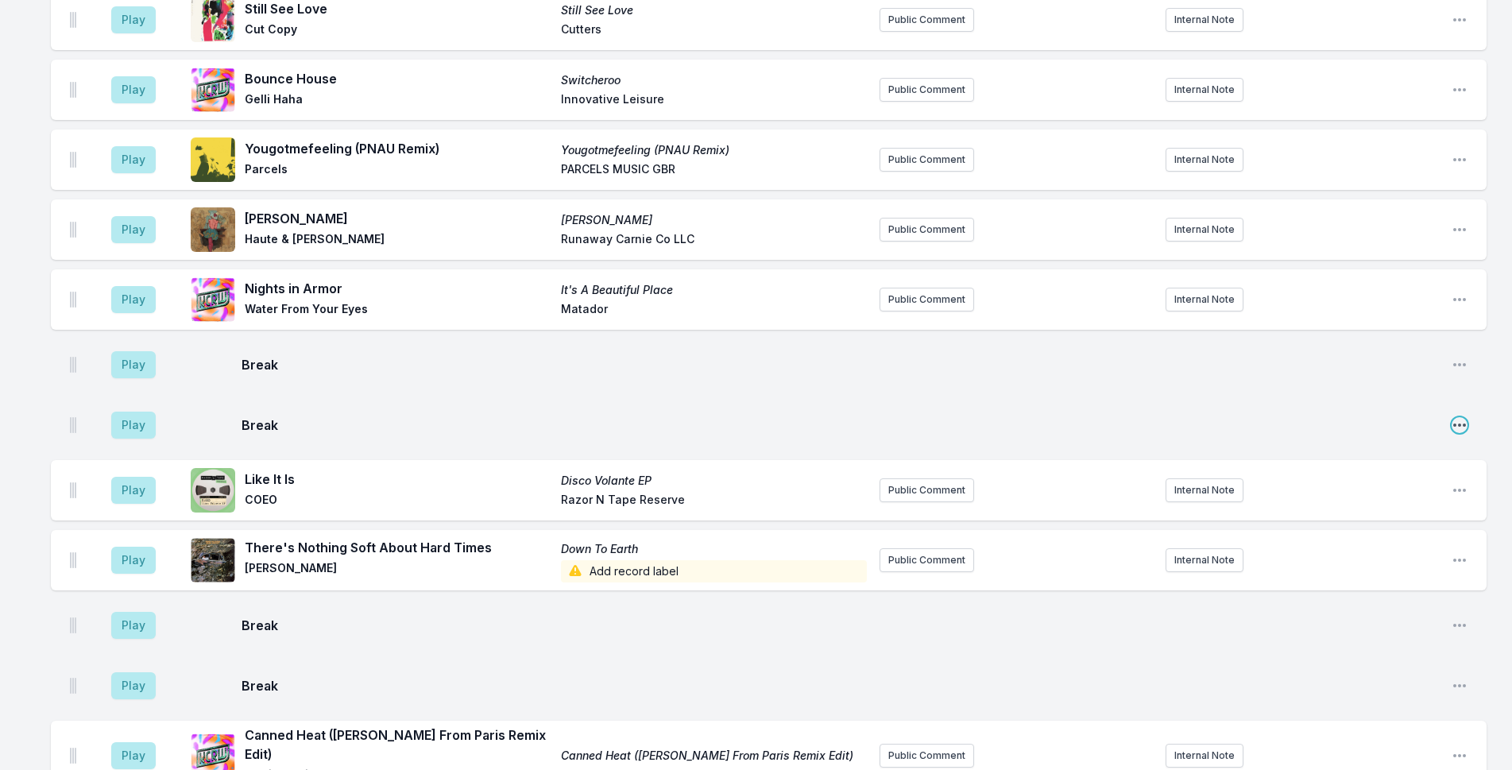
click at [1458, 417] on icon "Open playlist item options" at bounding box center [1459, 425] width 16 height 16
click at [1333, 471] on button "Delete Entry" at bounding box center [1378, 485] width 178 height 29
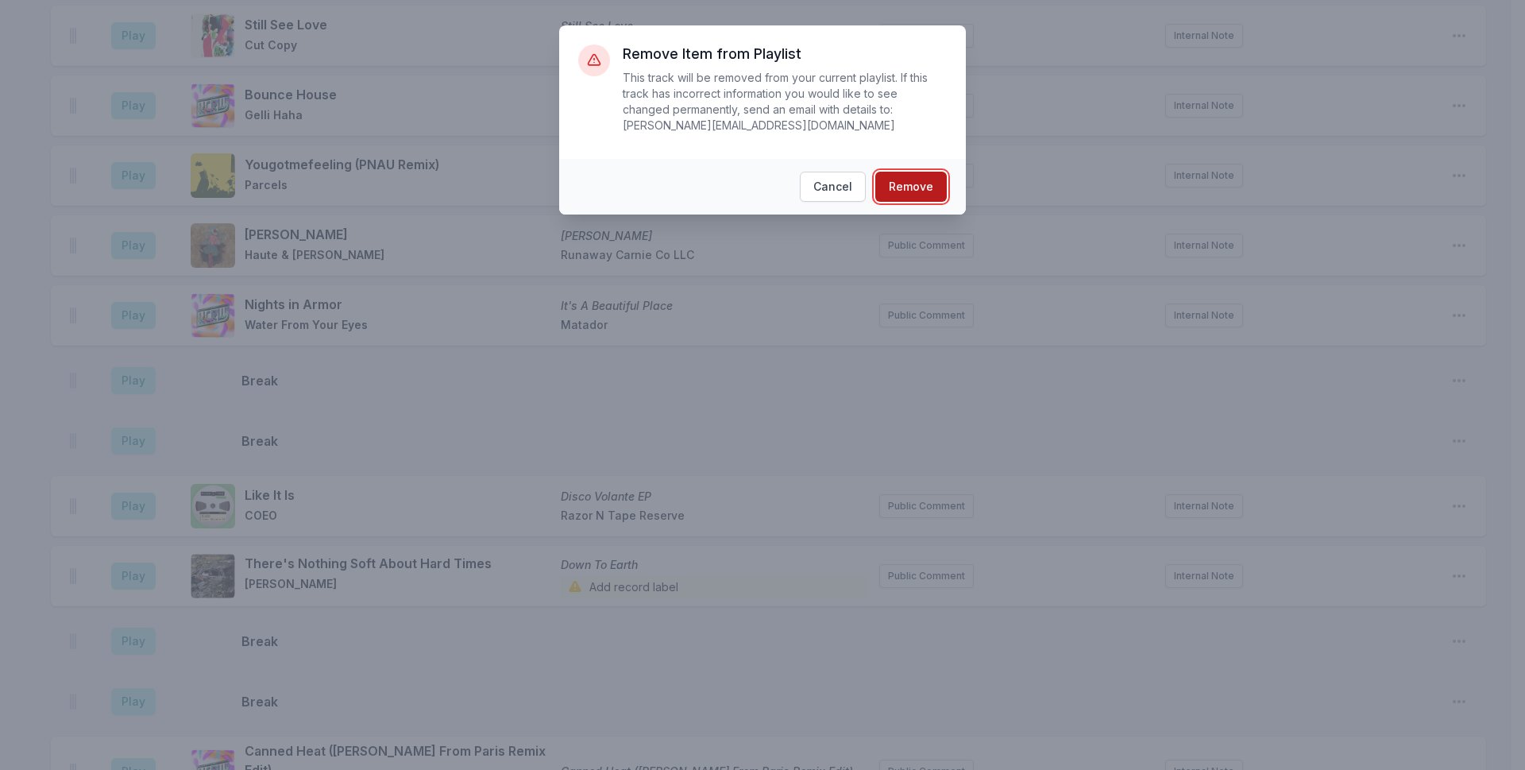
click at [925, 172] on button "Remove" at bounding box center [910, 187] width 71 height 30
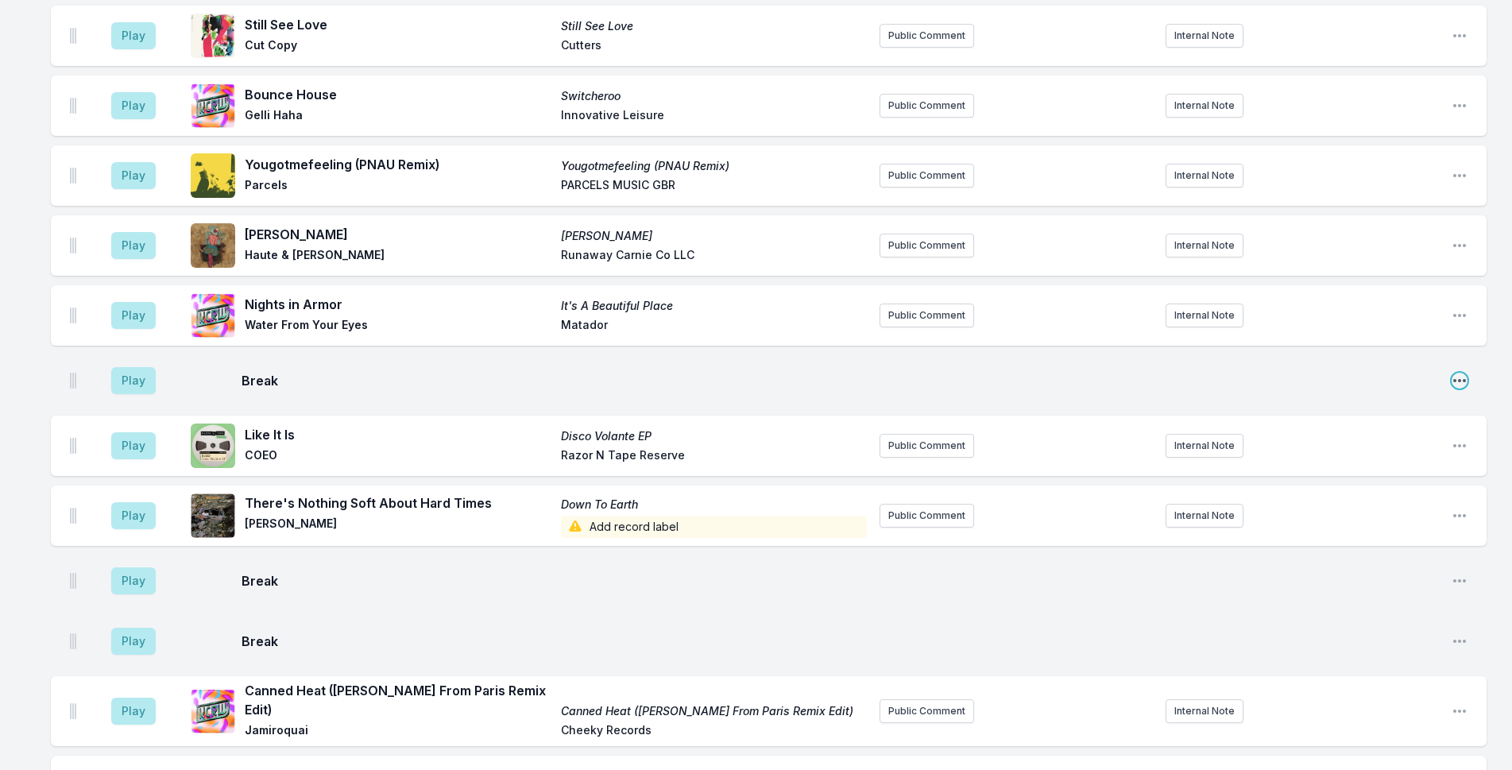
click at [1461, 373] on icon "Open playlist item options" at bounding box center [1459, 381] width 16 height 16
click at [1405, 427] on button "Delete Entry" at bounding box center [1378, 441] width 178 height 29
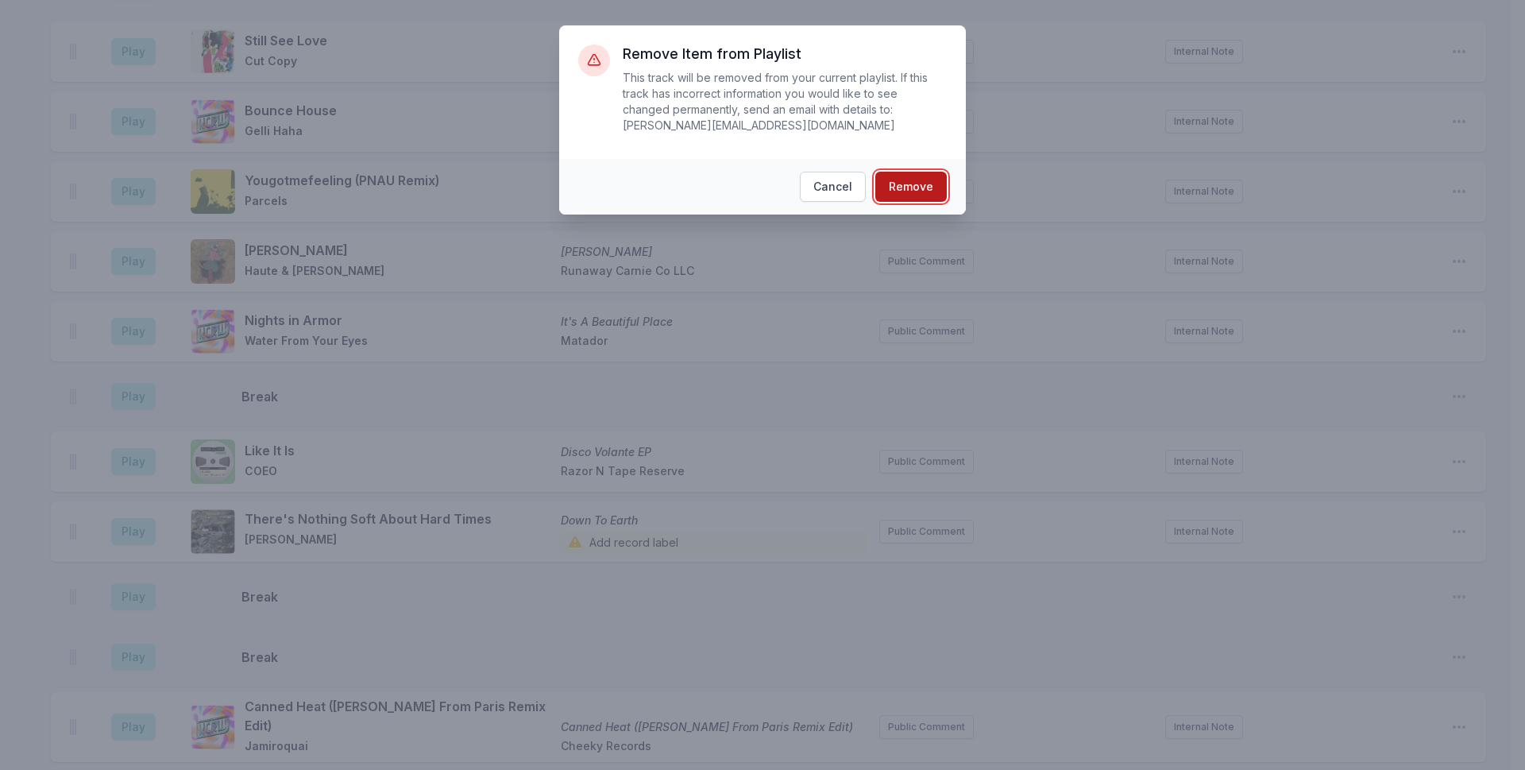
click at [928, 173] on button "Remove" at bounding box center [910, 187] width 71 height 30
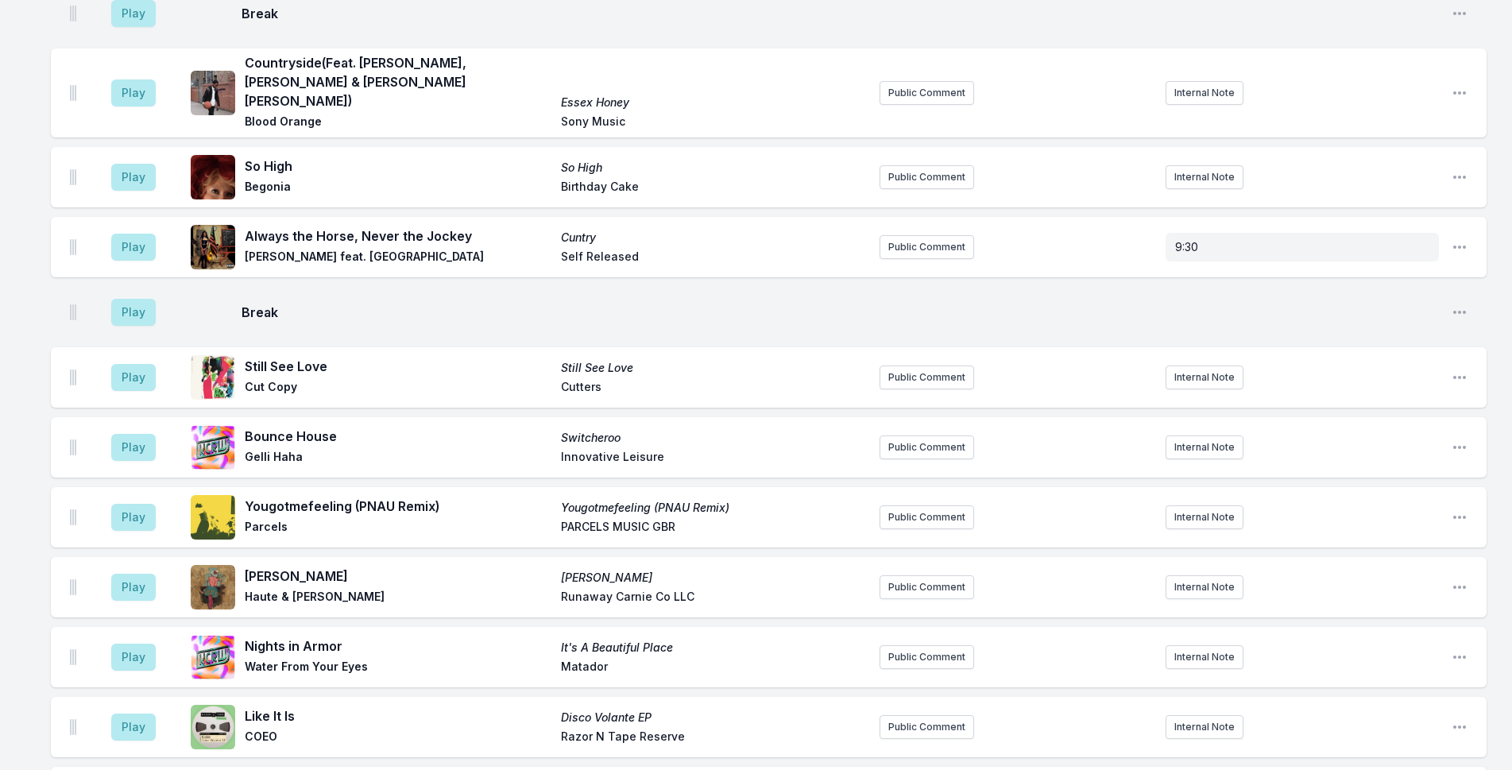
scroll to position [4655, 0]
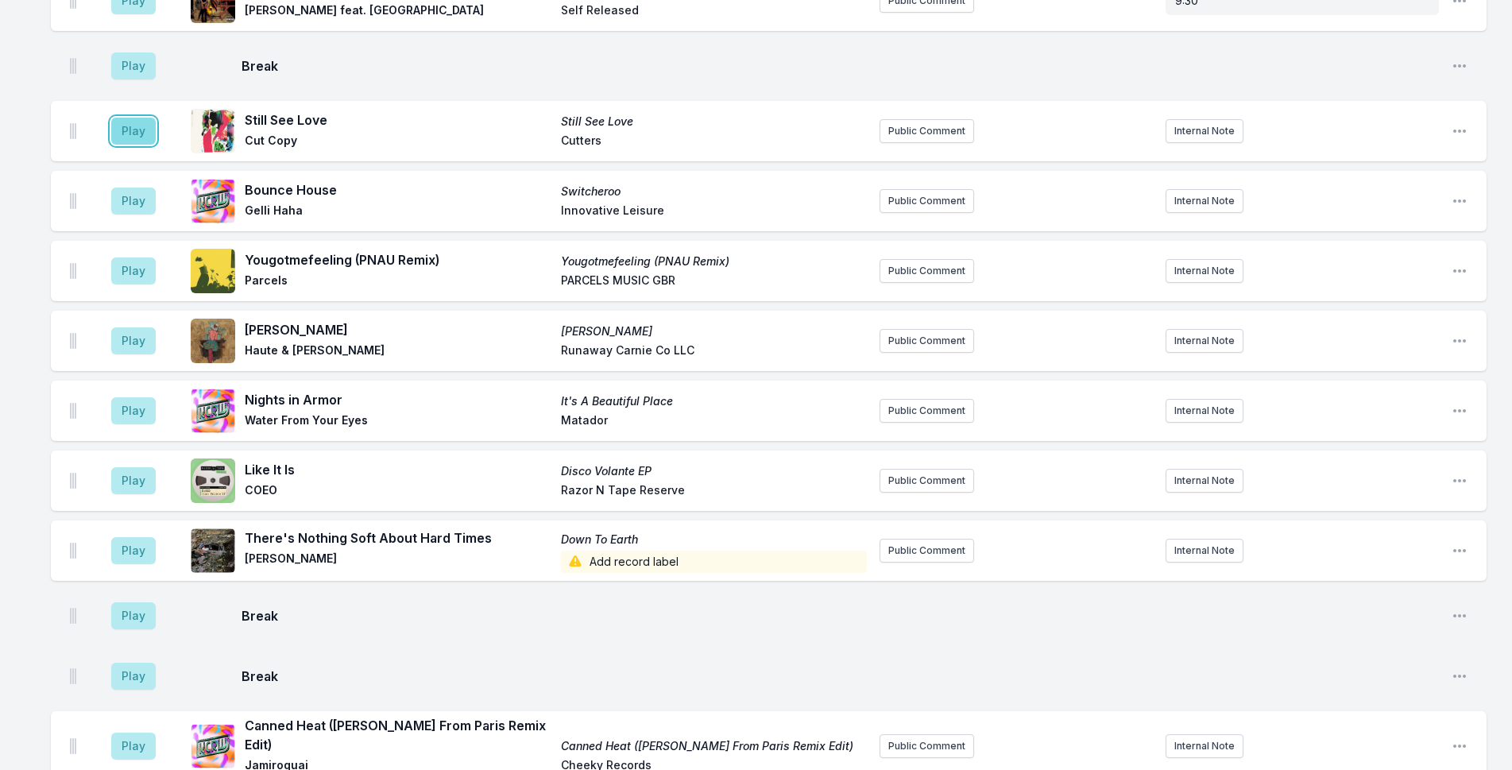
click at [135, 118] on button "Play" at bounding box center [133, 131] width 44 height 27
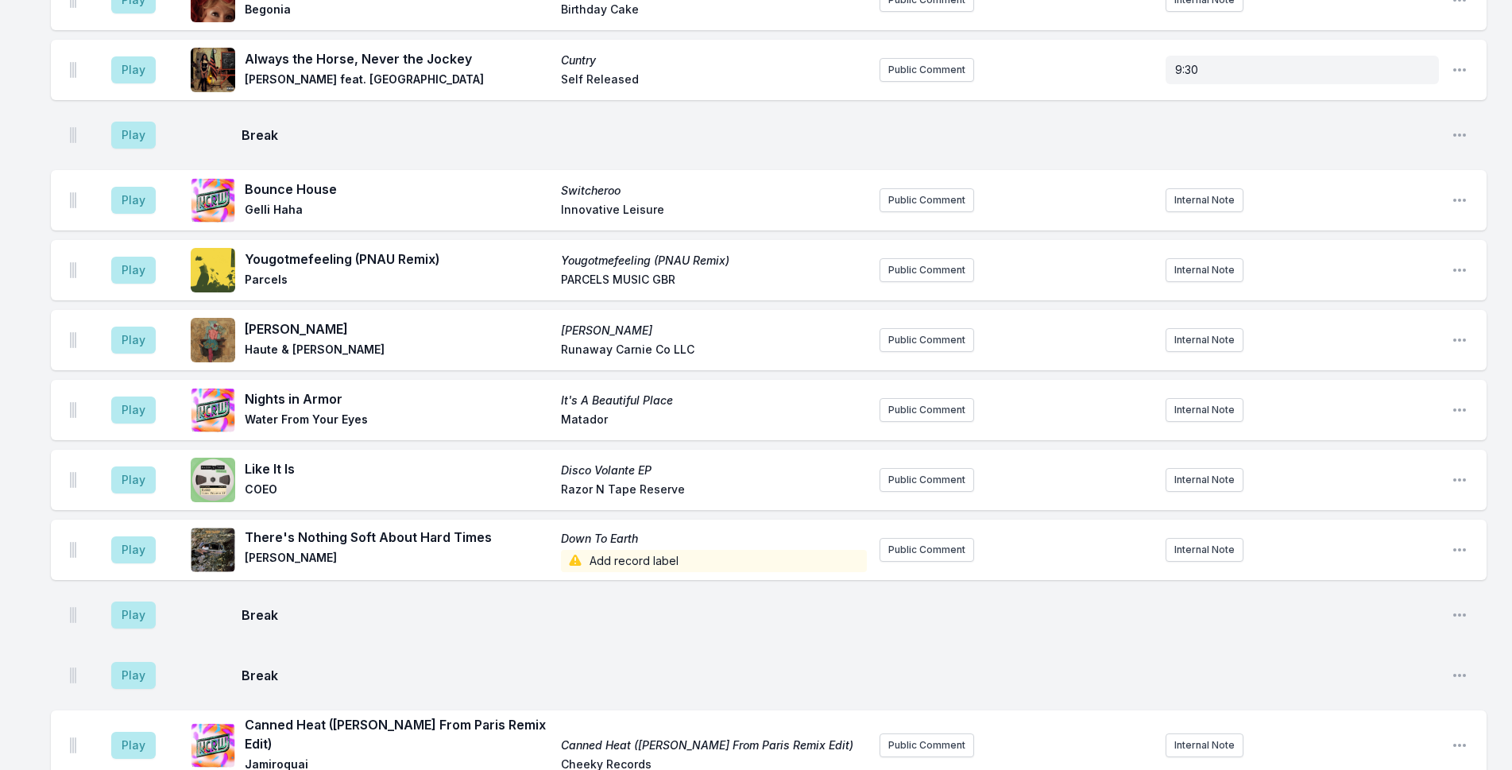
scroll to position [5024, 0]
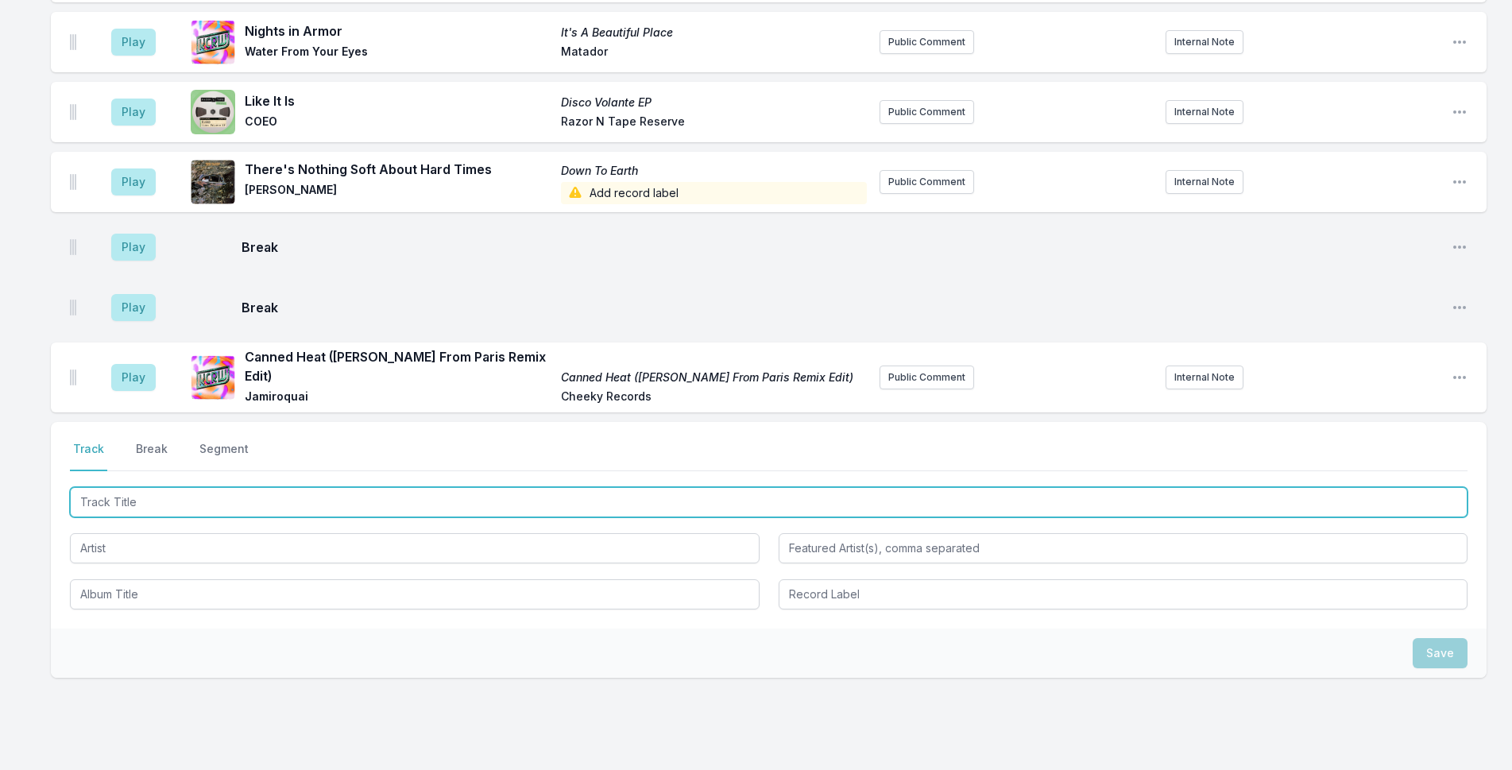
click at [460, 487] on input "Track Title" at bounding box center [768, 502] width 1397 height 30
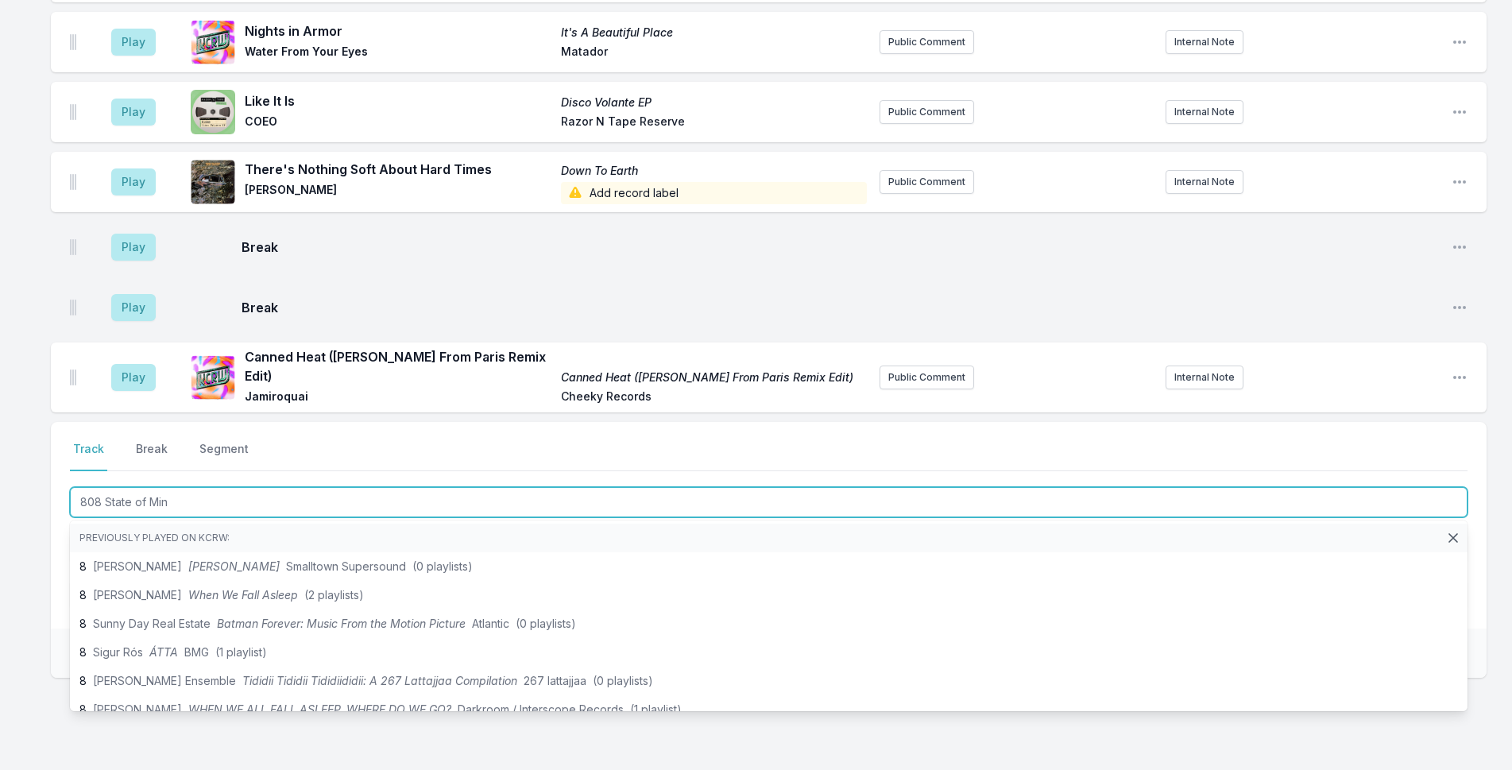
type input "808 State of Mind"
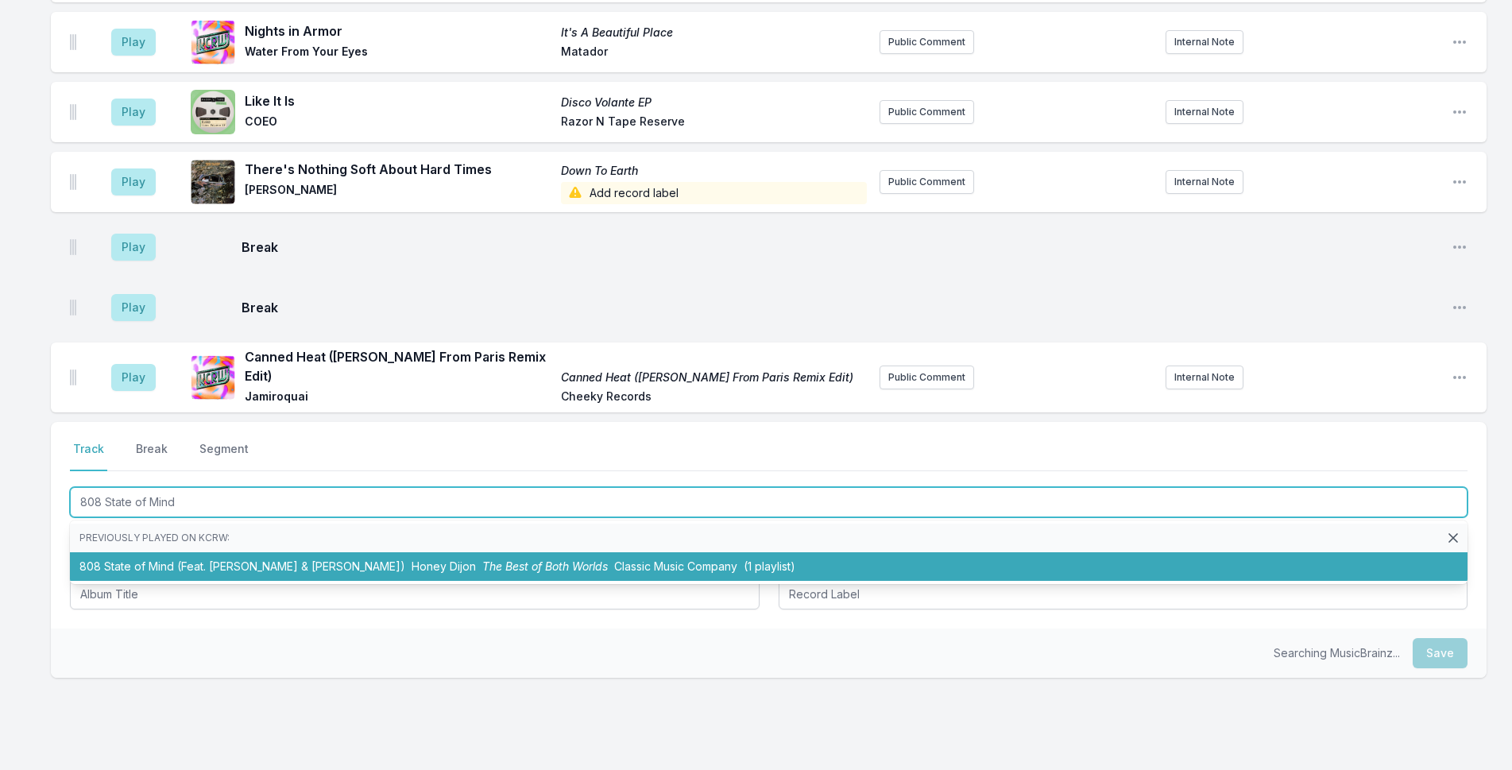
click at [410, 552] on li "808 State of Mind (Feat. [PERSON_NAME] & [PERSON_NAME]) Honey Dijon The Best of…" at bounding box center [768, 566] width 1397 height 29
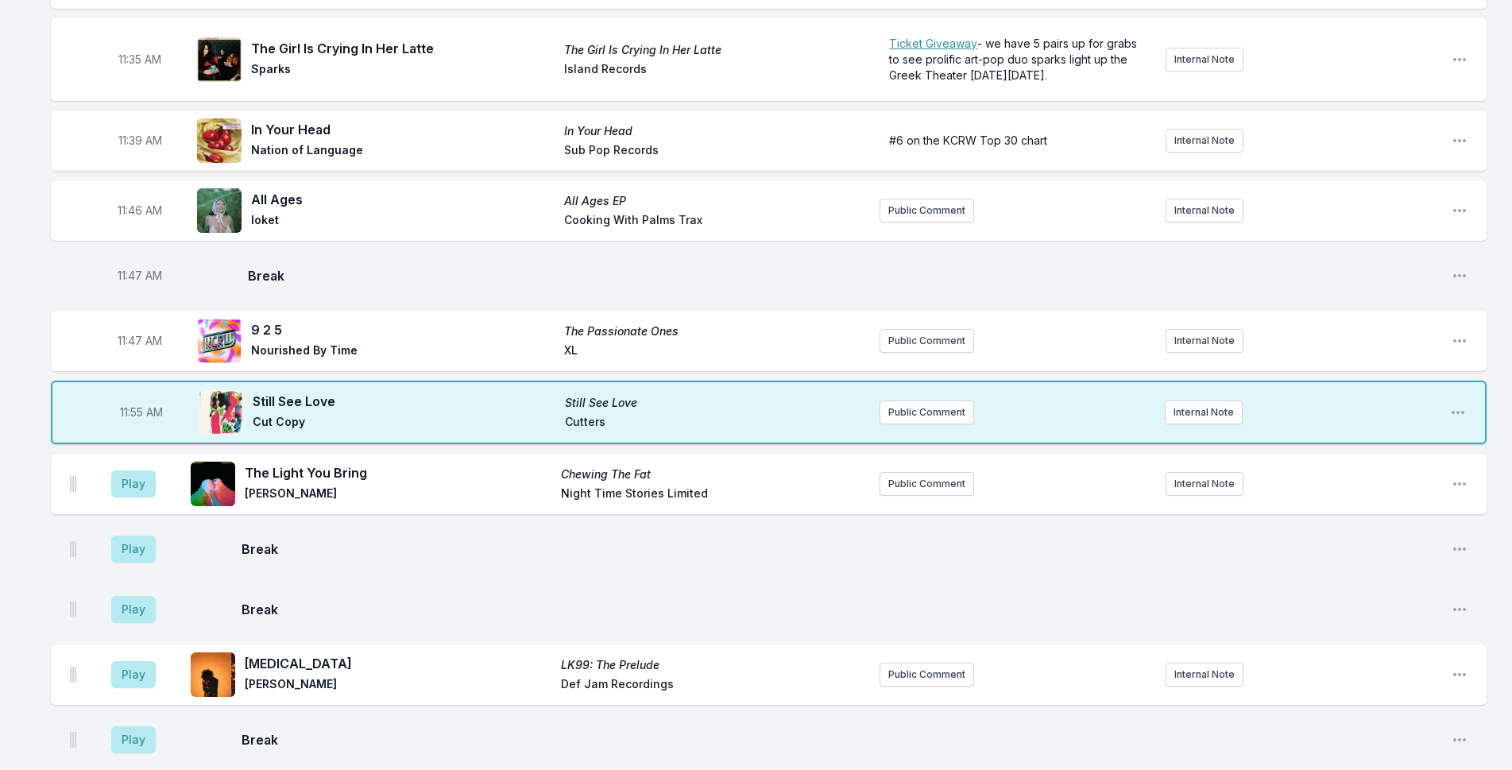
scroll to position [3585, 0]
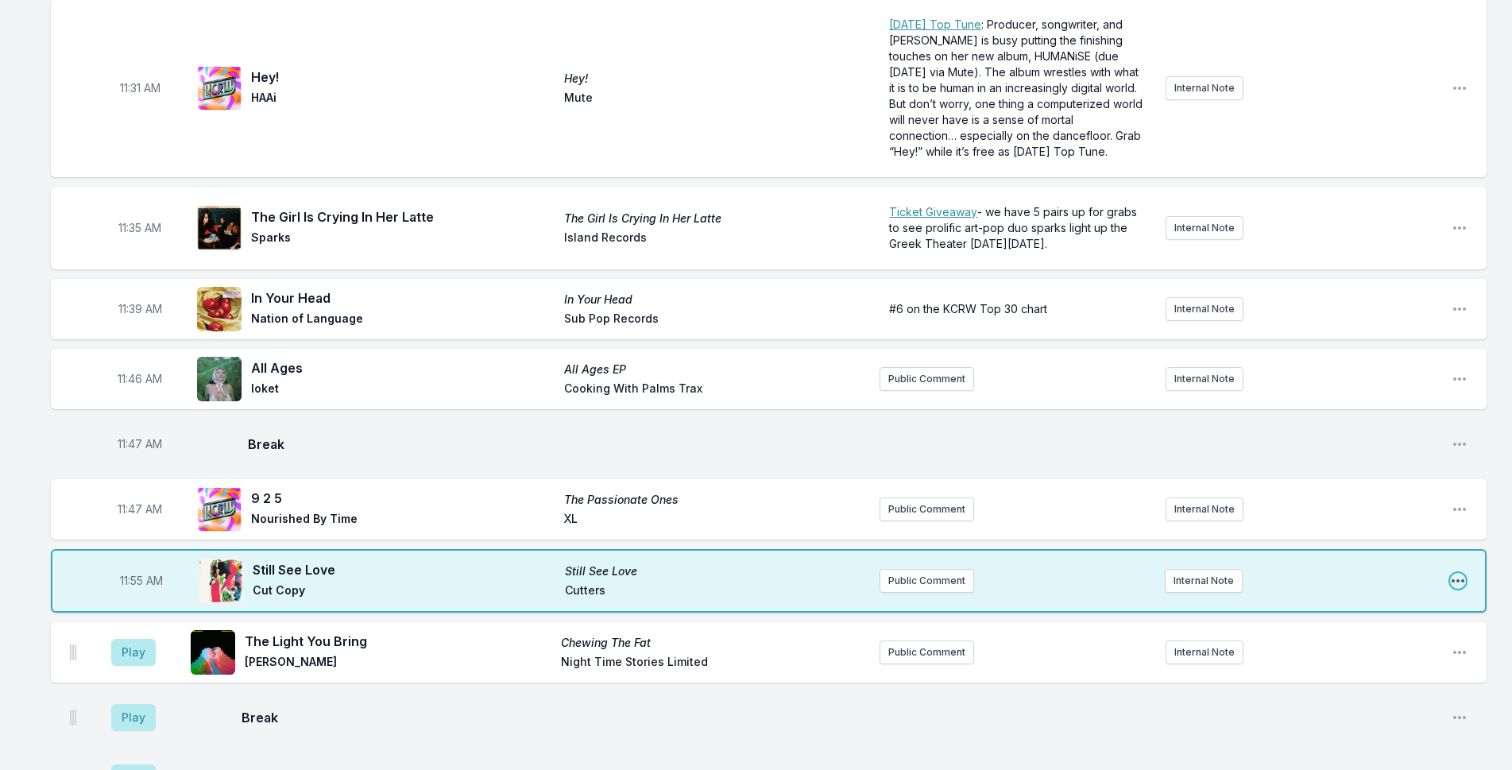
click at [1450, 573] on icon "Open playlist item options" at bounding box center [1458, 581] width 16 height 16
click at [1363, 598] on button "Edit Timestamp" at bounding box center [1377, 612] width 178 height 29
type input "11:52"
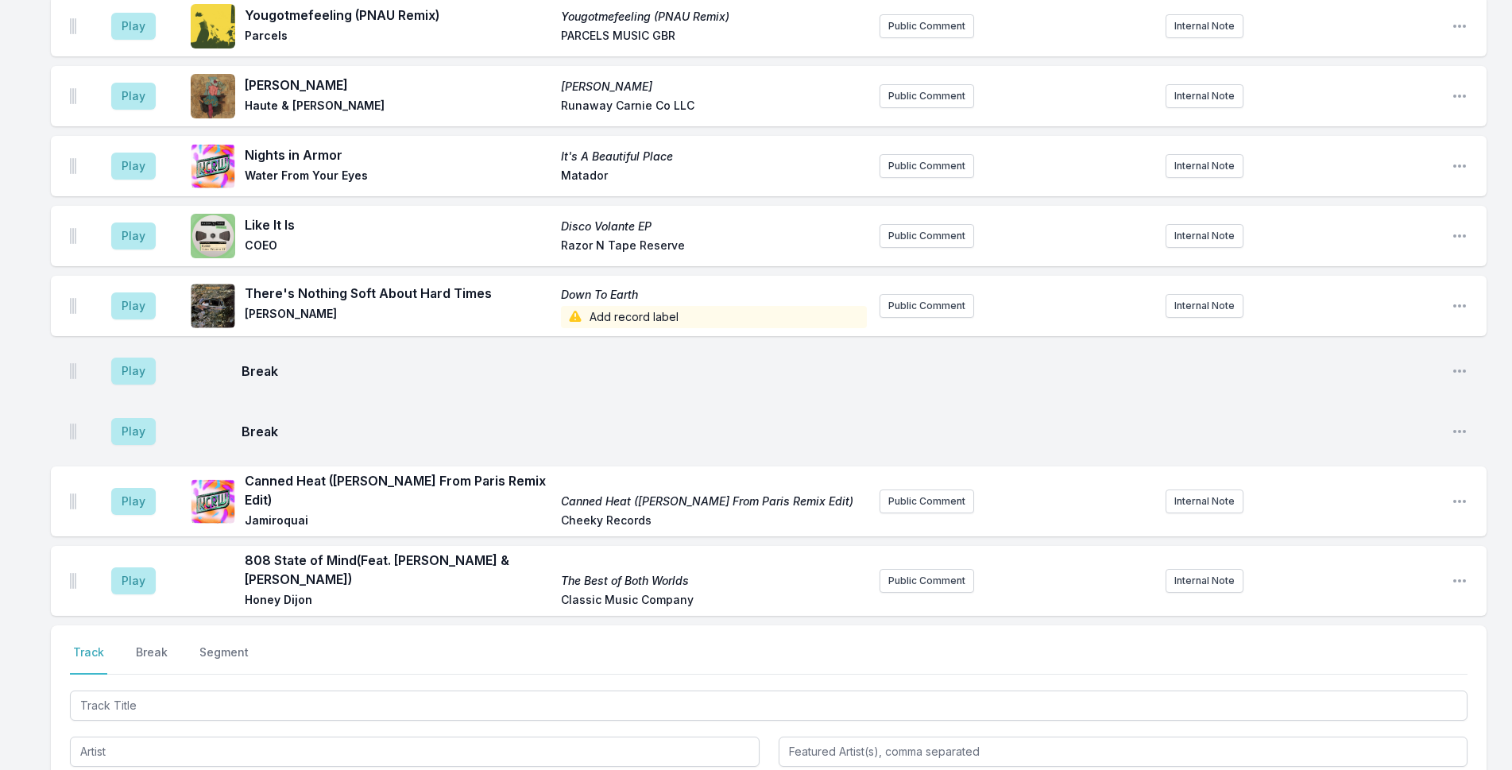
scroll to position [5094, 0]
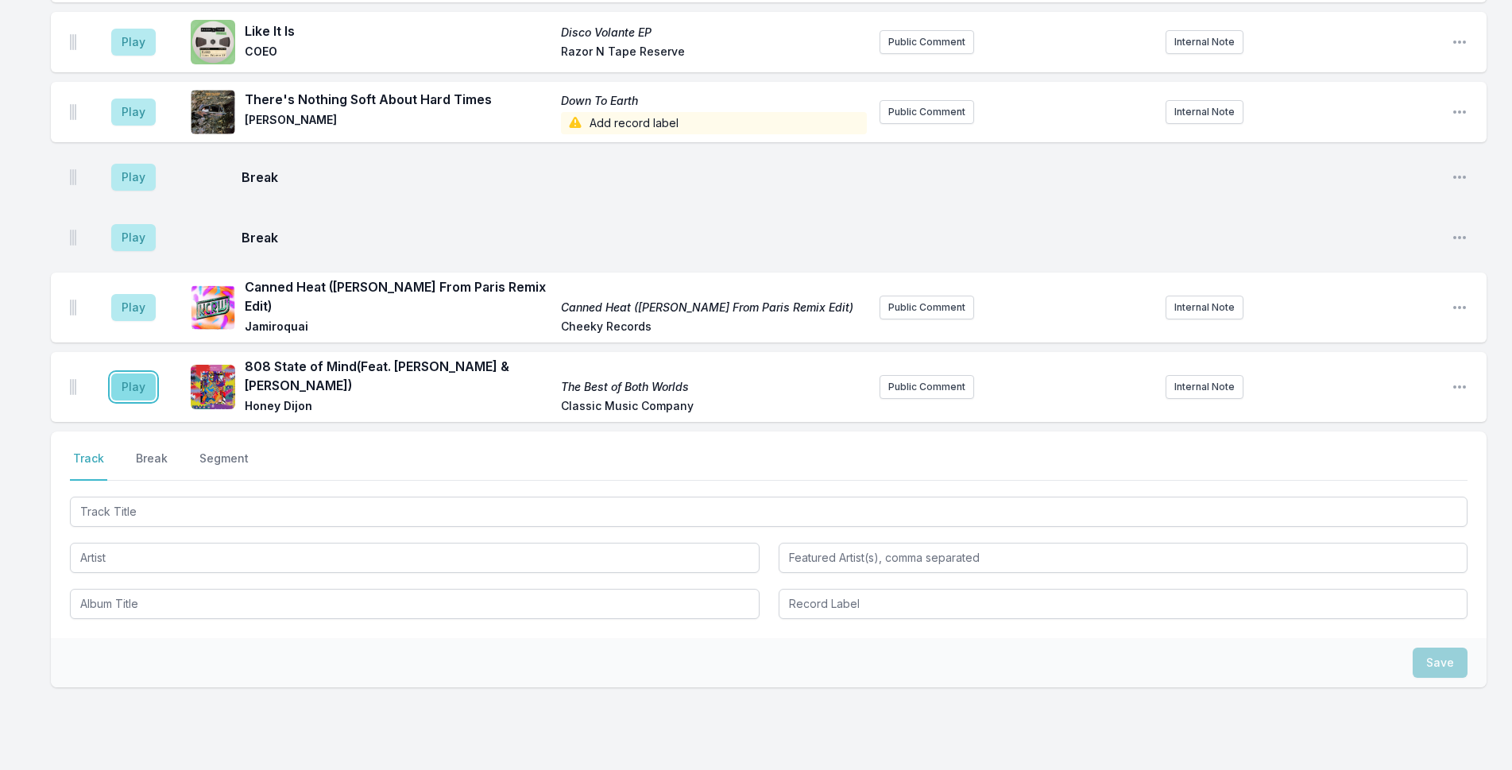
click at [130, 373] on button "Play" at bounding box center [133, 386] width 44 height 27
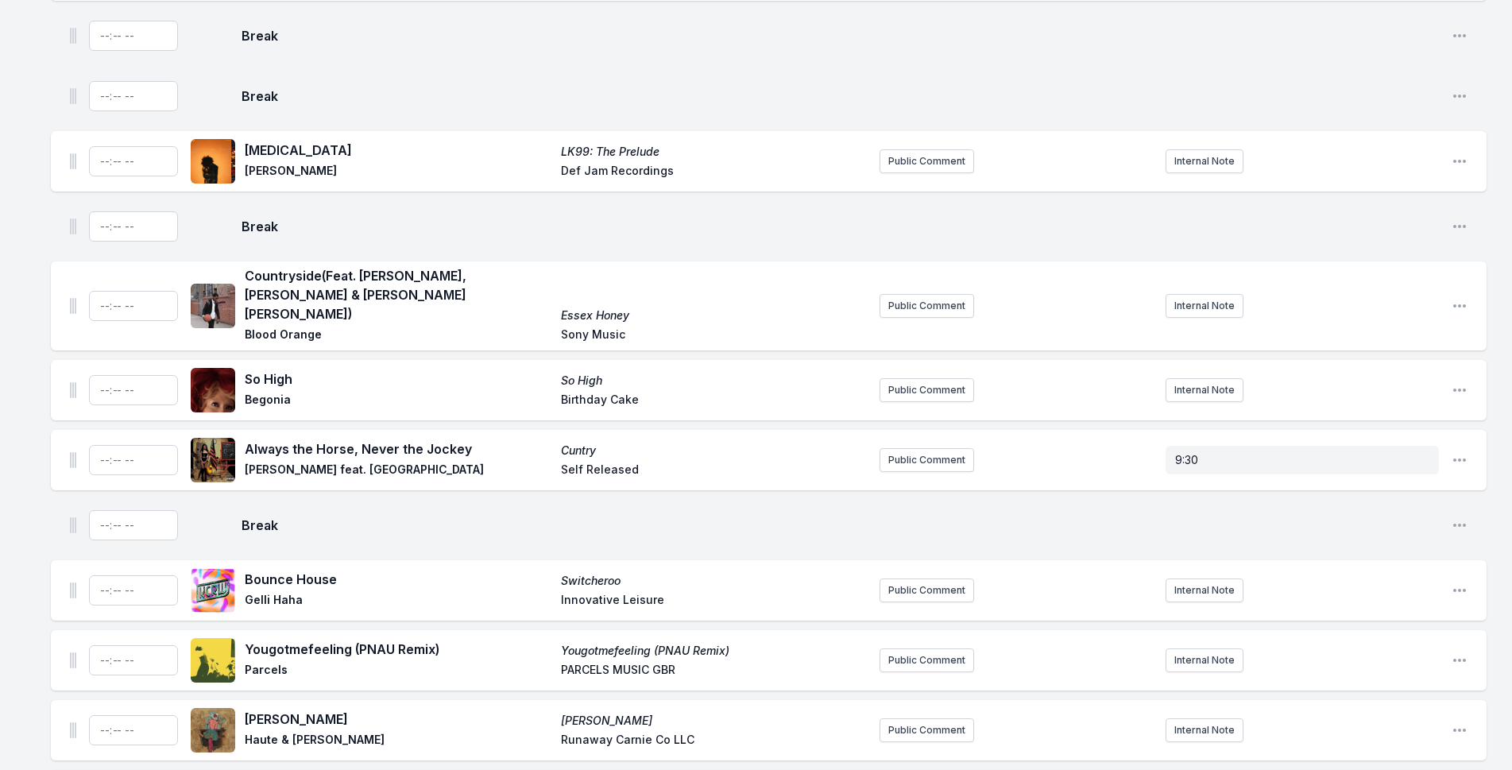
scroll to position [4389, 0]
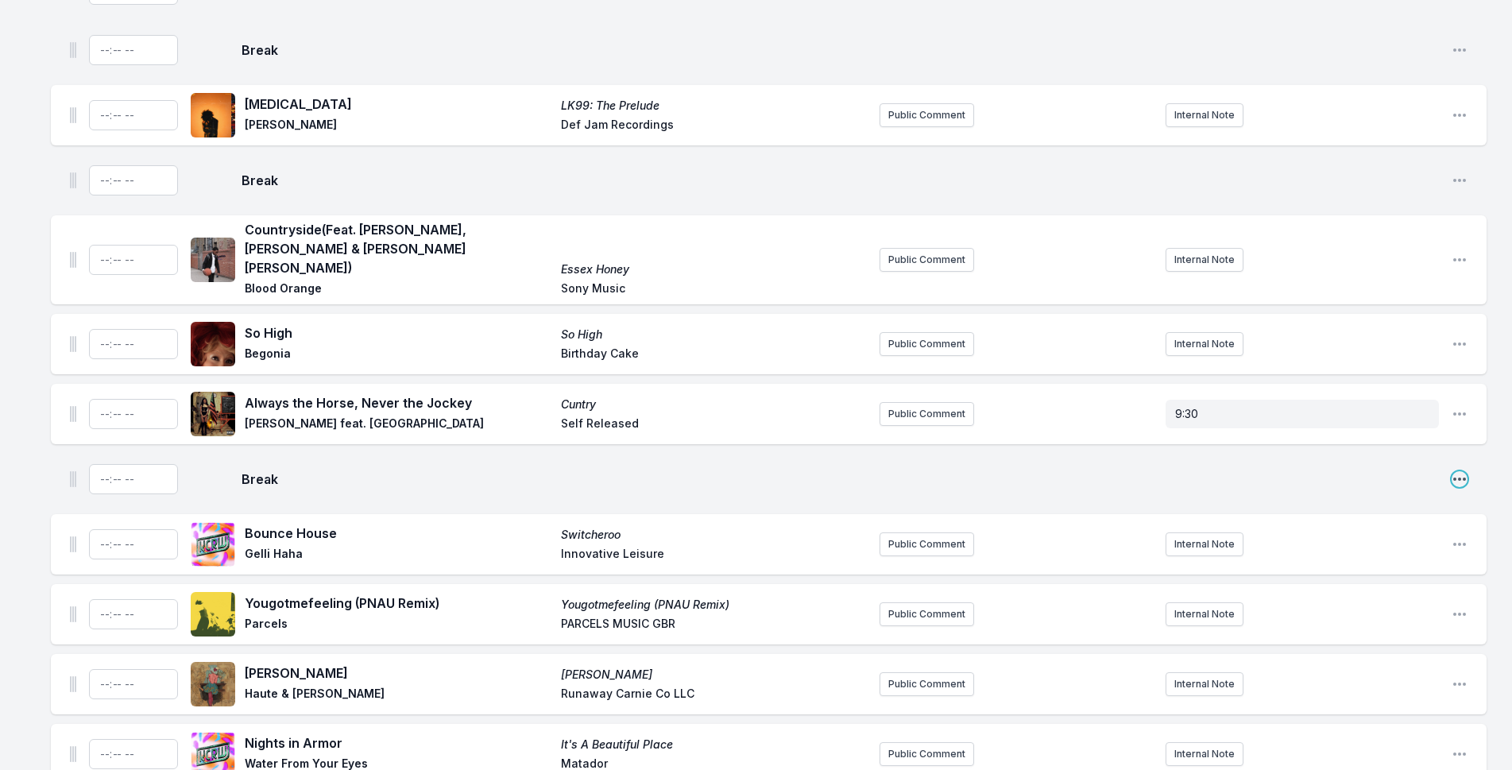
click at [1464, 477] on icon "Open playlist item options" at bounding box center [1459, 478] width 13 height 3
click at [1377, 525] on button "Delete Entry" at bounding box center [1378, 539] width 178 height 29
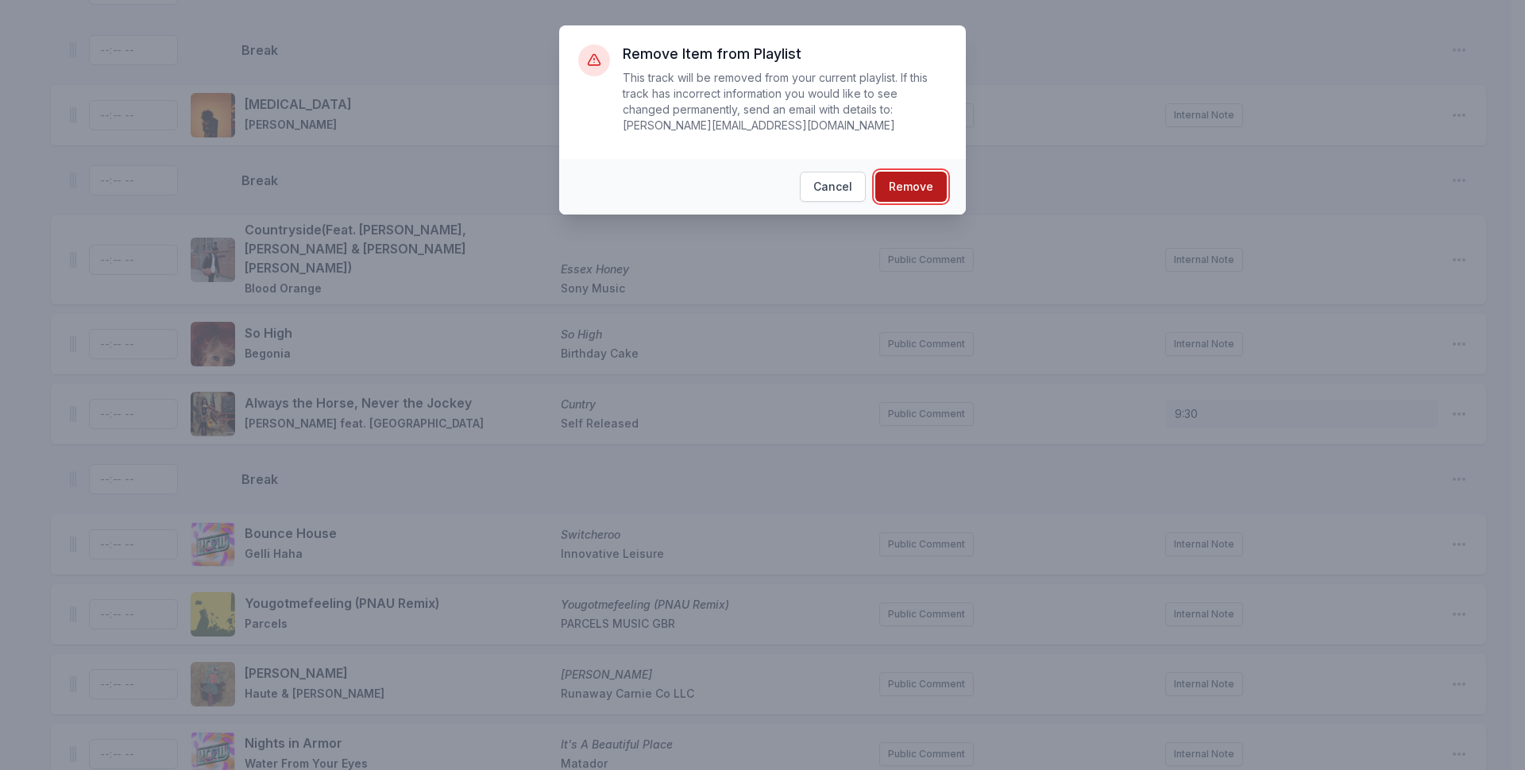
click at [902, 172] on button "Remove" at bounding box center [910, 187] width 71 height 30
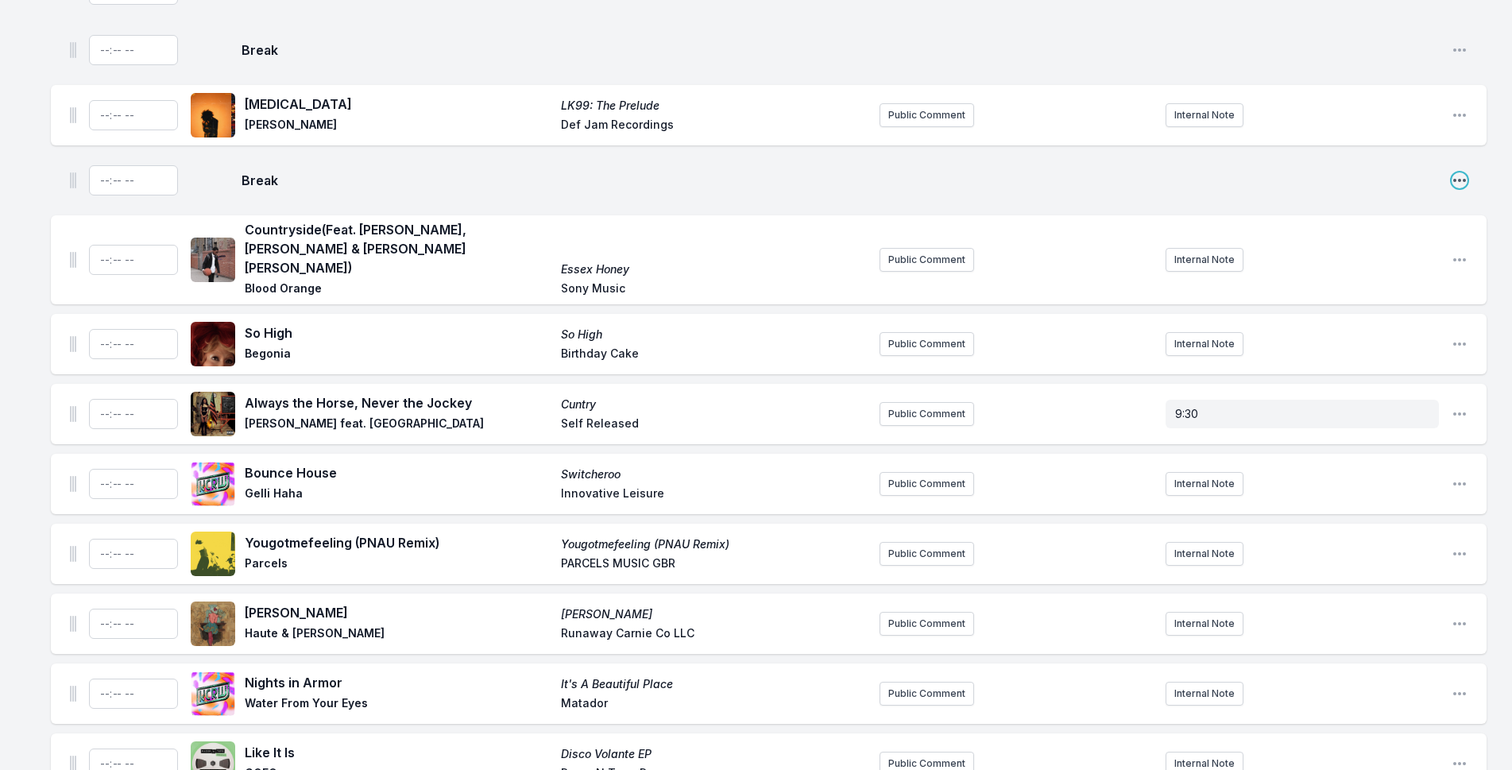
click at [1466, 172] on icon "Open playlist item options" at bounding box center [1459, 180] width 16 height 16
click at [1372, 226] on button "Delete Entry" at bounding box center [1378, 240] width 178 height 29
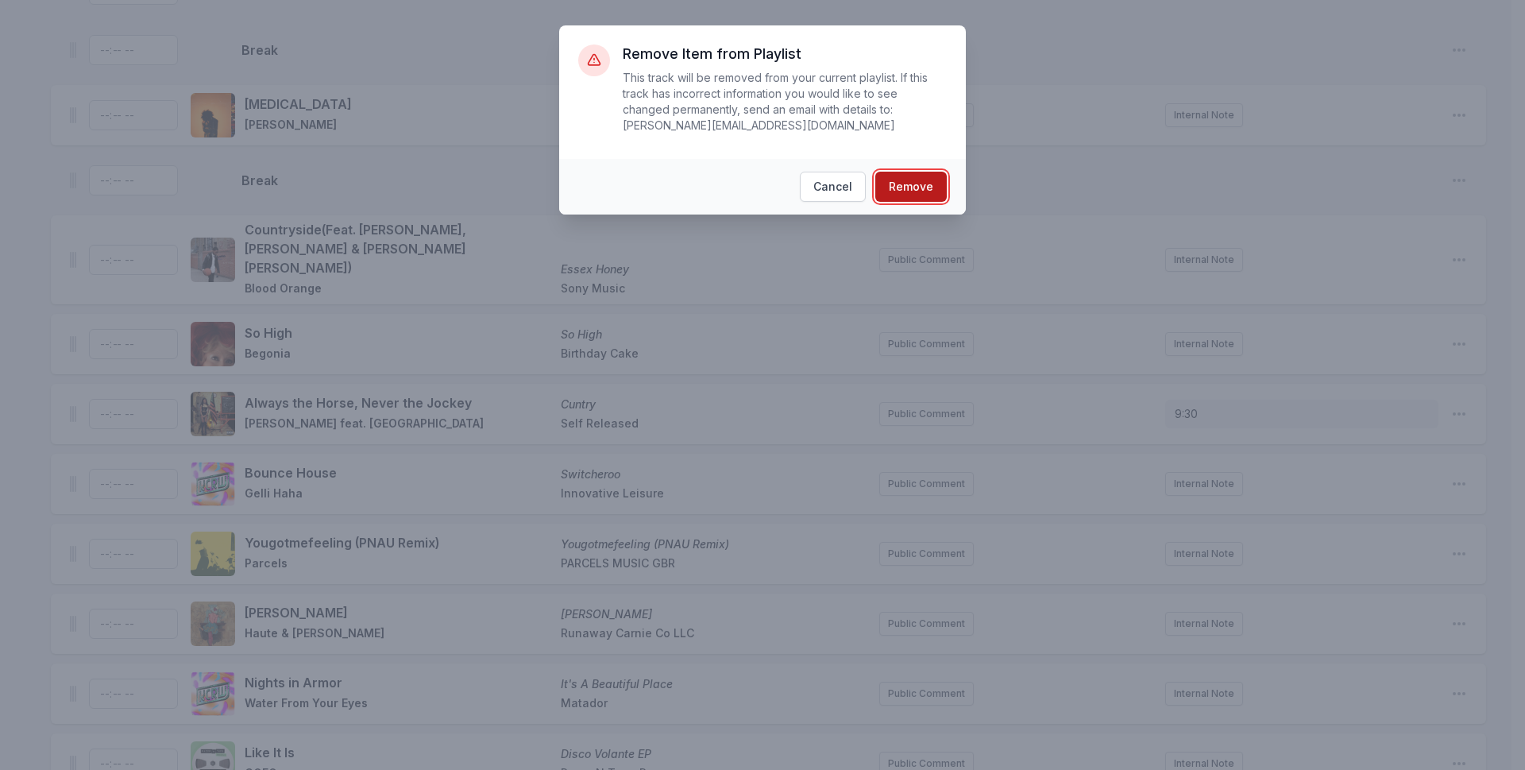
click at [884, 172] on button "Remove" at bounding box center [910, 187] width 71 height 30
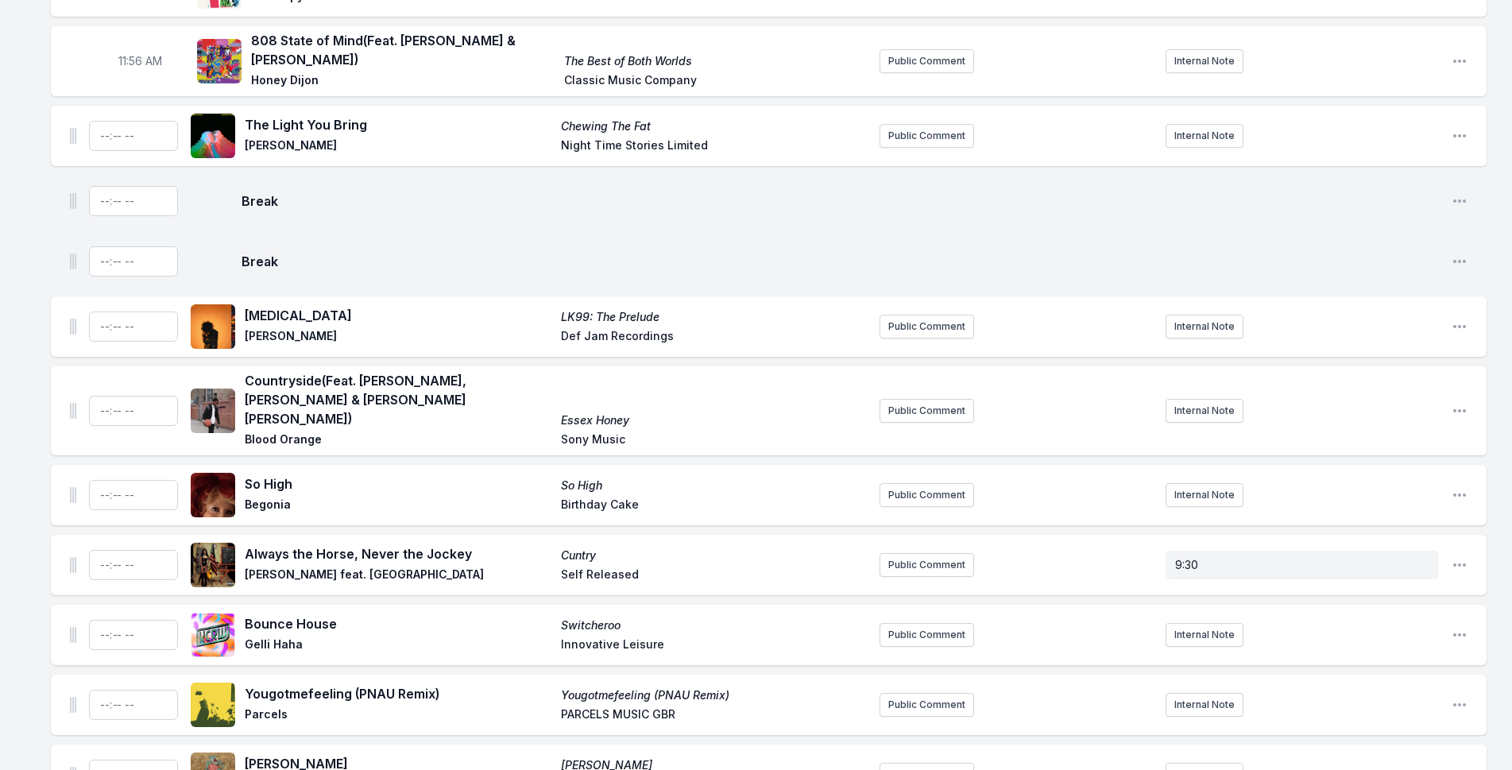
scroll to position [4150, 0]
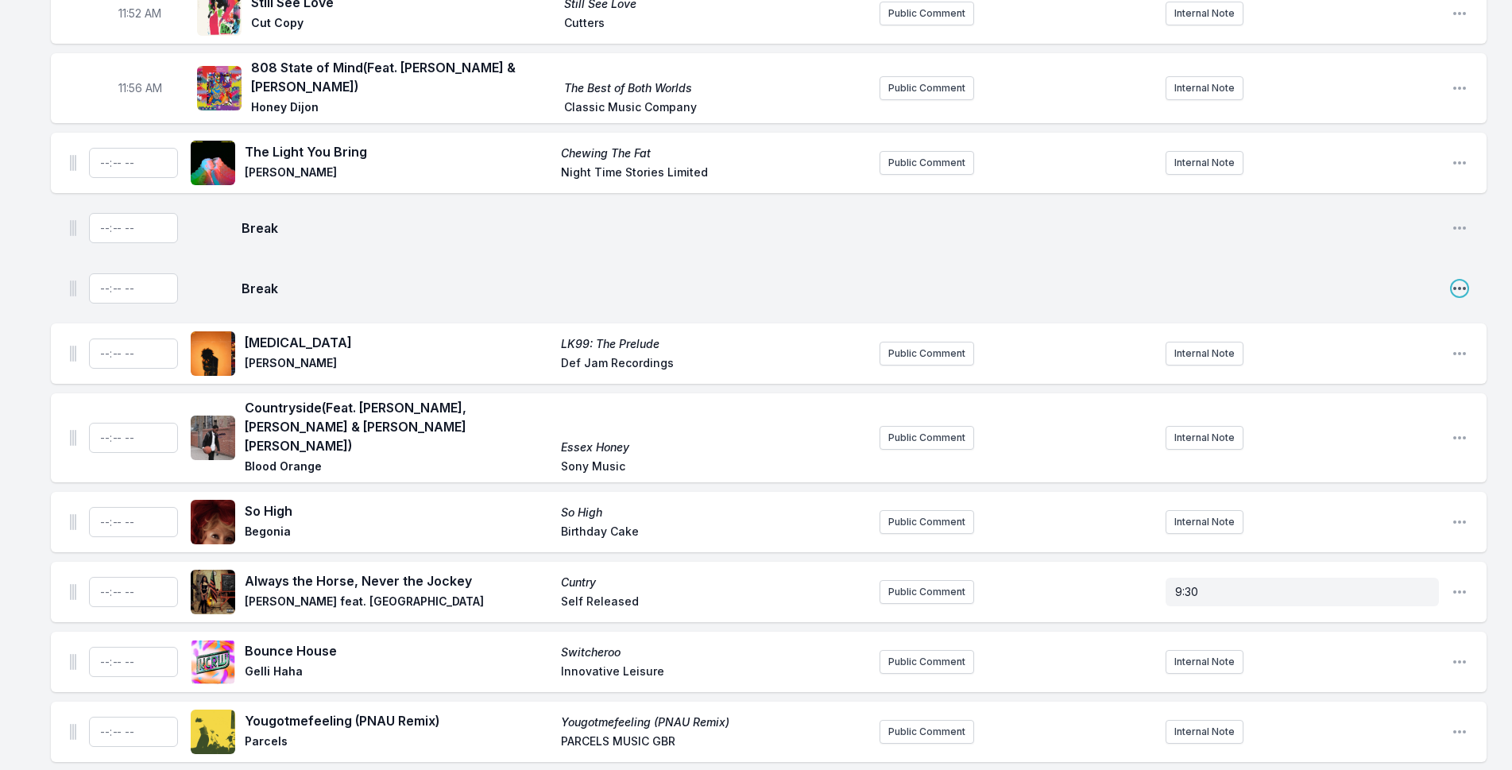
click at [1462, 280] on icon "Open playlist item options" at bounding box center [1459, 288] width 16 height 16
click at [1304, 334] on button "Delete Entry" at bounding box center [1378, 348] width 178 height 29
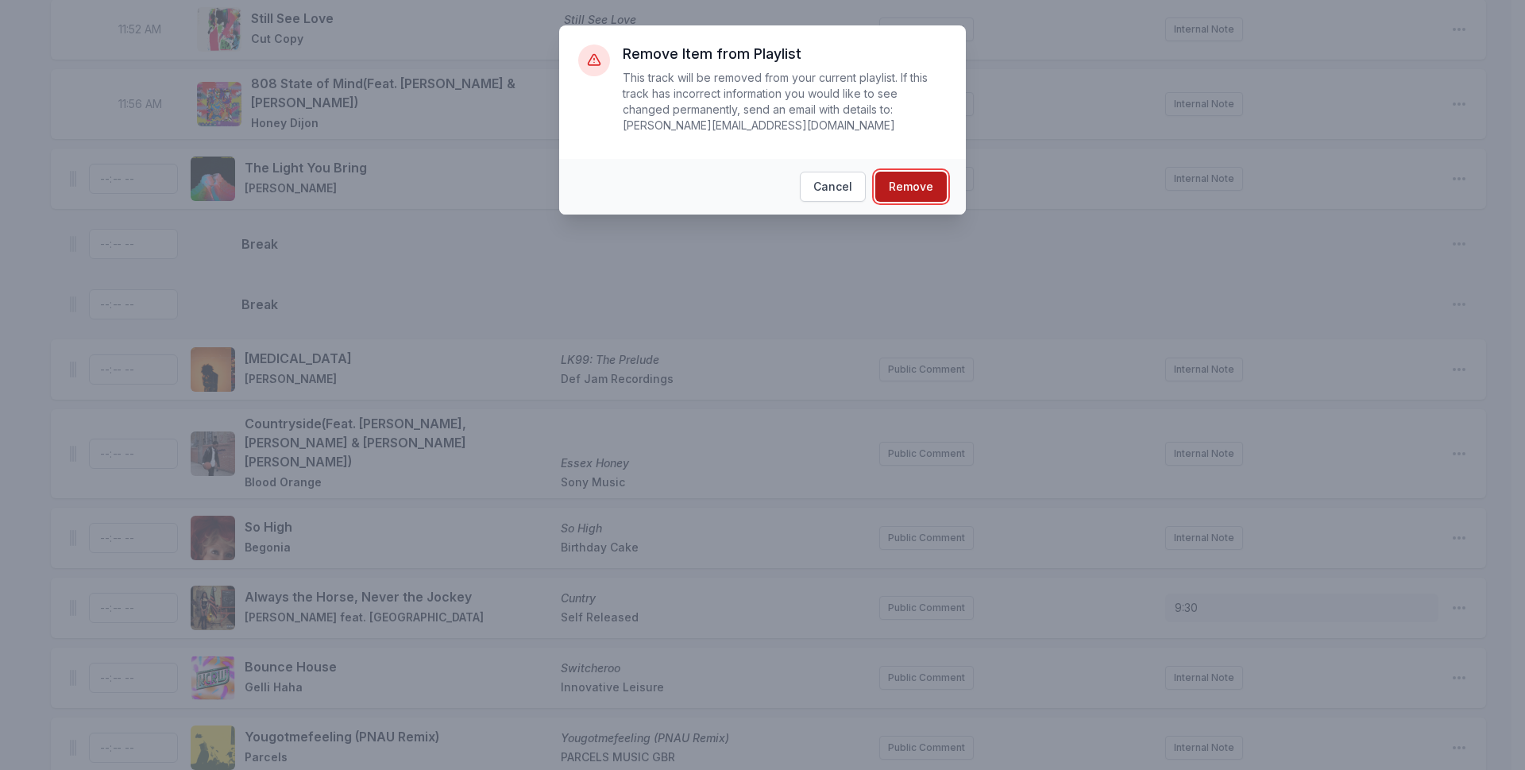
click at [899, 175] on button "Remove" at bounding box center [910, 187] width 71 height 30
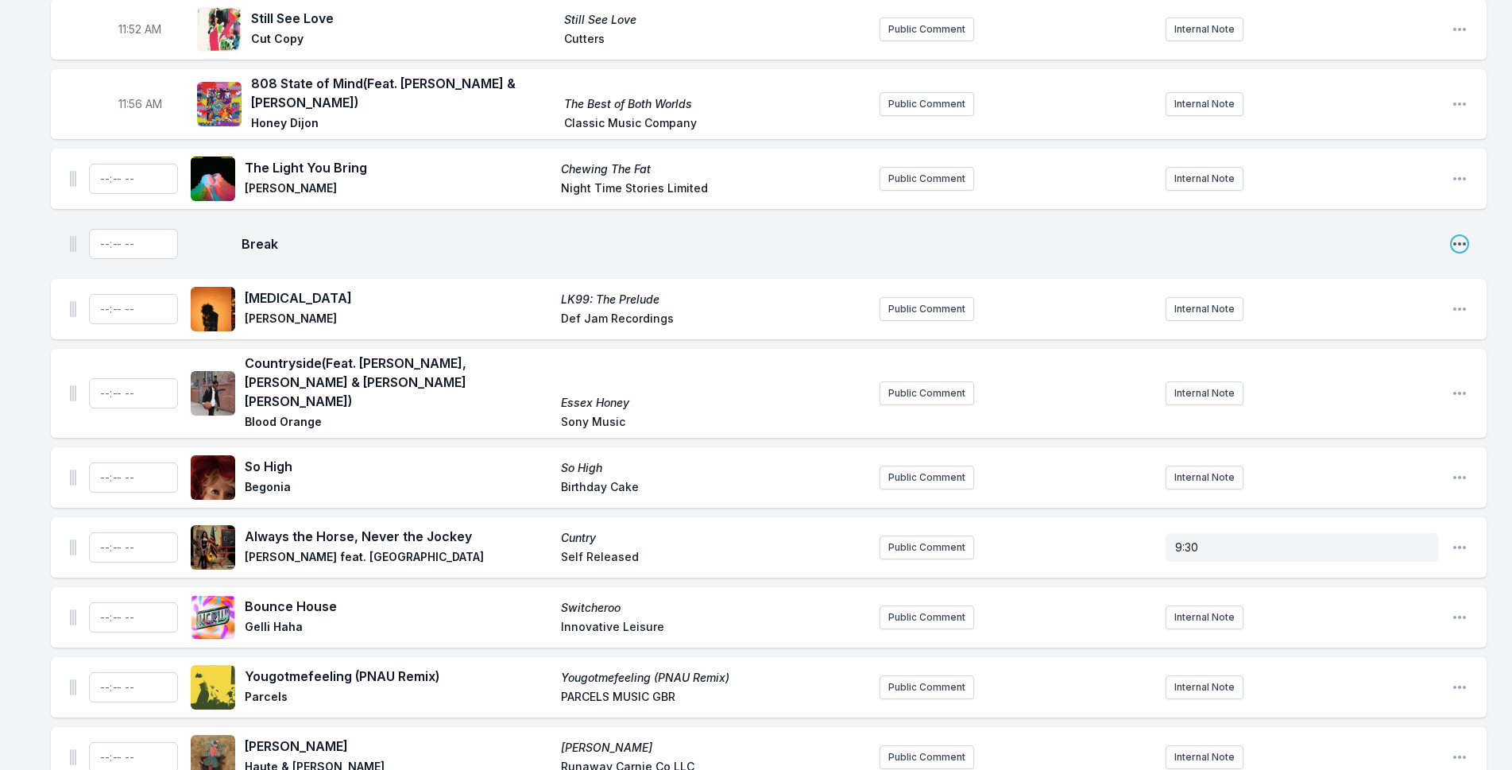
click at [1460, 236] on icon "Open playlist item options" at bounding box center [1459, 244] width 16 height 16
click at [1310, 290] on button "Delete Entry" at bounding box center [1378, 304] width 178 height 29
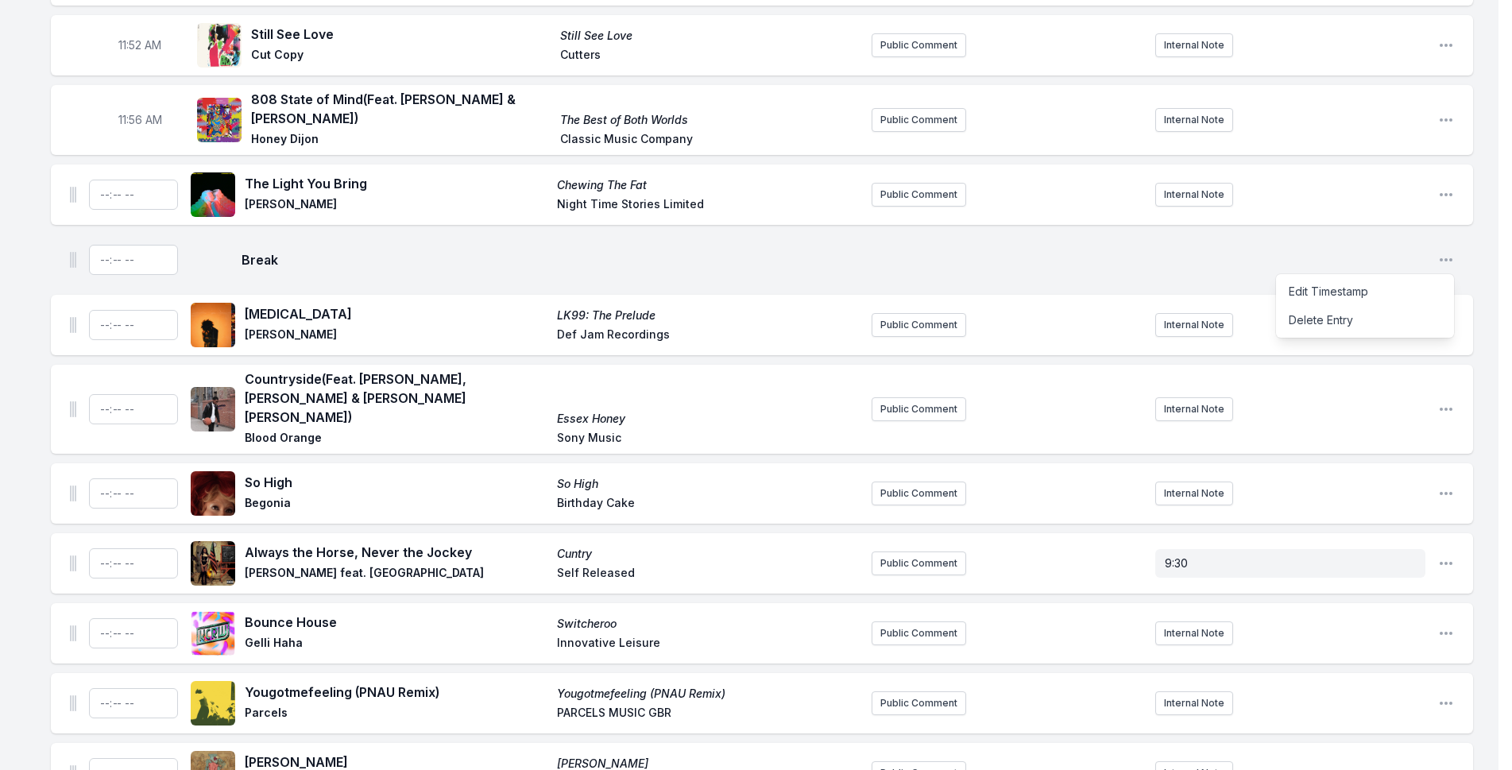
scroll to position [4119, 0]
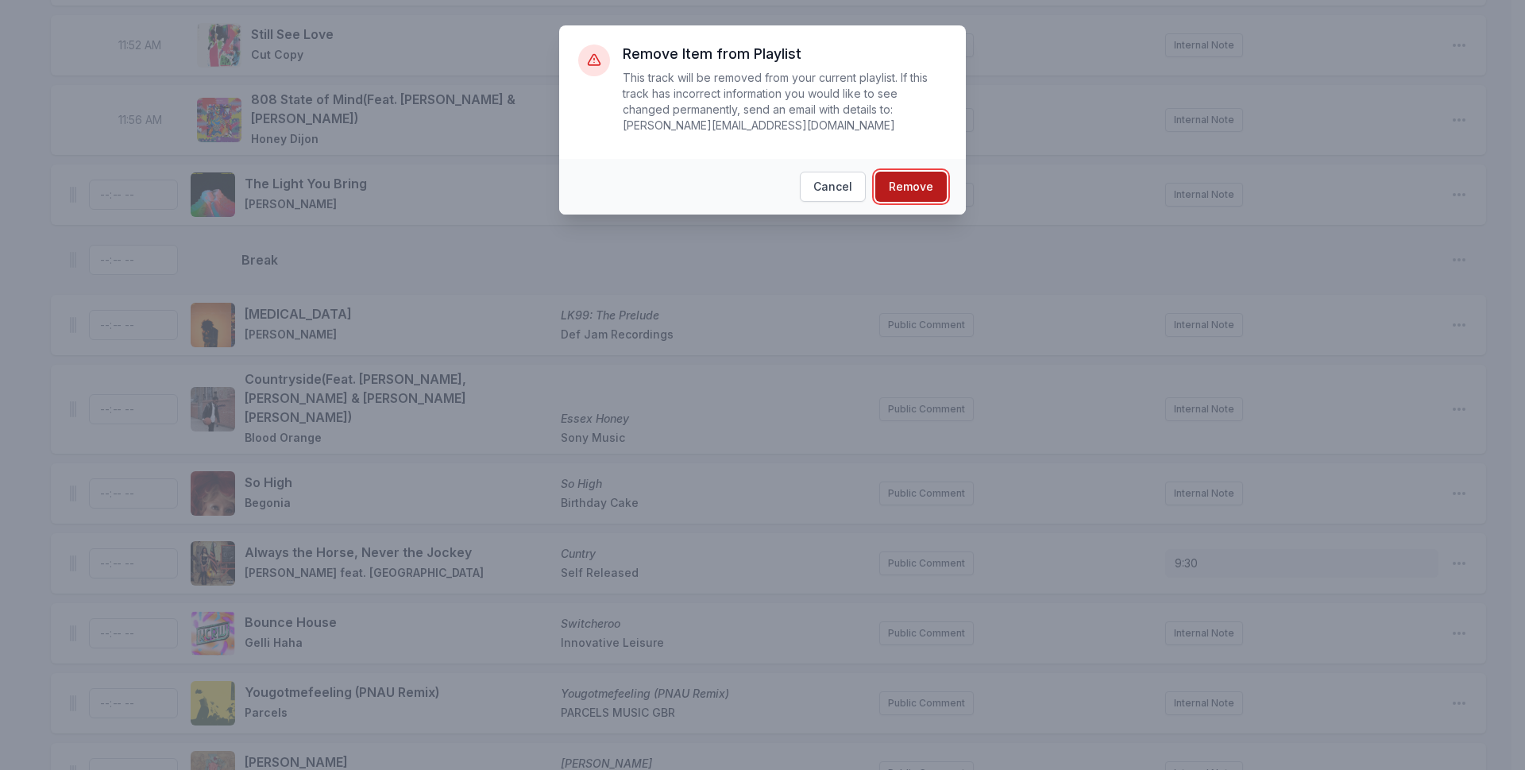
click at [898, 172] on button "Remove" at bounding box center [910, 187] width 71 height 30
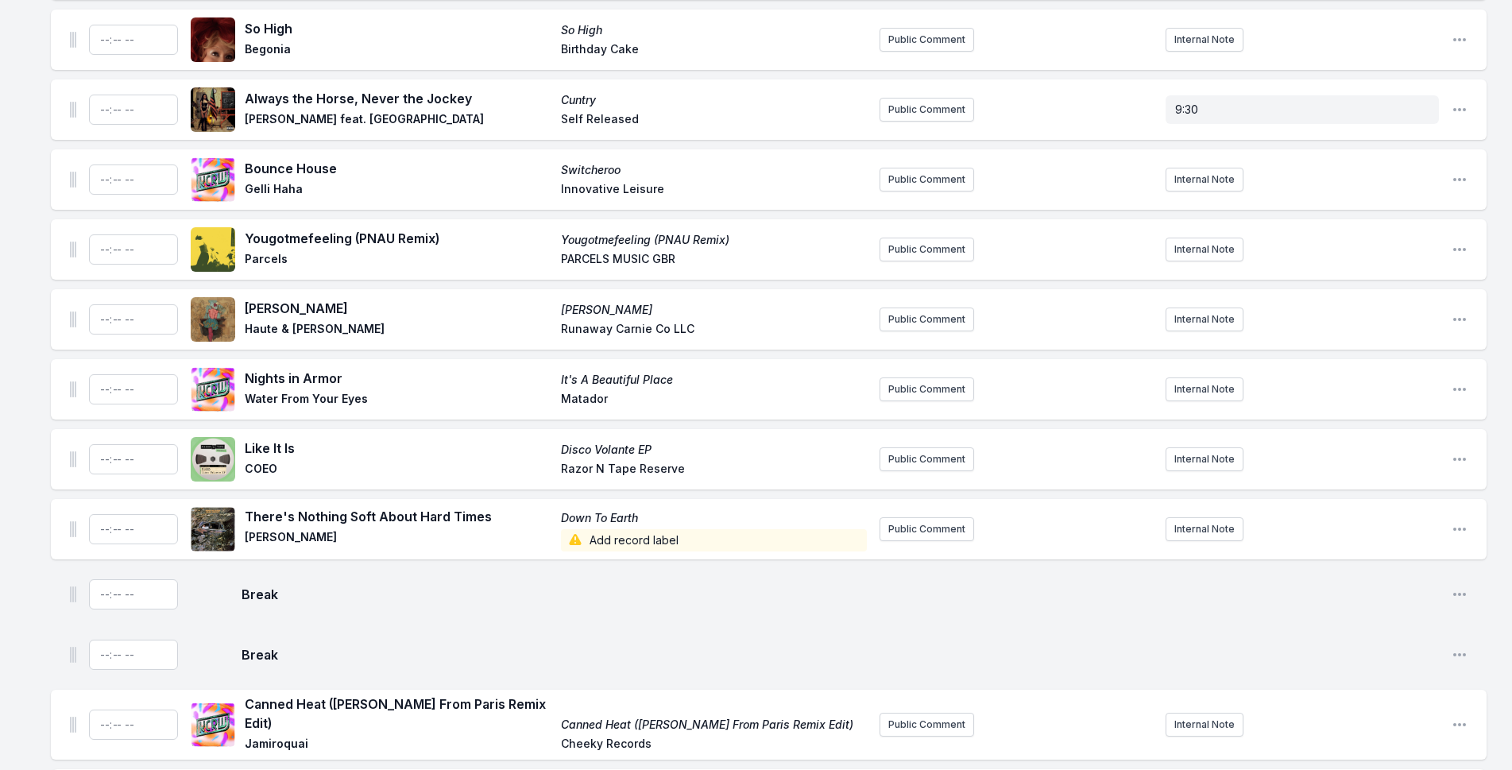
scroll to position [4516, 0]
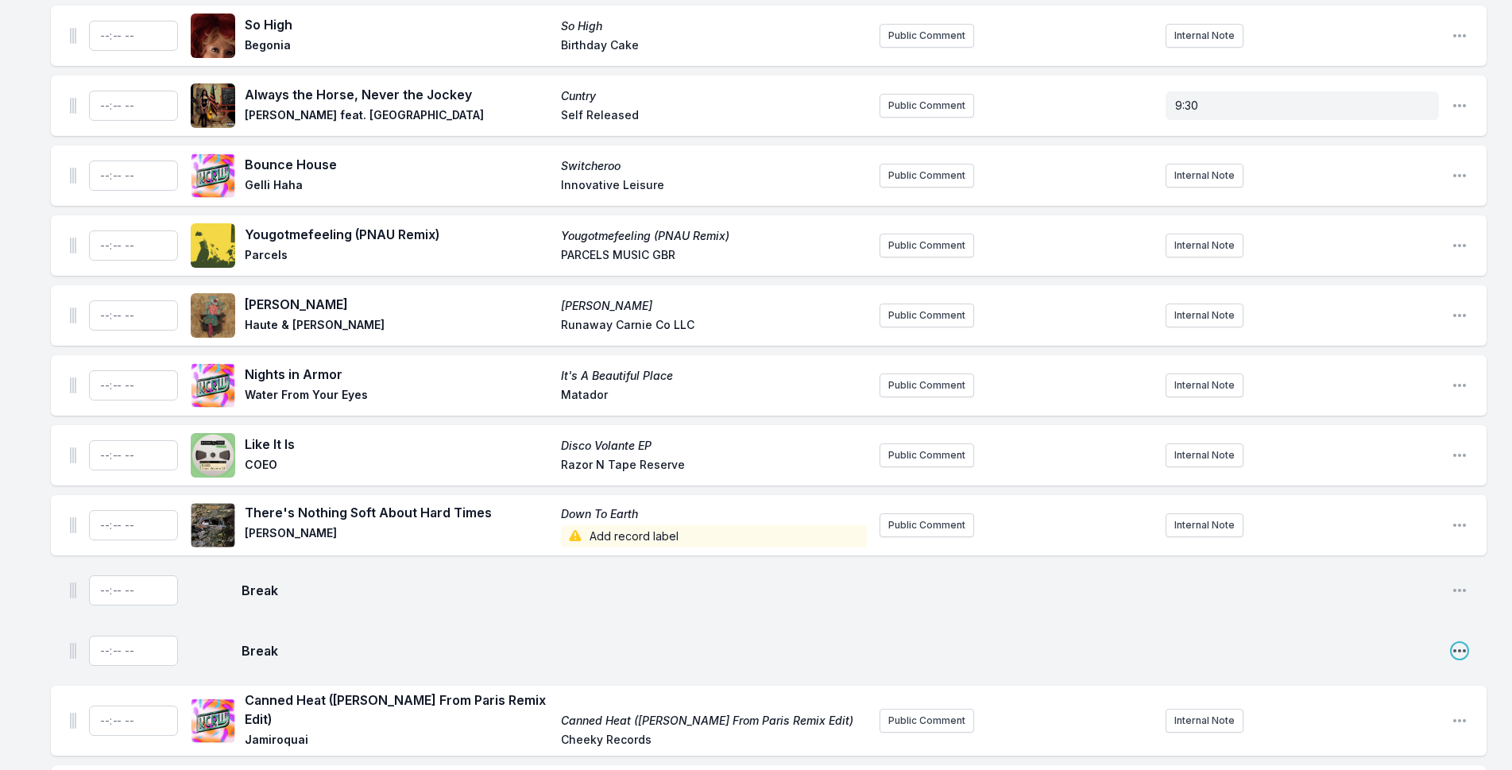
click at [1462, 643] on icon "Open playlist item options" at bounding box center [1459, 651] width 16 height 16
click at [1356, 697] on button "Delete Entry" at bounding box center [1378, 711] width 178 height 29
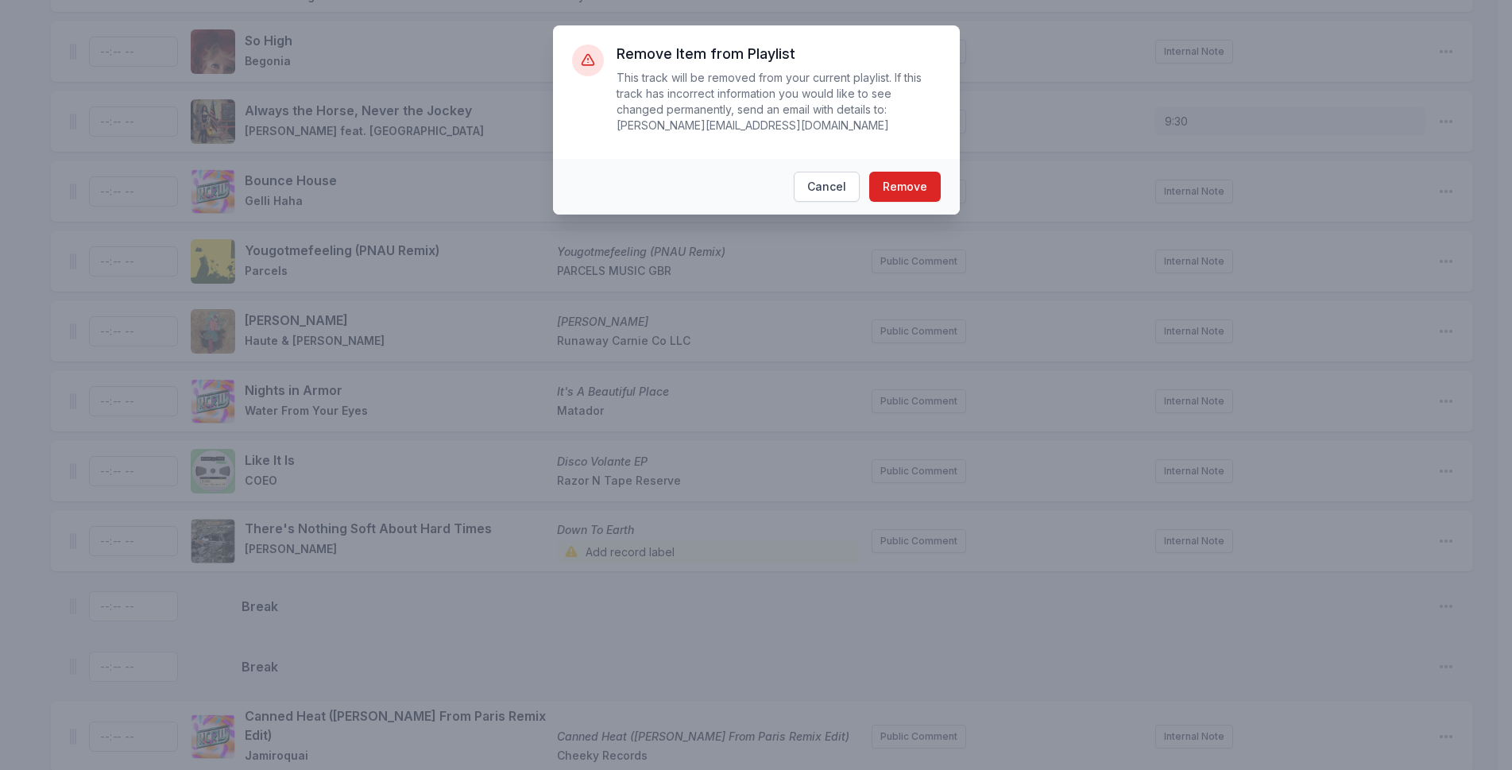
scroll to position [4490, 0]
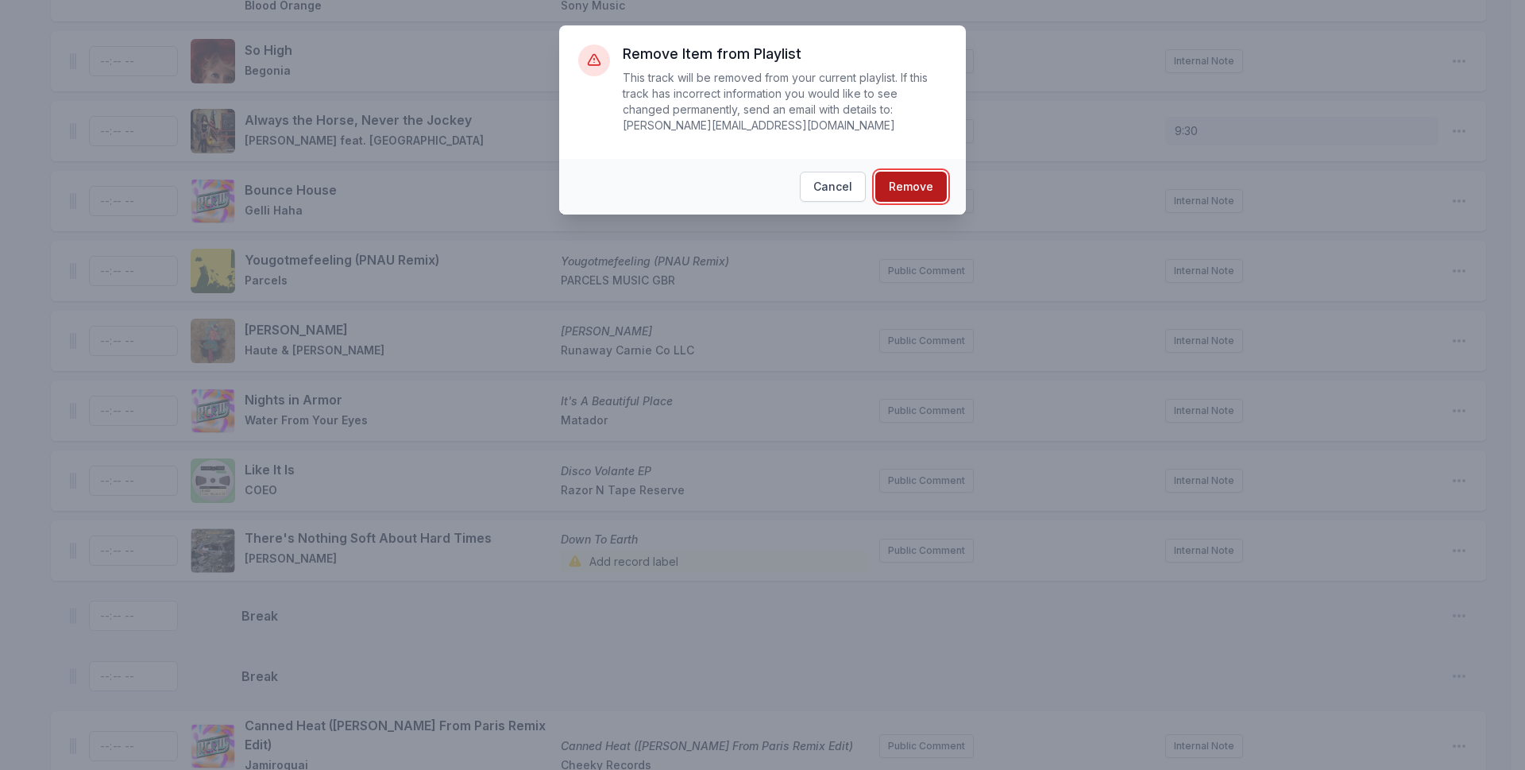
click at [895, 172] on button "Remove" at bounding box center [910, 187] width 71 height 30
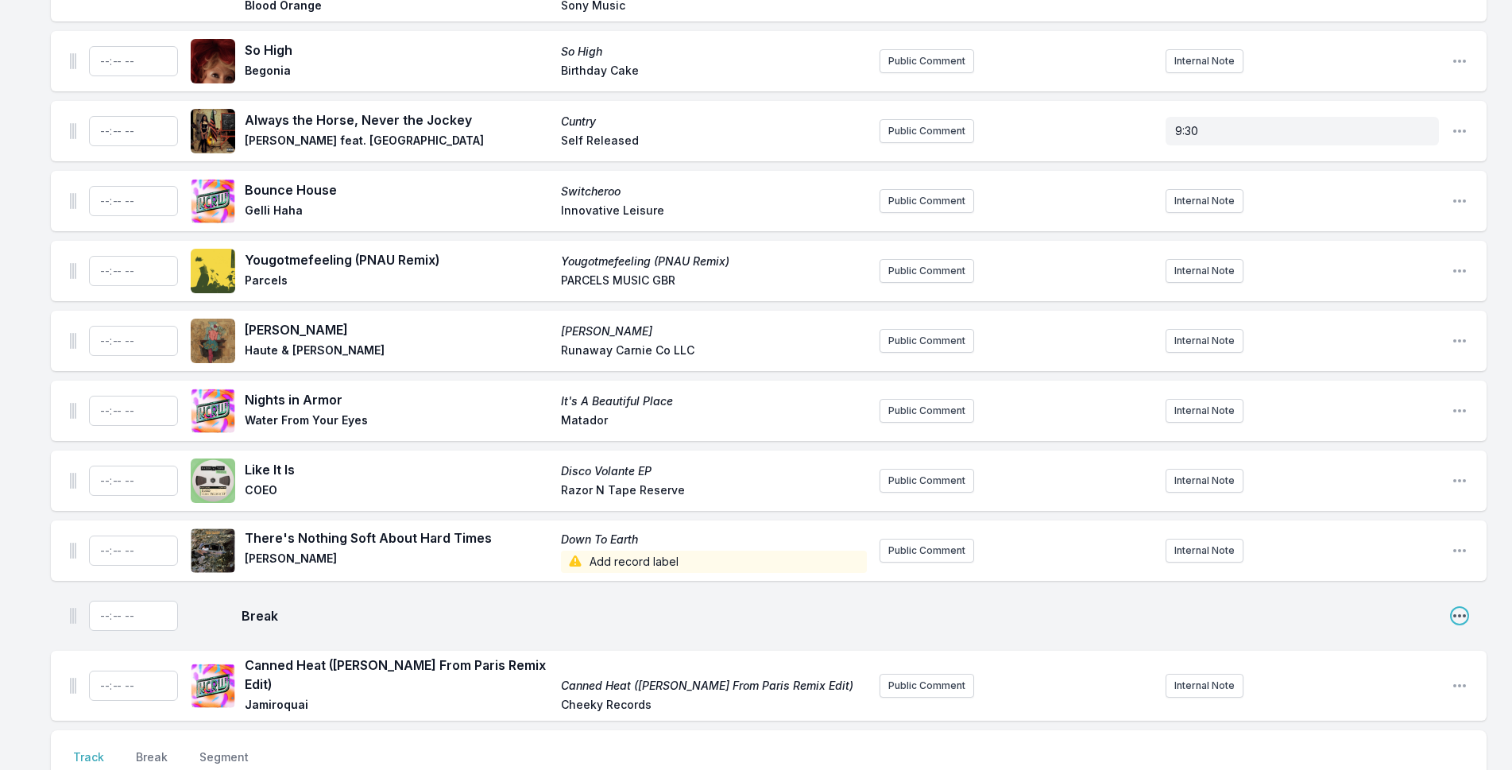
click at [1456, 608] on icon "Open playlist item options" at bounding box center [1459, 616] width 16 height 16
click at [1377, 662] on button "Delete Entry" at bounding box center [1378, 676] width 178 height 29
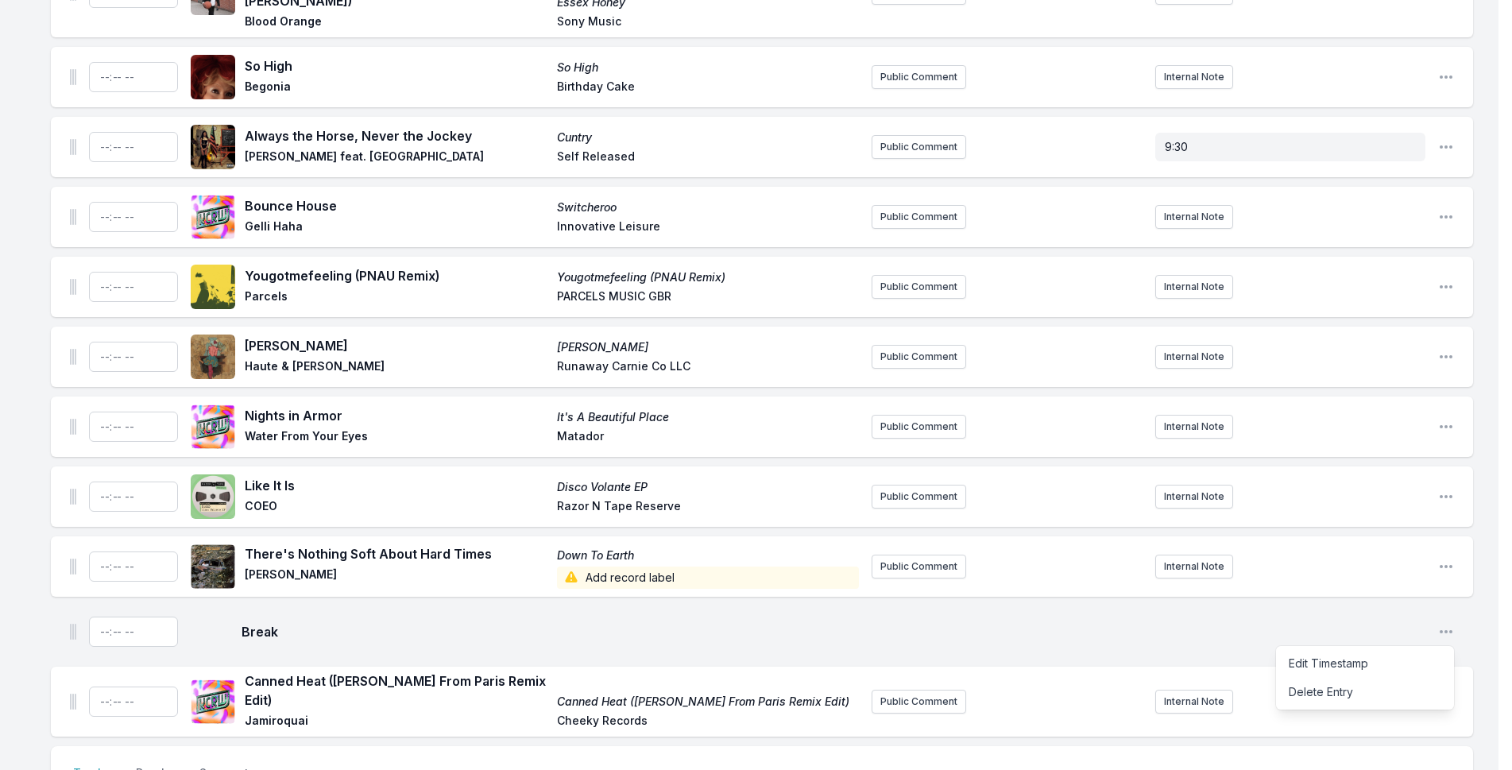
scroll to position [4465, 0]
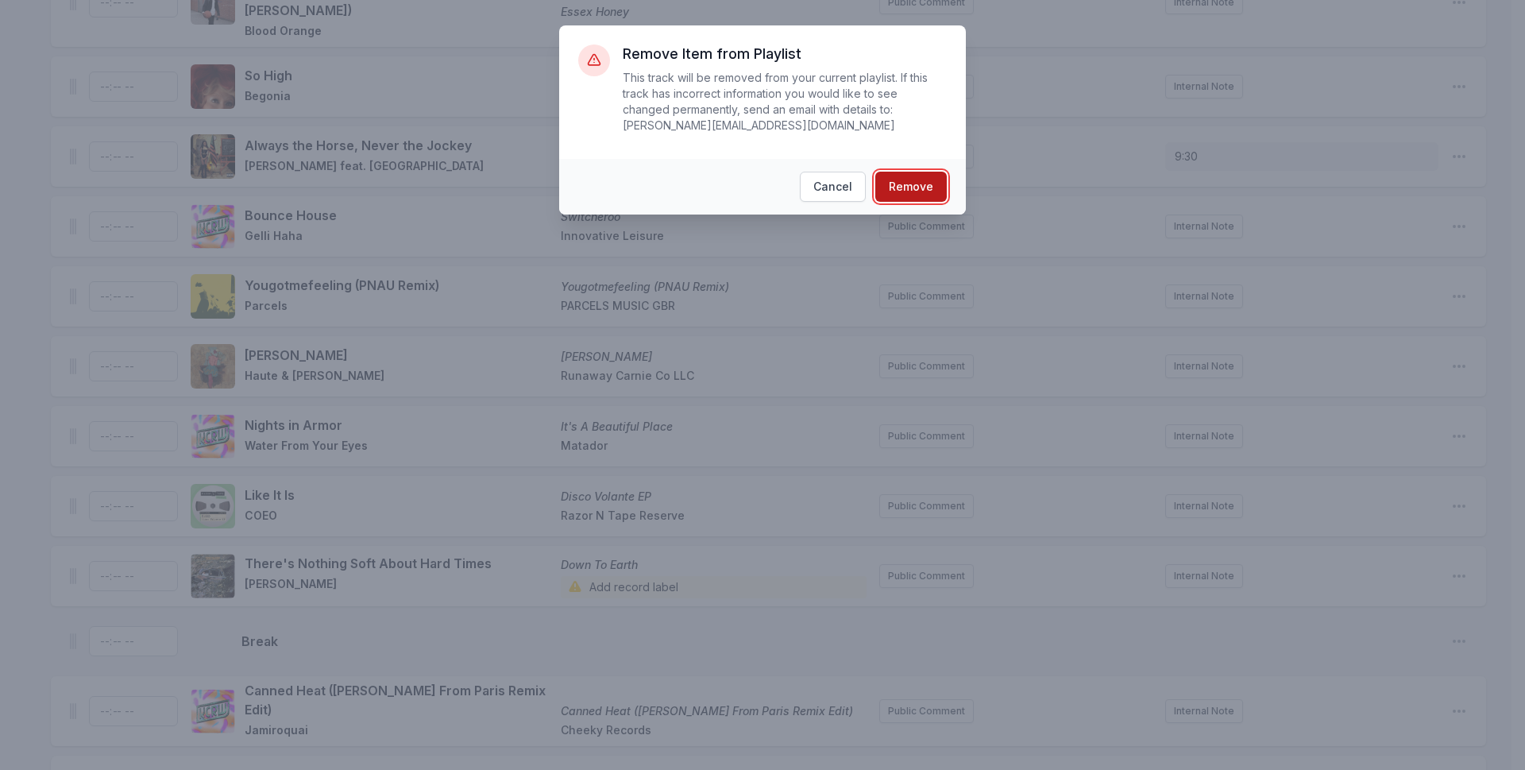
click at [909, 173] on button "Remove" at bounding box center [910, 187] width 71 height 30
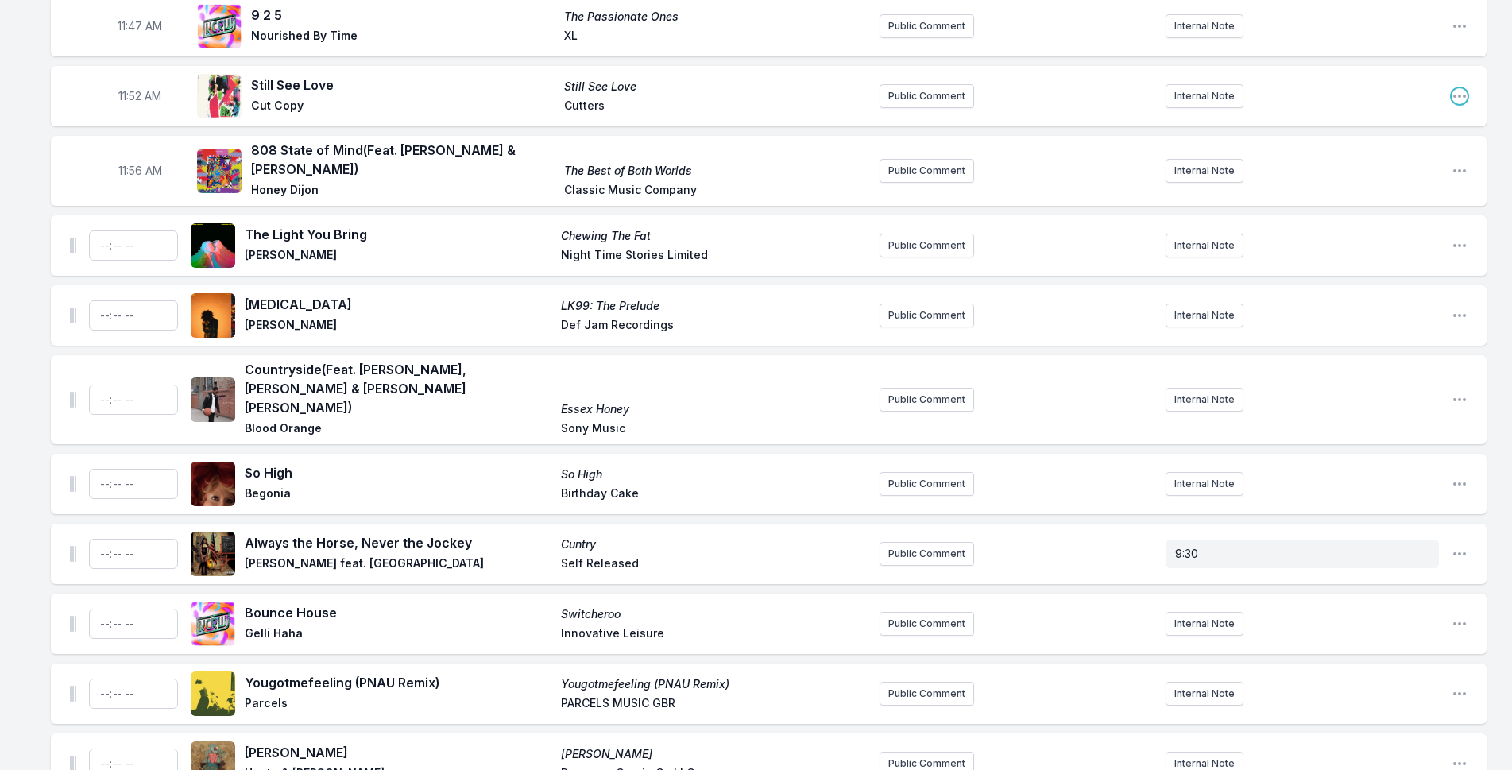
scroll to position [4147, 0]
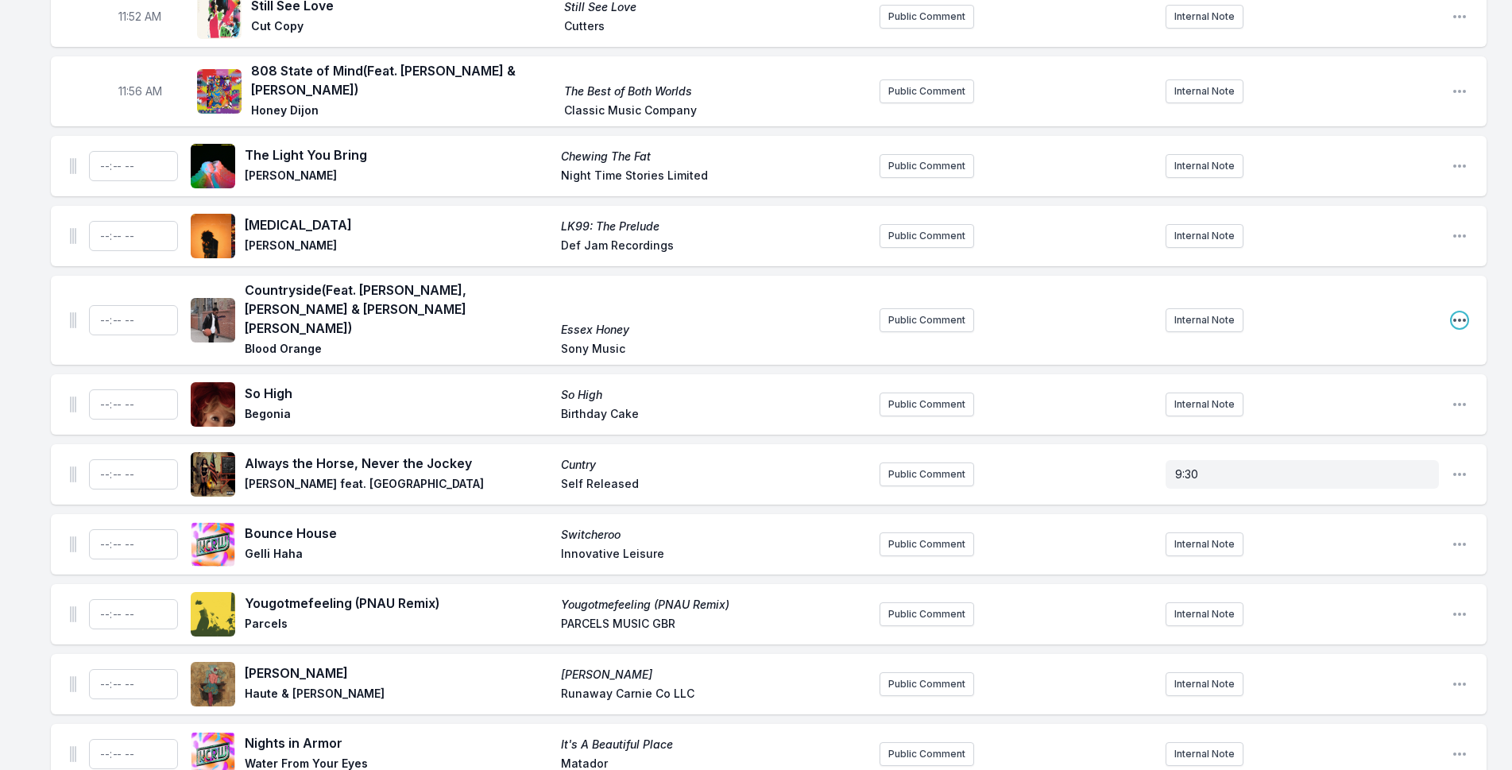
click at [1456, 312] on icon "Open playlist item options" at bounding box center [1459, 320] width 16 height 16
click at [1358, 395] on button "Delete Entry" at bounding box center [1378, 409] width 178 height 29
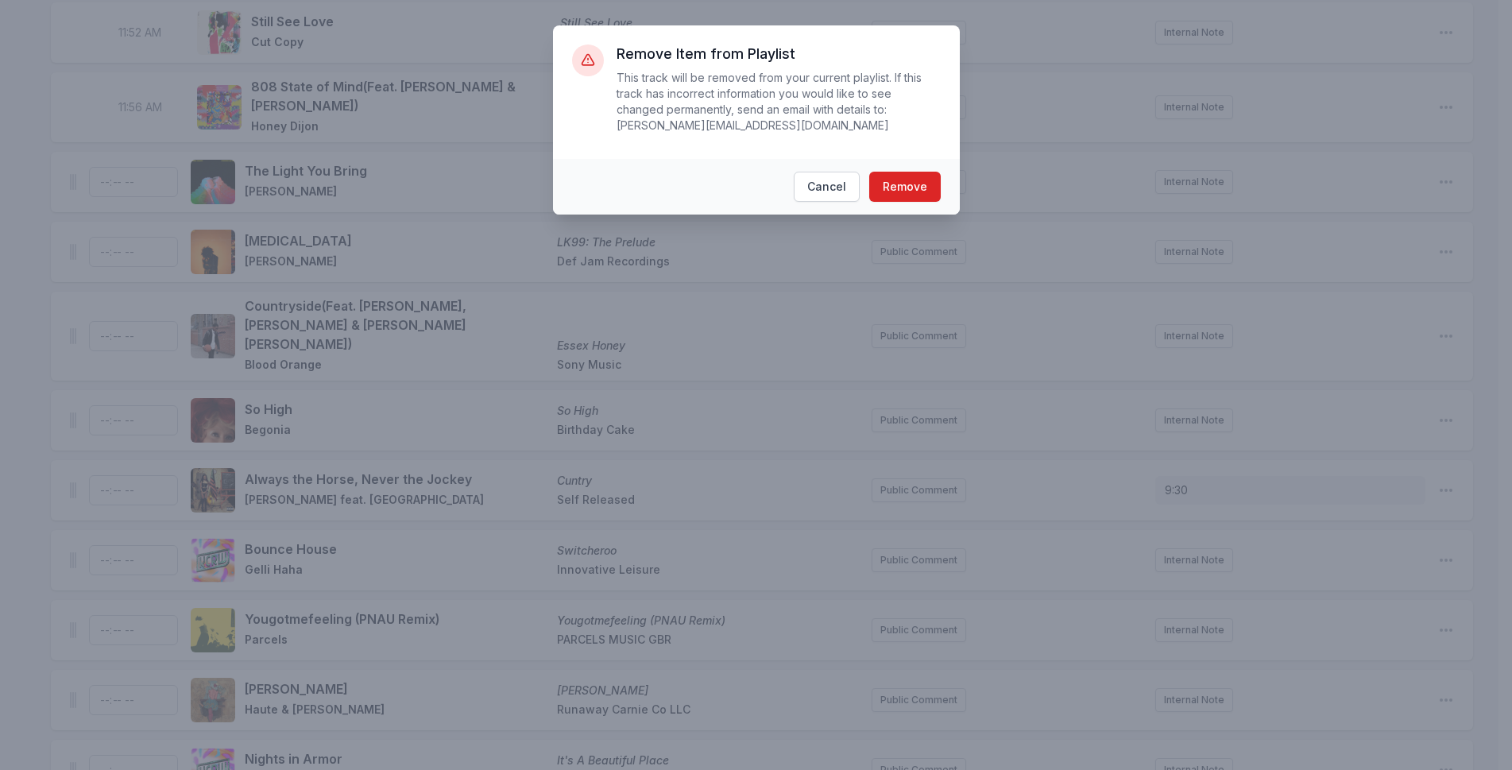
scroll to position [4131, 0]
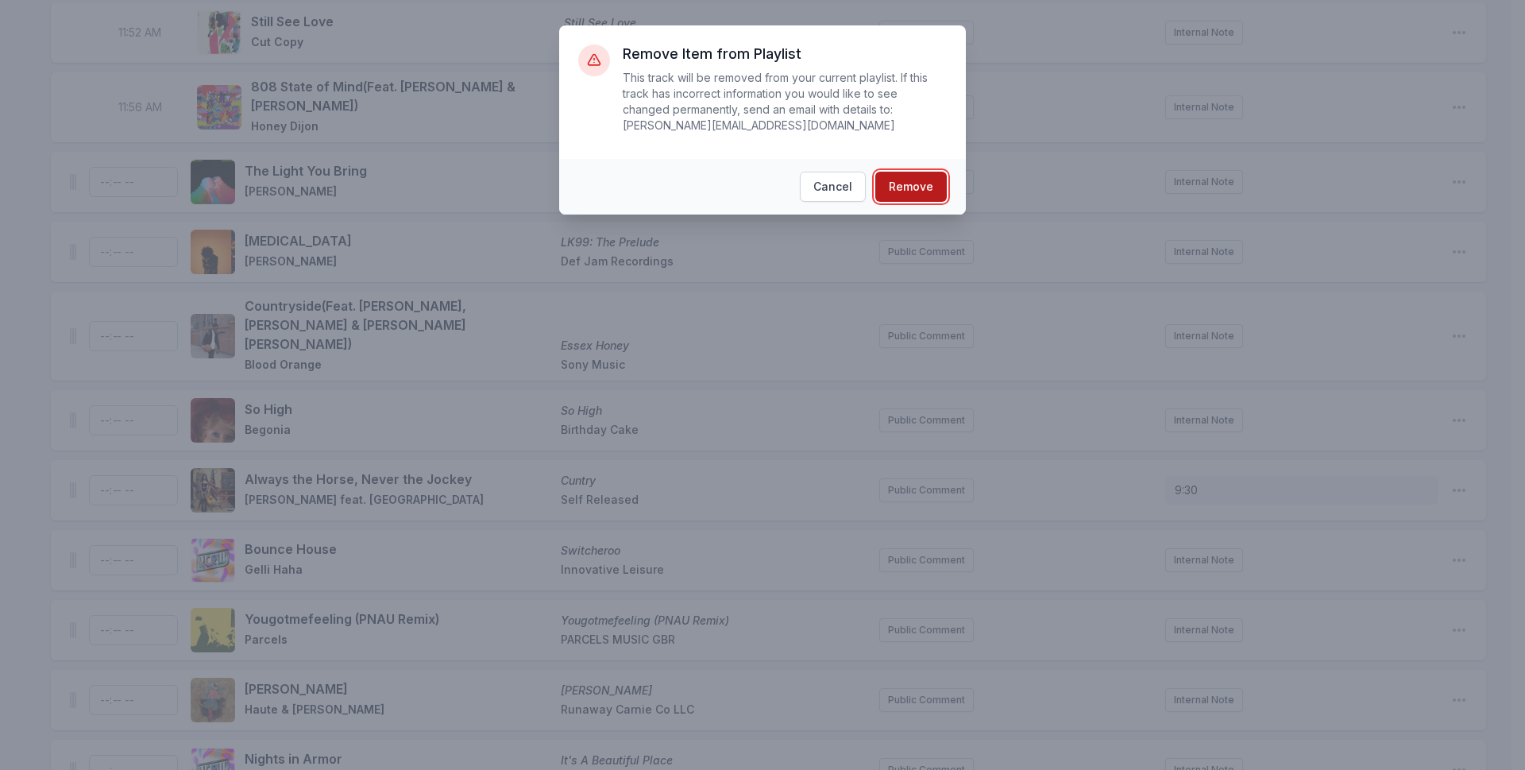
click at [897, 173] on button "Remove" at bounding box center [910, 187] width 71 height 30
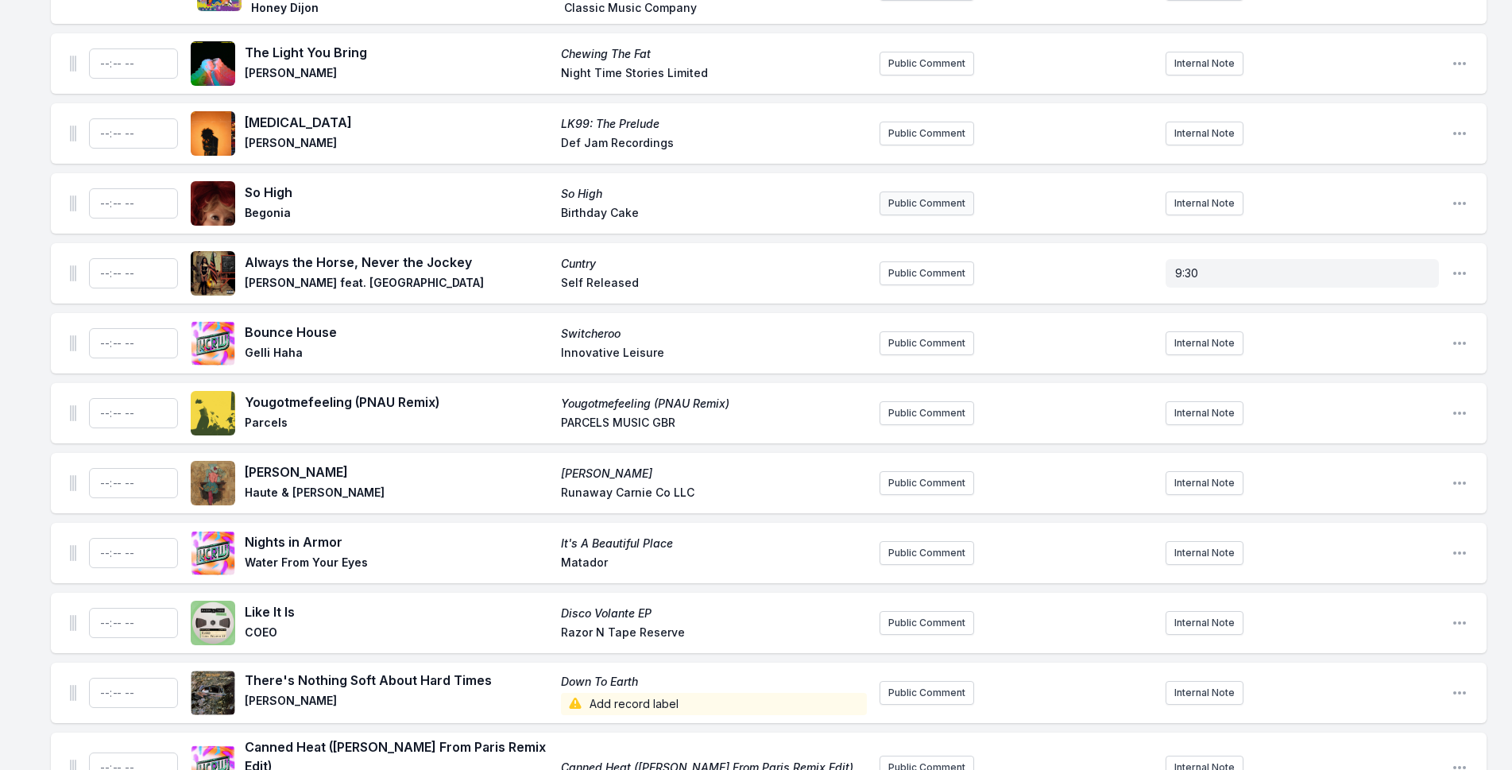
scroll to position [4211, 0]
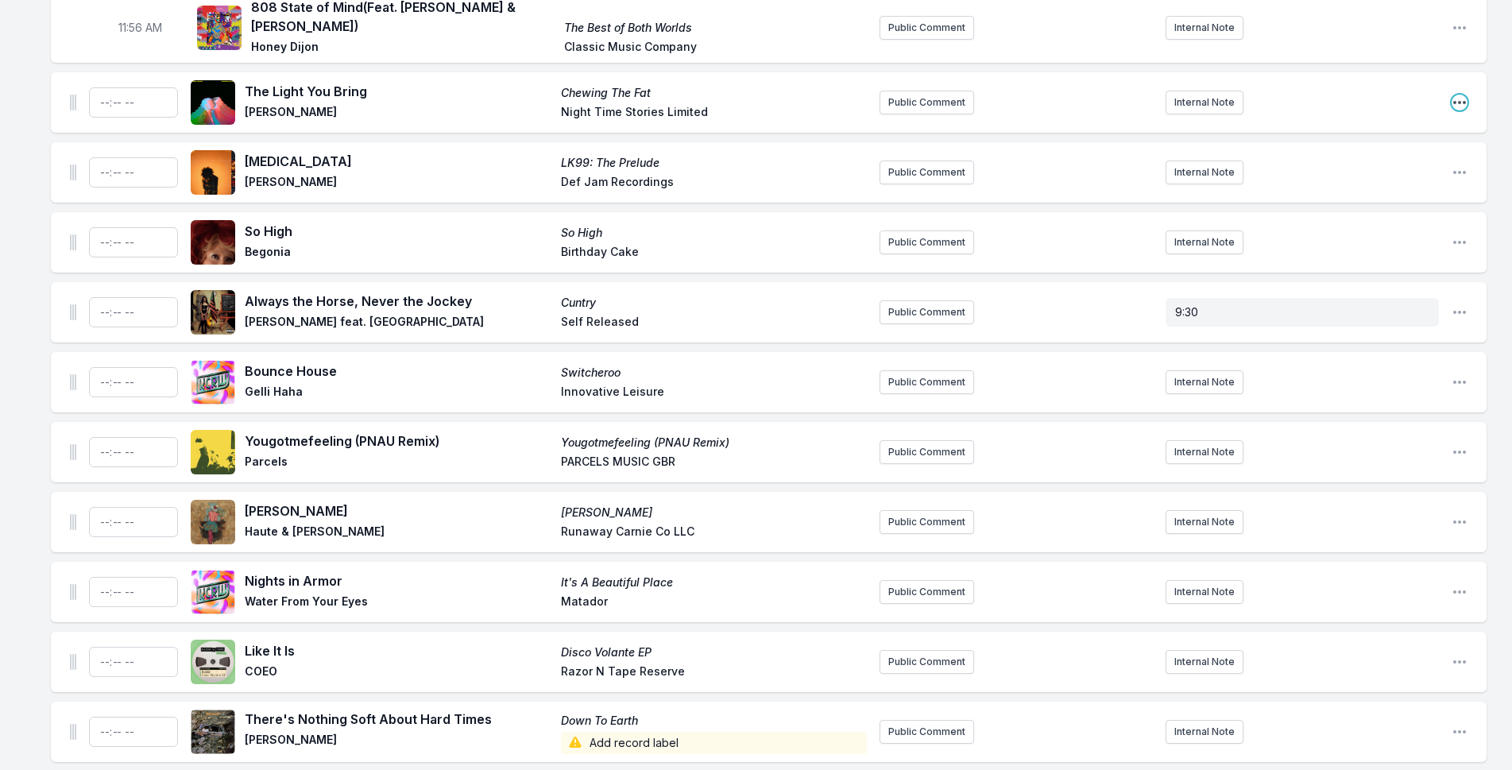
click at [1463, 95] on icon "Open playlist item options" at bounding box center [1459, 103] width 16 height 16
click at [1427, 177] on button "Delete Entry" at bounding box center [1378, 191] width 178 height 29
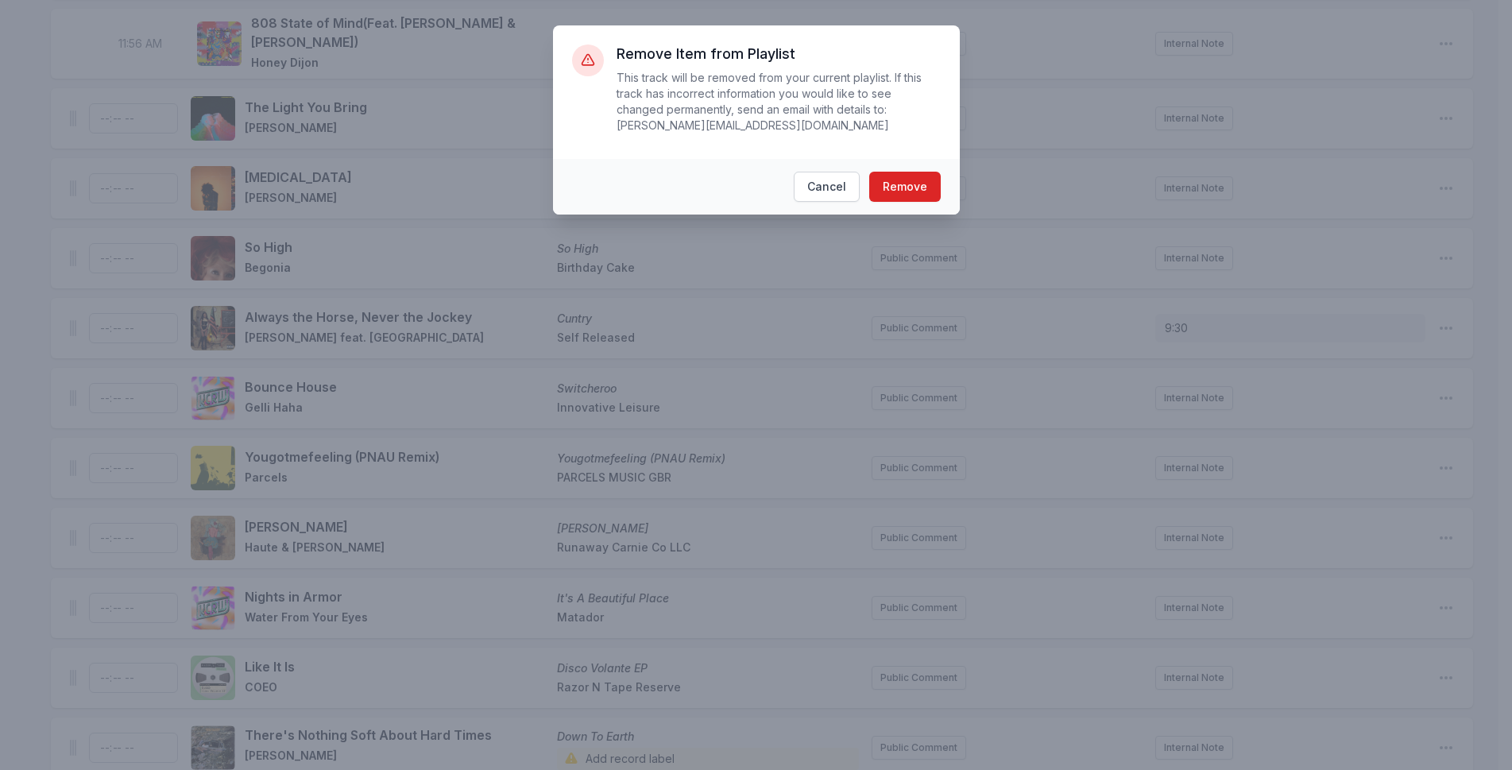
scroll to position [4190, 0]
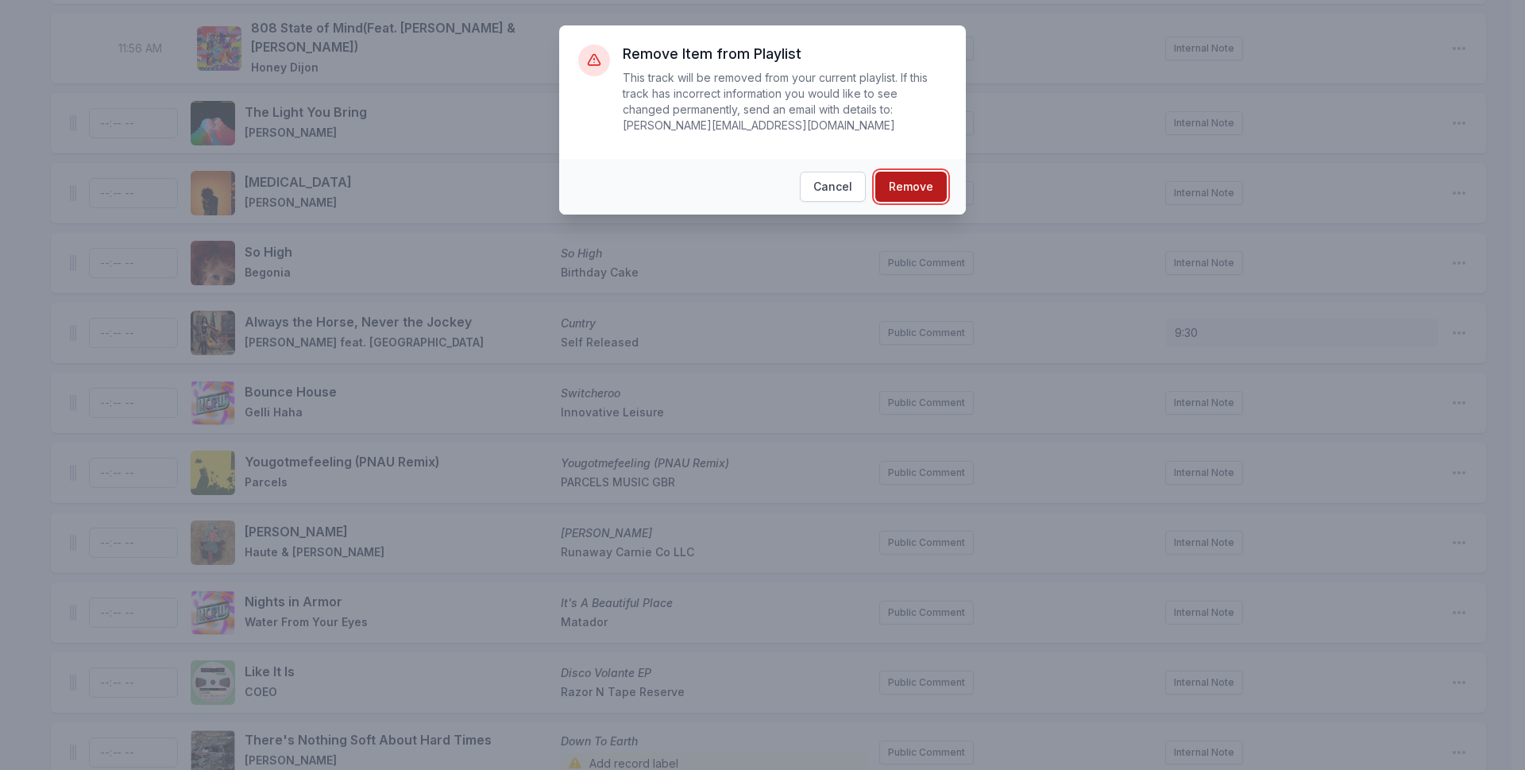
click at [933, 172] on button "Remove" at bounding box center [910, 187] width 71 height 30
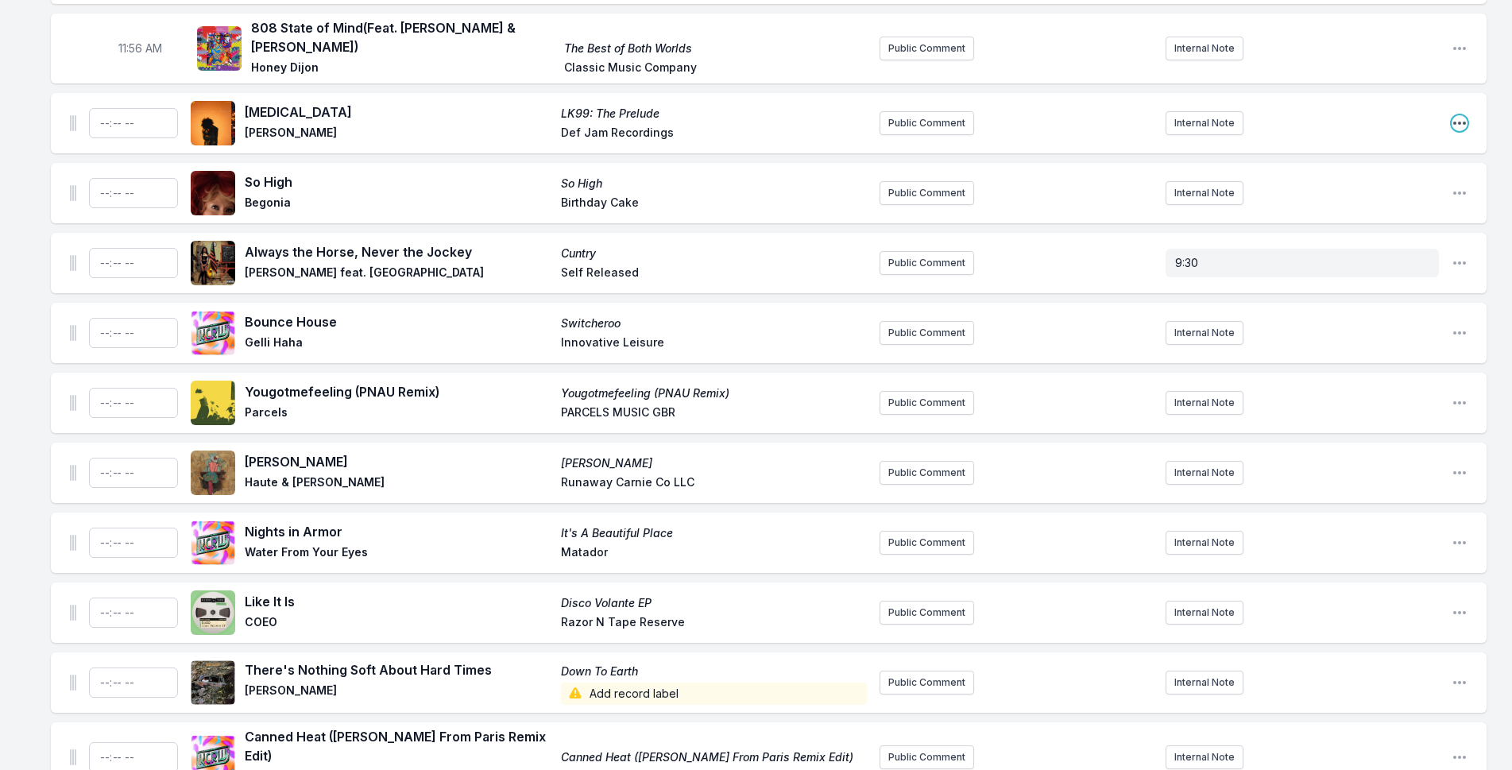
click at [1451, 115] on icon "Open playlist item options" at bounding box center [1459, 123] width 16 height 16
click at [1343, 198] on button "Delete Entry" at bounding box center [1378, 212] width 178 height 29
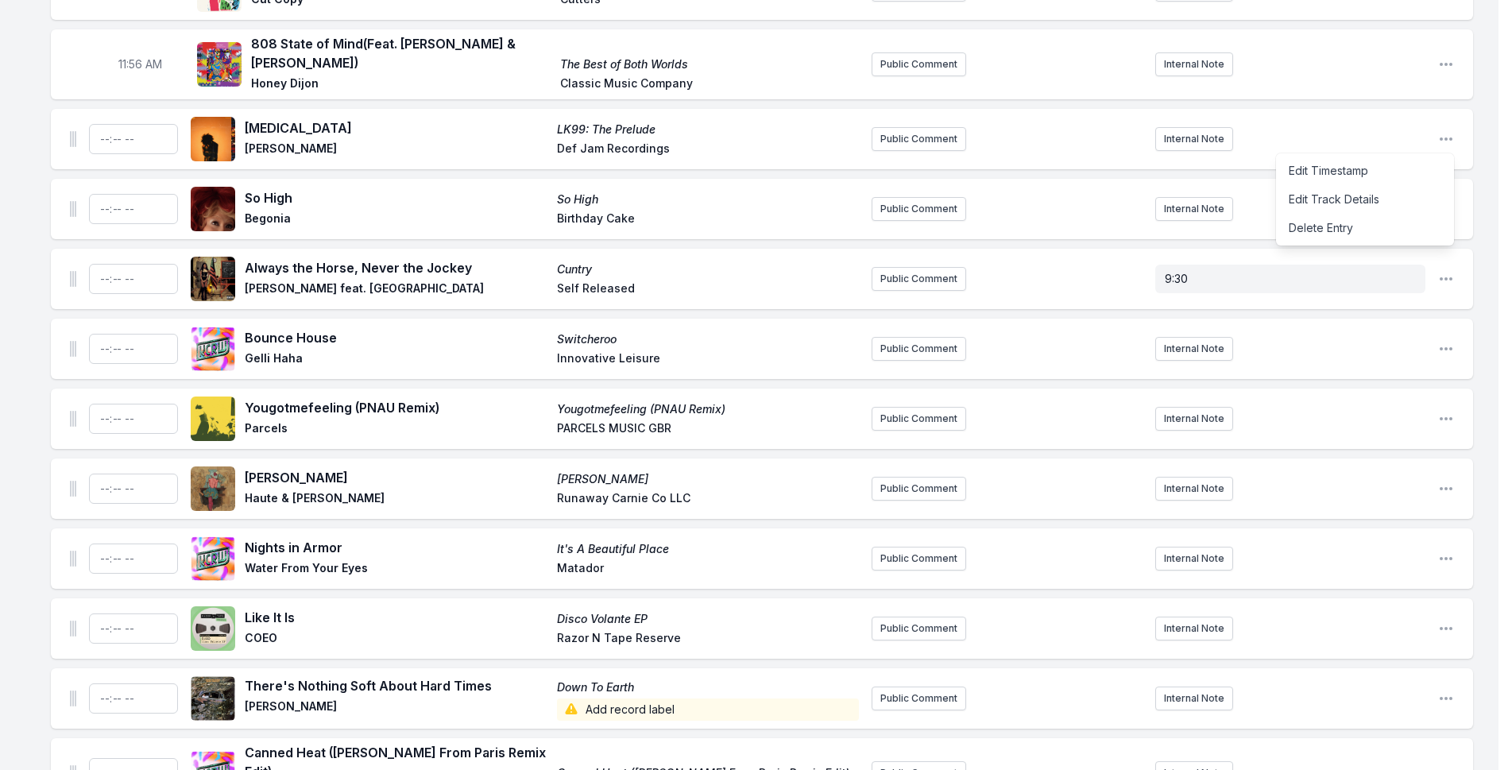
scroll to position [4169, 0]
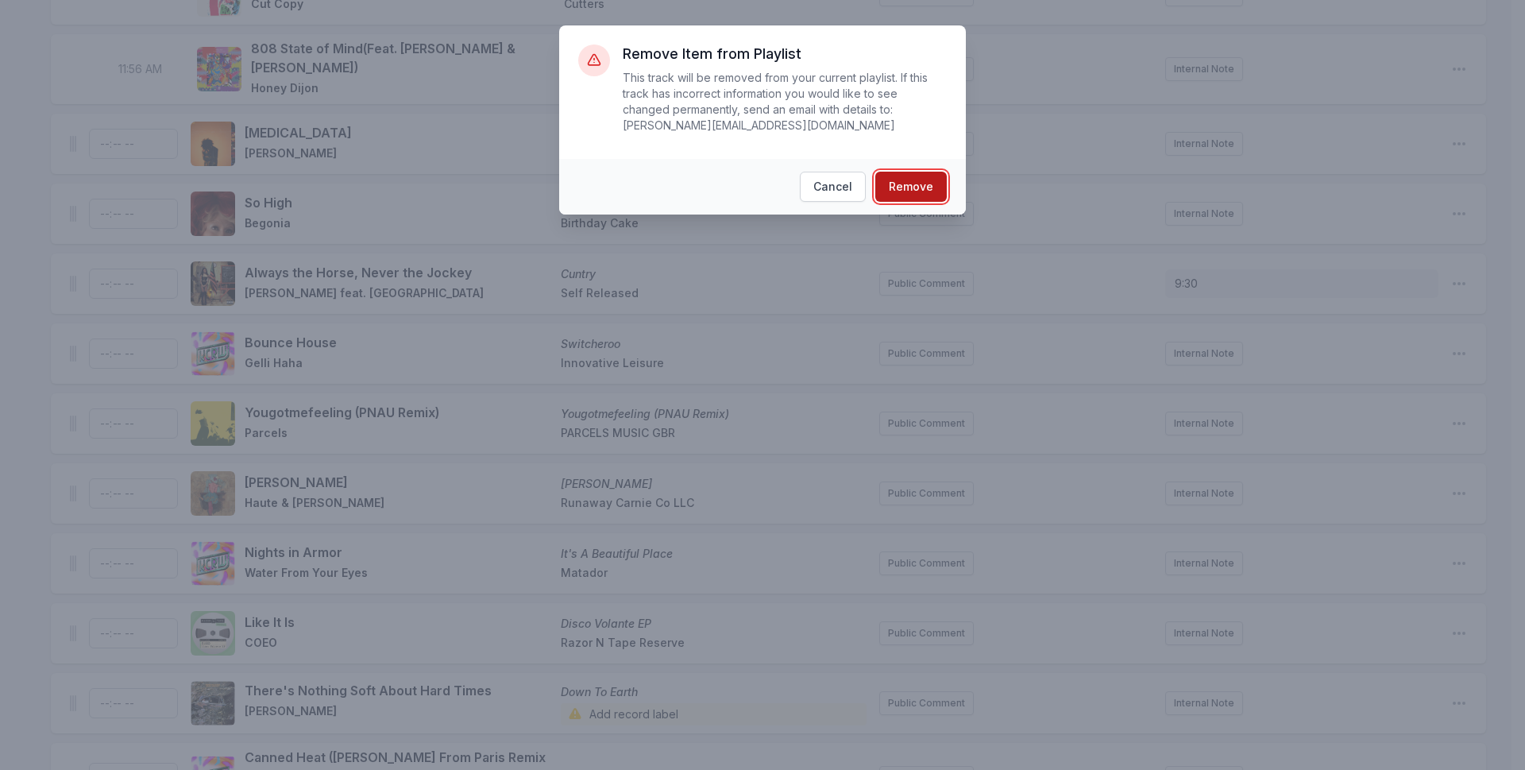
click at [906, 172] on button "Remove" at bounding box center [910, 187] width 71 height 30
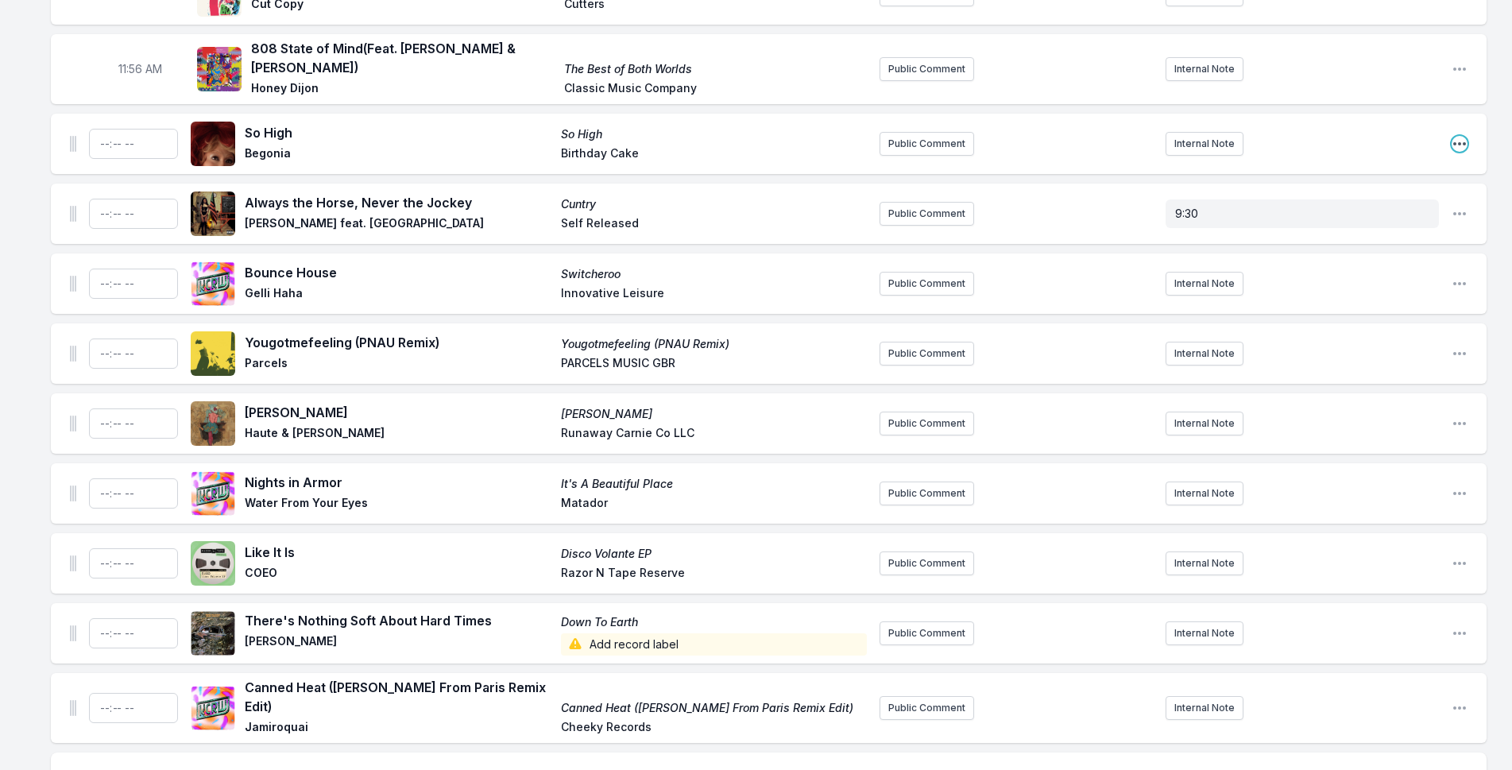
click at [1460, 136] on icon "Open playlist item options" at bounding box center [1459, 144] width 16 height 16
click at [1332, 218] on button "Delete Entry" at bounding box center [1378, 232] width 178 height 29
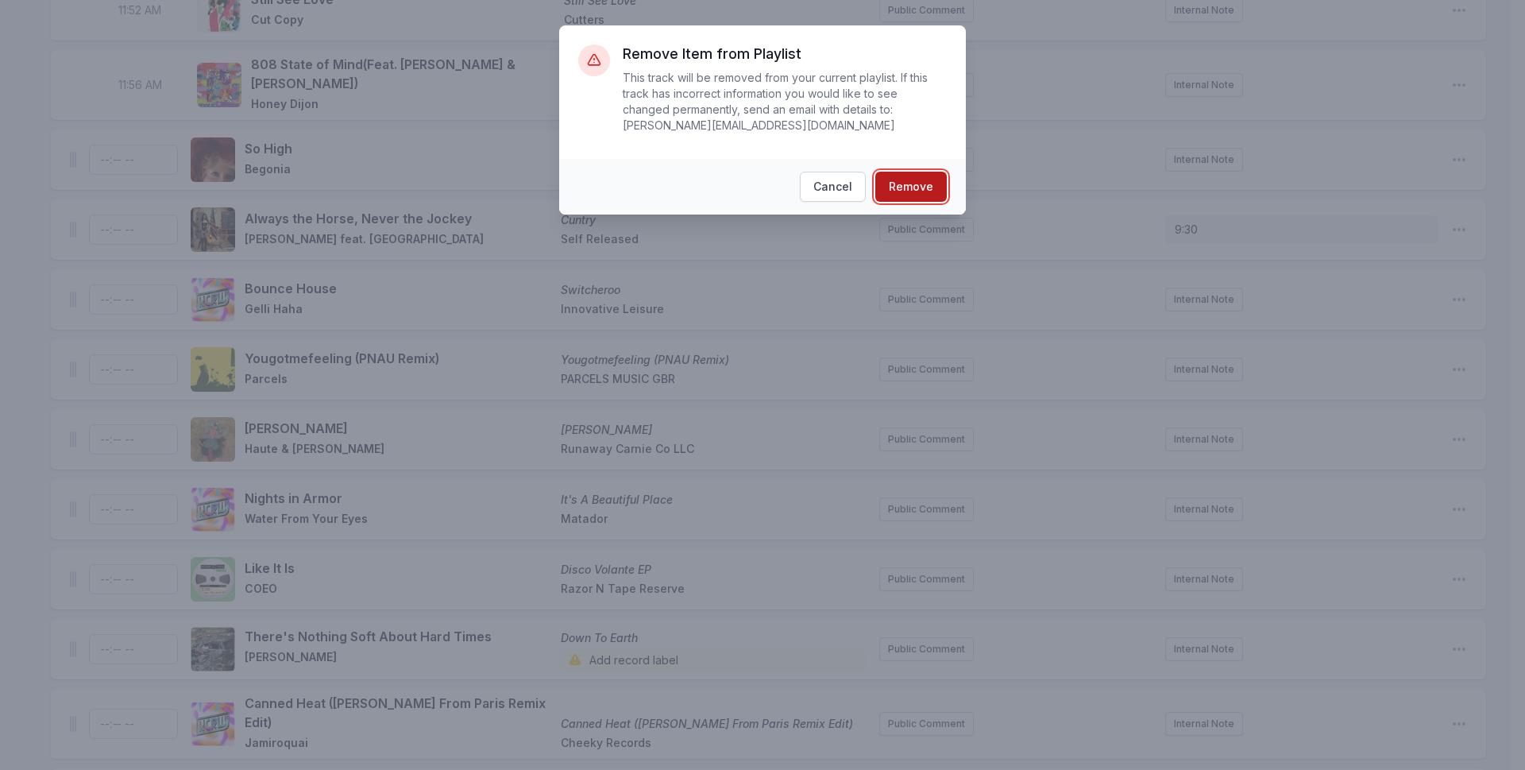
click at [906, 172] on button "Remove" at bounding box center [910, 187] width 71 height 30
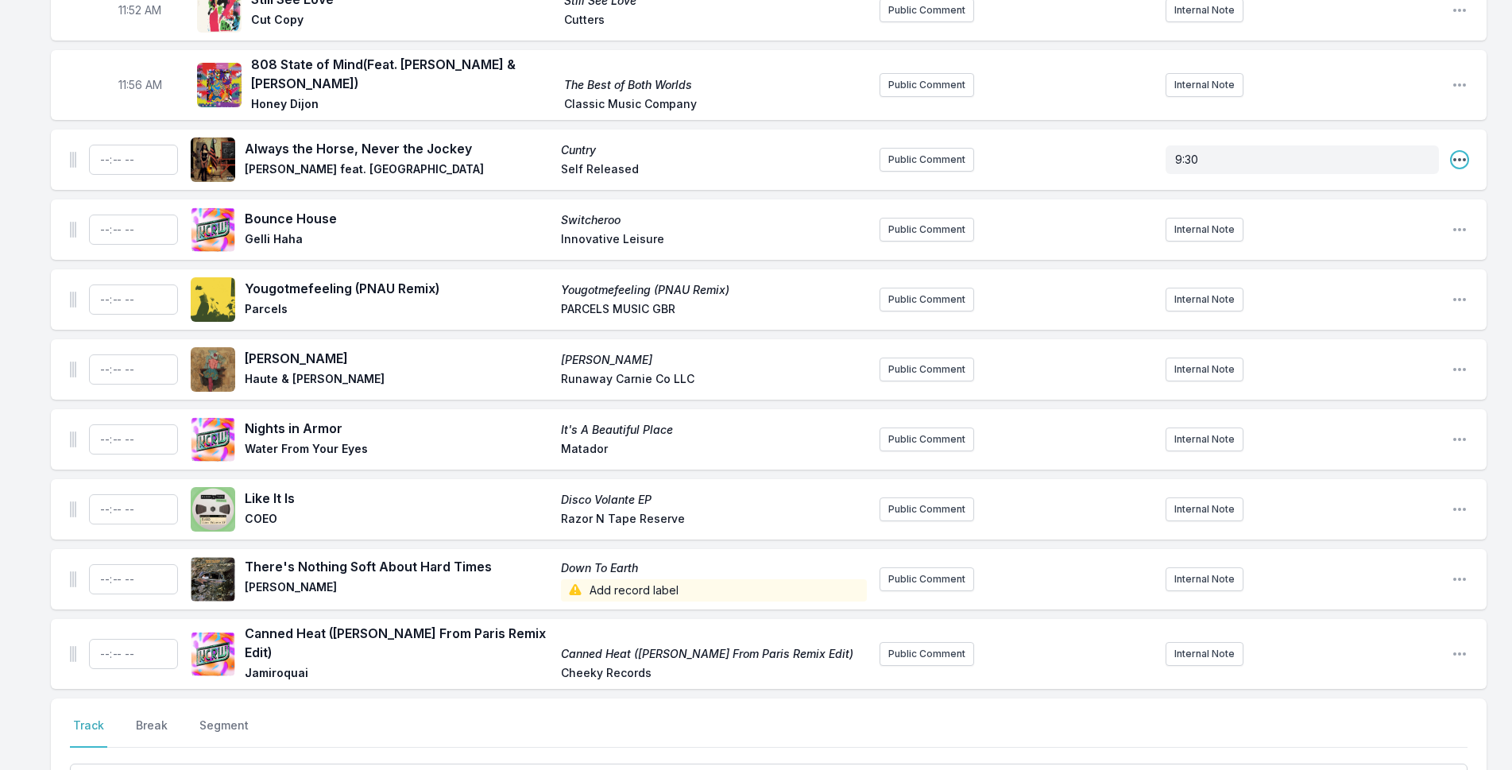
click at [1461, 152] on icon "Open playlist item options" at bounding box center [1459, 160] width 16 height 16
click at [1329, 234] on button "Delete Entry" at bounding box center [1378, 248] width 178 height 29
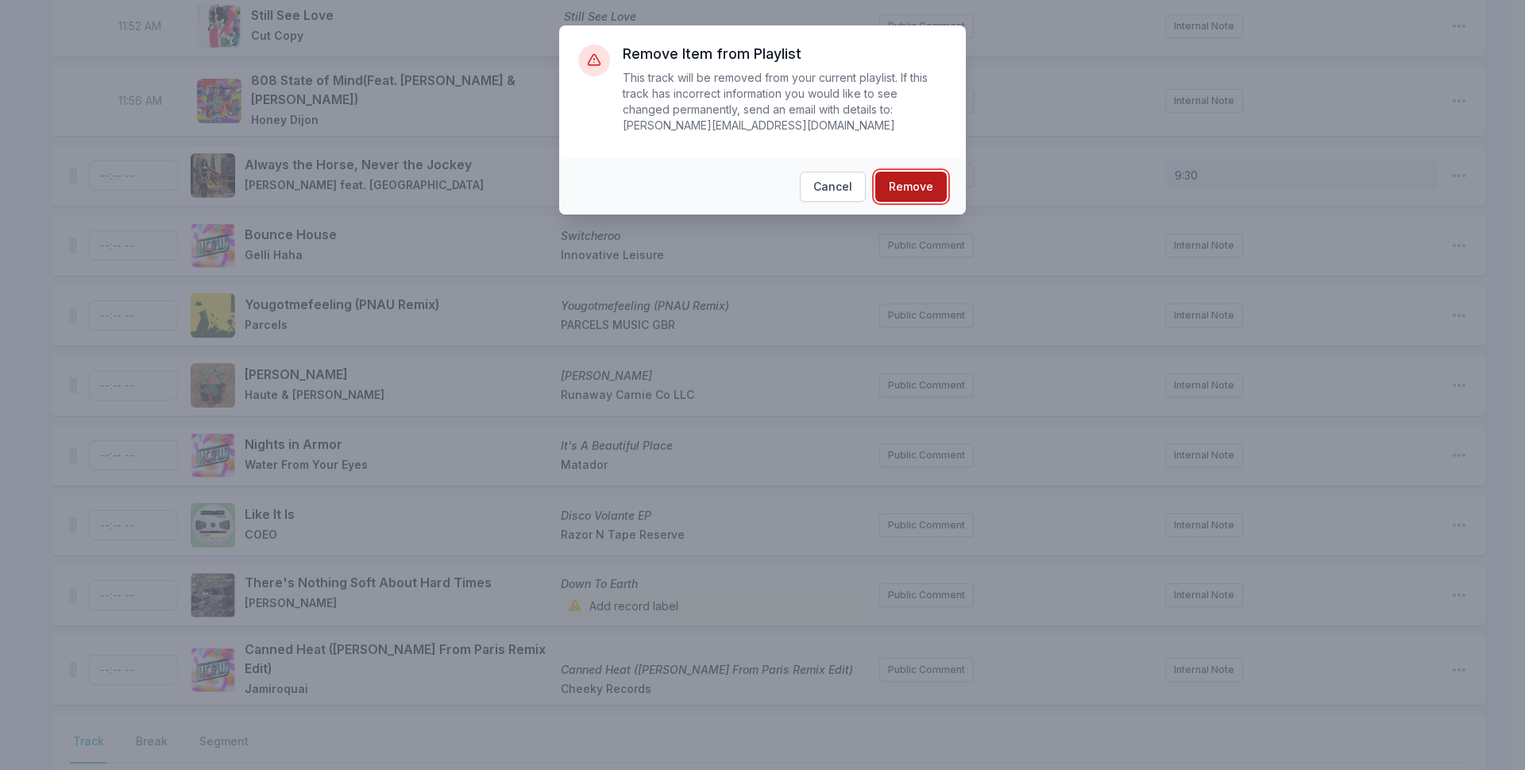
click at [932, 172] on button "Remove" at bounding box center [910, 187] width 71 height 30
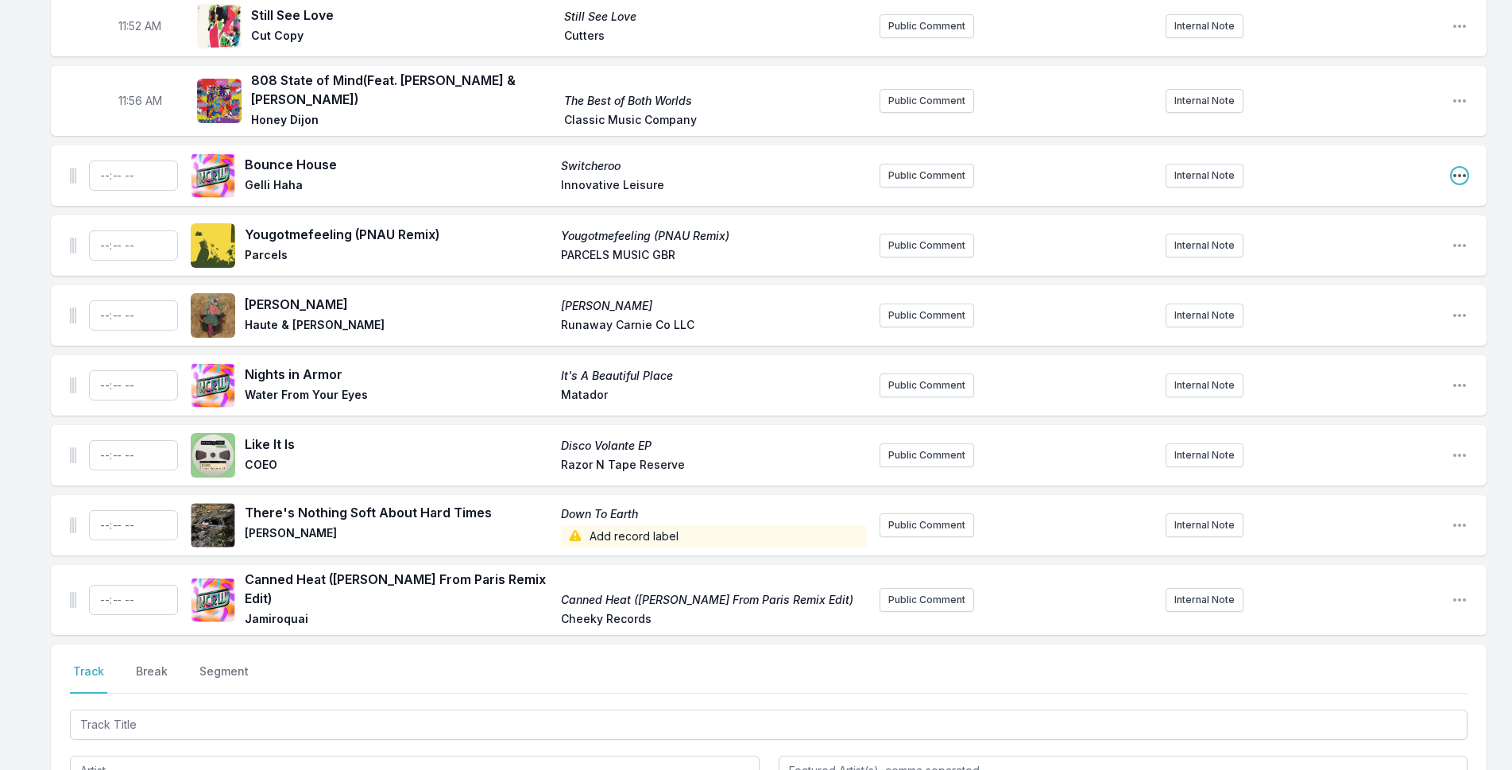
click at [1465, 168] on icon "Open playlist item options" at bounding box center [1459, 176] width 16 height 16
click at [1379, 250] on button "Delete Entry" at bounding box center [1378, 264] width 178 height 29
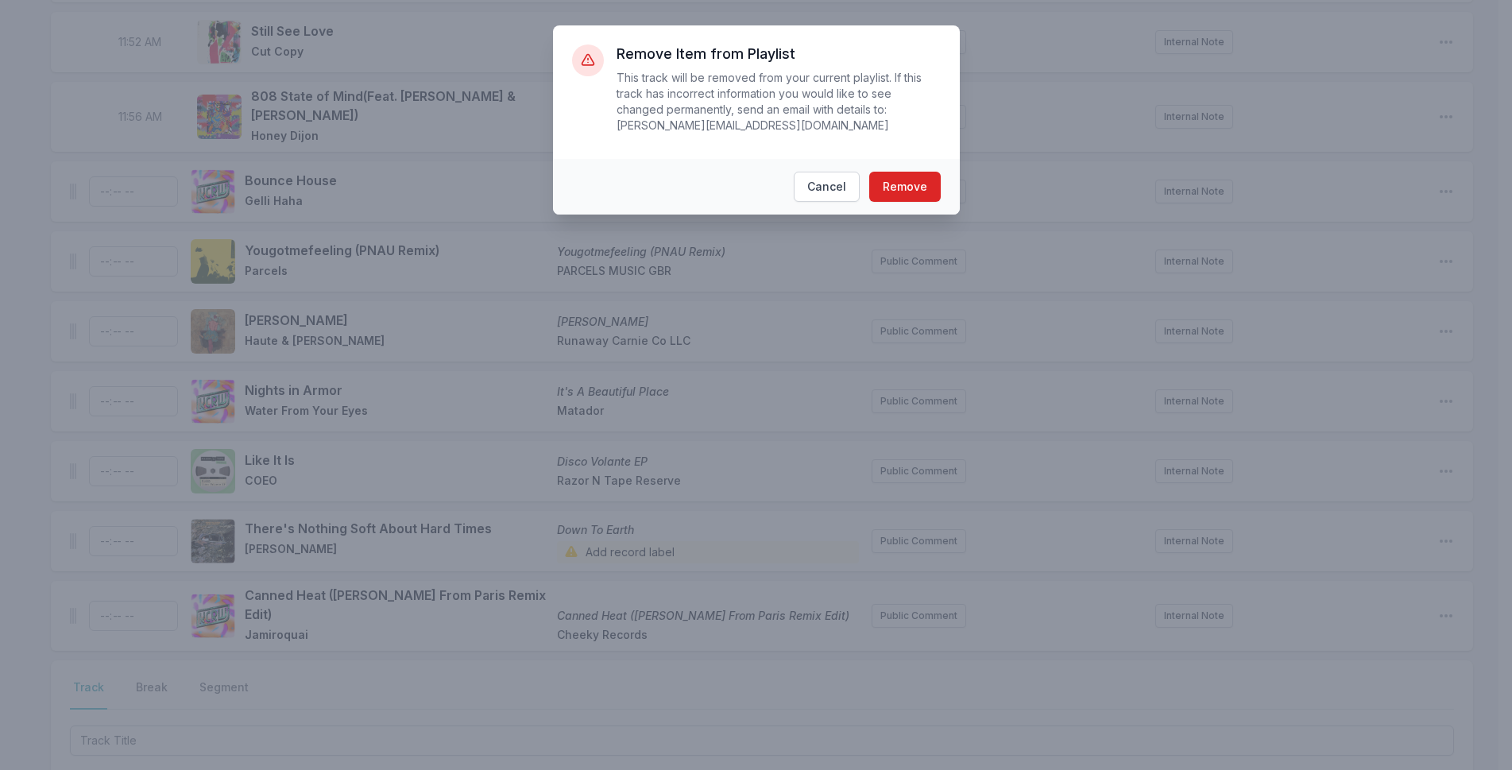
scroll to position [4122, 0]
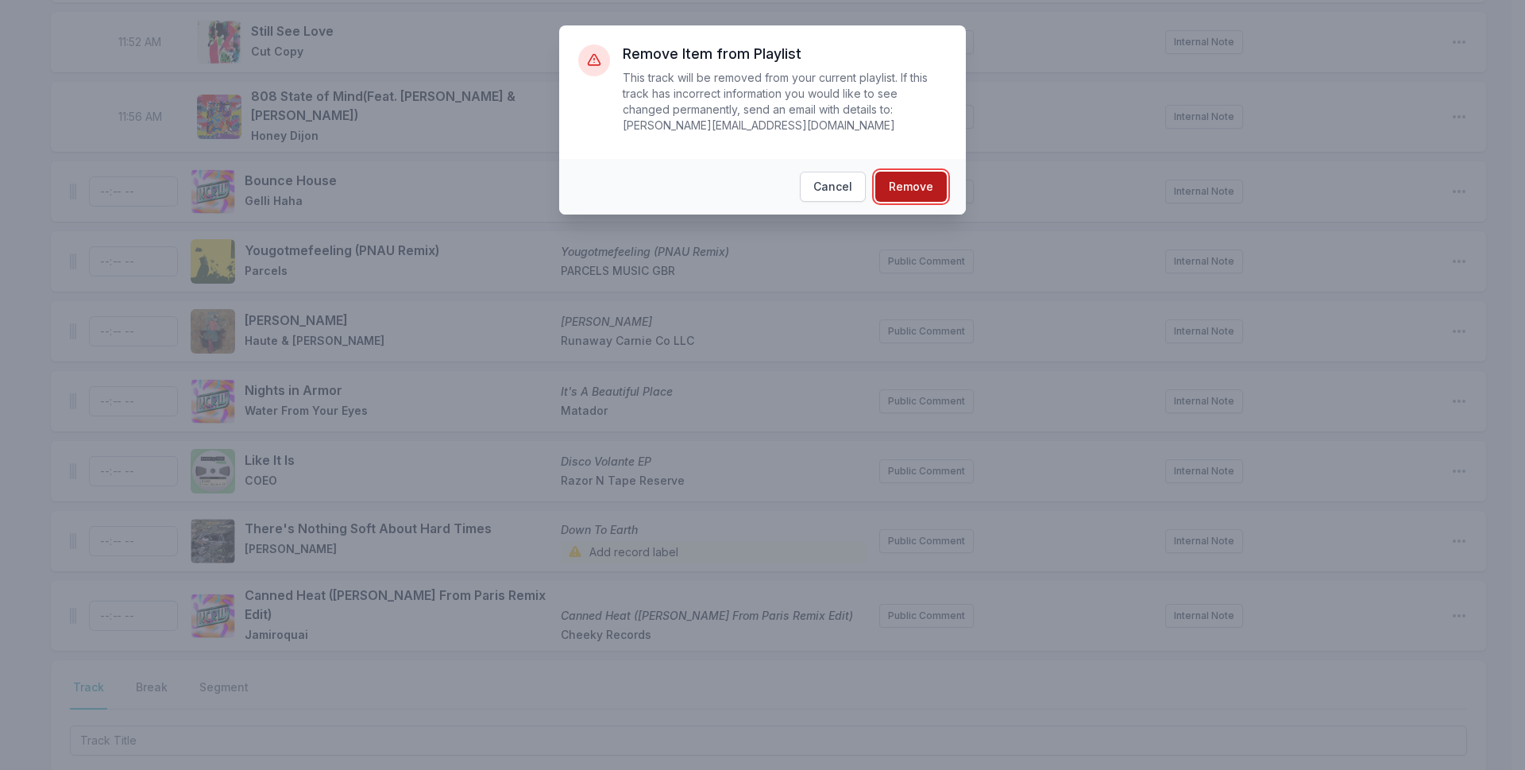
click at [909, 174] on button "Remove" at bounding box center [910, 187] width 71 height 30
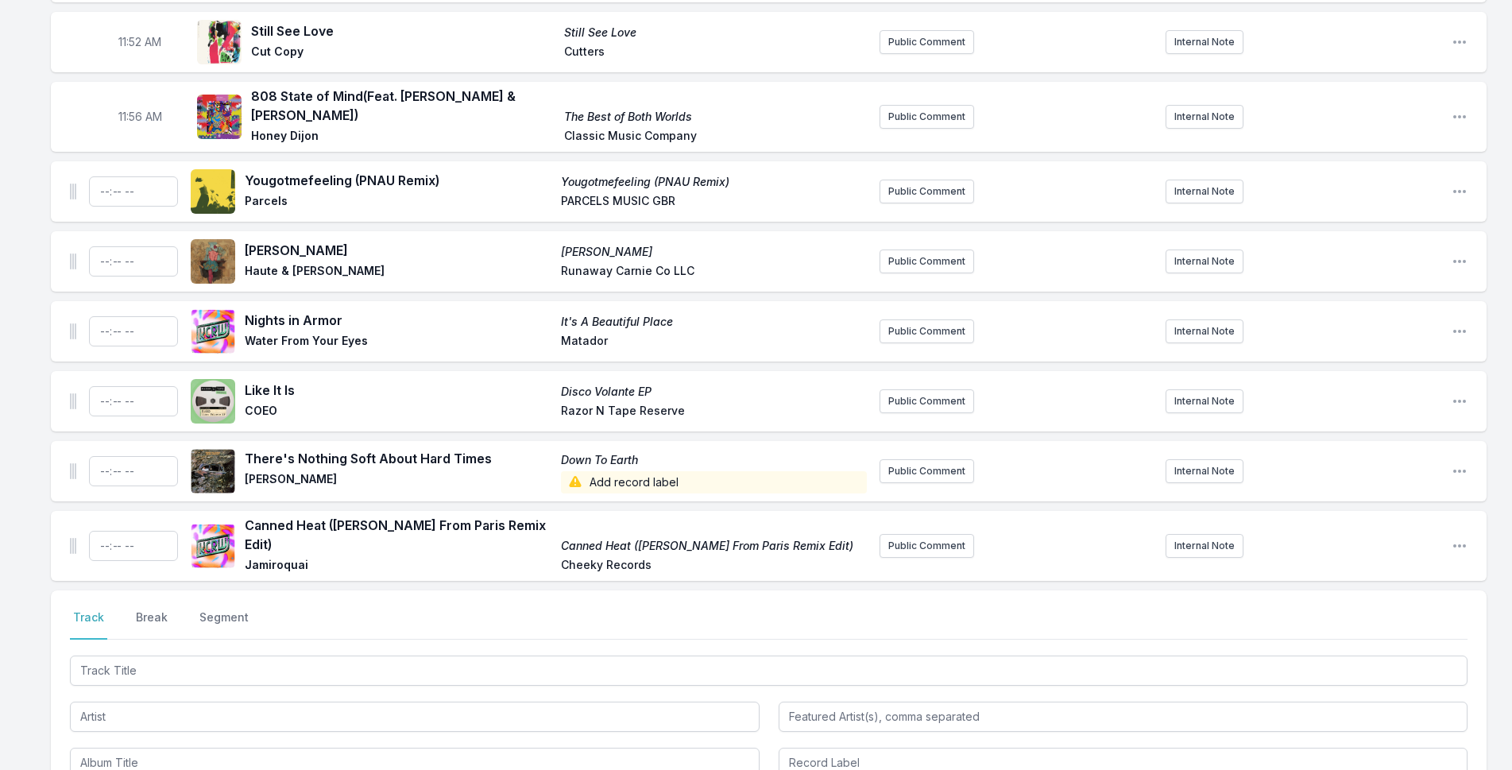
click at [1467, 161] on div "Yougotmefeeling (PNAU Remix) Yougotmefeeling (PNAU Remix) Parcels PARCELS MUSIC…" at bounding box center [768, 191] width 1435 height 60
click at [1464, 190] on icon "Open playlist item options" at bounding box center [1459, 191] width 13 height 3
click at [1369, 266] on button "Delete Entry" at bounding box center [1378, 280] width 178 height 29
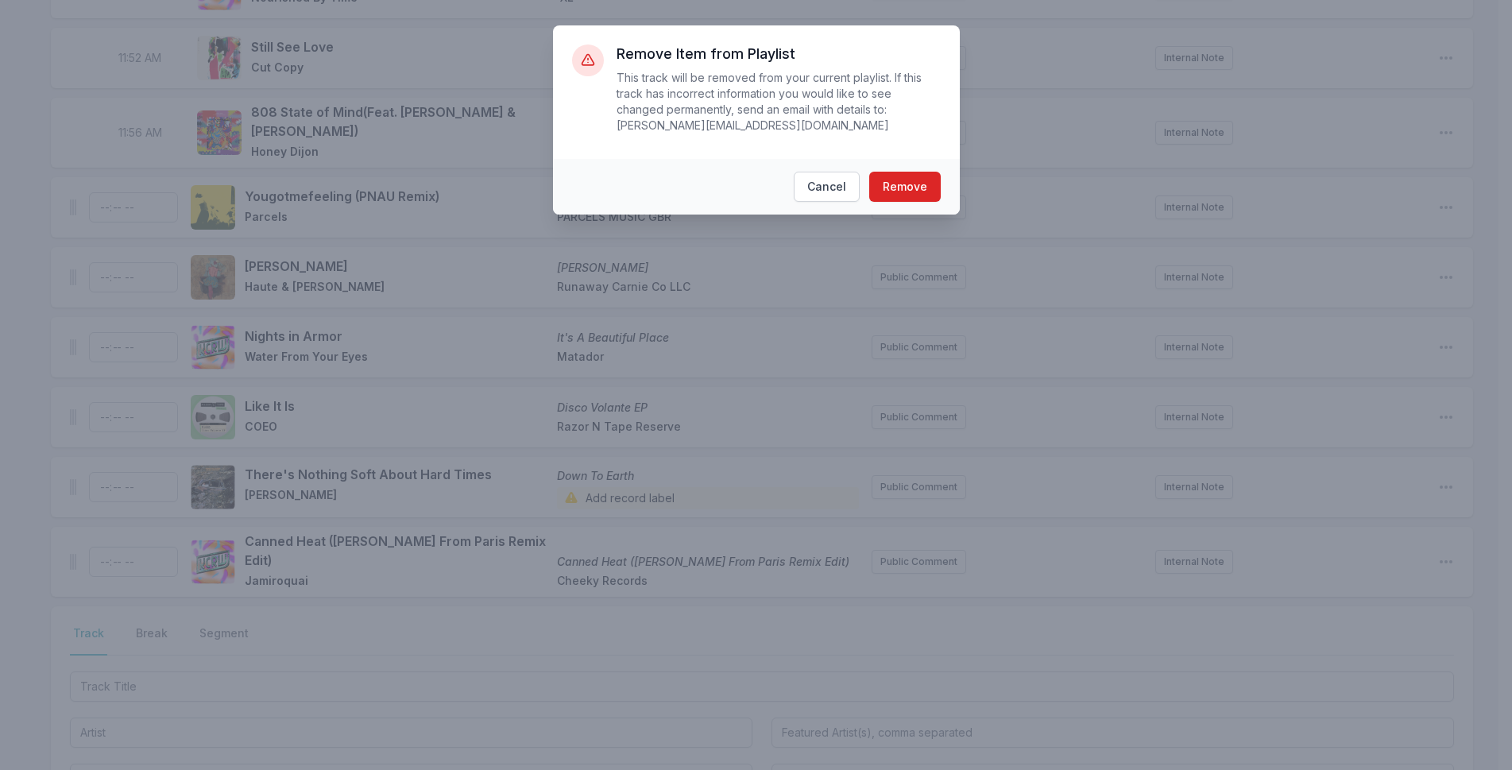
scroll to position [4106, 0]
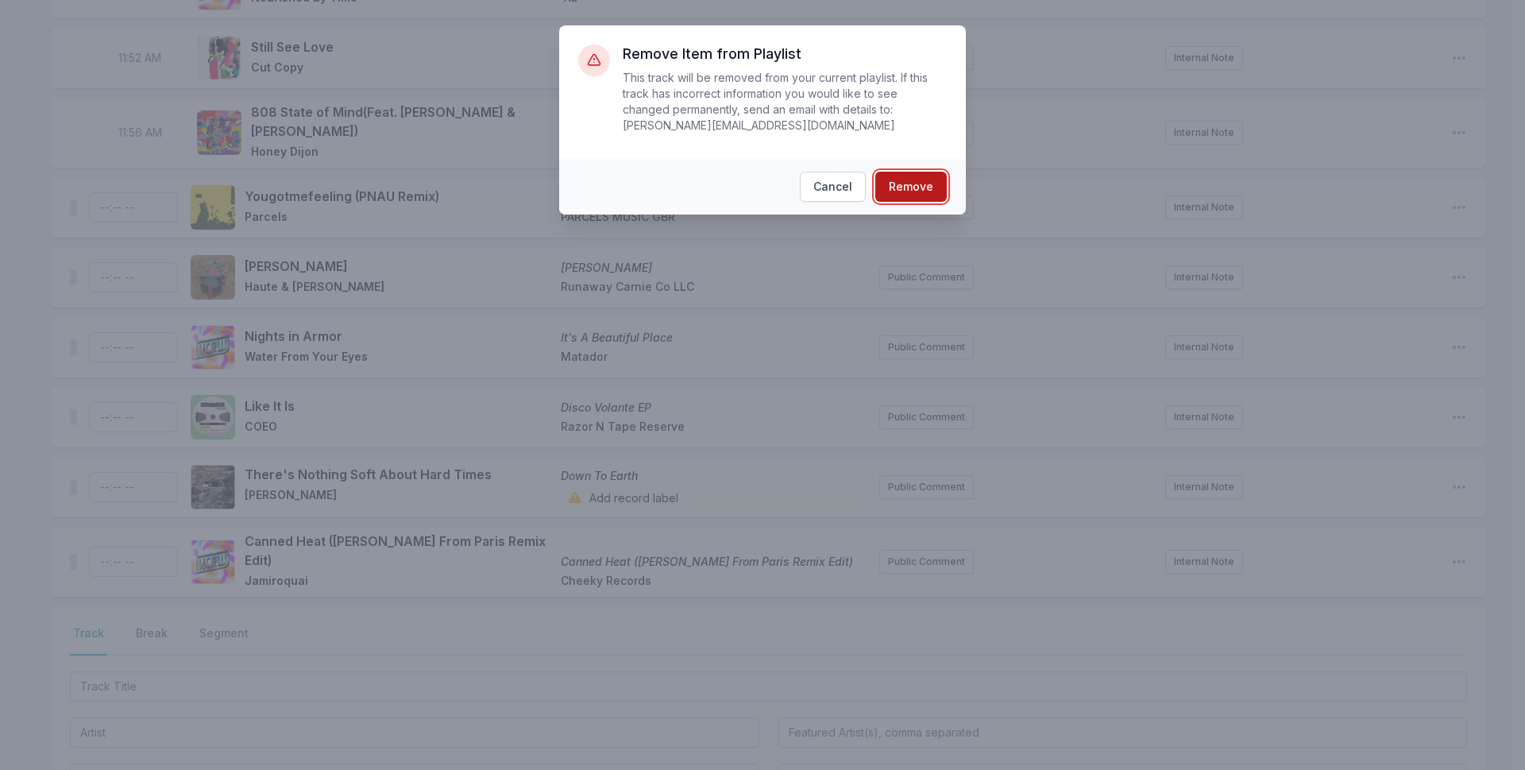
click at [923, 176] on button "Remove" at bounding box center [910, 187] width 71 height 30
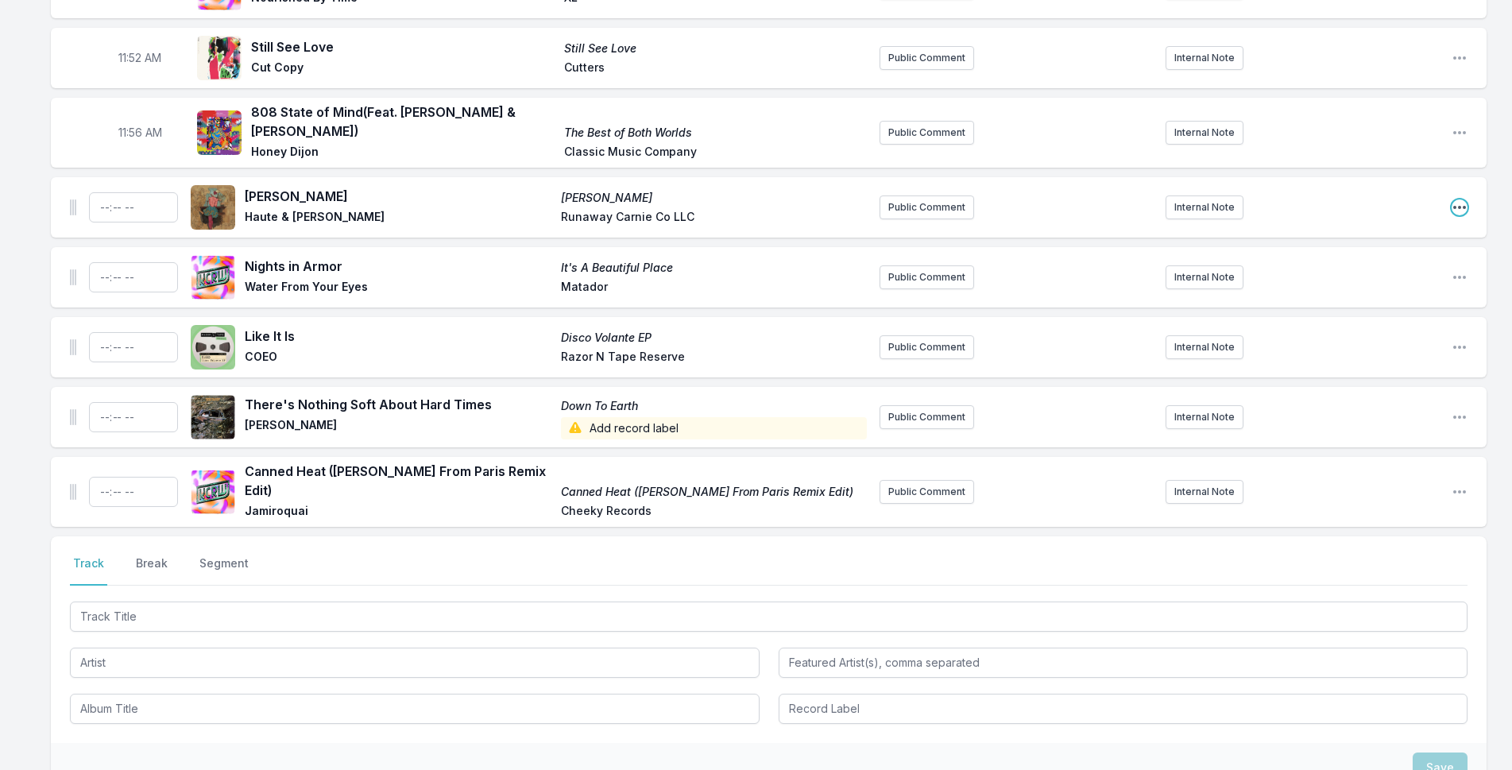
click at [1462, 199] on icon "Open playlist item options" at bounding box center [1459, 207] width 16 height 16
click at [1342, 282] on button "Delete Entry" at bounding box center [1378, 296] width 178 height 29
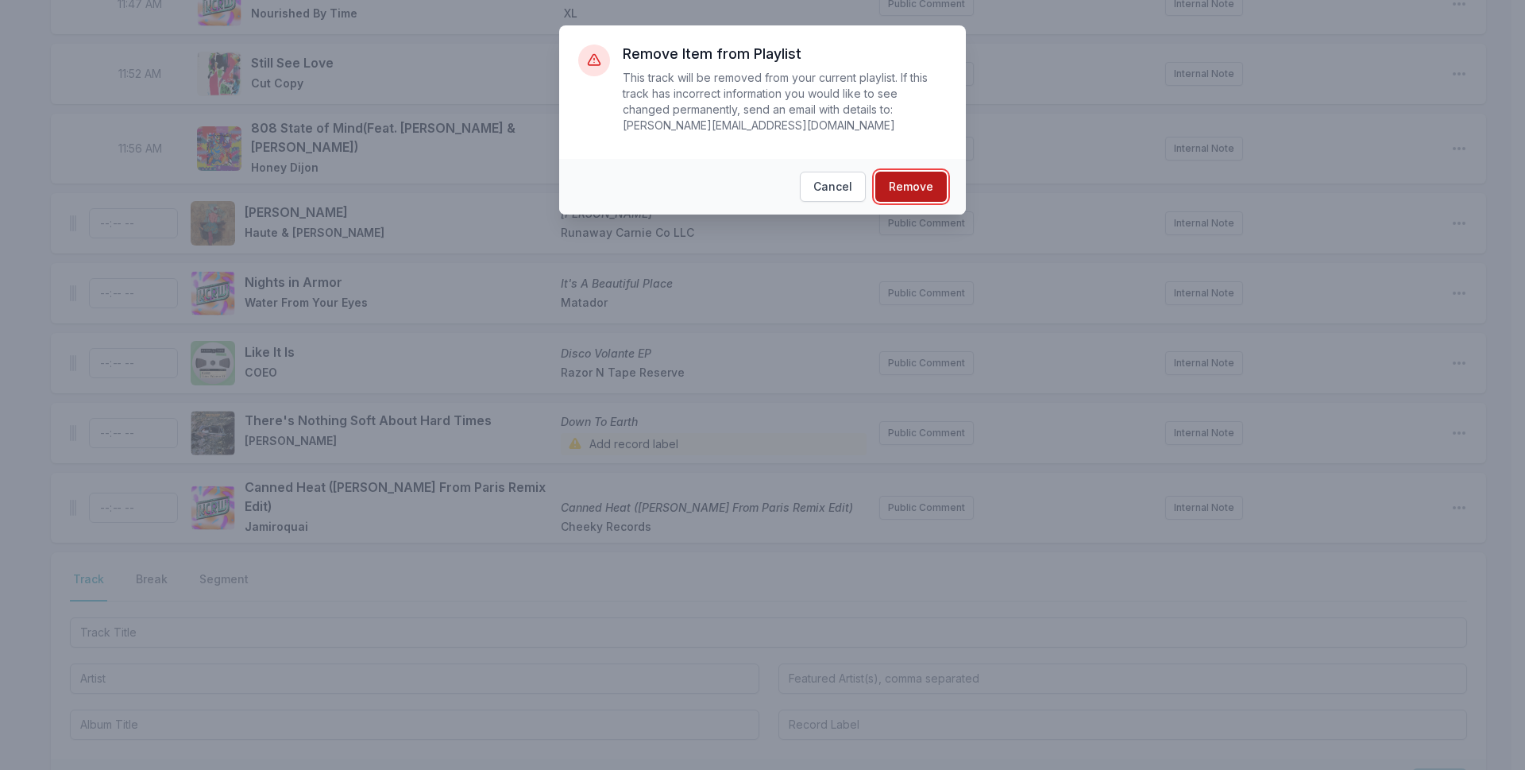
click at [883, 172] on button "Remove" at bounding box center [910, 187] width 71 height 30
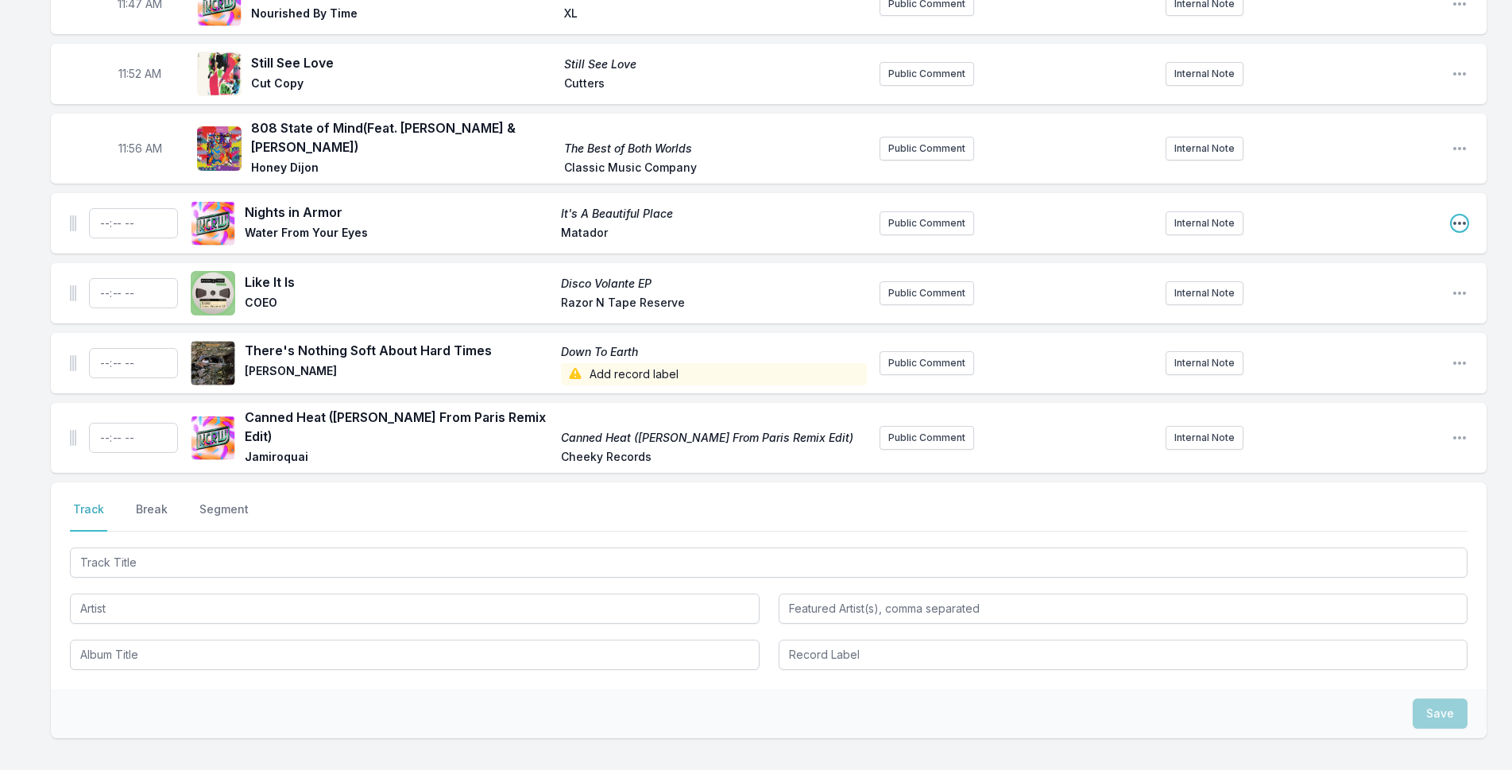
click at [1462, 215] on icon "Open playlist item options" at bounding box center [1459, 223] width 16 height 16
click at [1344, 298] on button "Delete Entry" at bounding box center [1378, 312] width 178 height 29
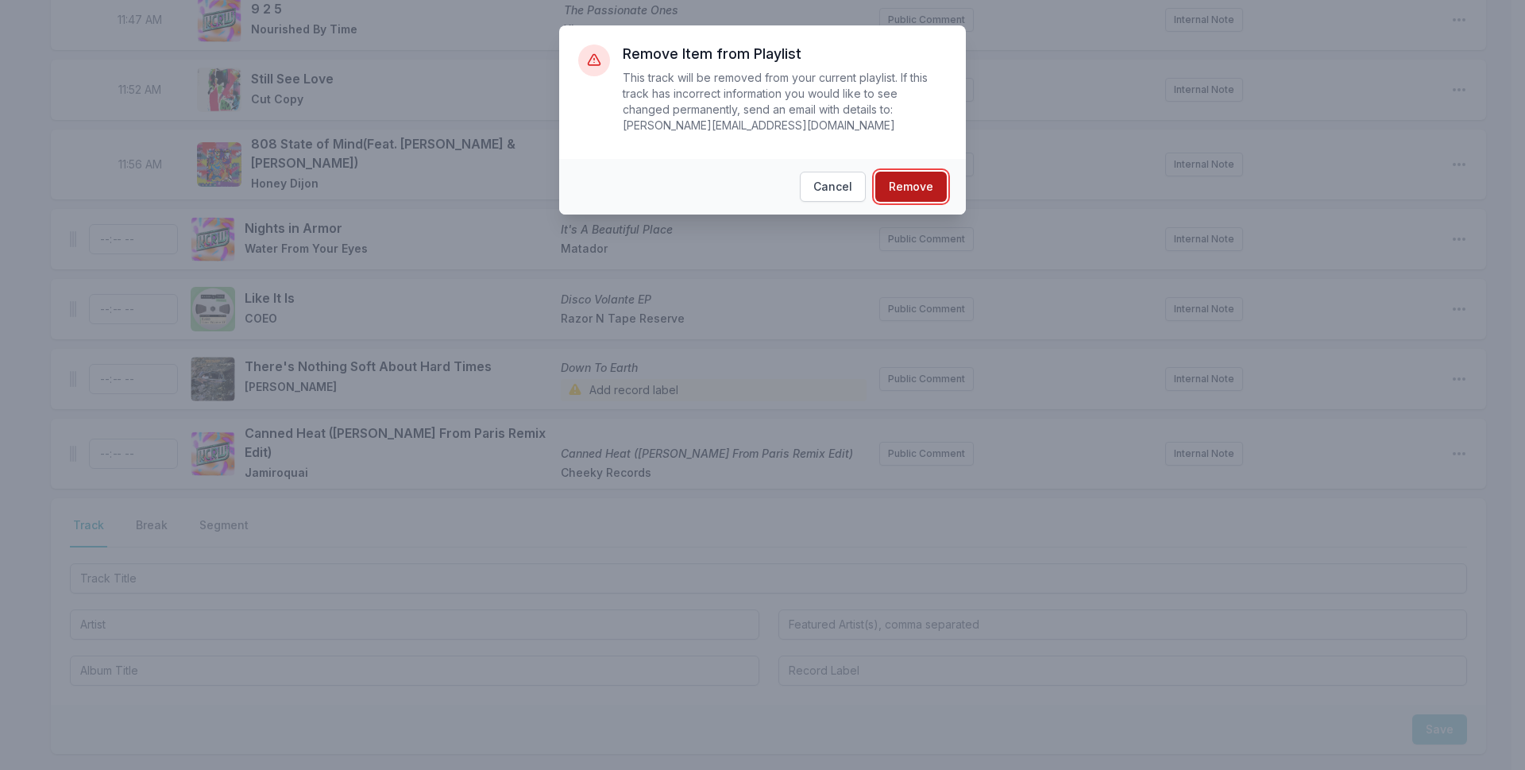
click at [931, 172] on button "Remove" at bounding box center [910, 187] width 71 height 30
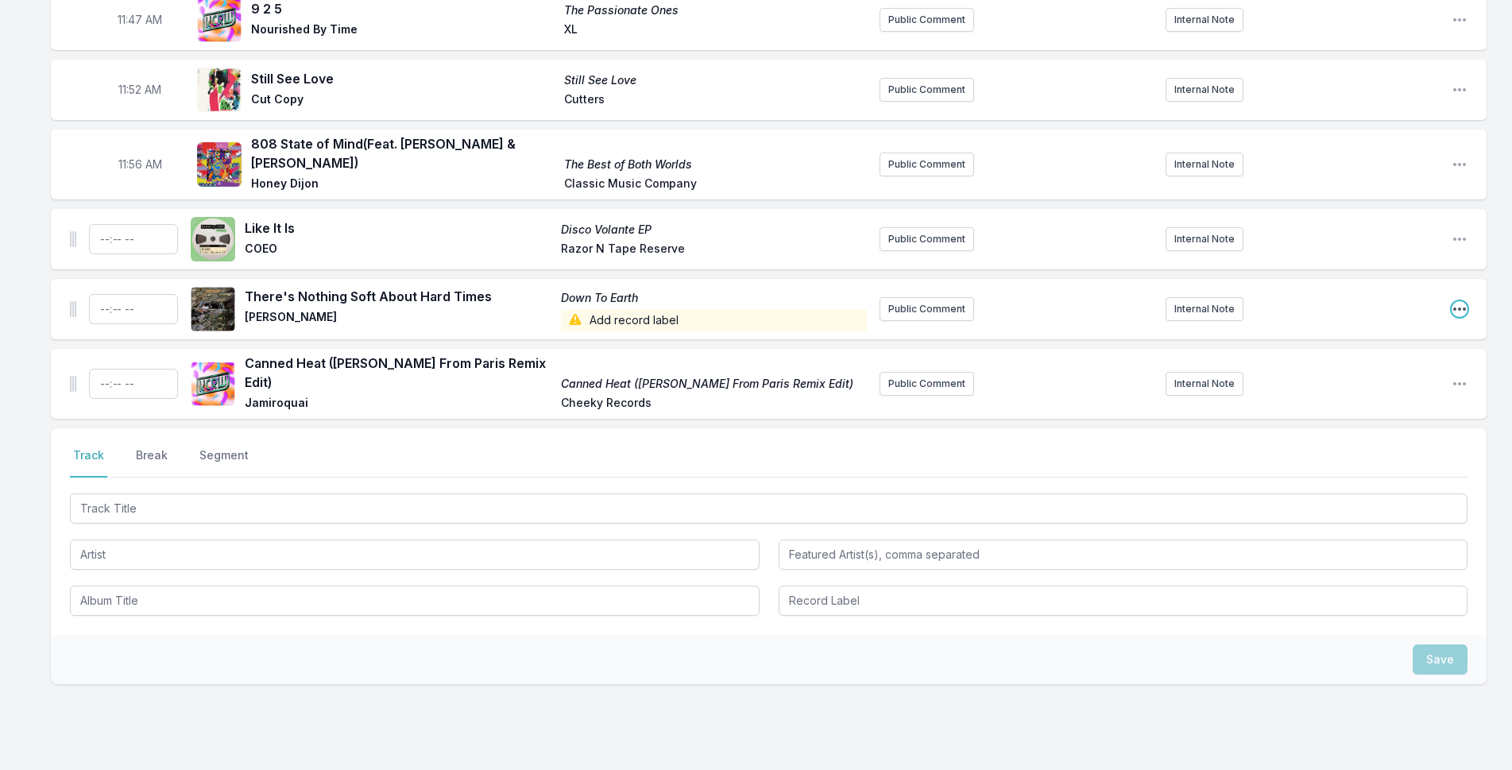
click at [1455, 301] on icon "Open playlist item options" at bounding box center [1459, 309] width 16 height 16
click at [1379, 384] on button "Delete Entry" at bounding box center [1378, 398] width 178 height 29
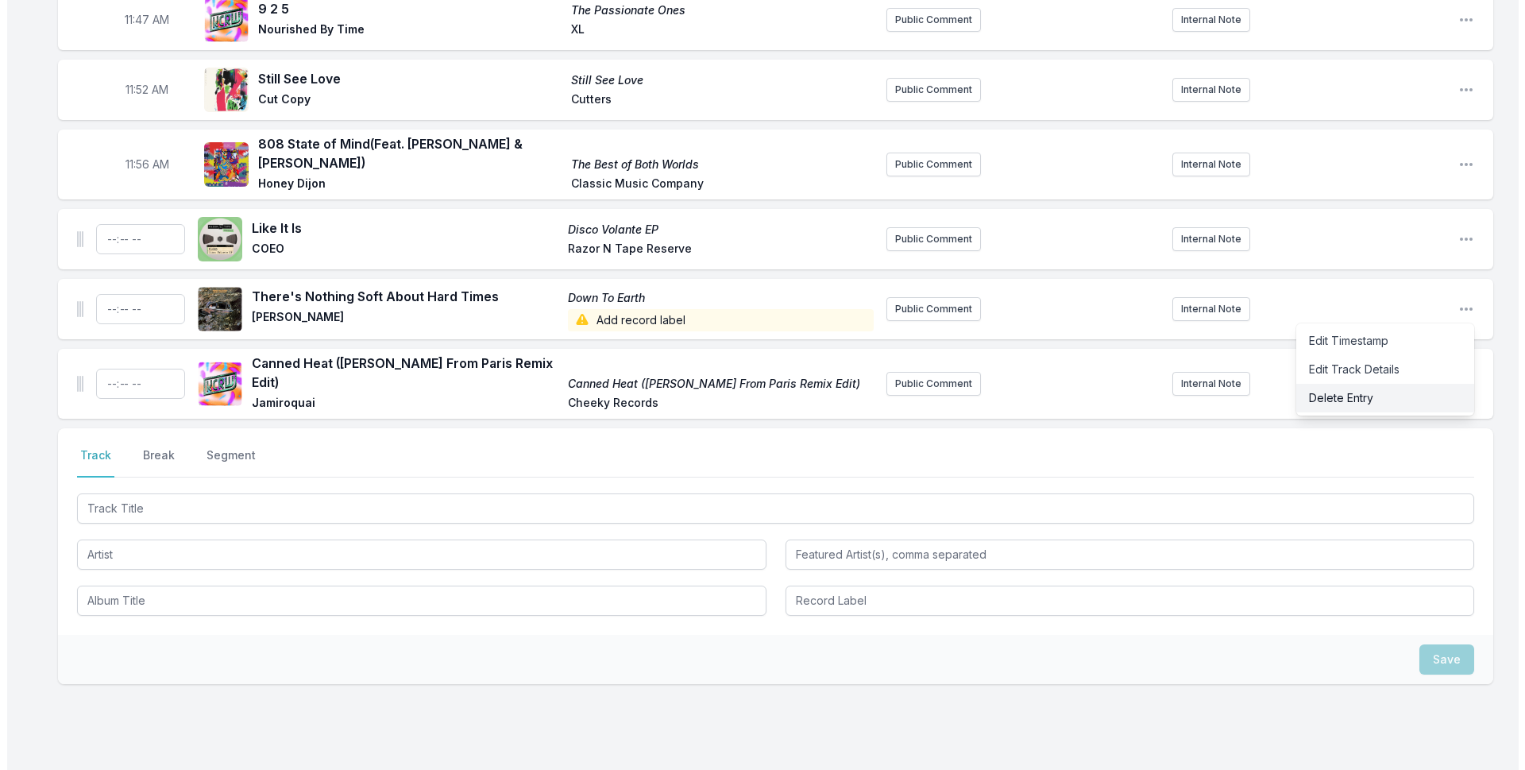
scroll to position [4058, 0]
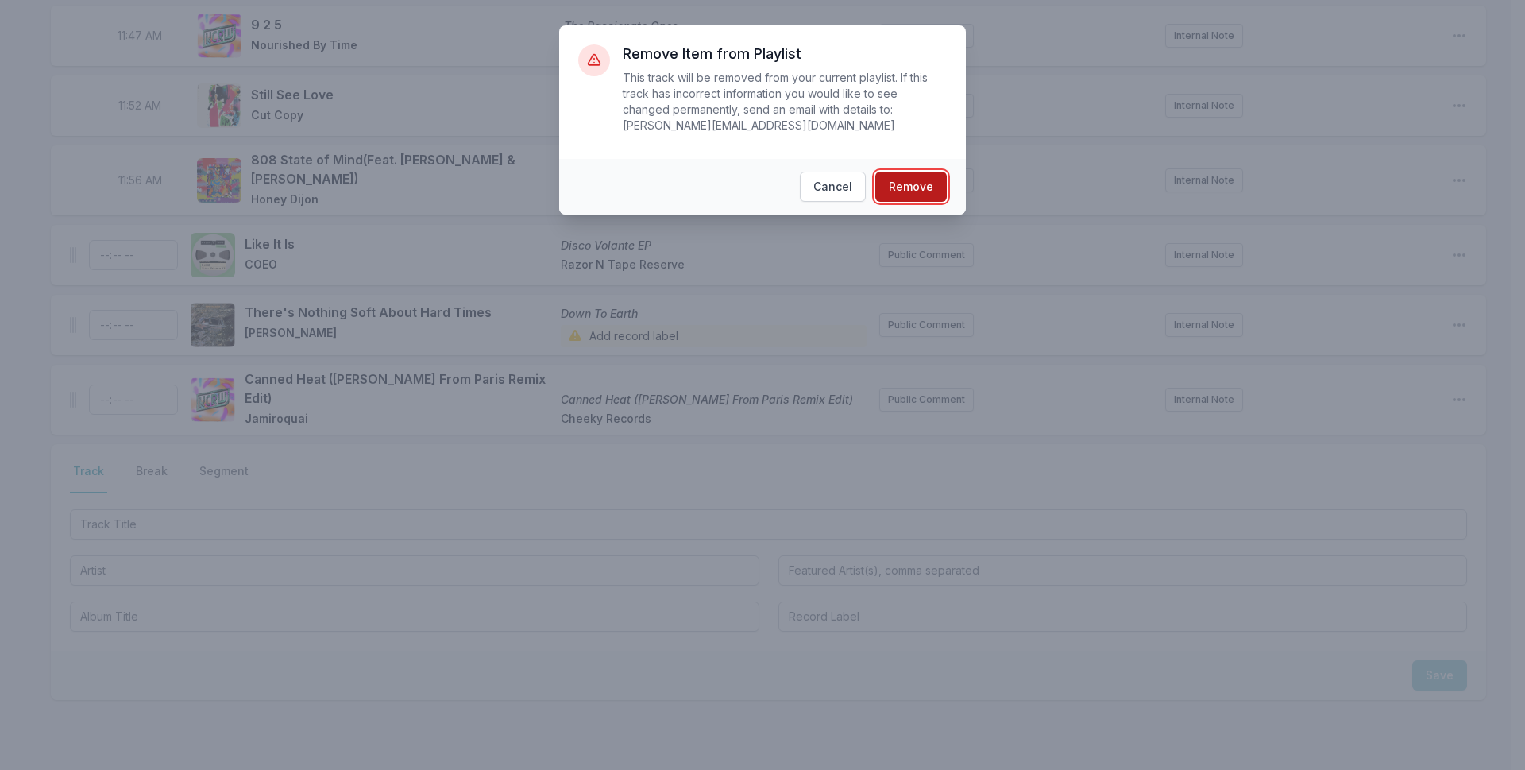
click at [923, 175] on button "Remove" at bounding box center [910, 187] width 71 height 30
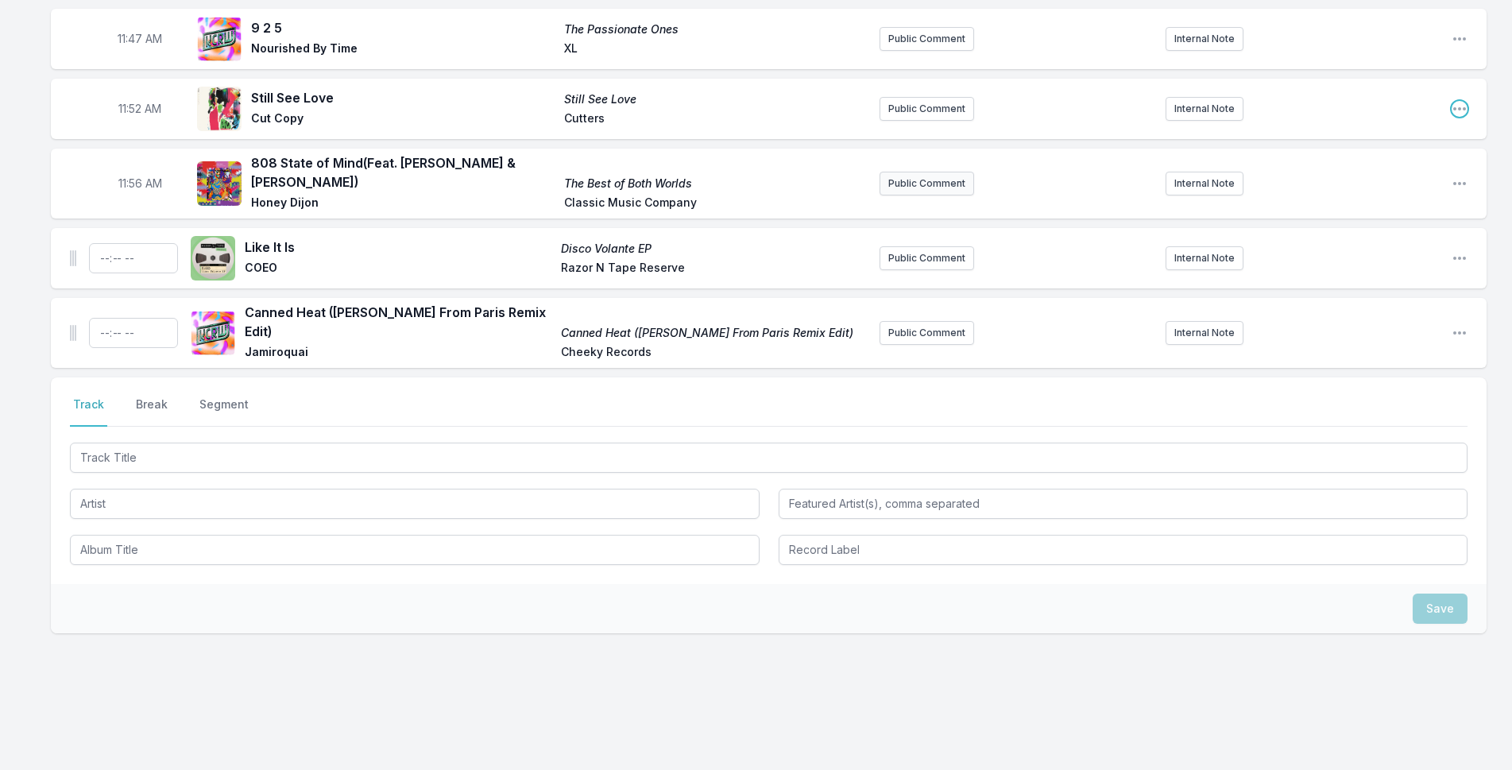
scroll to position [3979, 0]
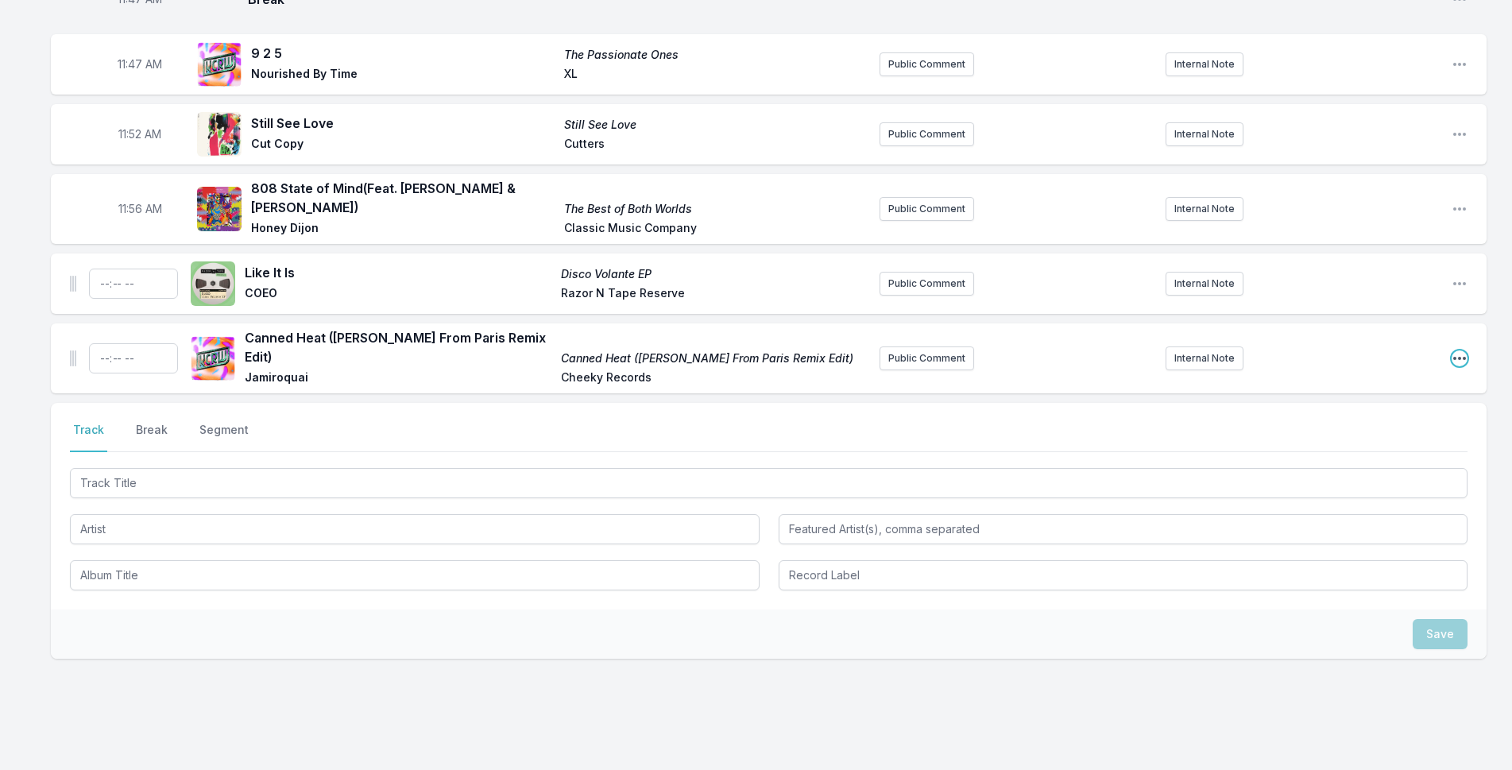
click at [1463, 357] on icon "Open playlist item options" at bounding box center [1459, 358] width 13 height 3
click at [1324, 433] on button "Delete Entry" at bounding box center [1378, 447] width 178 height 29
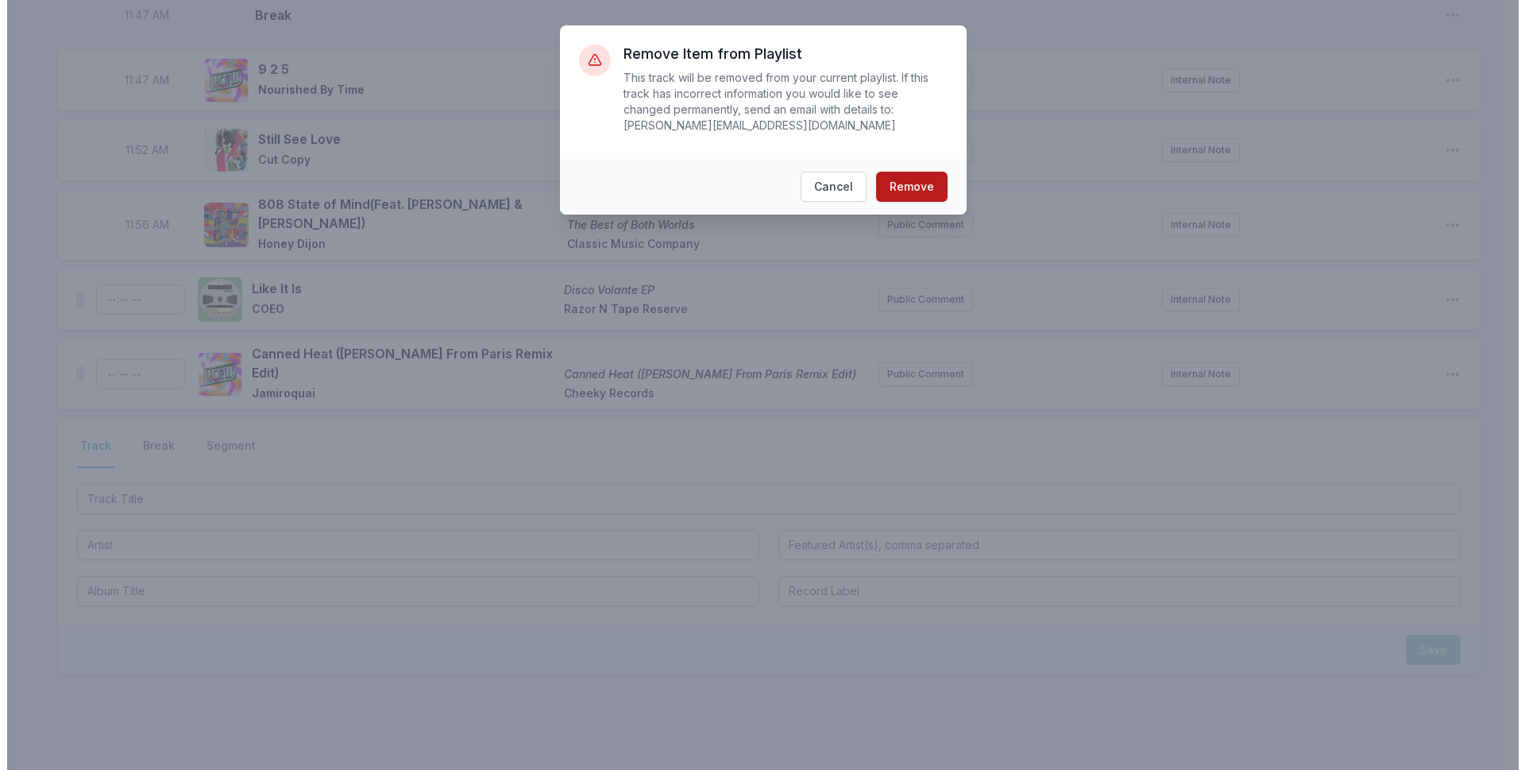
scroll to position [3953, 0]
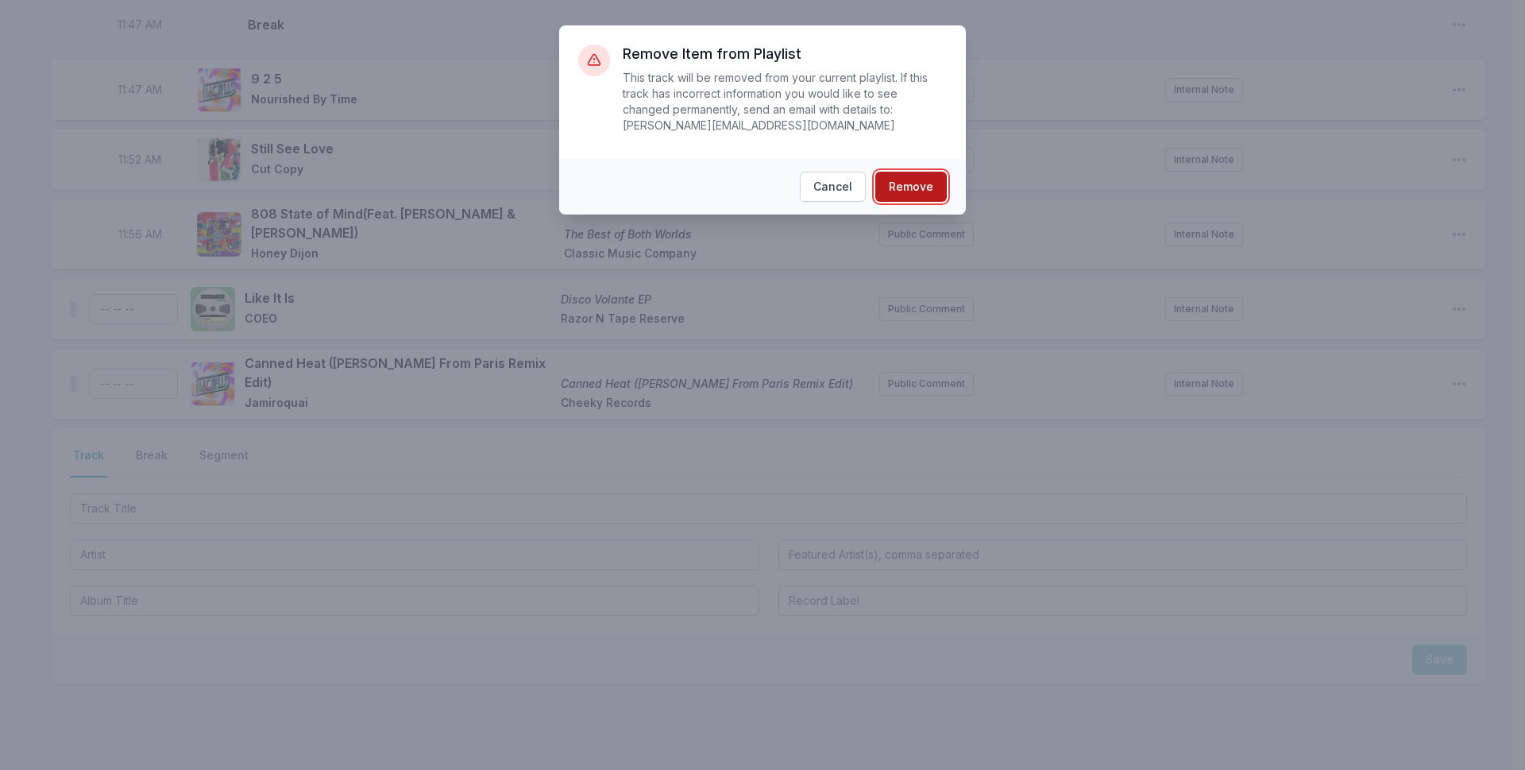
click at [927, 176] on button "Remove" at bounding box center [910, 187] width 71 height 30
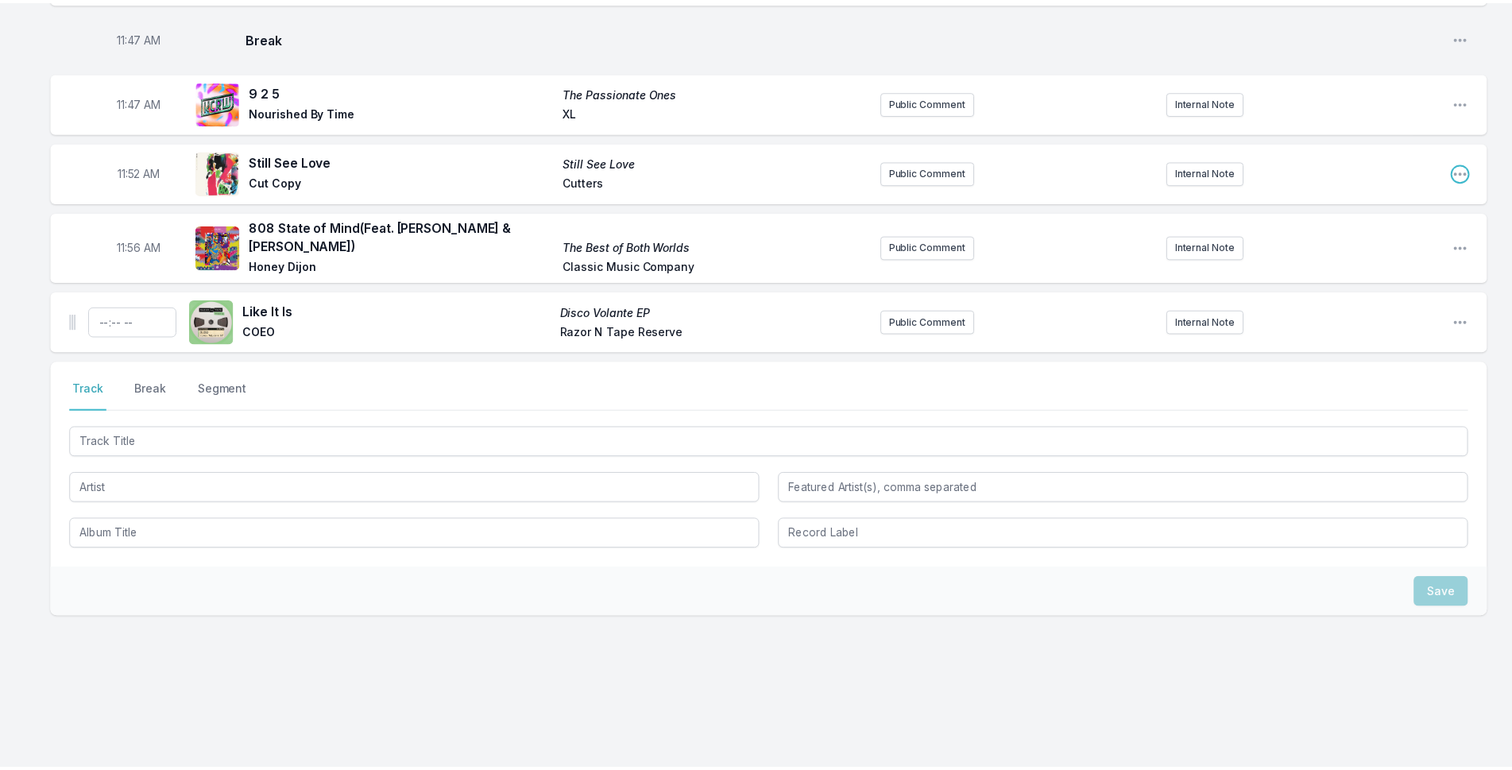
scroll to position [3883, 0]
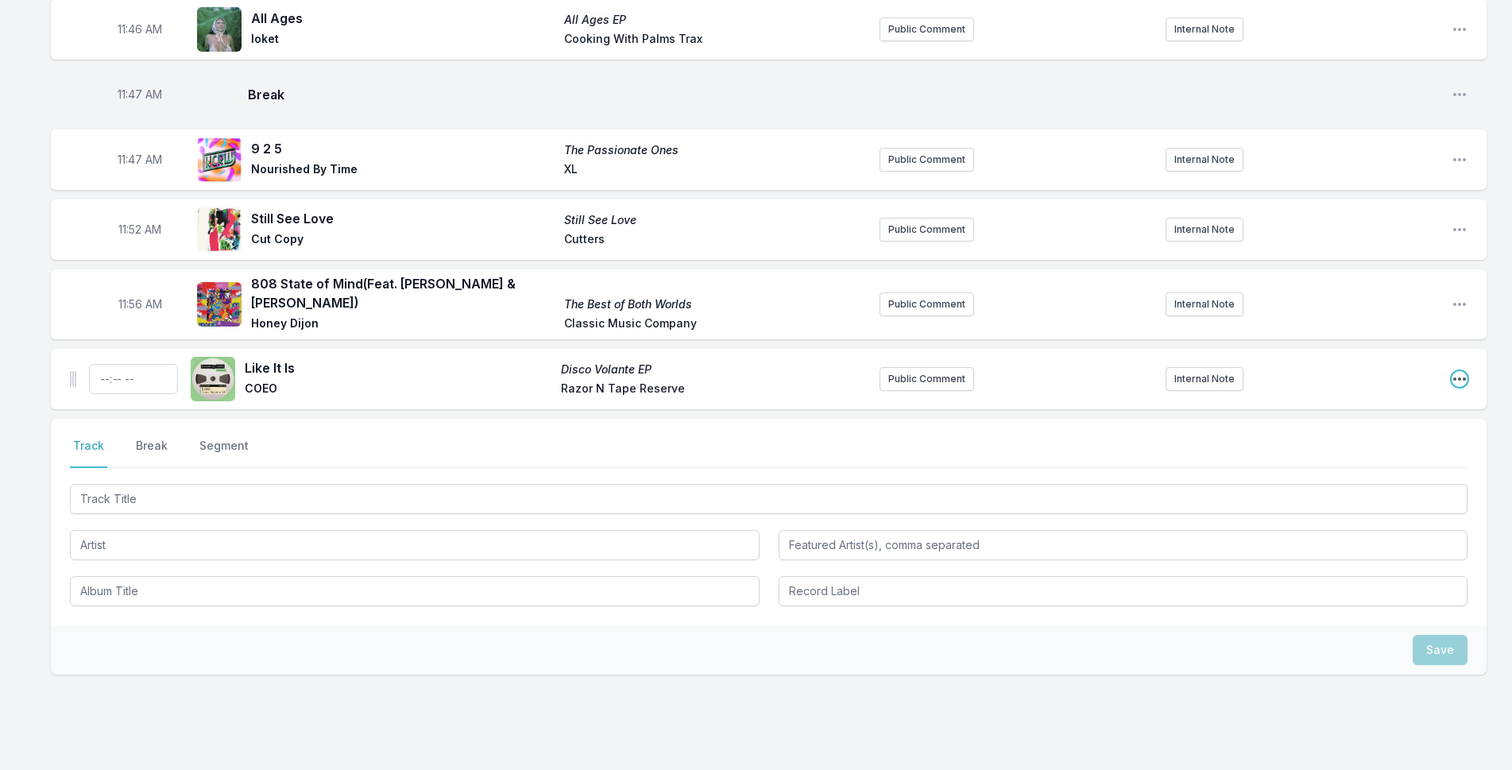
click at [1455, 371] on icon "Open playlist item options" at bounding box center [1459, 379] width 16 height 16
click at [1360, 454] on button "Delete Entry" at bounding box center [1378, 468] width 178 height 29
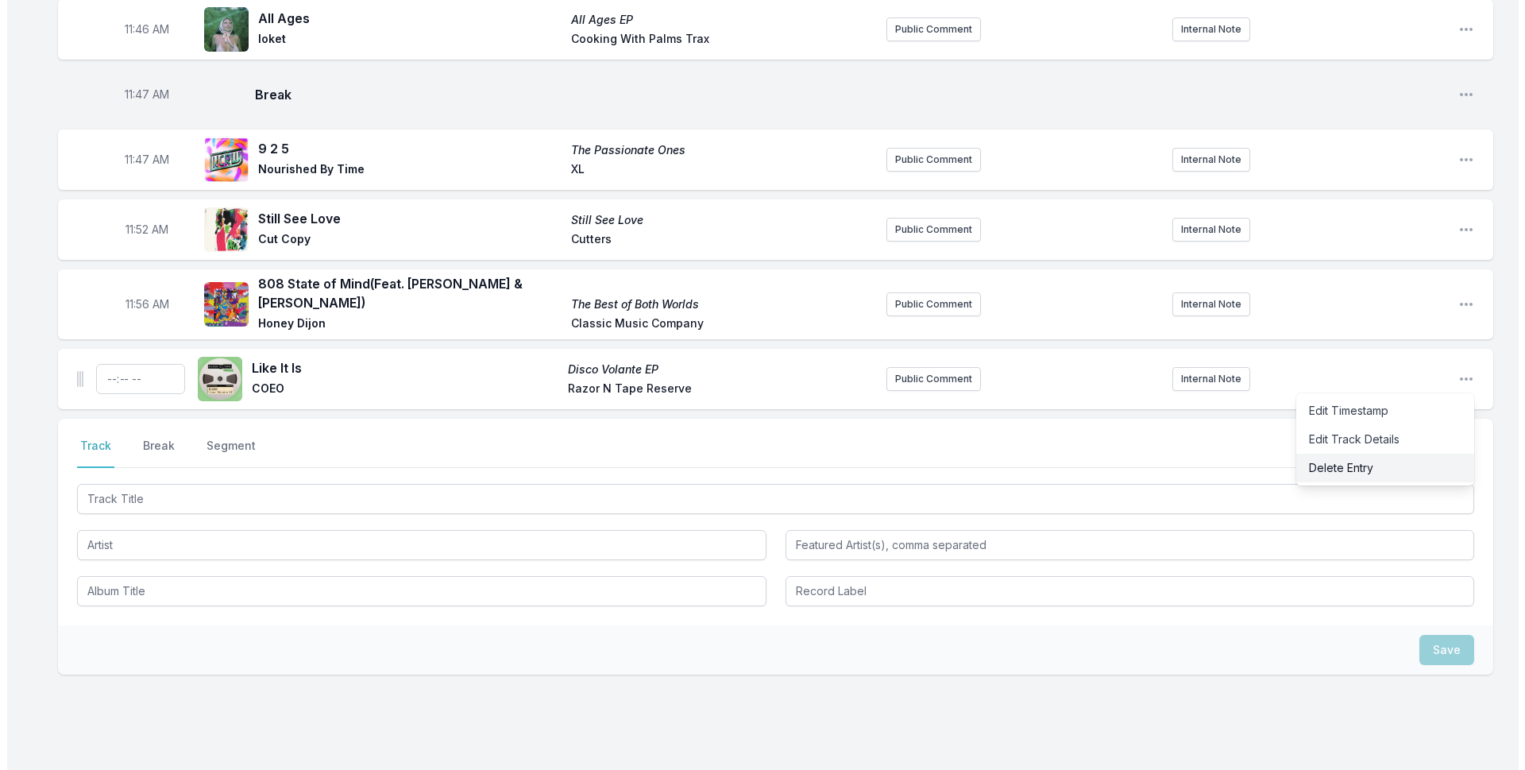
scroll to position [3868, 0]
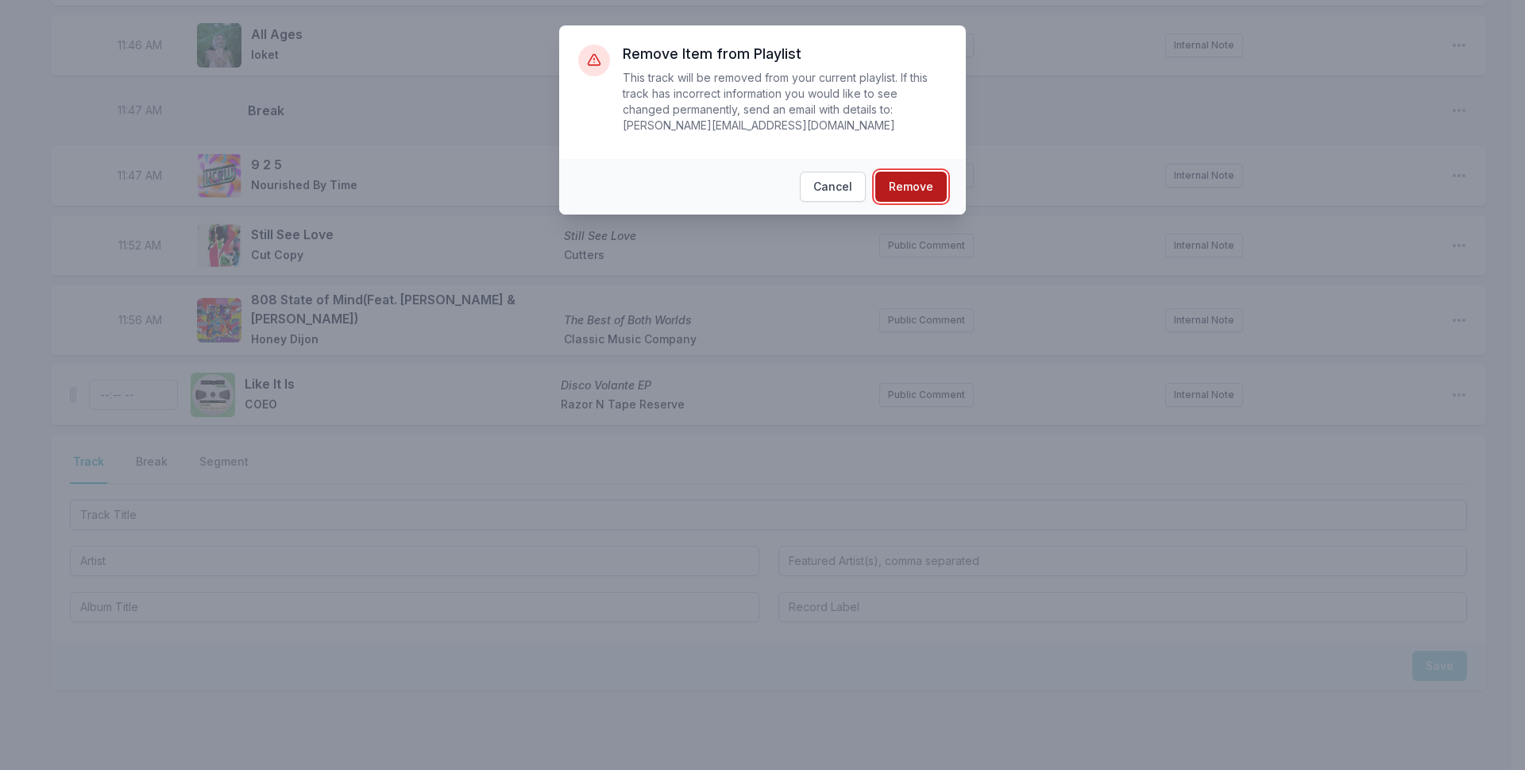
click at [914, 172] on button "Remove" at bounding box center [910, 187] width 71 height 30
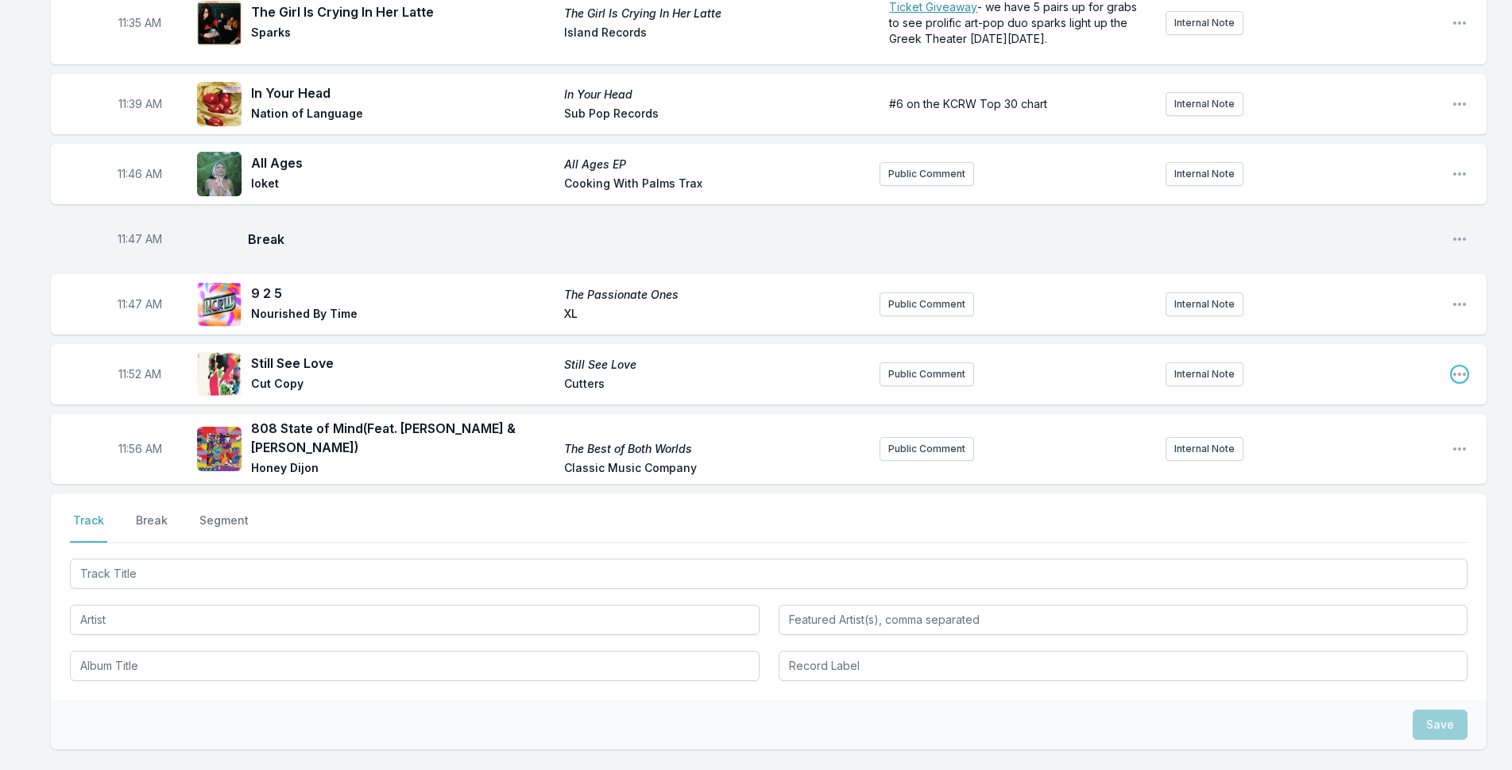
scroll to position [3416, 0]
